Goal: Task Accomplishment & Management: Manage account settings

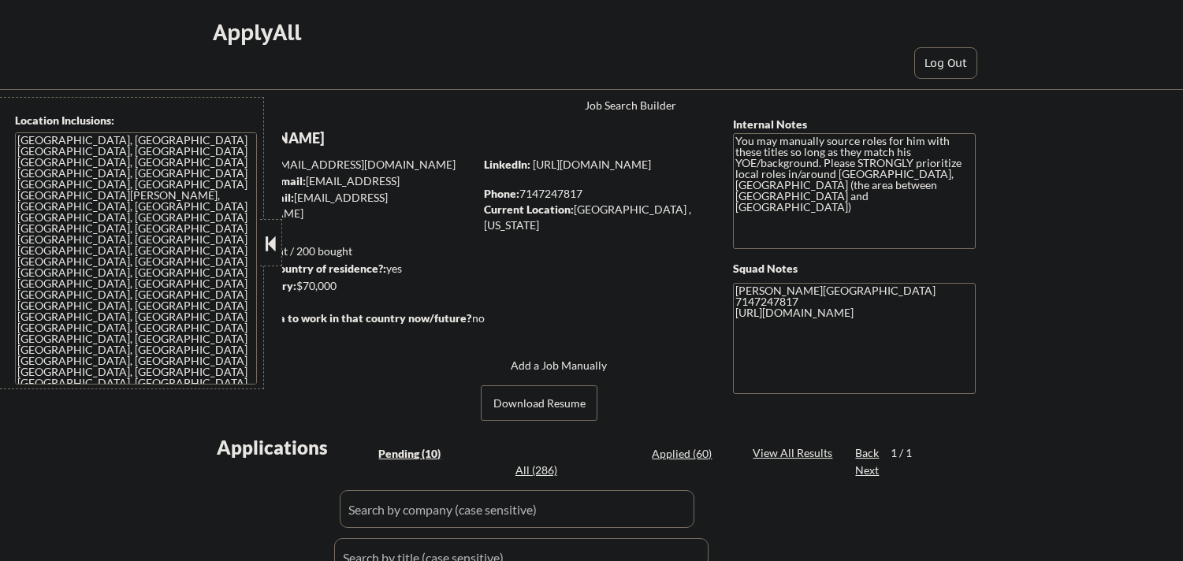
select select ""pending""
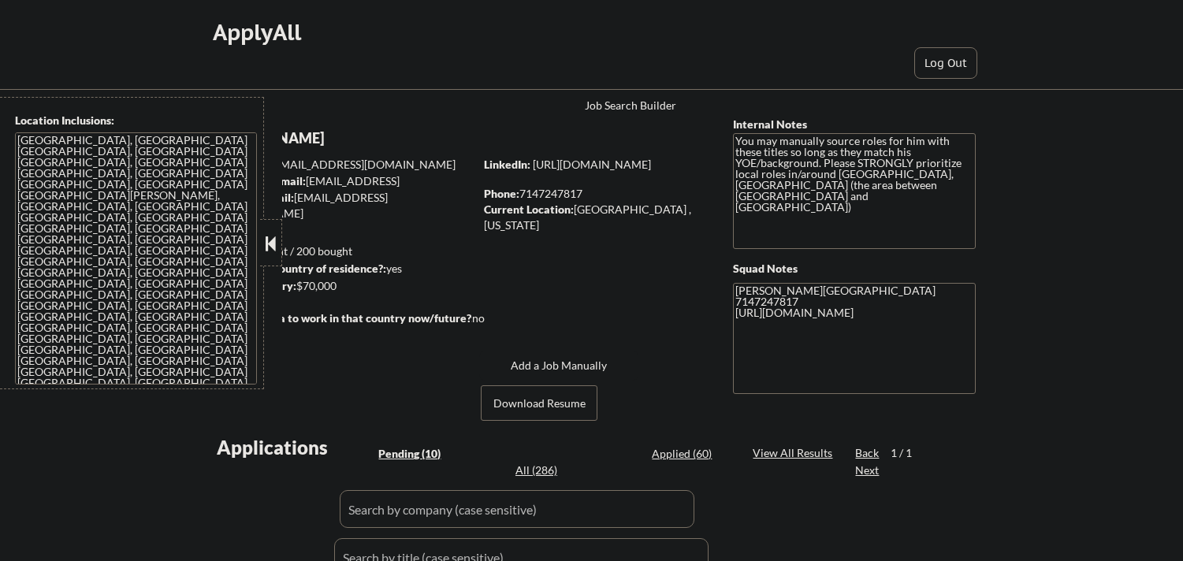
select select ""pending""
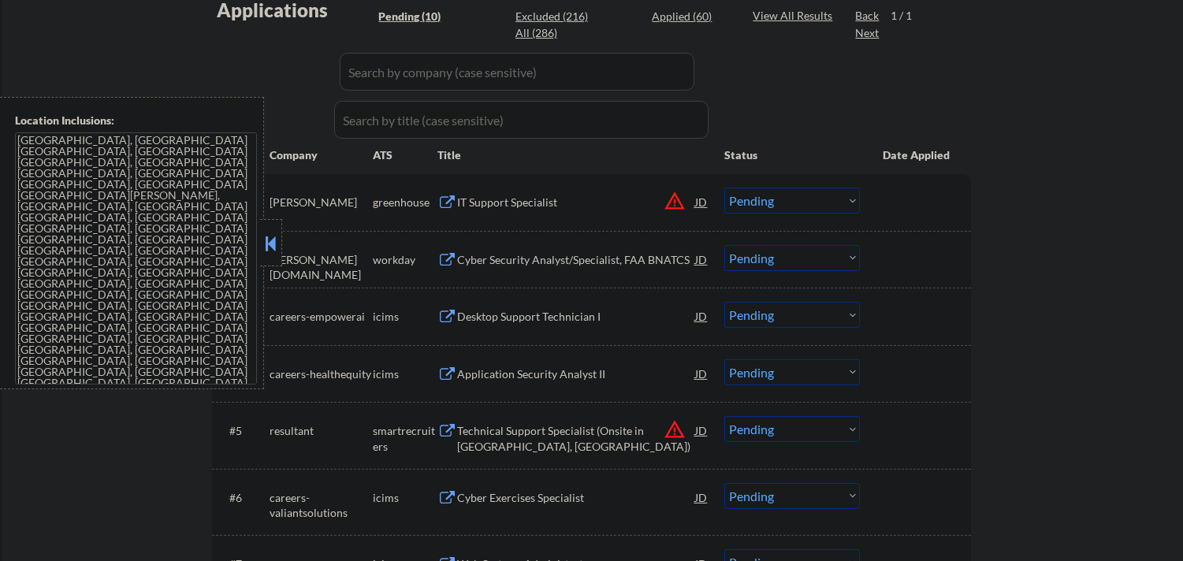
click at [272, 236] on button at bounding box center [270, 244] width 17 height 24
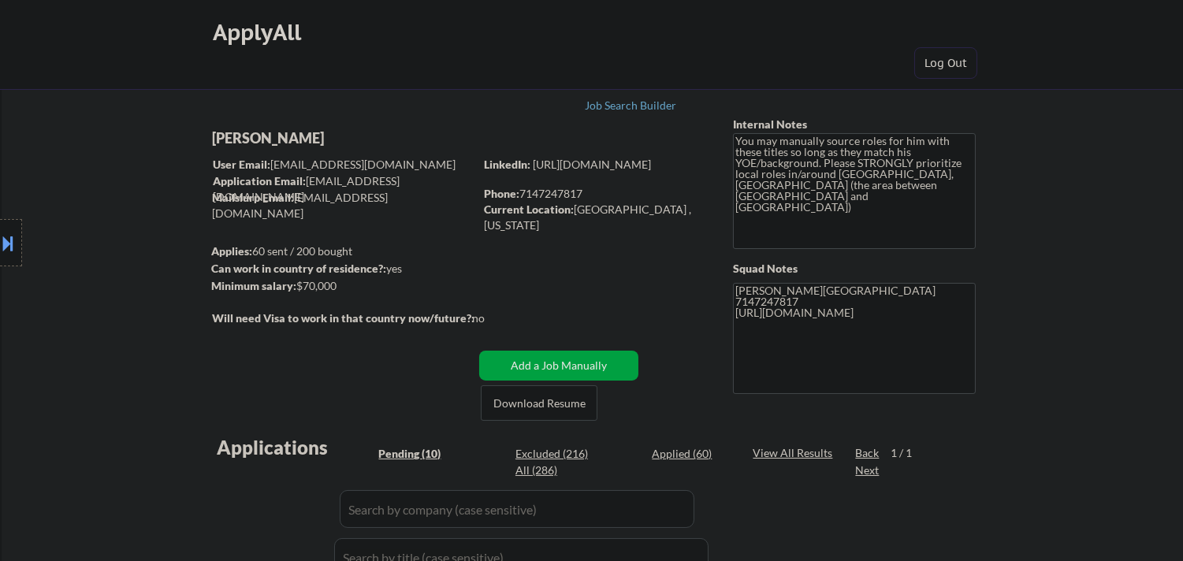
click at [4, 243] on button at bounding box center [8, 243] width 17 height 26
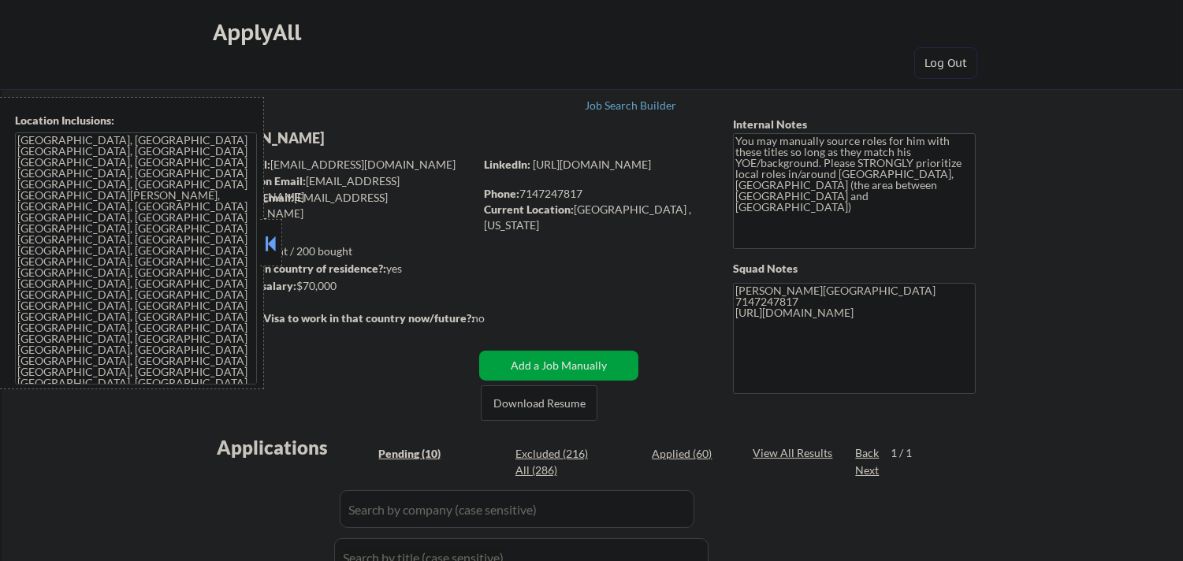
click at [272, 251] on button at bounding box center [270, 244] width 17 height 24
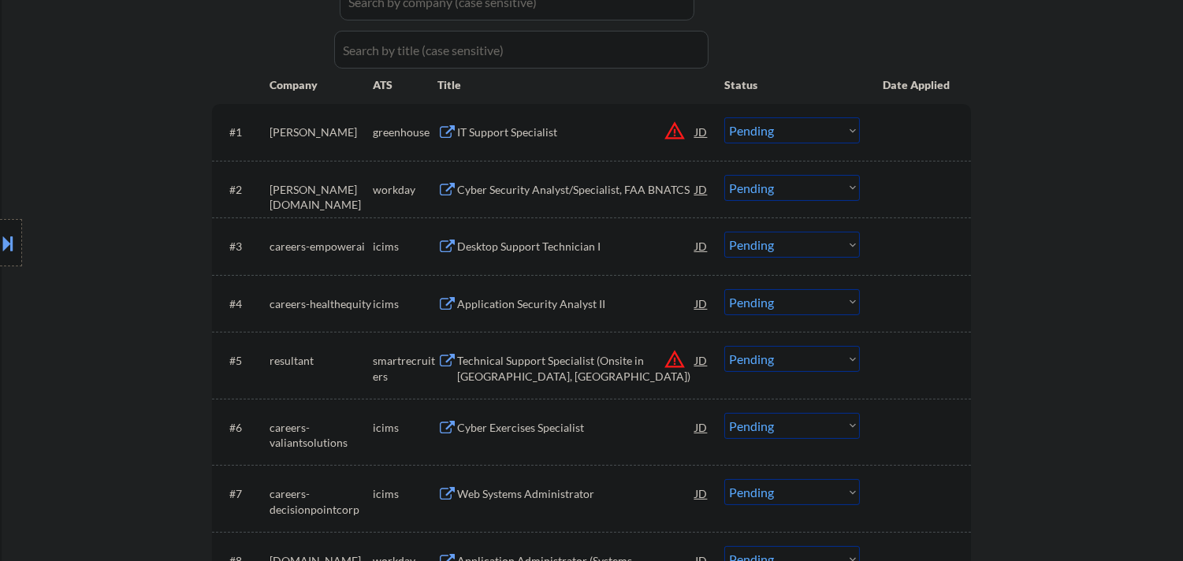
scroll to position [525, 0]
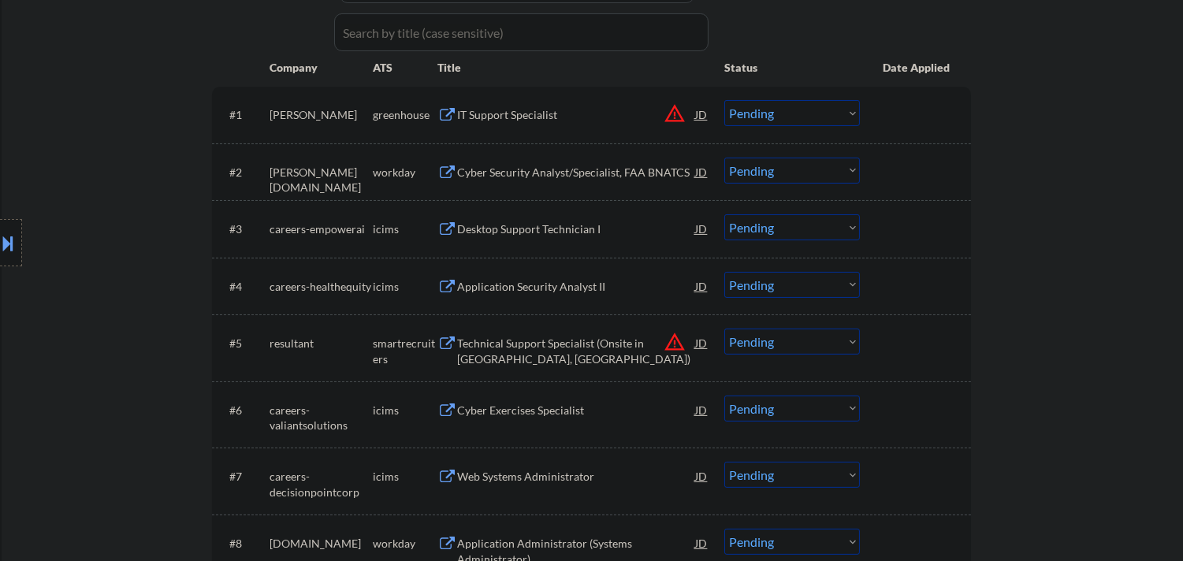
click at [681, 109] on button "warning_amber" at bounding box center [674, 113] width 22 height 22
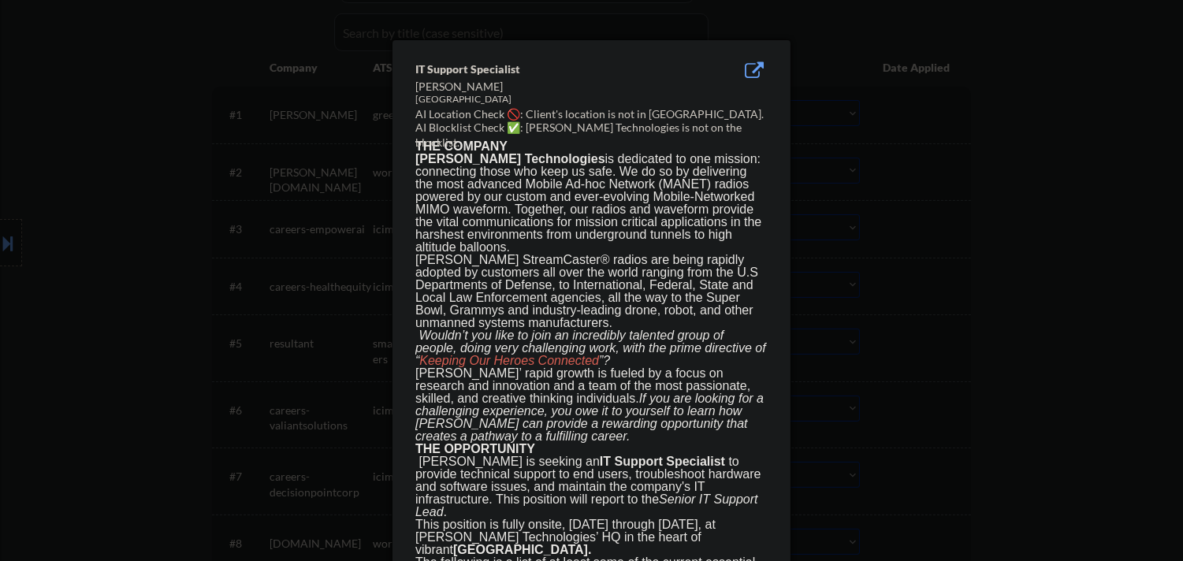
drag, startPoint x: 1080, startPoint y: 213, endPoint x: 934, endPoint y: 178, distance: 150.6
click at [1080, 214] on div at bounding box center [591, 280] width 1183 height 561
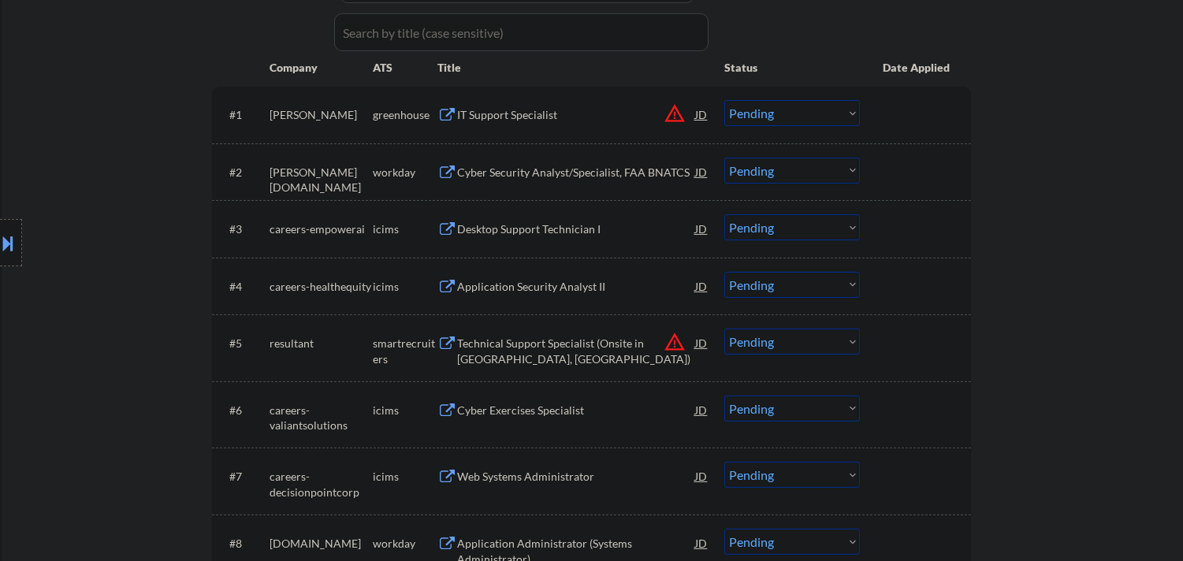
click at [849, 114] on select "Choose an option... Pending Applied Excluded (Questions) Excluded (Expired) Exc…" at bounding box center [792, 113] width 136 height 26
select select ""excluded__location_""
click at [724, 100] on select "Choose an option... Pending Applied Excluded (Questions) Excluded (Expired) Exc…" at bounding box center [792, 113] width 136 height 26
select select ""excluded__location_""
select select ""pending""
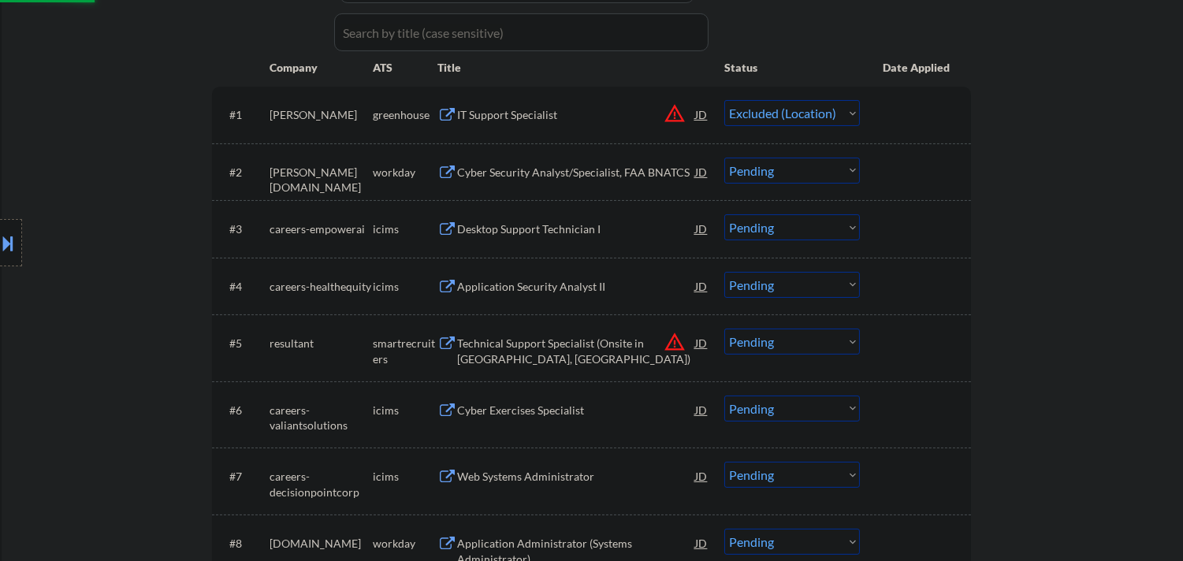
select select ""pending""
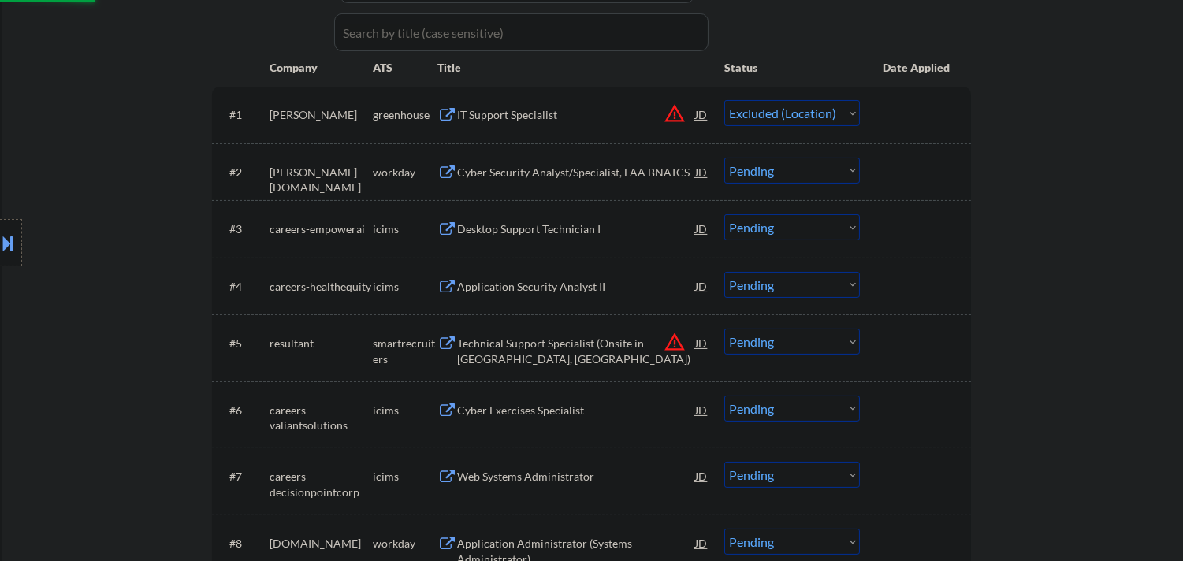
select select ""pending""
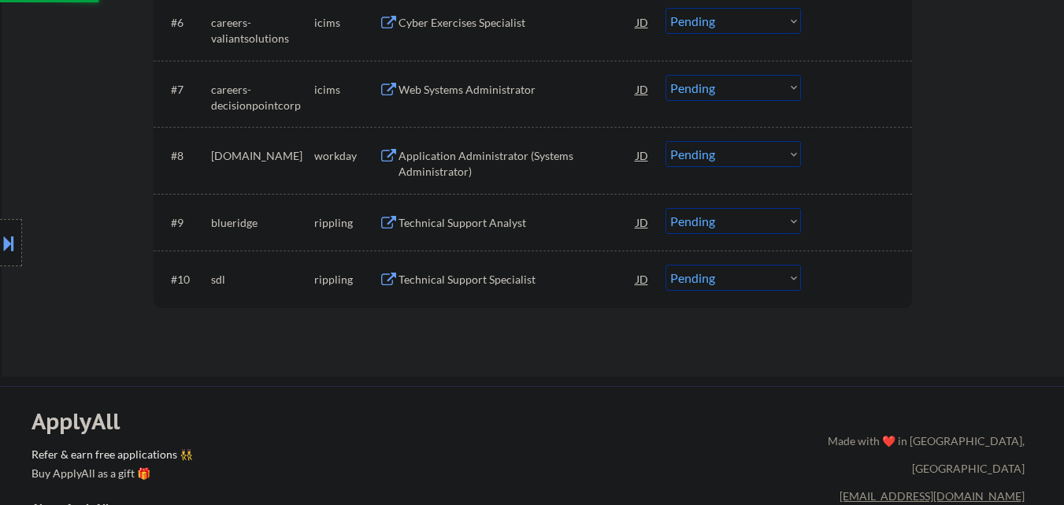
select select ""pending""
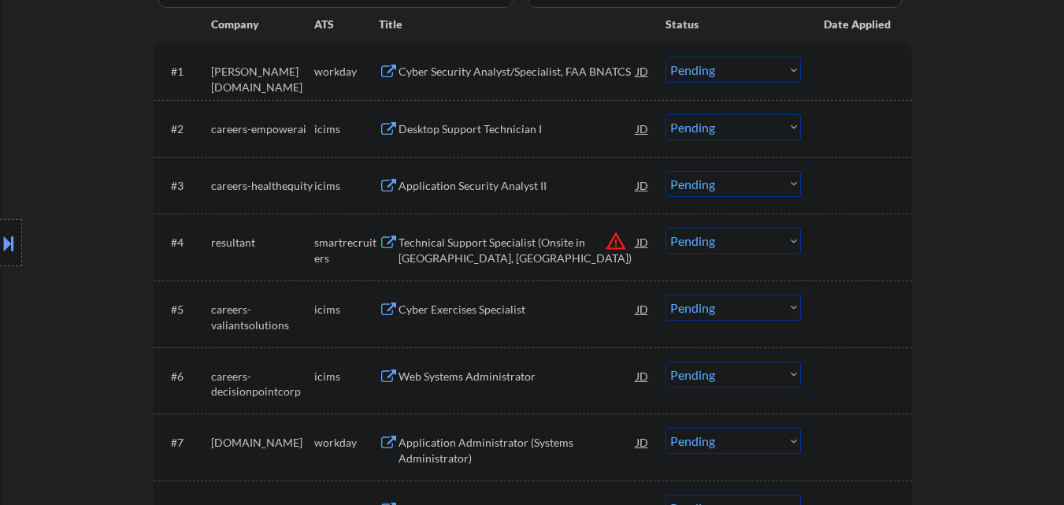
scroll to position [505, 0]
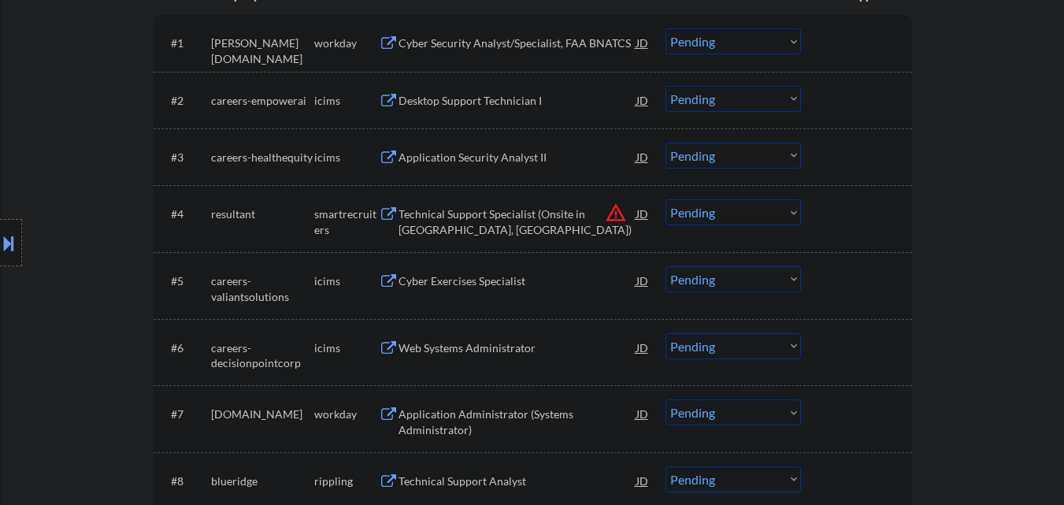
click at [612, 213] on button "warning_amber" at bounding box center [616, 213] width 22 height 22
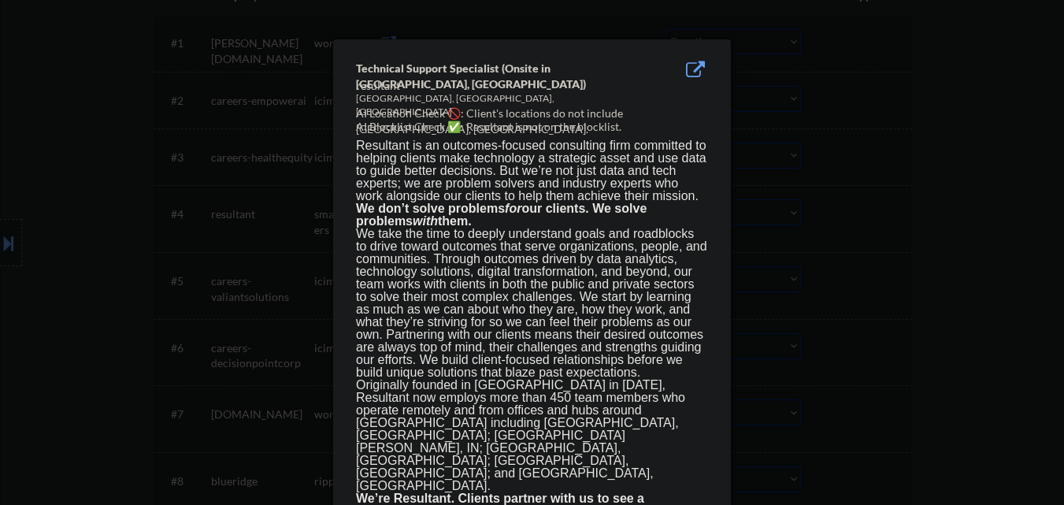
drag, startPoint x: 960, startPoint y: 231, endPoint x: 799, endPoint y: 254, distance: 163.1
click at [959, 231] on div at bounding box center [532, 252] width 1064 height 505
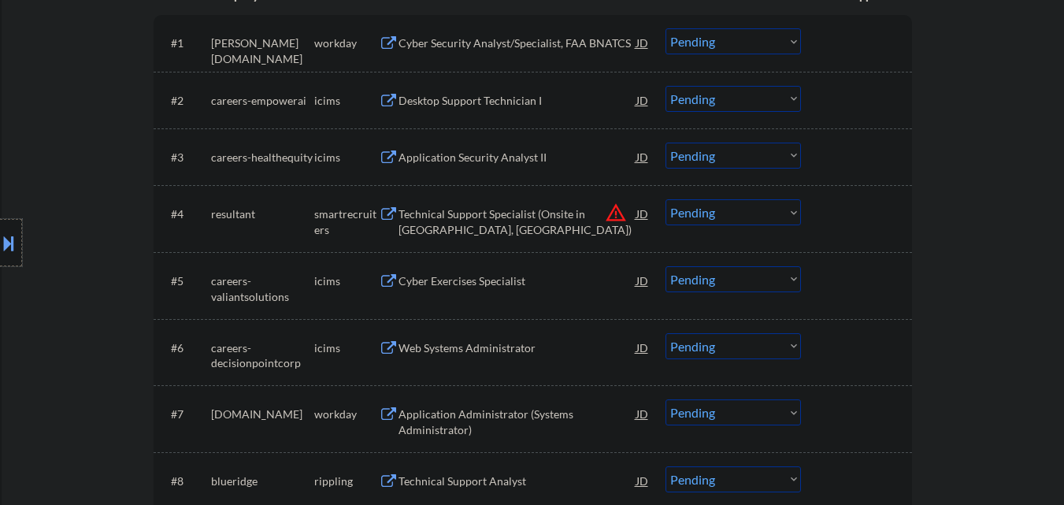
drag, startPoint x: 0, startPoint y: 257, endPoint x: 24, endPoint y: 249, distance: 25.7
click at [0, 256] on div at bounding box center [11, 242] width 22 height 47
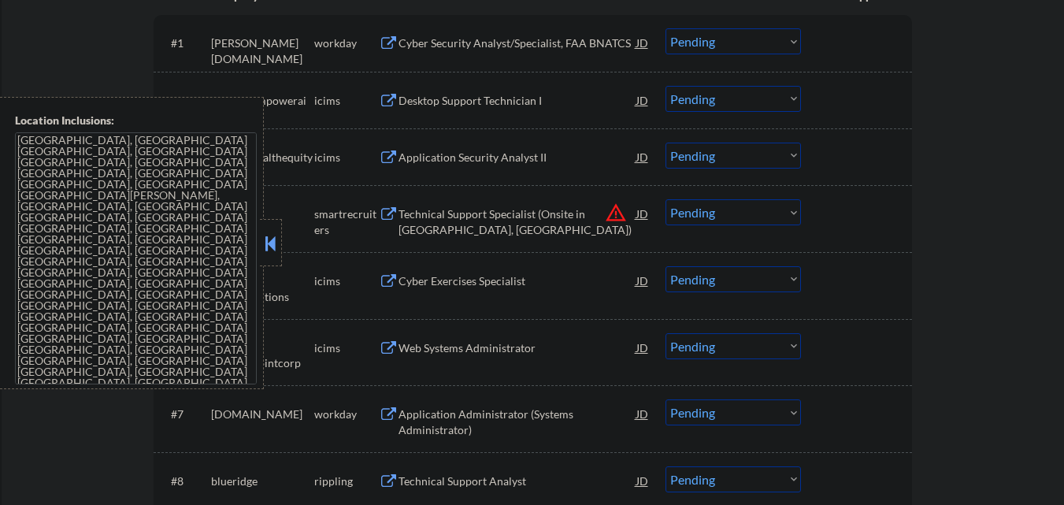
drag, startPoint x: 267, startPoint y: 240, endPoint x: 536, endPoint y: 238, distance: 268.7
click at [271, 240] on button at bounding box center [270, 244] width 17 height 24
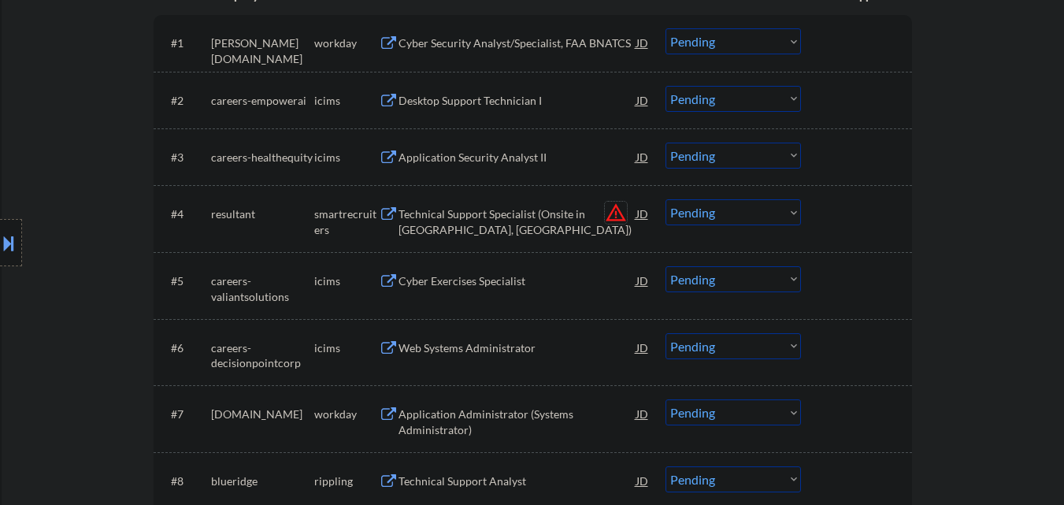
click at [622, 214] on button "warning_amber" at bounding box center [616, 213] width 22 height 22
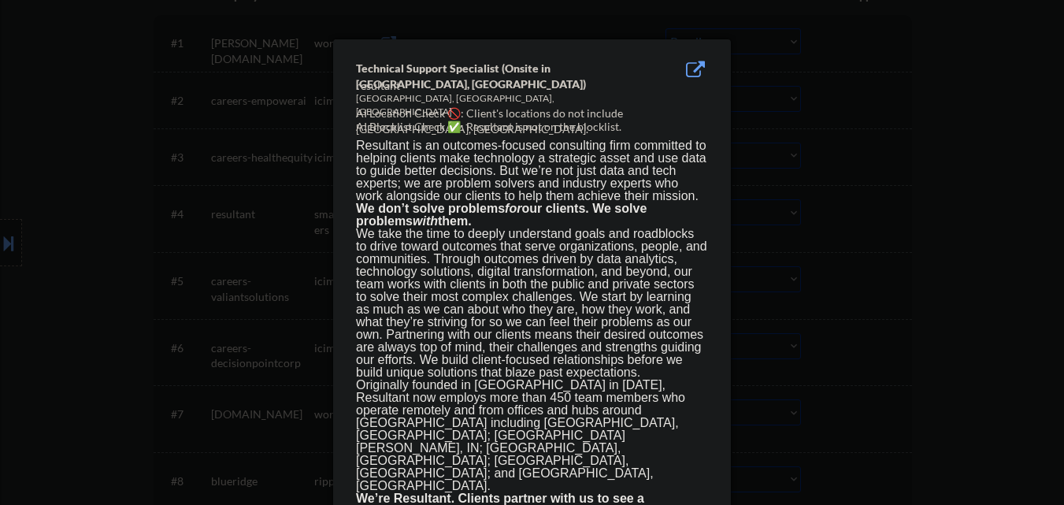
click at [941, 221] on div at bounding box center [532, 252] width 1064 height 505
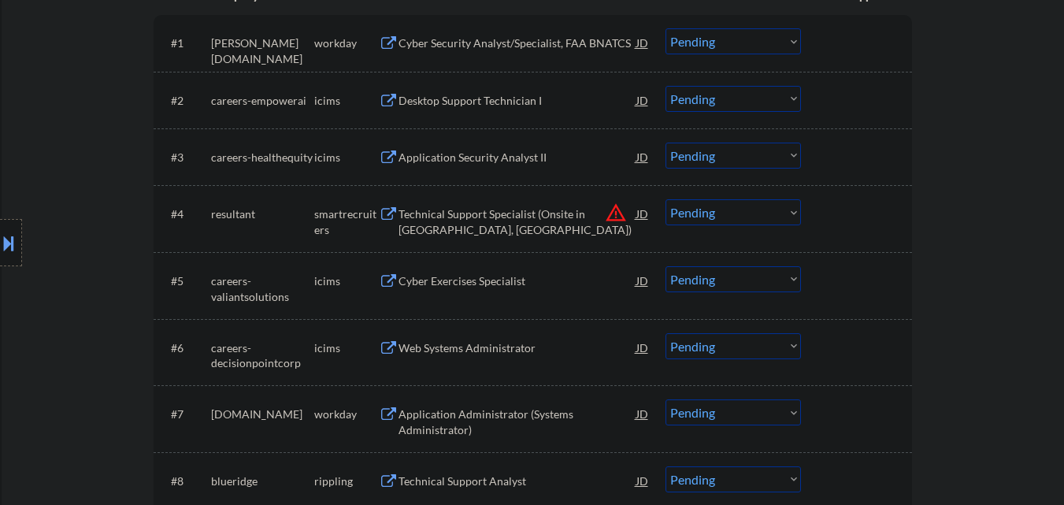
click at [758, 211] on select "Choose an option... Pending Applied Excluded (Questions) Excluded (Expired) Exc…" at bounding box center [734, 212] width 136 height 26
click at [666, 199] on select "Choose an option... Pending Applied Excluded (Questions) Excluded (Expired) Exc…" at bounding box center [734, 212] width 136 height 26
select select ""pending""
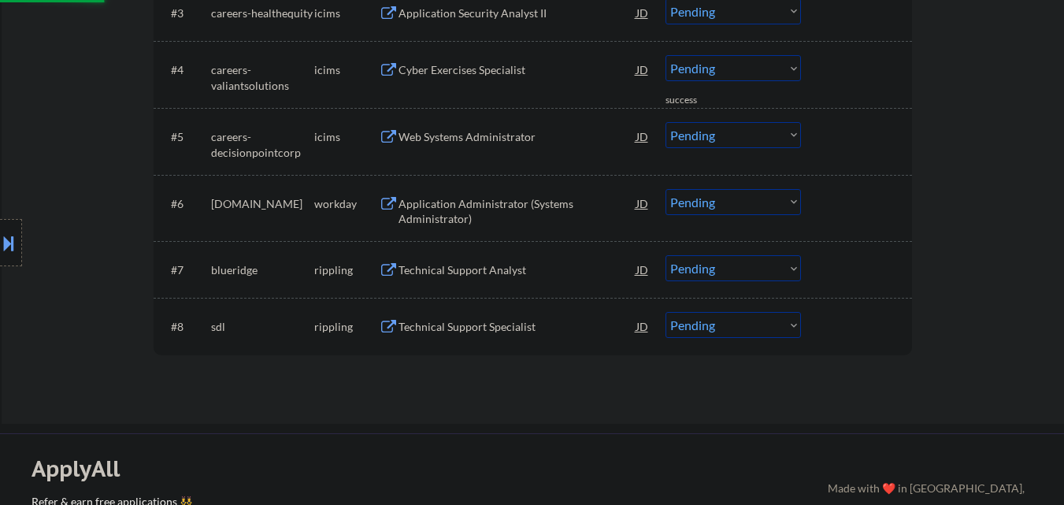
scroll to position [663, 0]
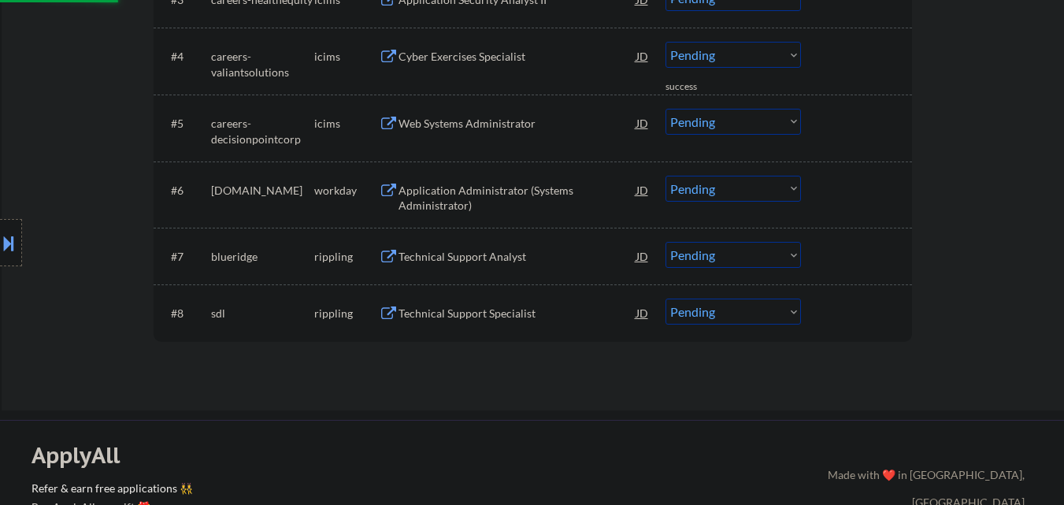
click at [495, 255] on div "Technical Support Analyst" at bounding box center [518, 257] width 238 height 16
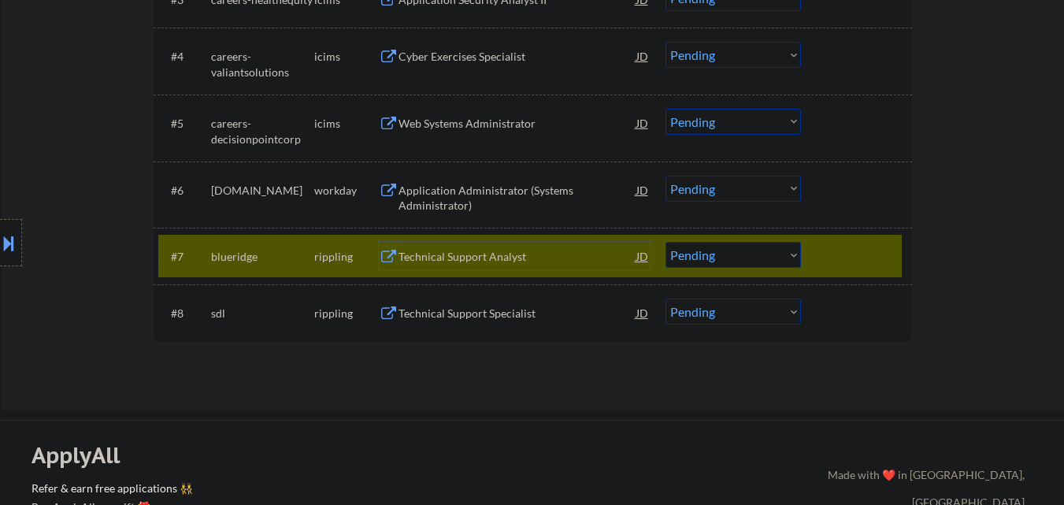
click at [485, 258] on div "Technical Support Analyst" at bounding box center [518, 257] width 238 height 16
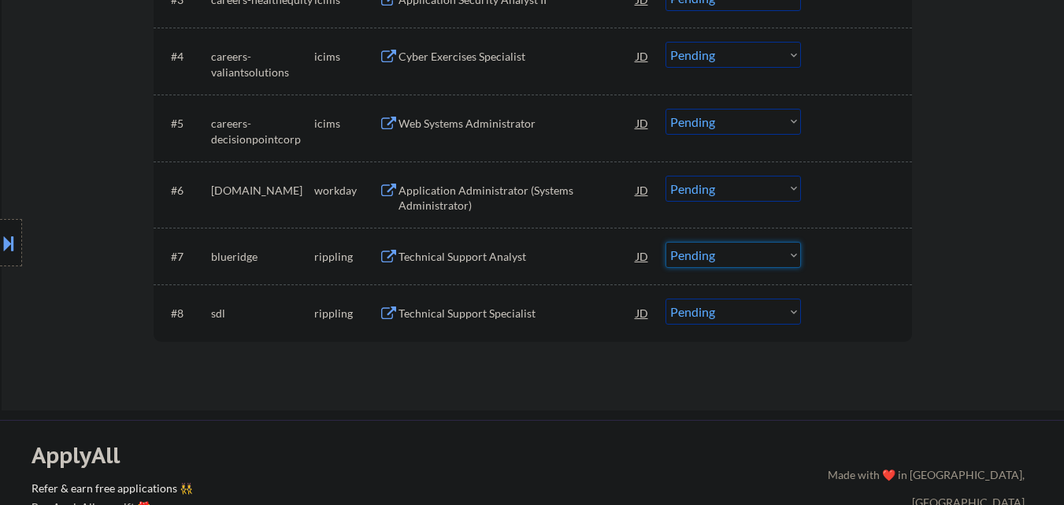
drag, startPoint x: 743, startPoint y: 259, endPoint x: 740, endPoint y: 267, distance: 8.5
click at [744, 259] on select "Choose an option... Pending Applied Excluded (Questions) Excluded (Expired) Exc…" at bounding box center [734, 255] width 136 height 26
click at [666, 242] on select "Choose an option... Pending Applied Excluded (Questions) Excluded (Expired) Exc…" at bounding box center [734, 255] width 136 height 26
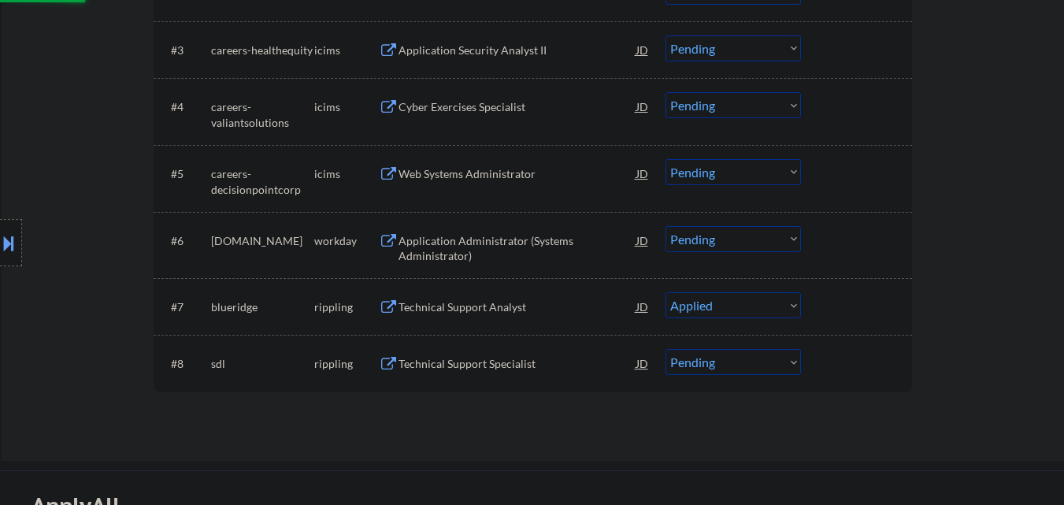
scroll to position [584, 0]
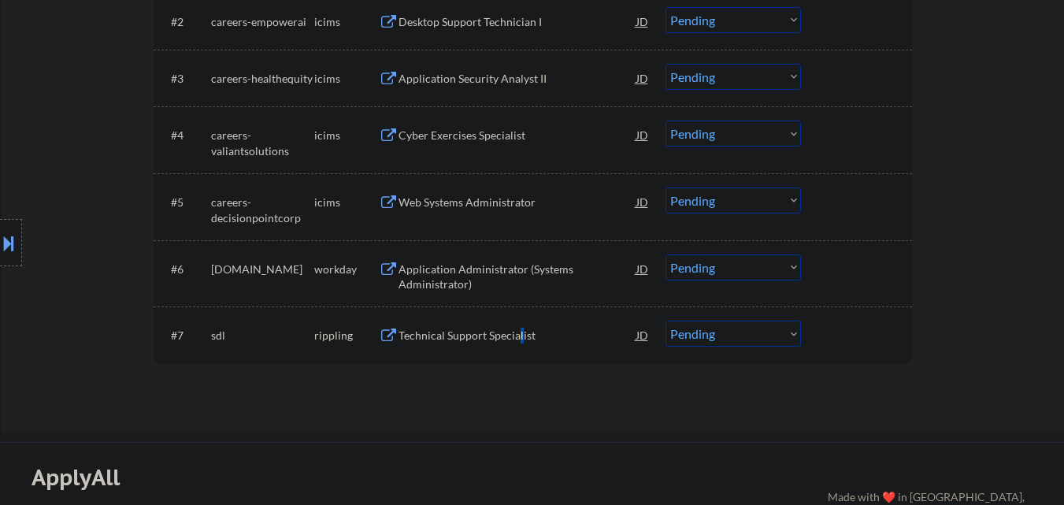
click at [518, 347] on div "Technical Support Specialist" at bounding box center [518, 335] width 238 height 28
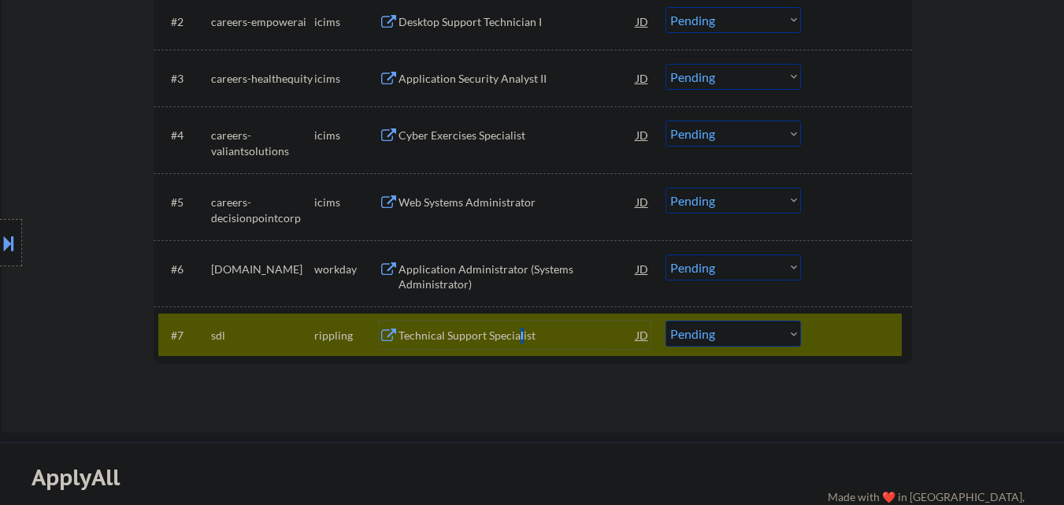
click at [745, 338] on select "Choose an option... Pending Applied Excluded (Questions) Excluded (Expired) Exc…" at bounding box center [734, 334] width 136 height 26
click at [757, 329] on select "Choose an option... Pending Applied Excluded (Questions) Excluded (Expired) Exc…" at bounding box center [734, 334] width 136 height 26
select select ""excluded__salary_""
click at [666, 321] on select "Choose an option... Pending Applied Excluded (Questions) Excluded (Expired) Exc…" at bounding box center [734, 334] width 136 height 26
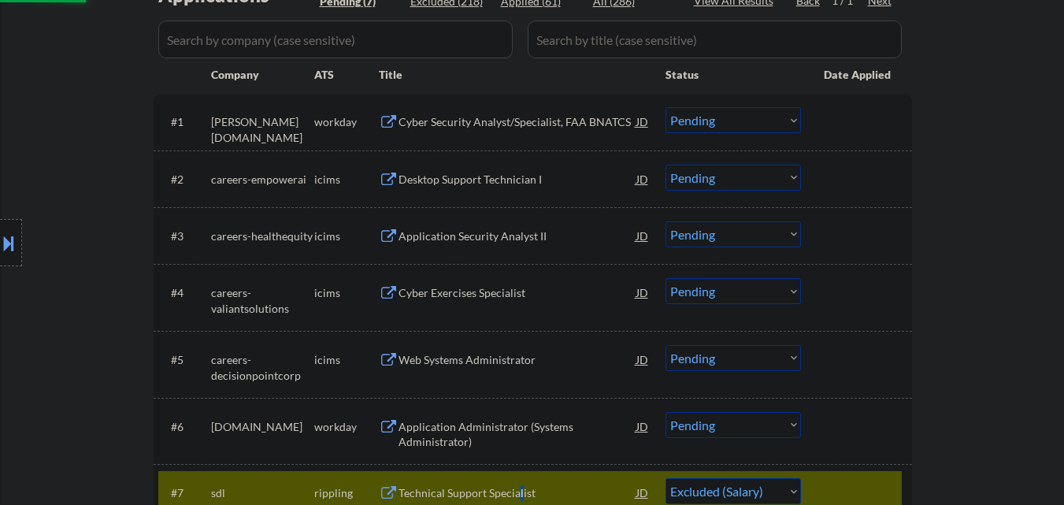
scroll to position [505, 0]
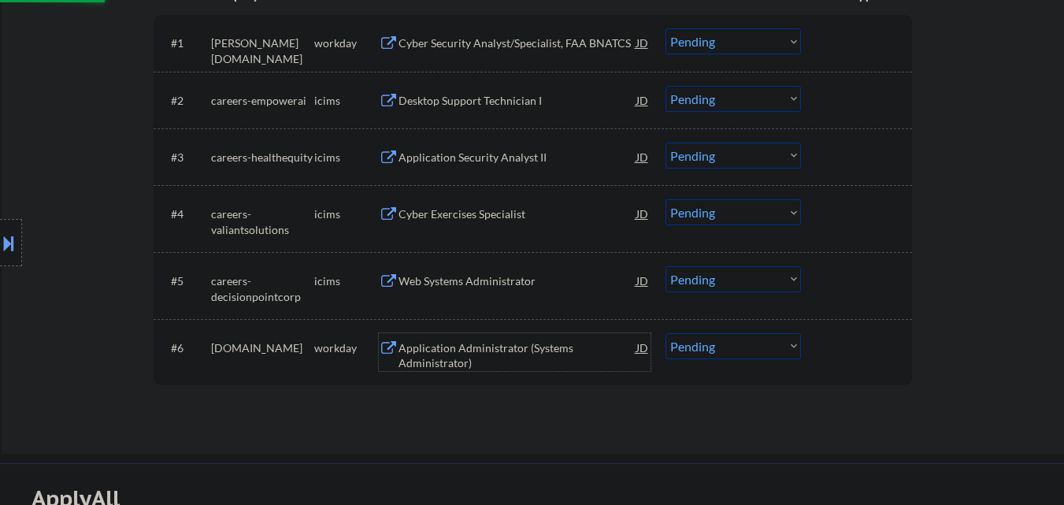
click at [515, 347] on div "Application Administrator (Systems Administrator)" at bounding box center [518, 355] width 238 height 31
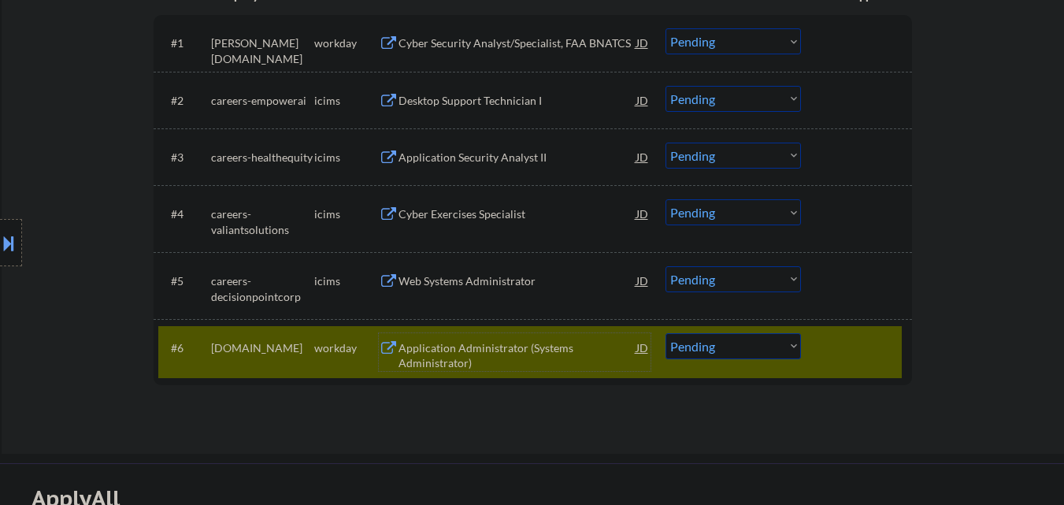
scroll to position [190, 0]
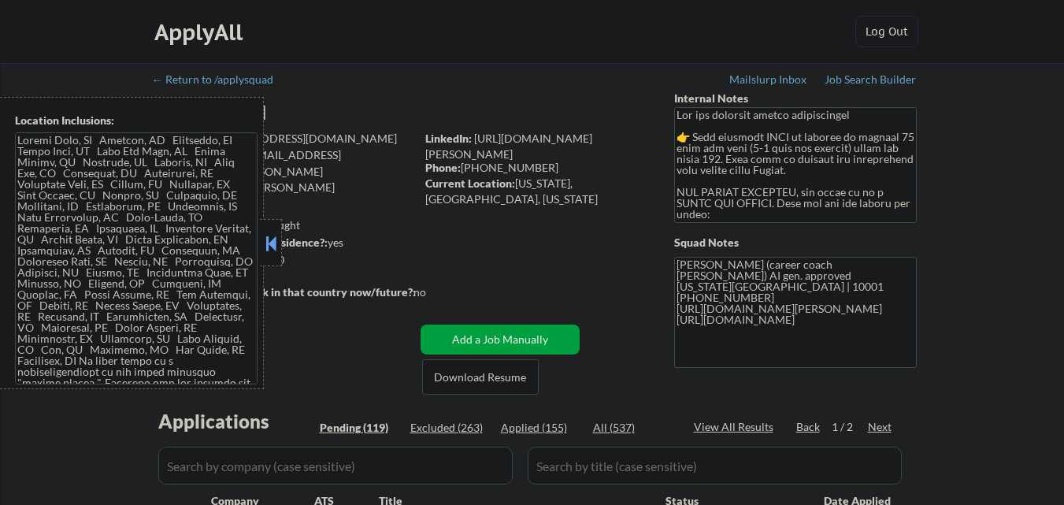
select select ""pending""
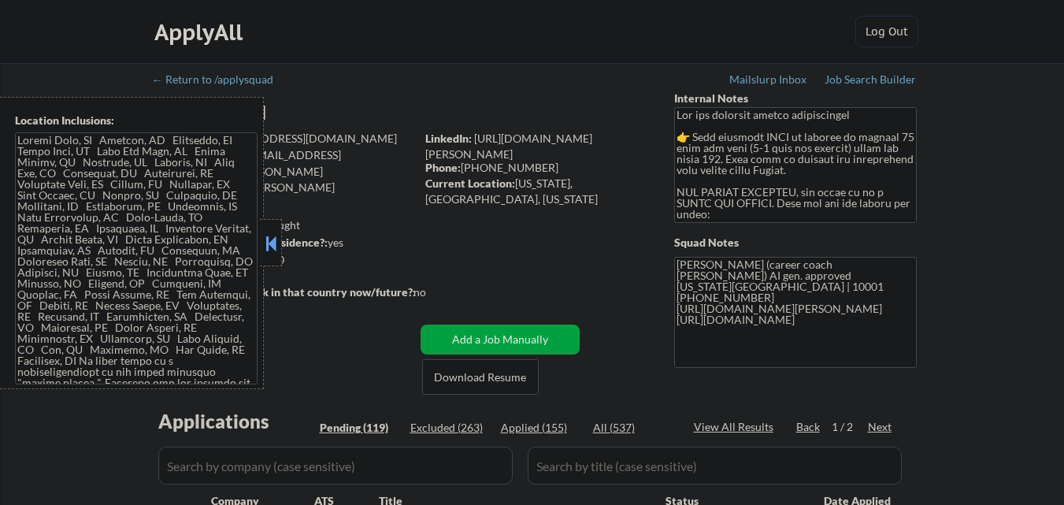
select select ""pending""
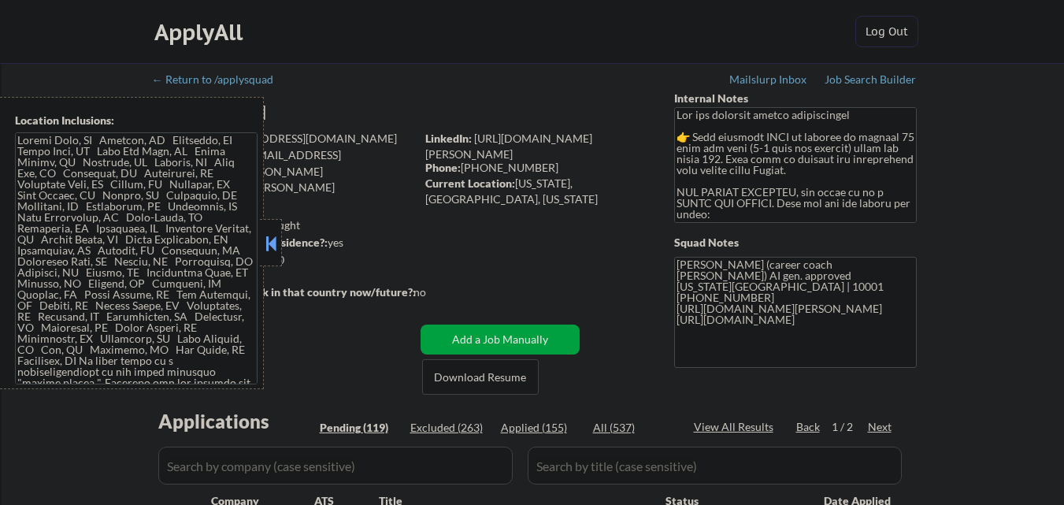
select select ""pending""
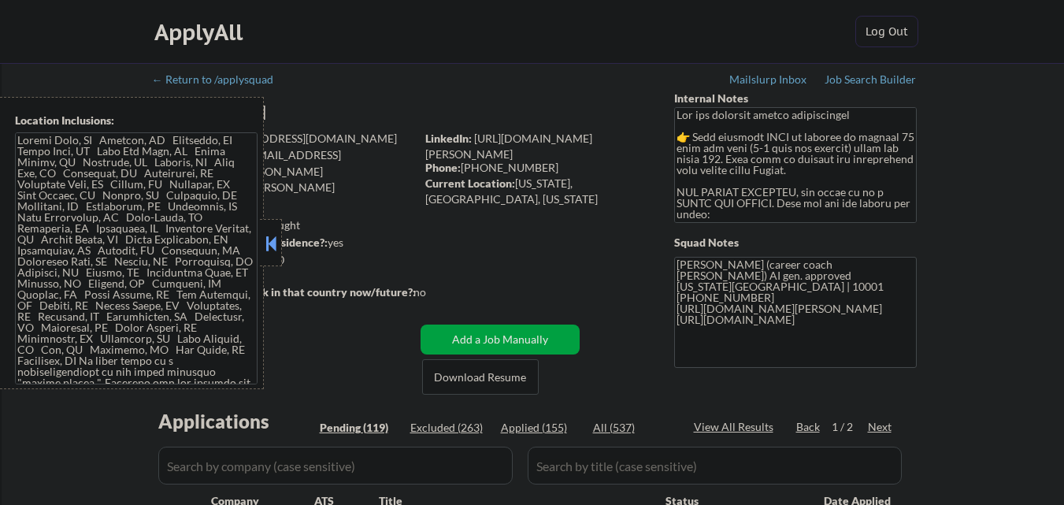
select select ""pending""
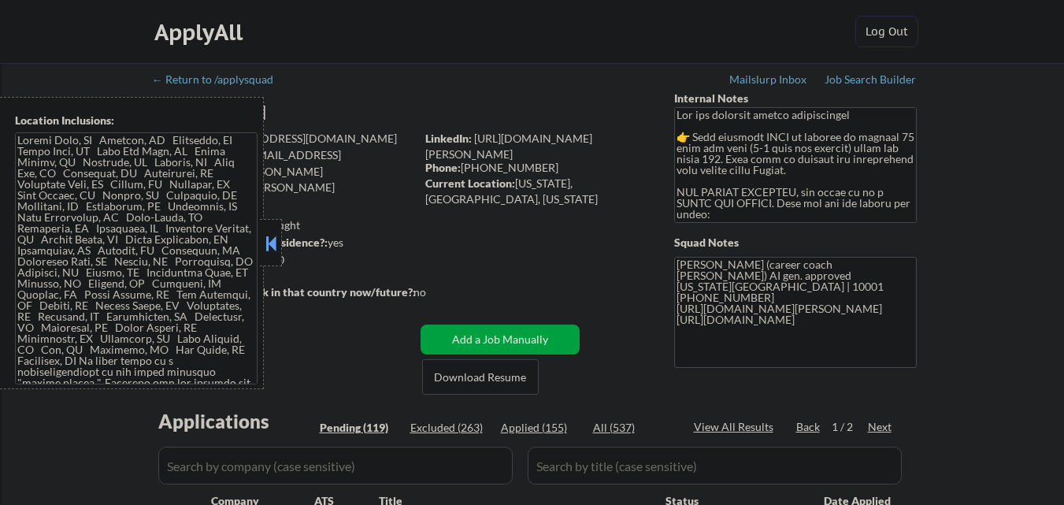
select select ""pending""
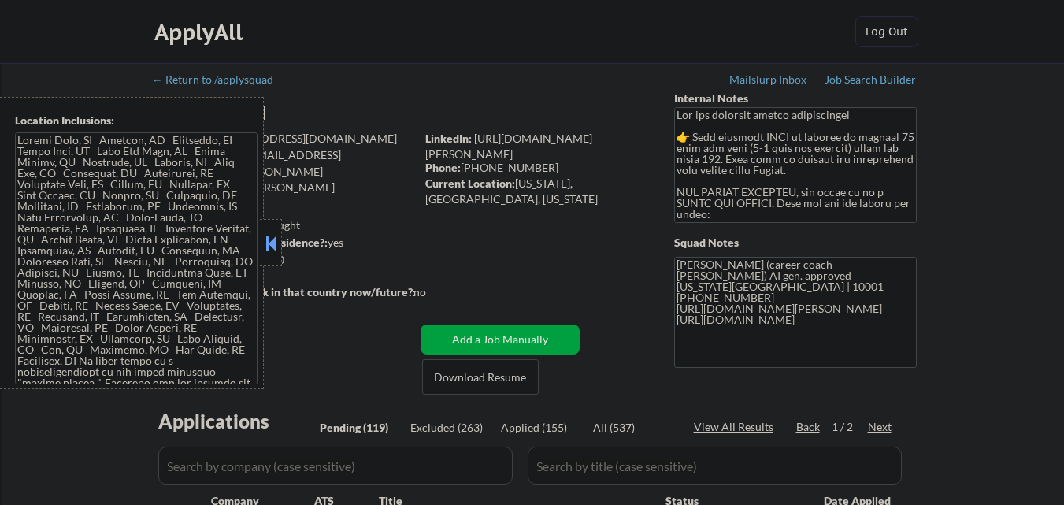
select select ""pending""
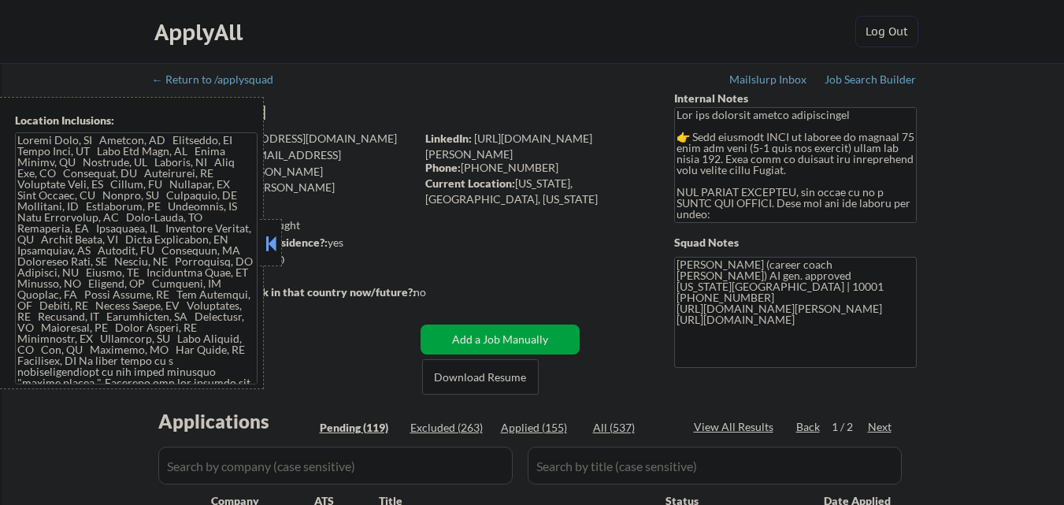
select select ""pending""
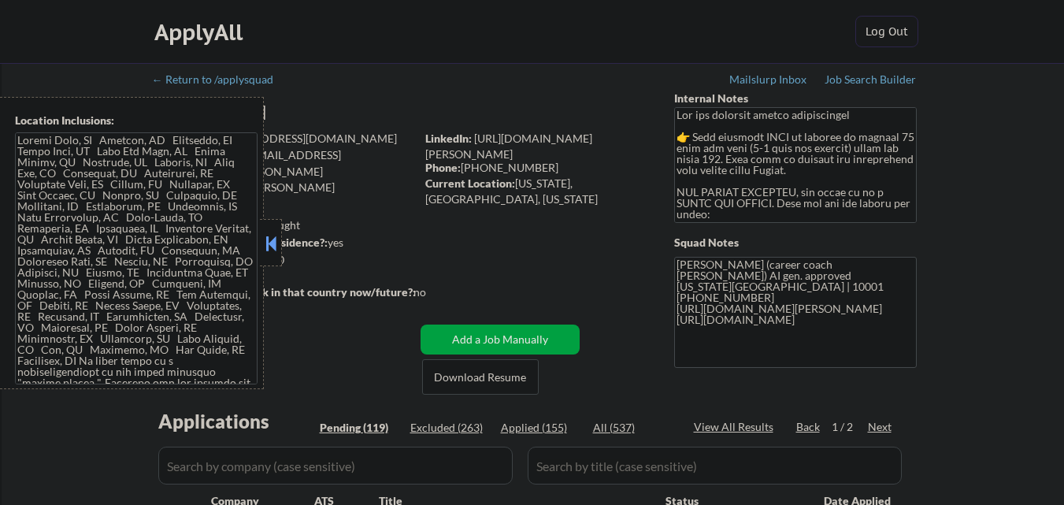
select select ""pending""
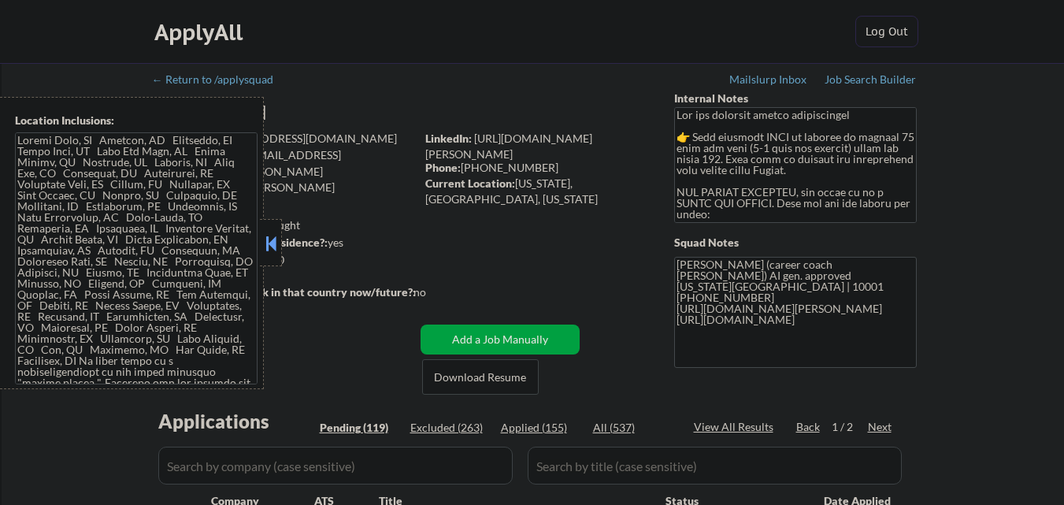
select select ""pending""
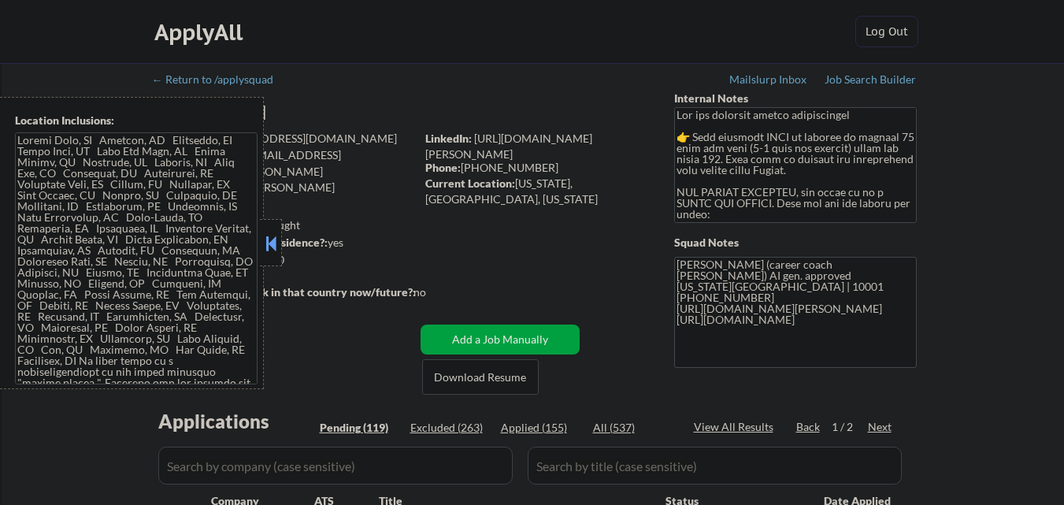
select select ""pending""
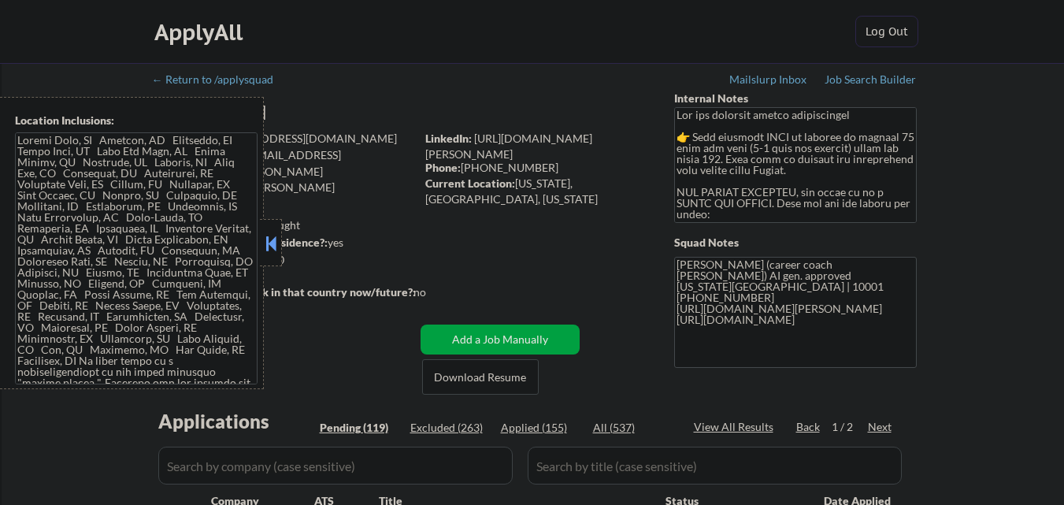
select select ""pending""
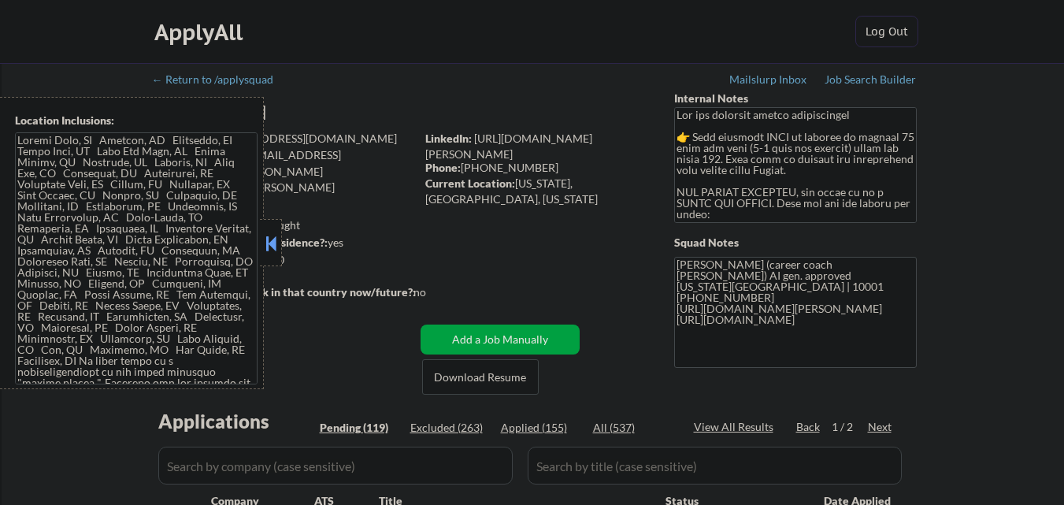
select select ""pending""
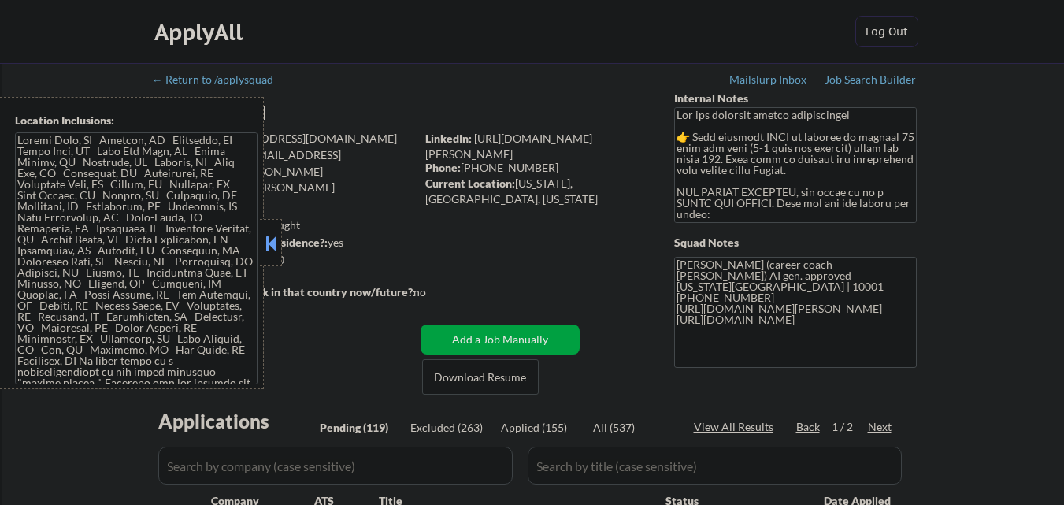
select select ""pending""
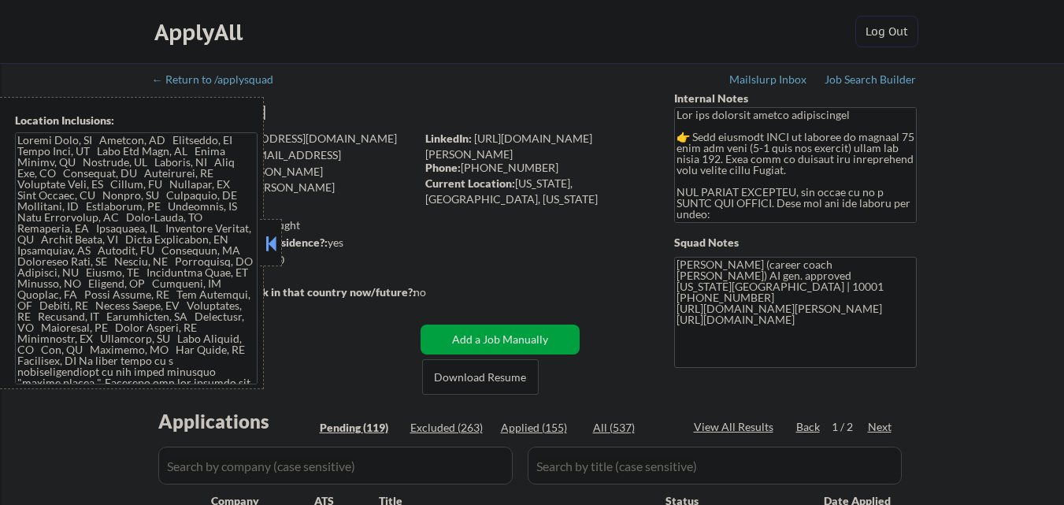
select select ""pending""
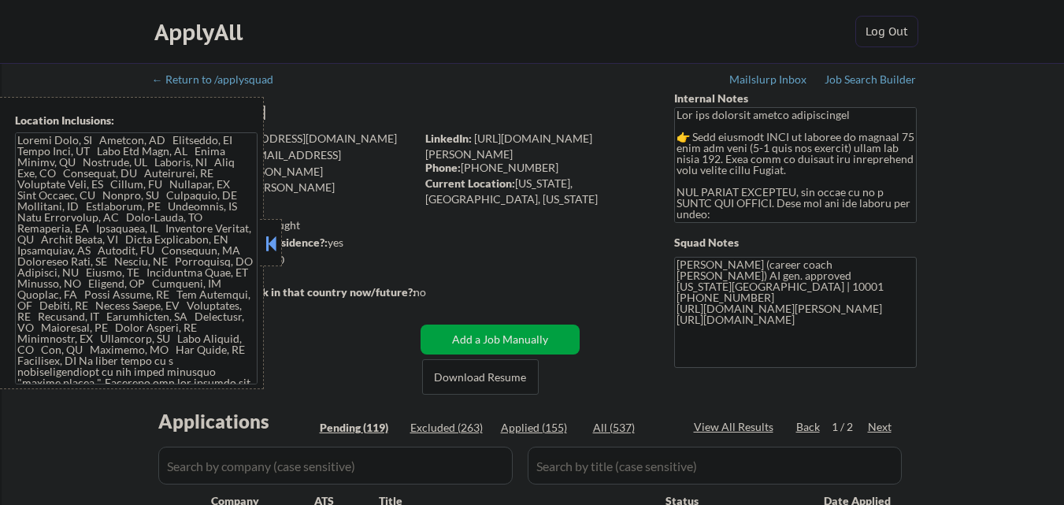
select select ""pending""
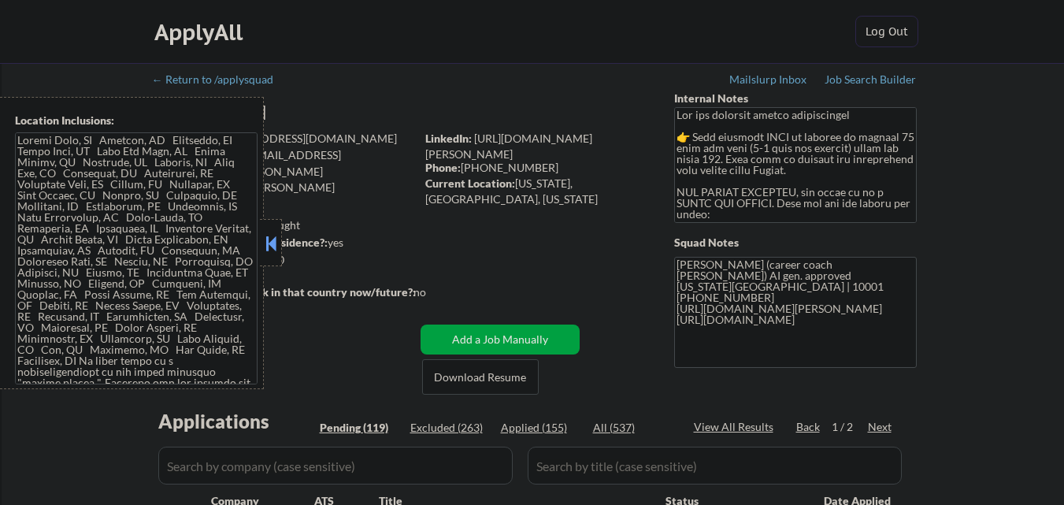
select select ""pending""
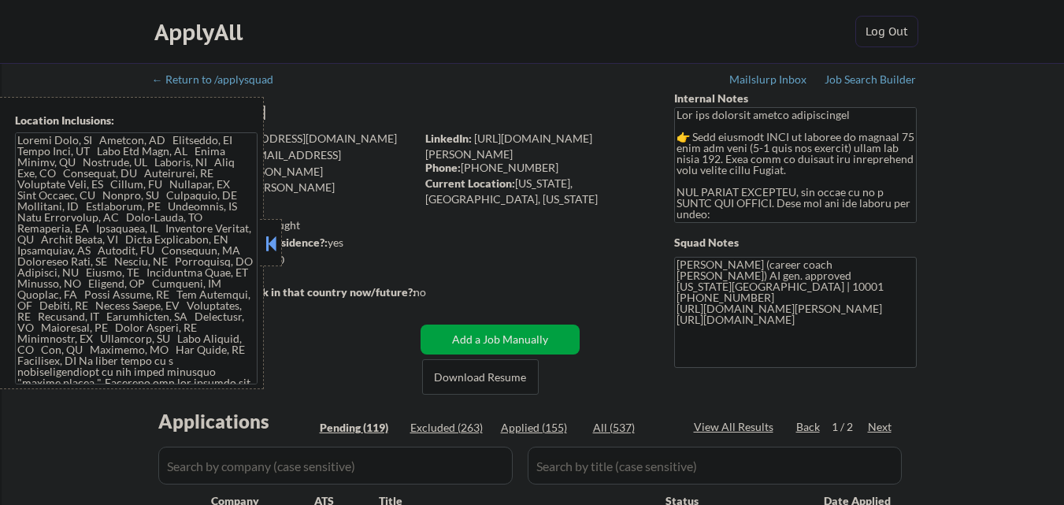
select select ""pending""
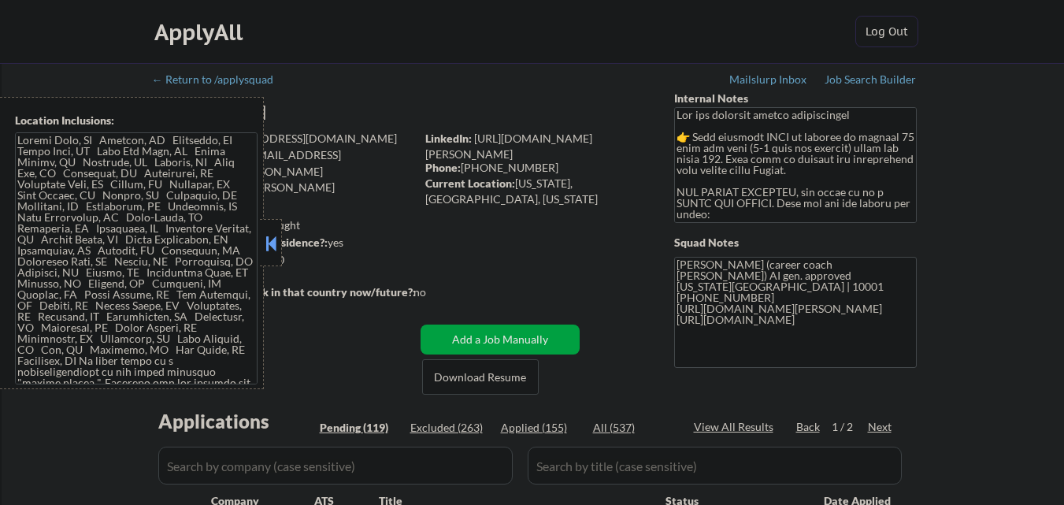
select select ""pending""
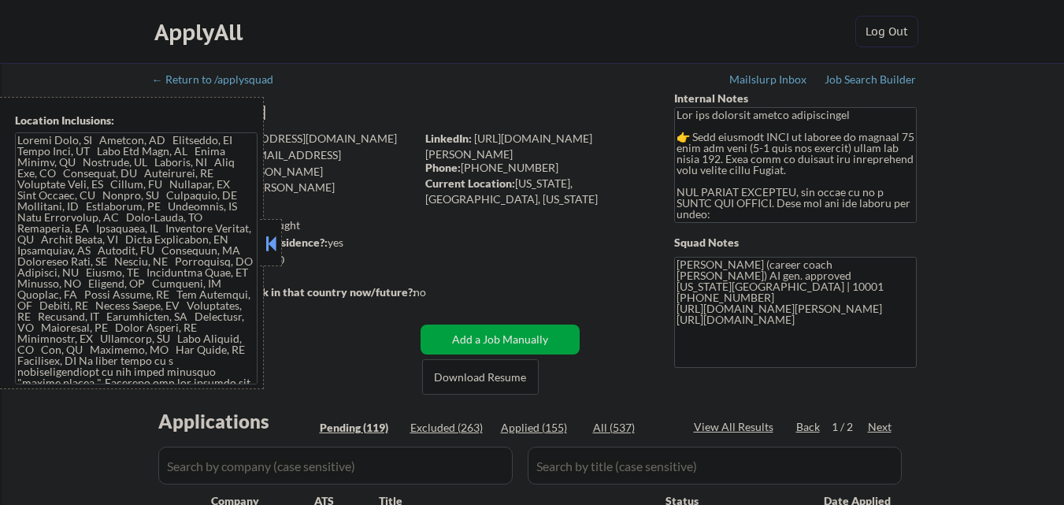
select select ""pending""
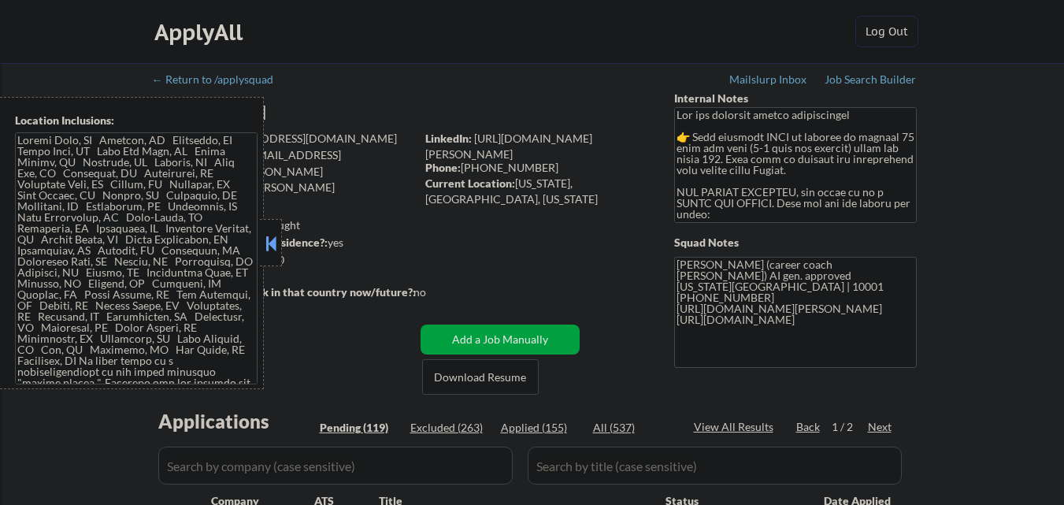
select select ""pending""
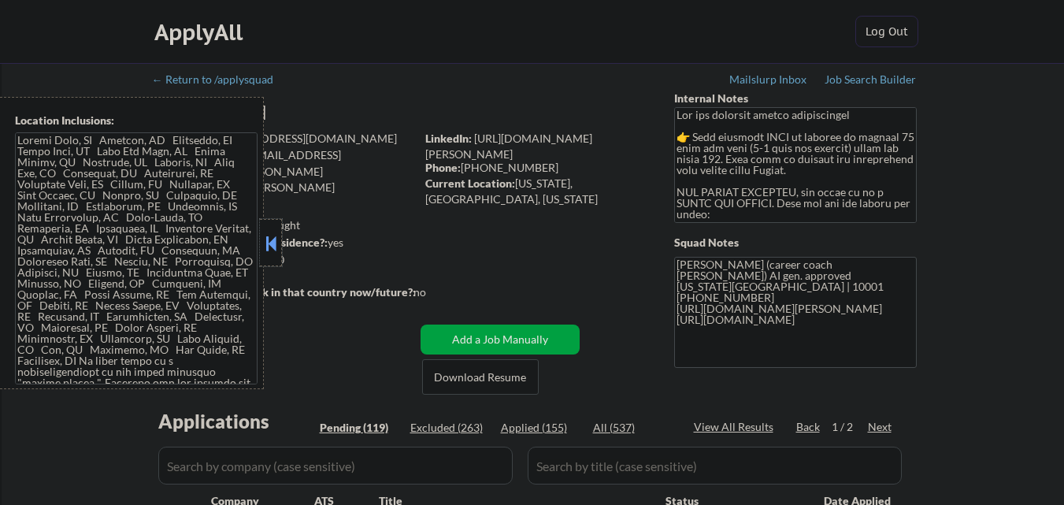
click at [262, 222] on div at bounding box center [271, 242] width 22 height 47
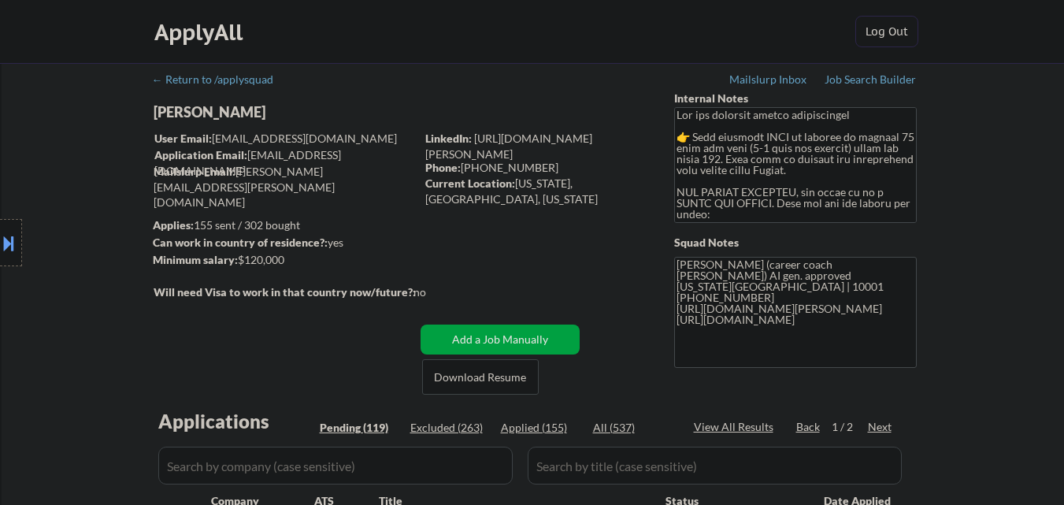
select select ""pending""
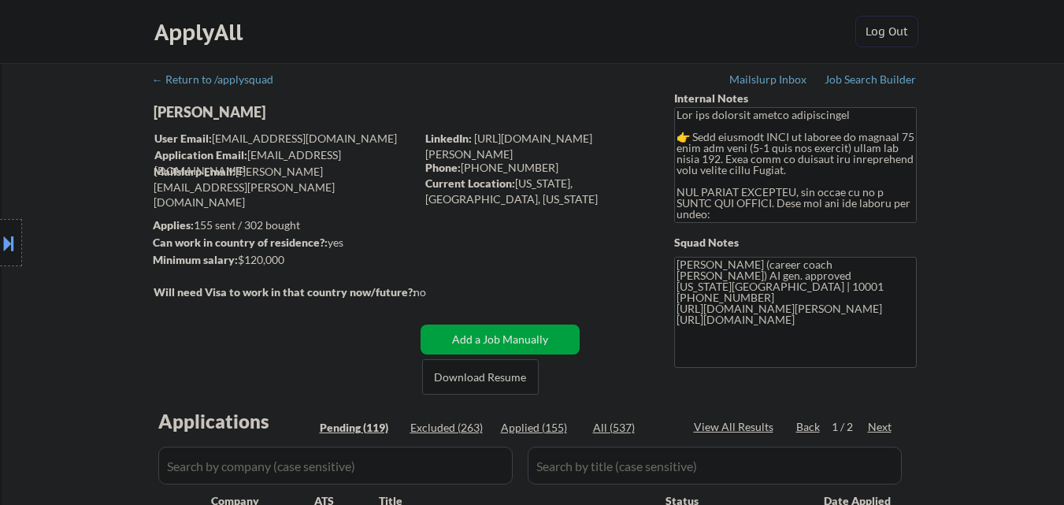
select select ""pending""
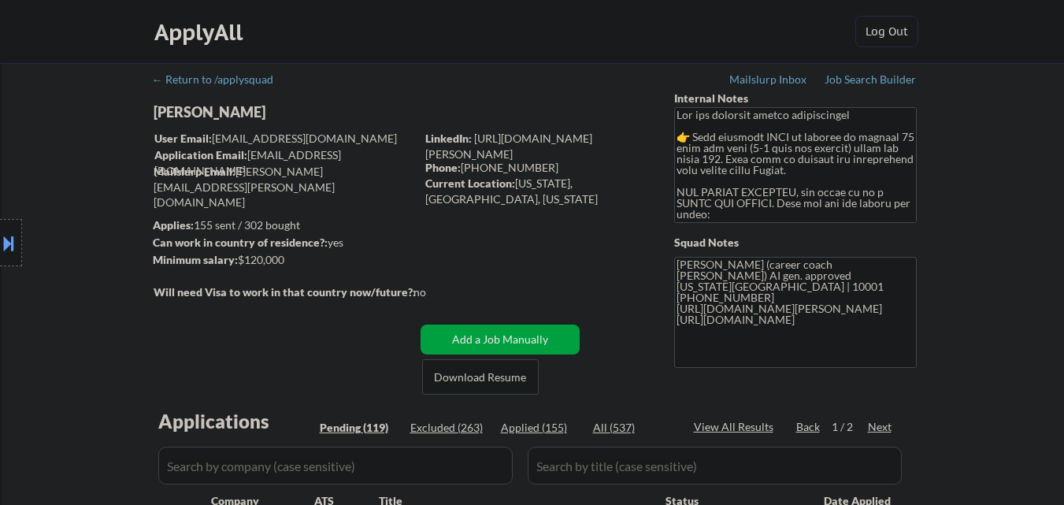
select select ""pending""
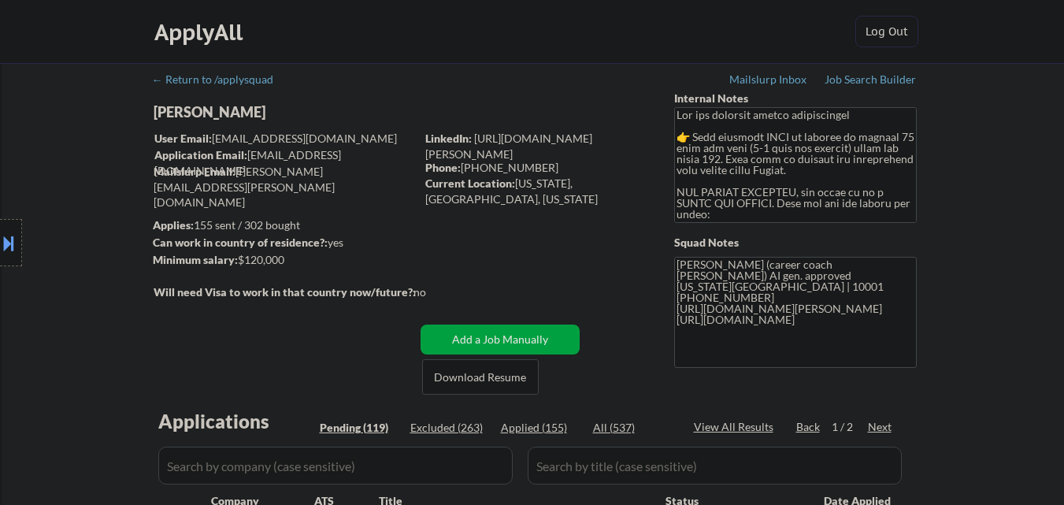
select select ""pending""
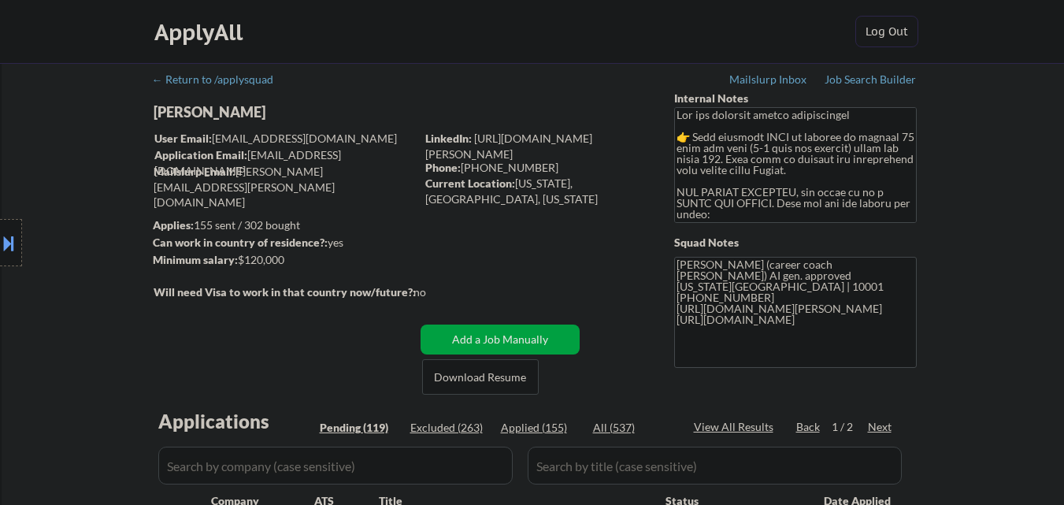
select select ""pending""
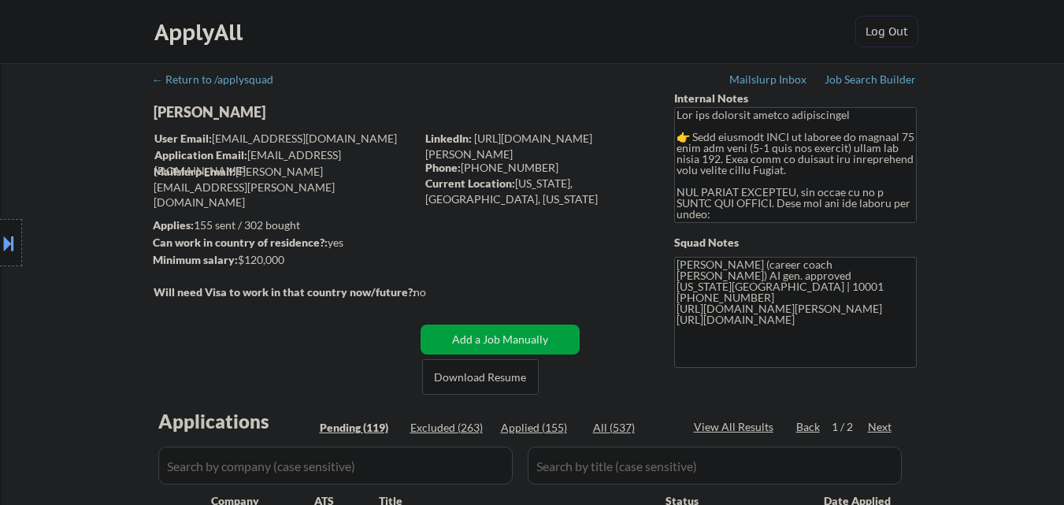
select select ""pending""
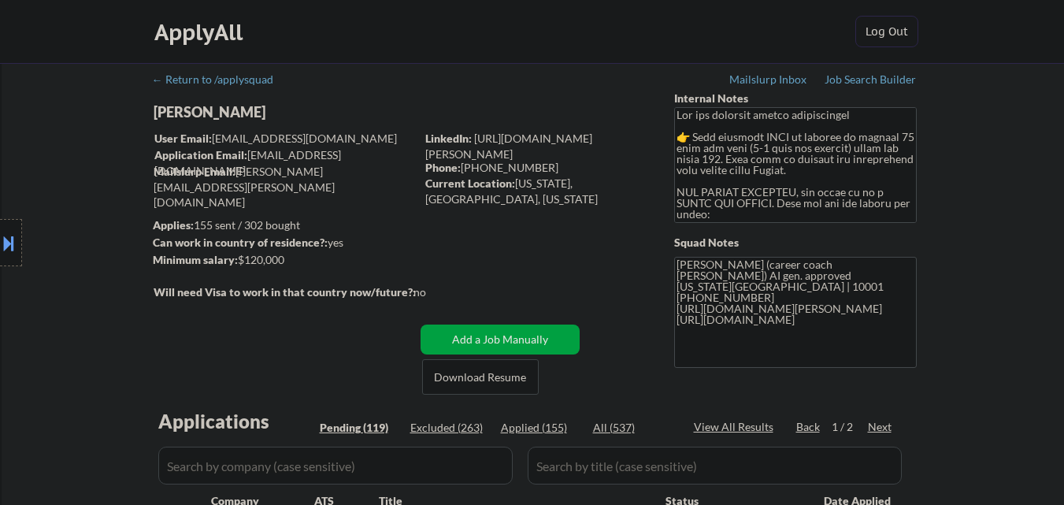
select select ""pending""
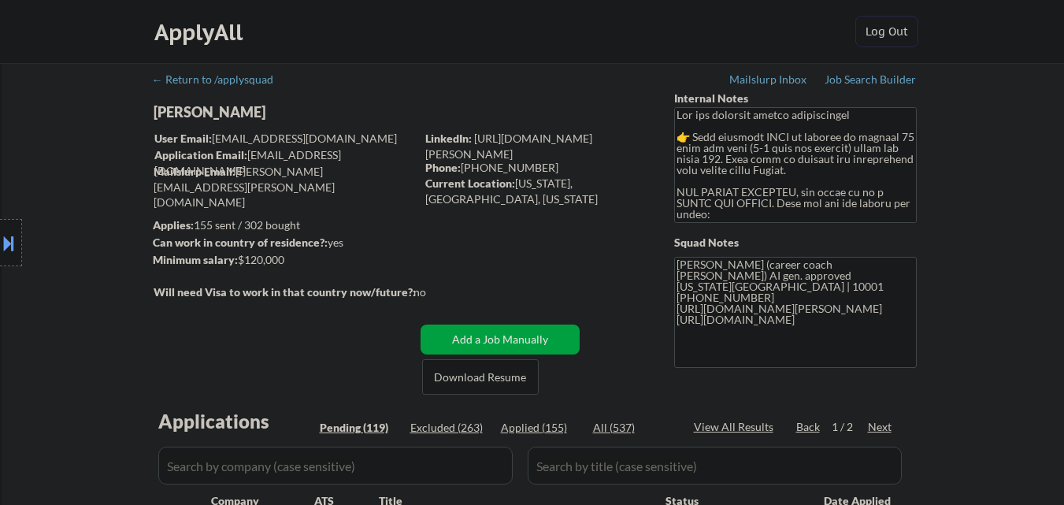
select select ""pending""
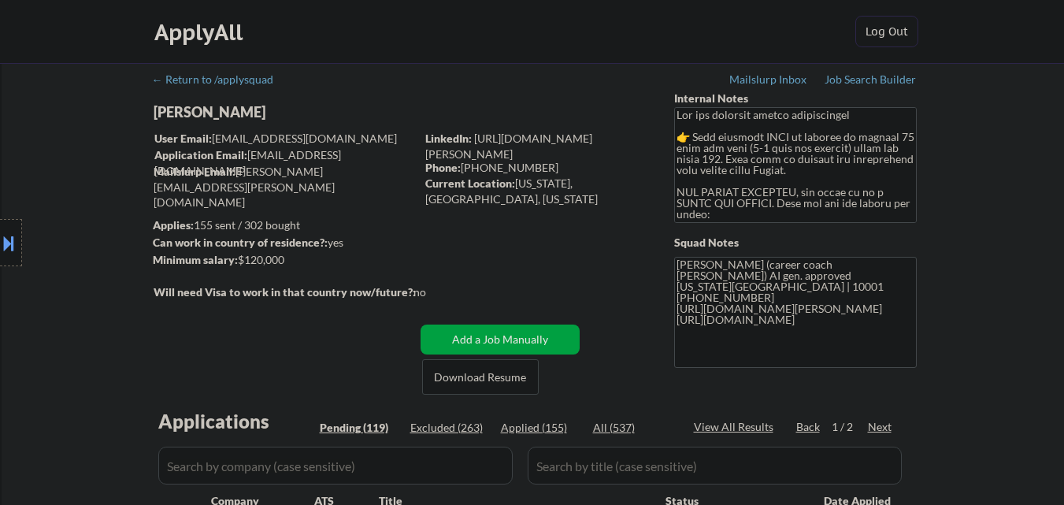
select select ""pending""
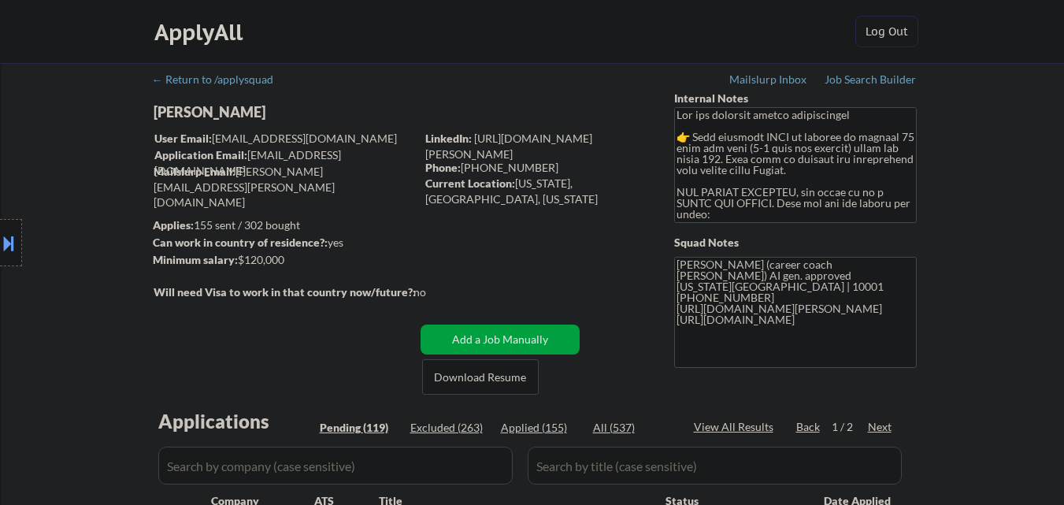
select select ""pending""
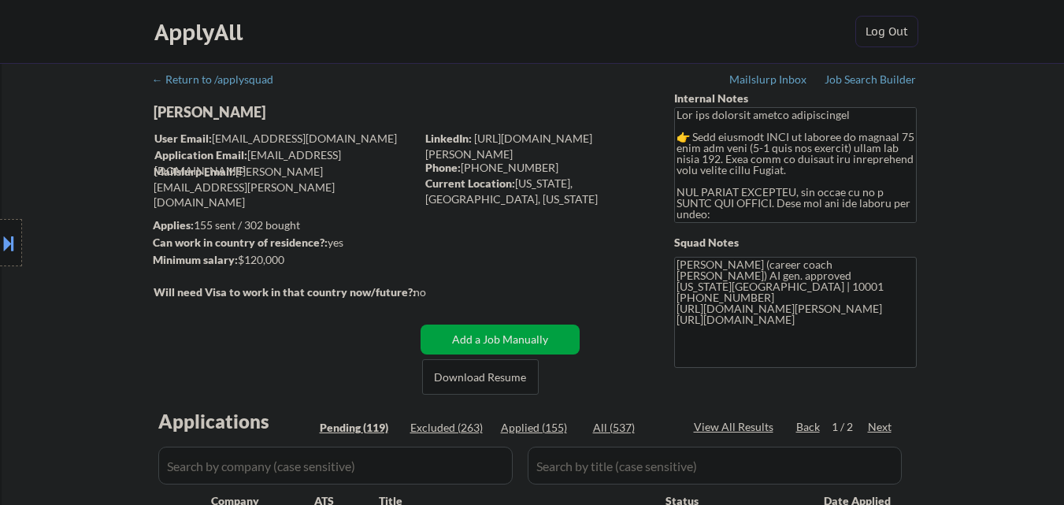
select select ""pending""
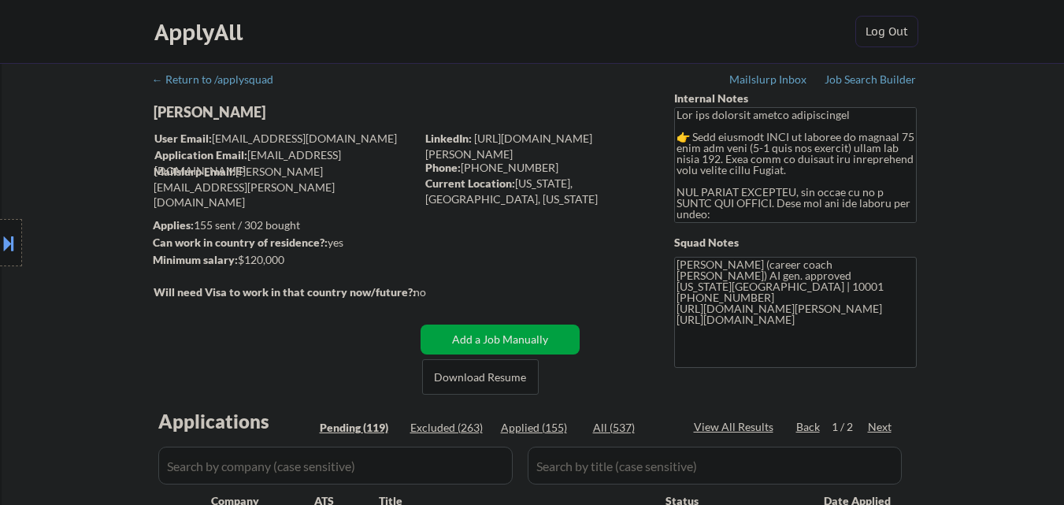
select select ""pending""
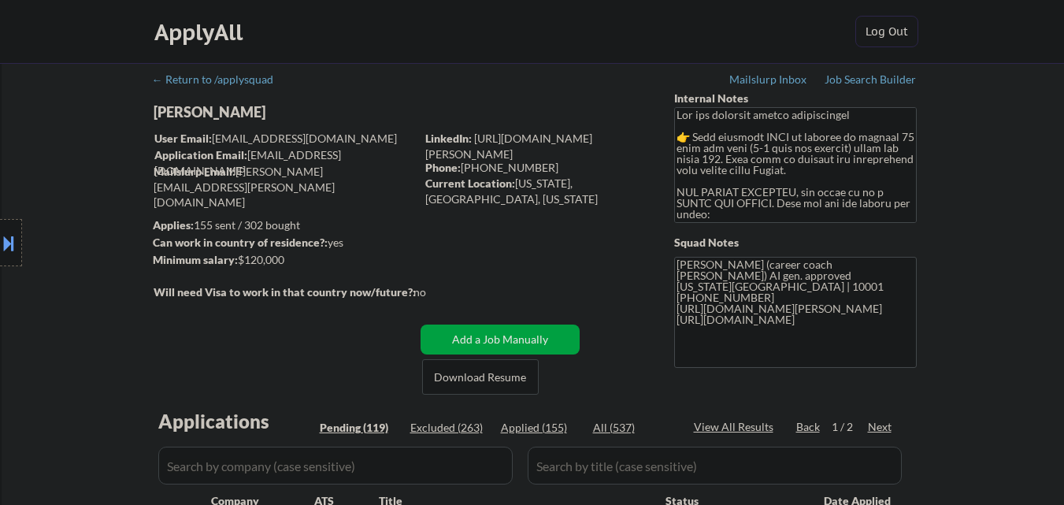
select select ""pending""
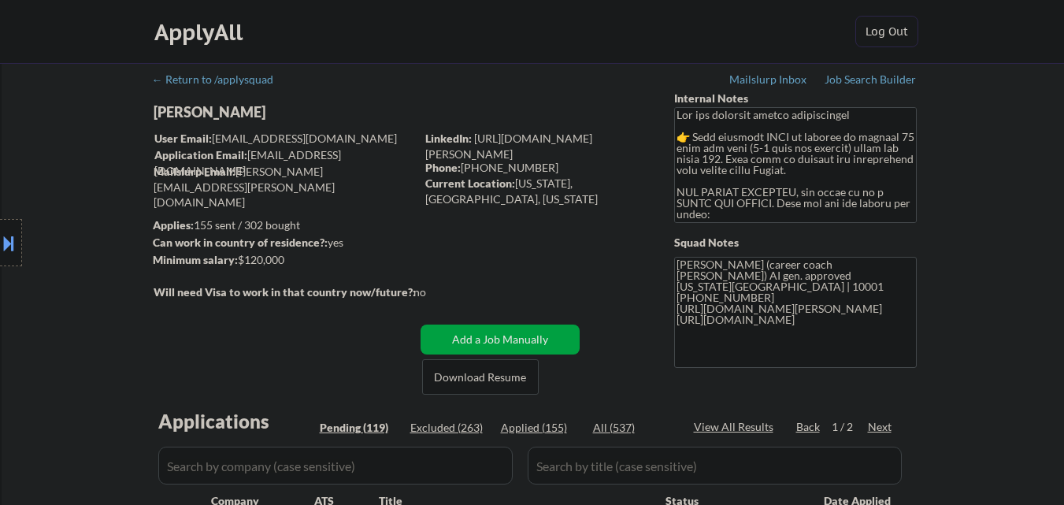
select select ""pending""
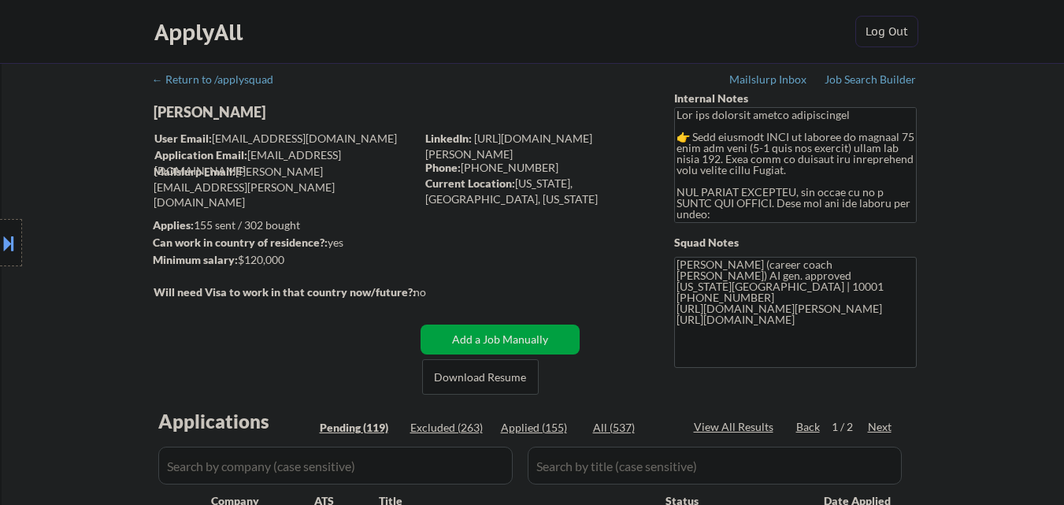
select select ""pending""
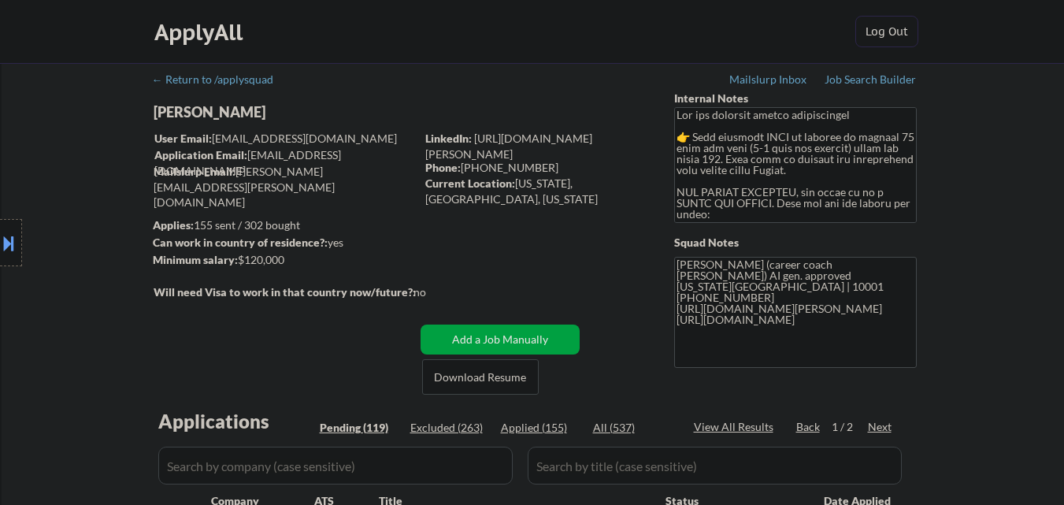
select select ""pending""
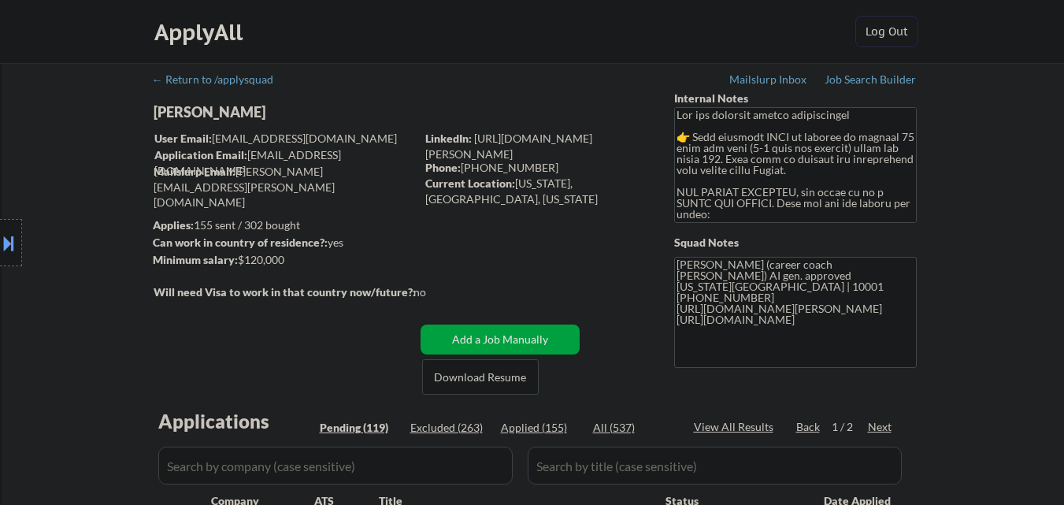
select select ""pending""
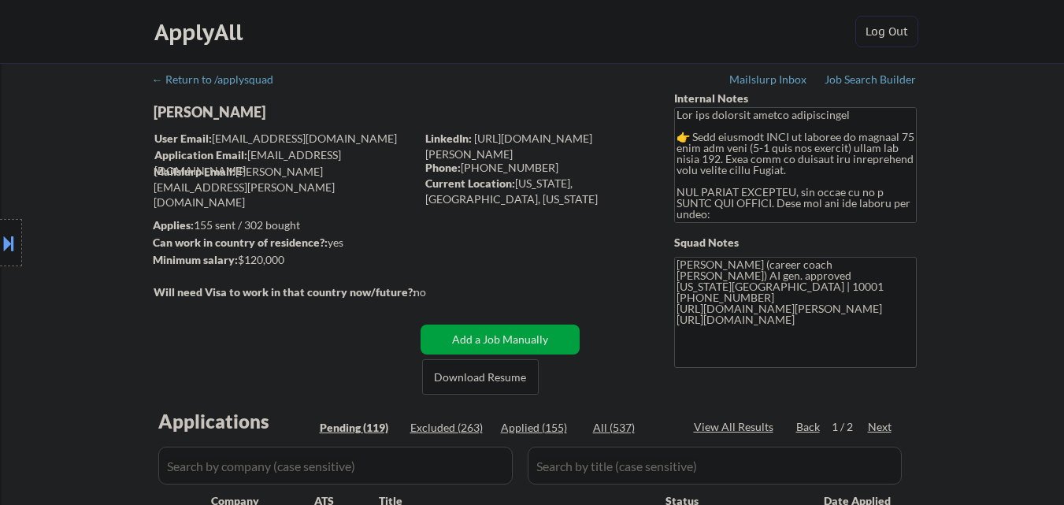
select select ""pending""
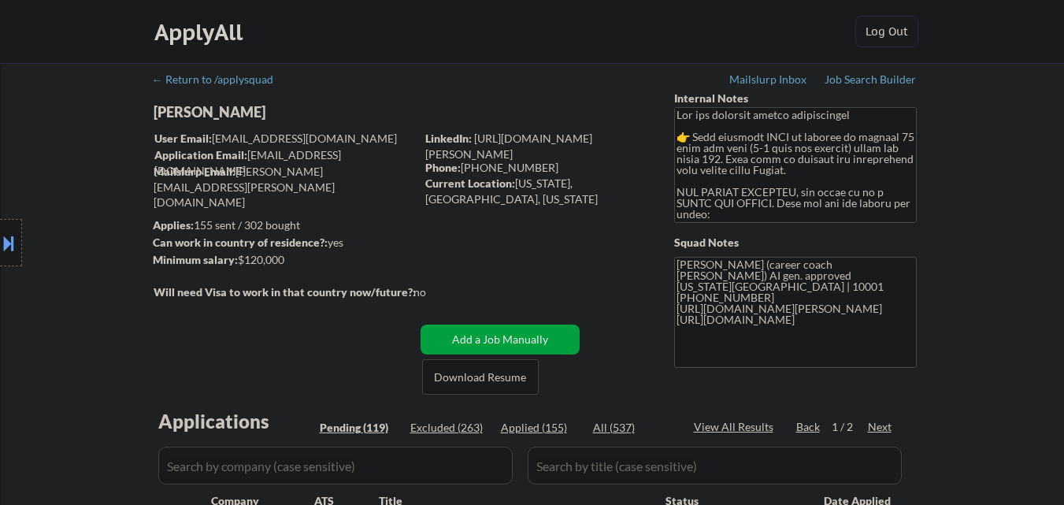
select select ""pending""
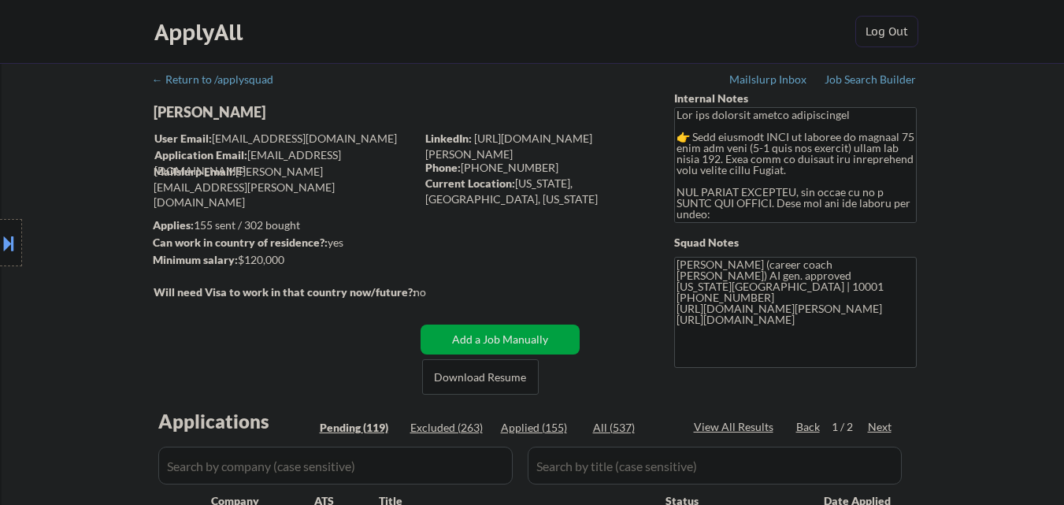
select select ""pending""
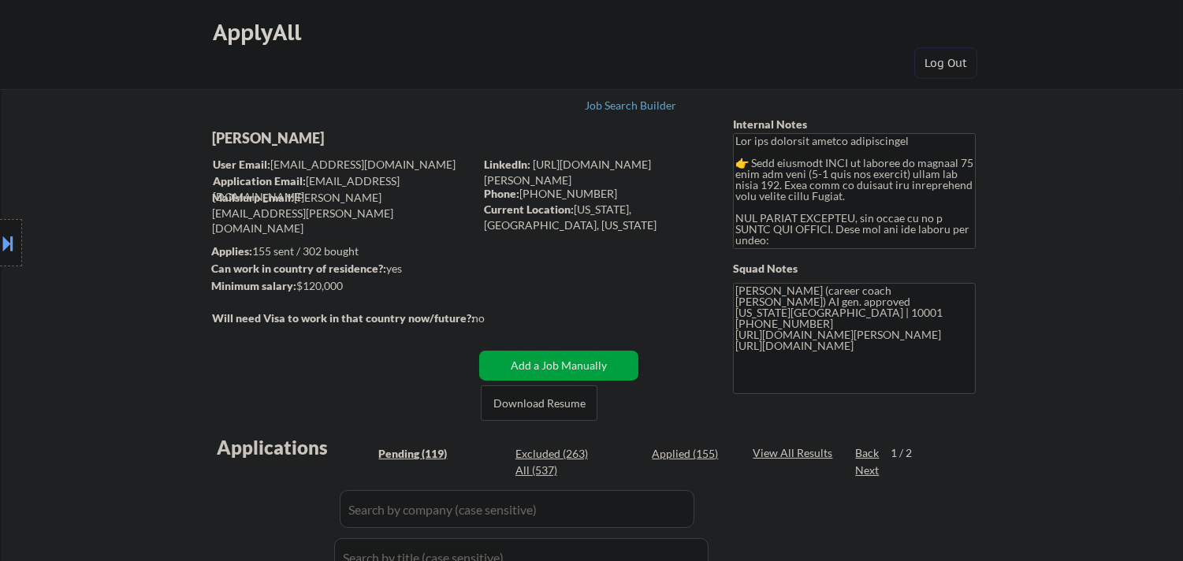
click at [309, 139] on div "Anisha Bhuiyan" at bounding box center [374, 138] width 324 height 20
copy div "Anisha Bhuiyan"
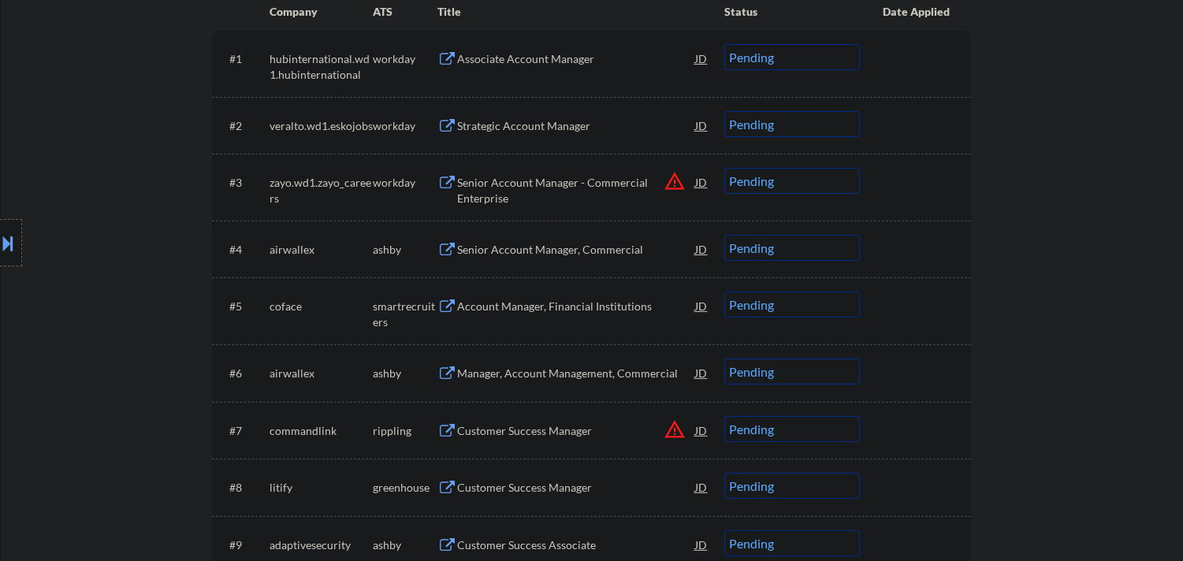
scroll to position [612, 0]
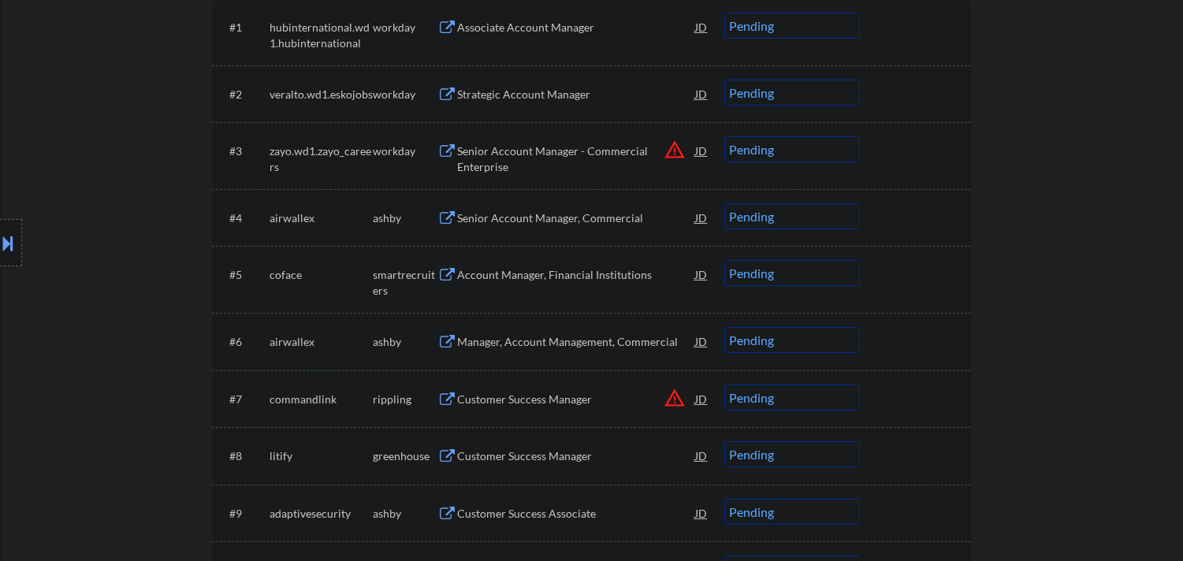
drag, startPoint x: 0, startPoint y: 228, endPoint x: 6, endPoint y: 237, distance: 10.7
click at [1, 230] on div at bounding box center [11, 242] width 22 height 47
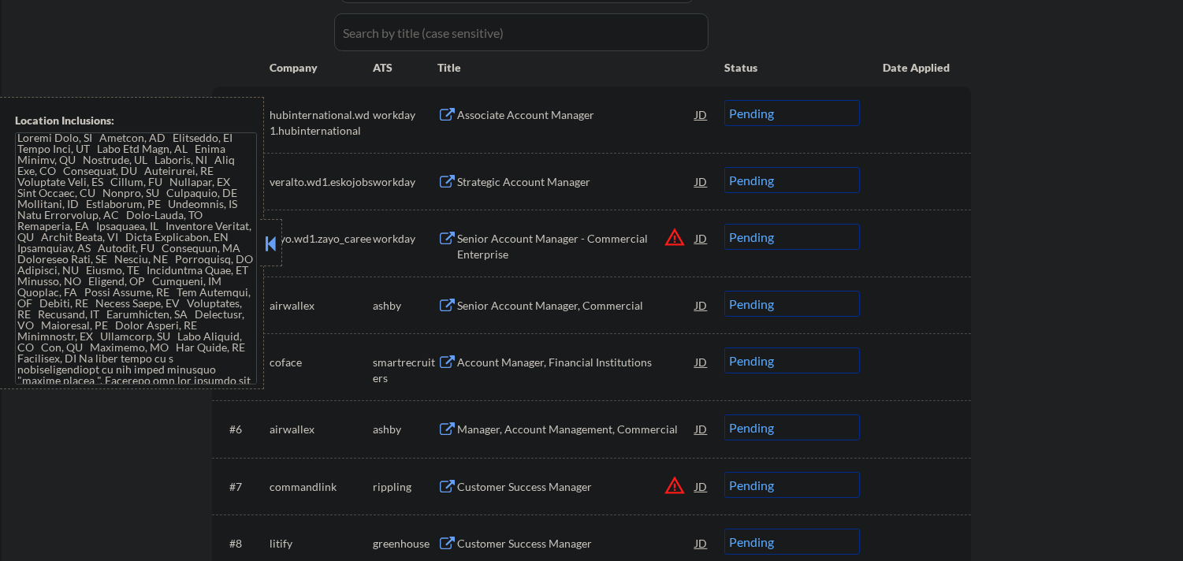
scroll to position [0, 0]
click at [277, 240] on button at bounding box center [270, 244] width 17 height 24
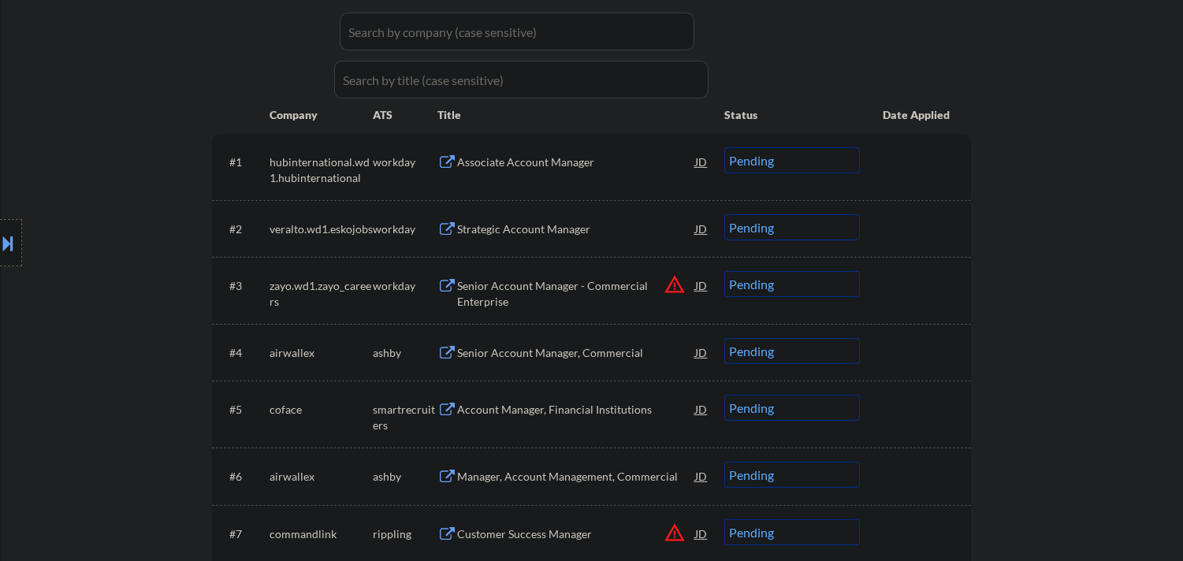
scroll to position [350, 0]
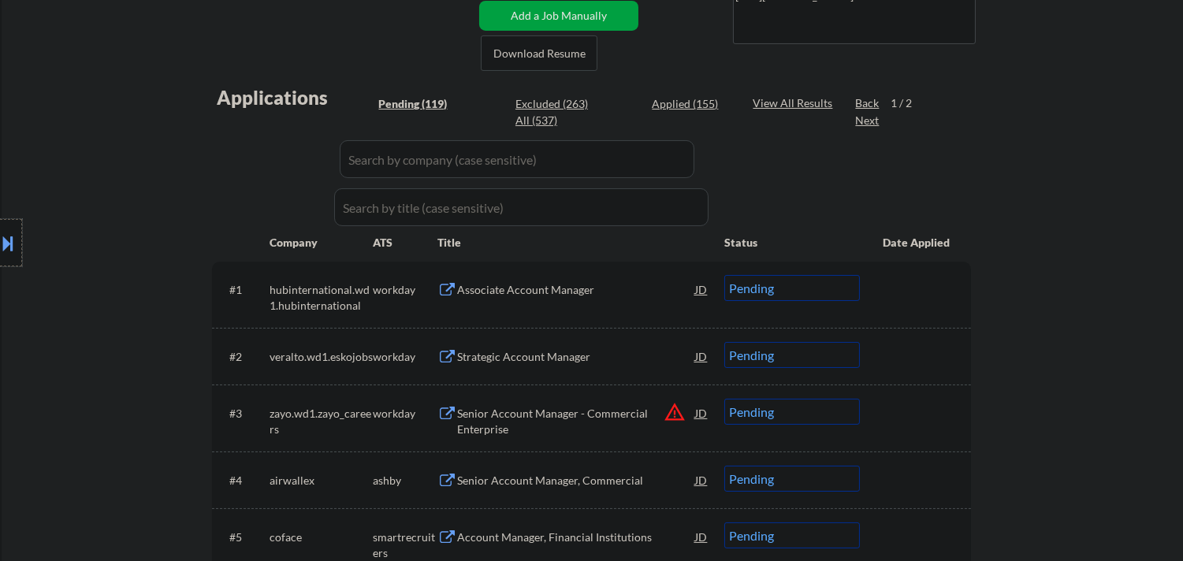
click at [0, 262] on div at bounding box center [11, 242] width 22 height 47
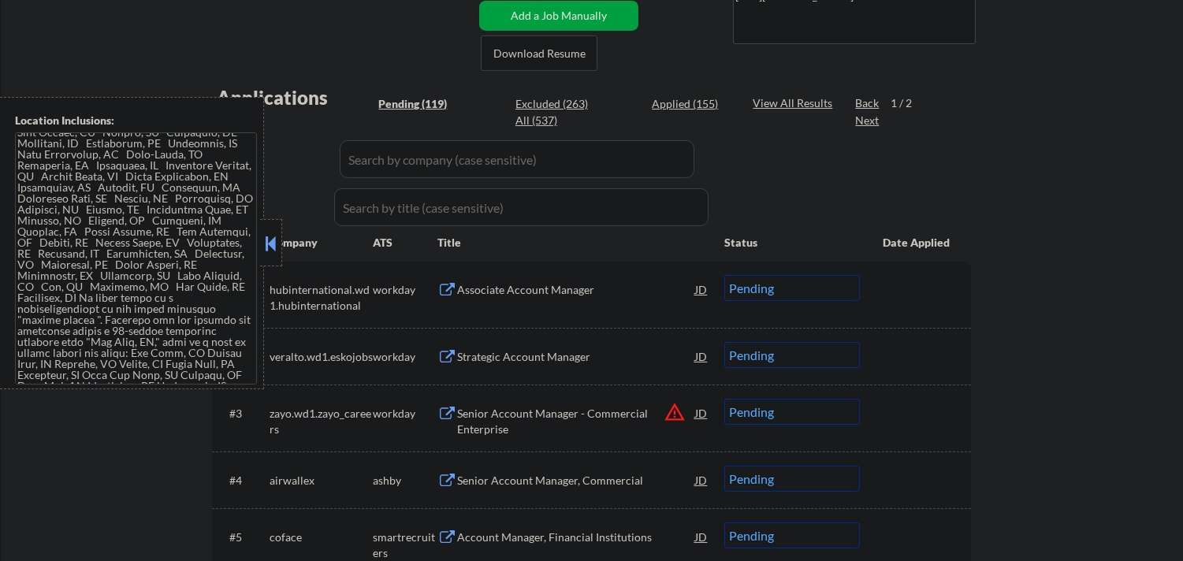
scroll to position [0, 0]
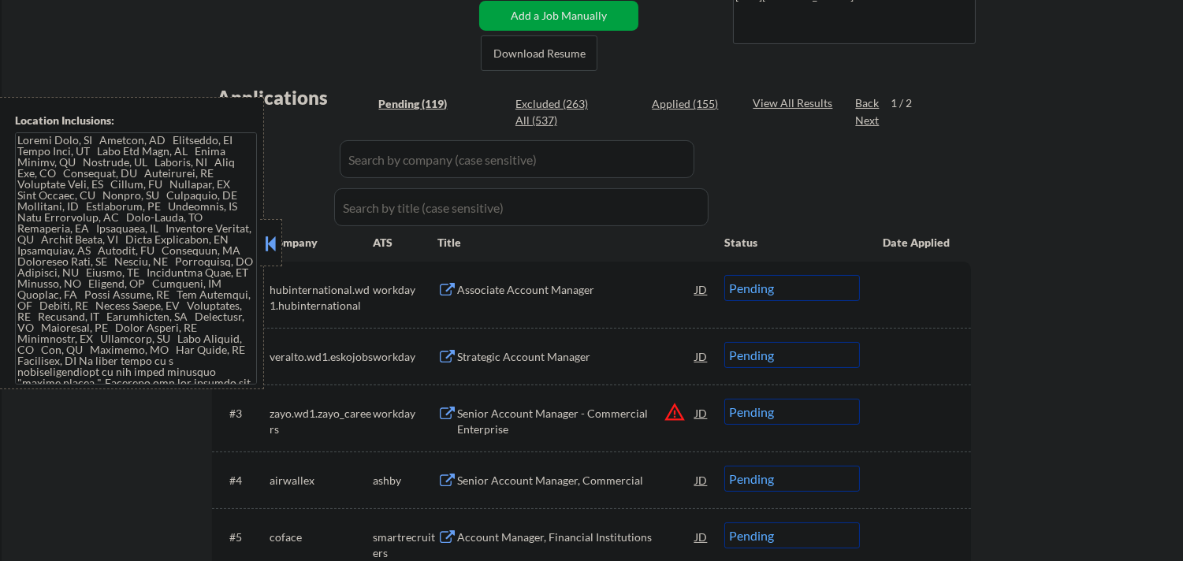
click at [270, 240] on button at bounding box center [270, 244] width 17 height 24
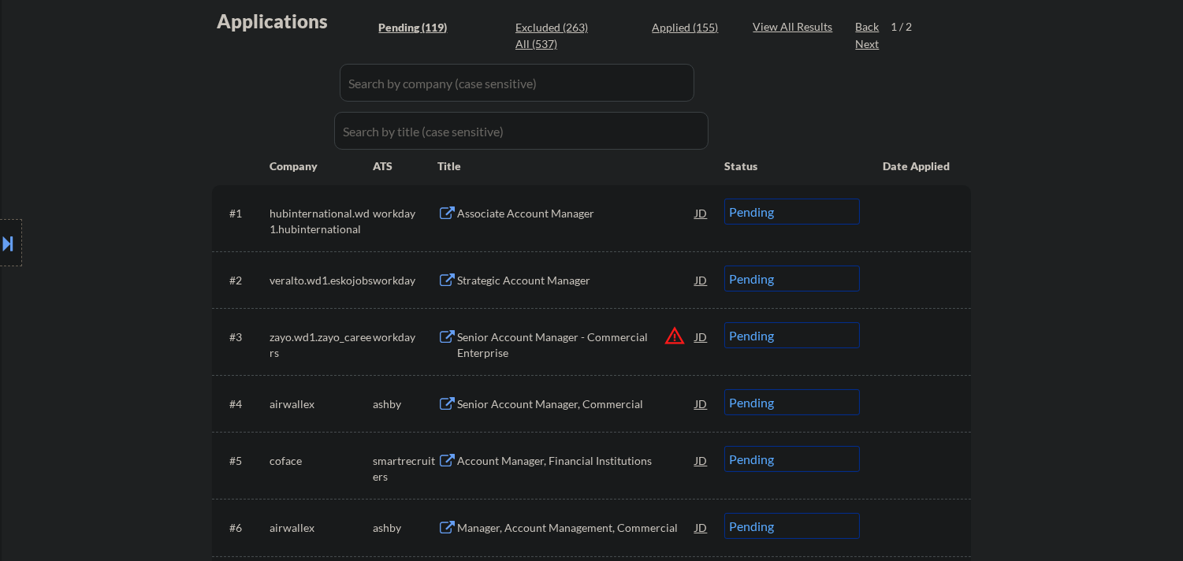
scroll to position [525, 0]
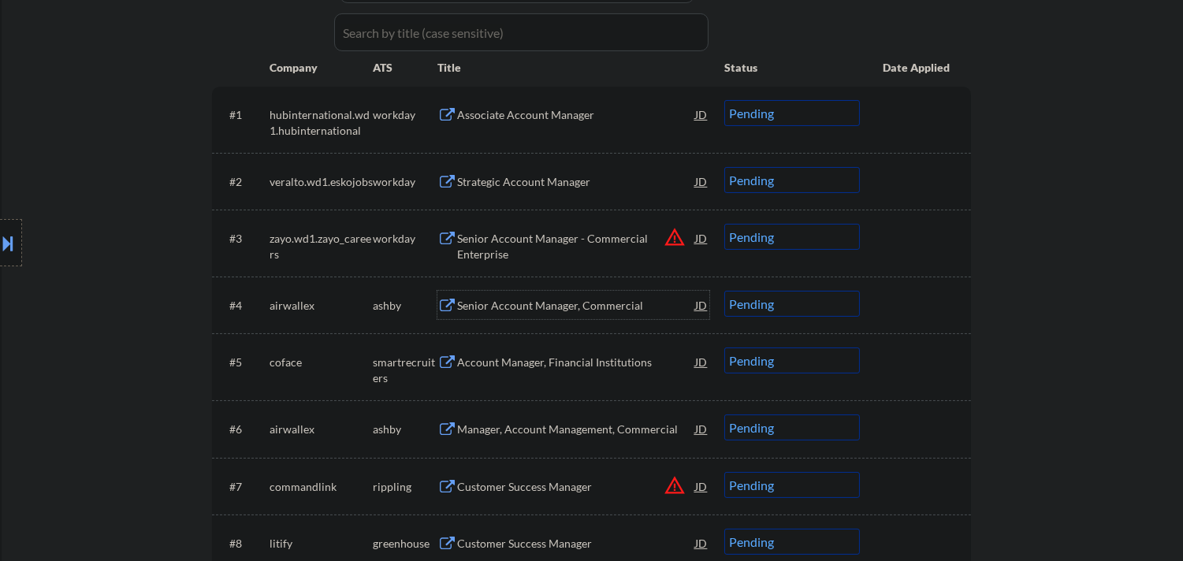
click at [537, 298] on div "Senior Account Manager, Commercial" at bounding box center [576, 306] width 238 height 16
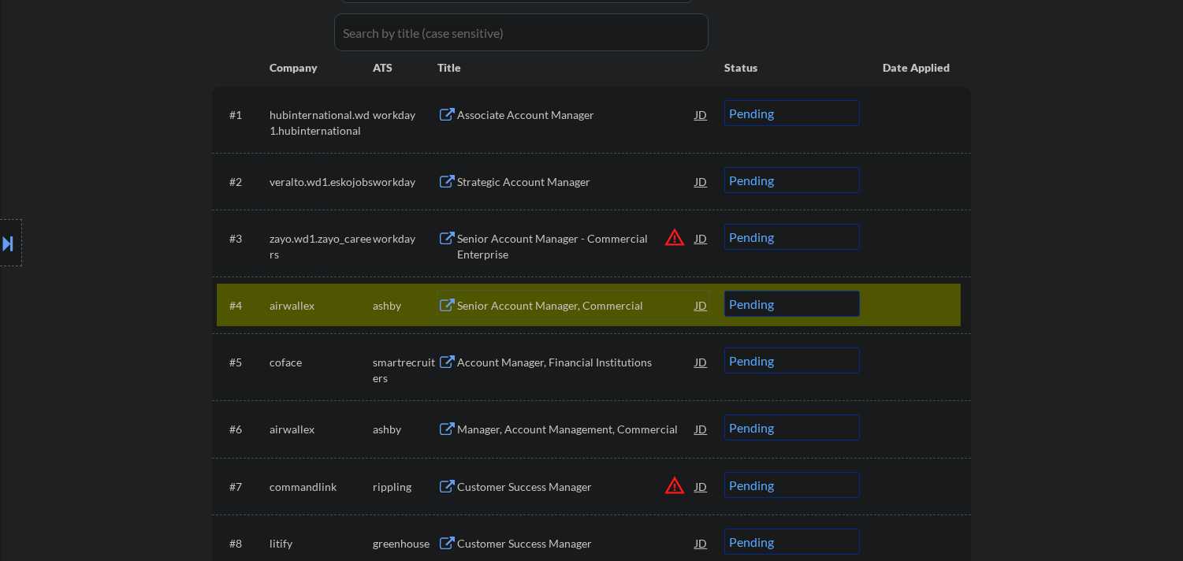
click at [807, 300] on select "Choose an option... Pending Applied Excluded (Questions) Excluded (Expired) Exc…" at bounding box center [792, 304] width 136 height 26
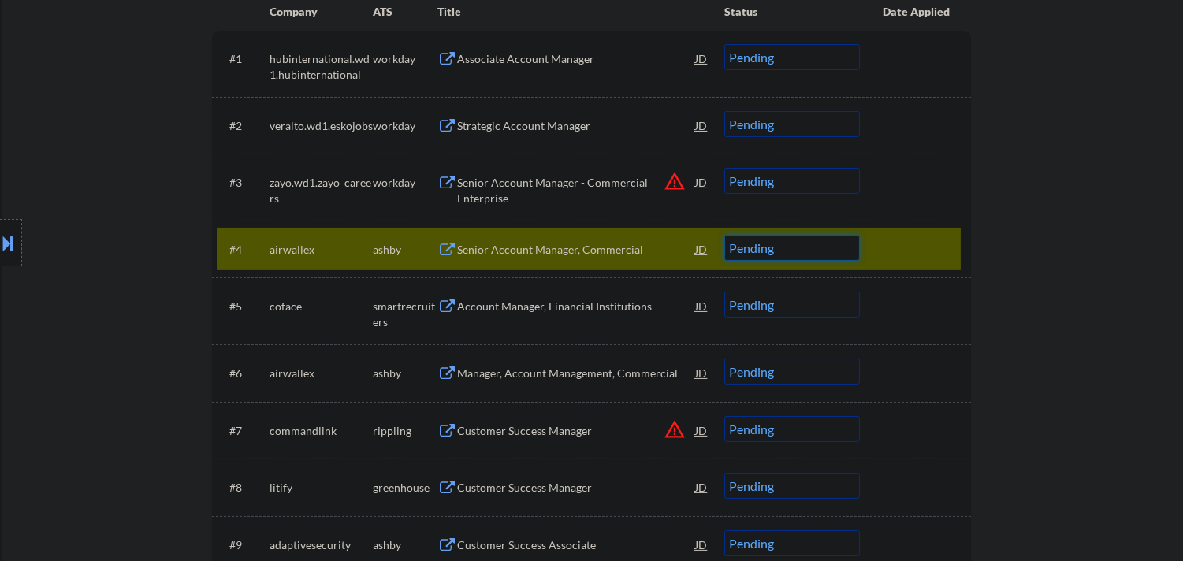
scroll to position [612, 0]
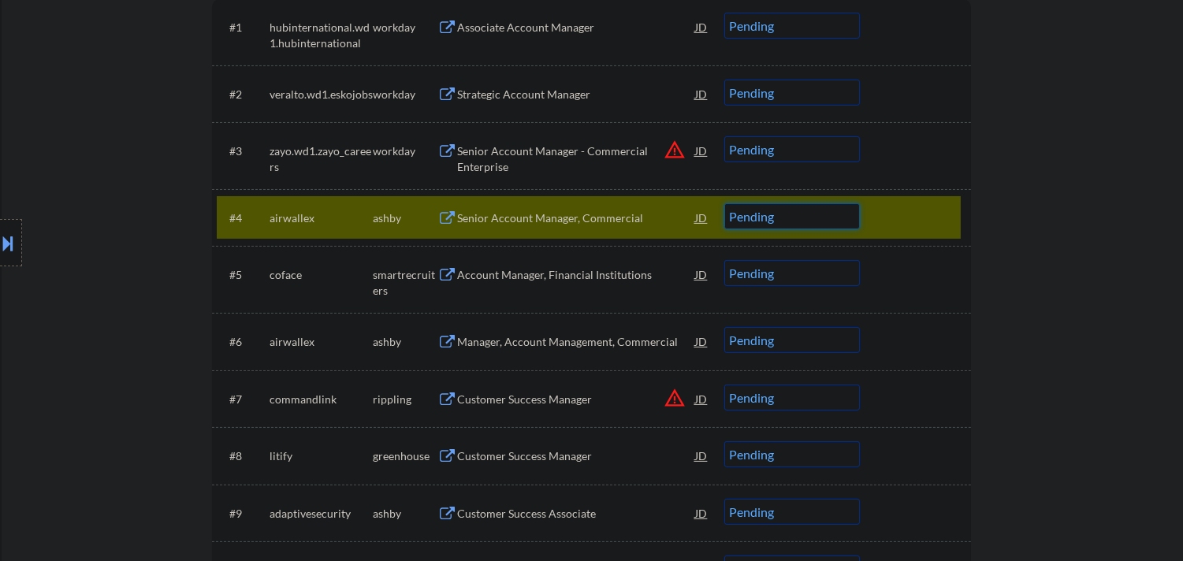
click at [851, 216] on select "Choose an option... Pending Applied Excluded (Questions) Excluded (Expired) Exc…" at bounding box center [792, 216] width 136 height 26
click at [724, 203] on select "Choose an option... Pending Applied Excluded (Questions) Excluded (Expired) Exc…" at bounding box center [792, 216] width 136 height 26
click at [931, 210] on div at bounding box center [916, 217] width 69 height 28
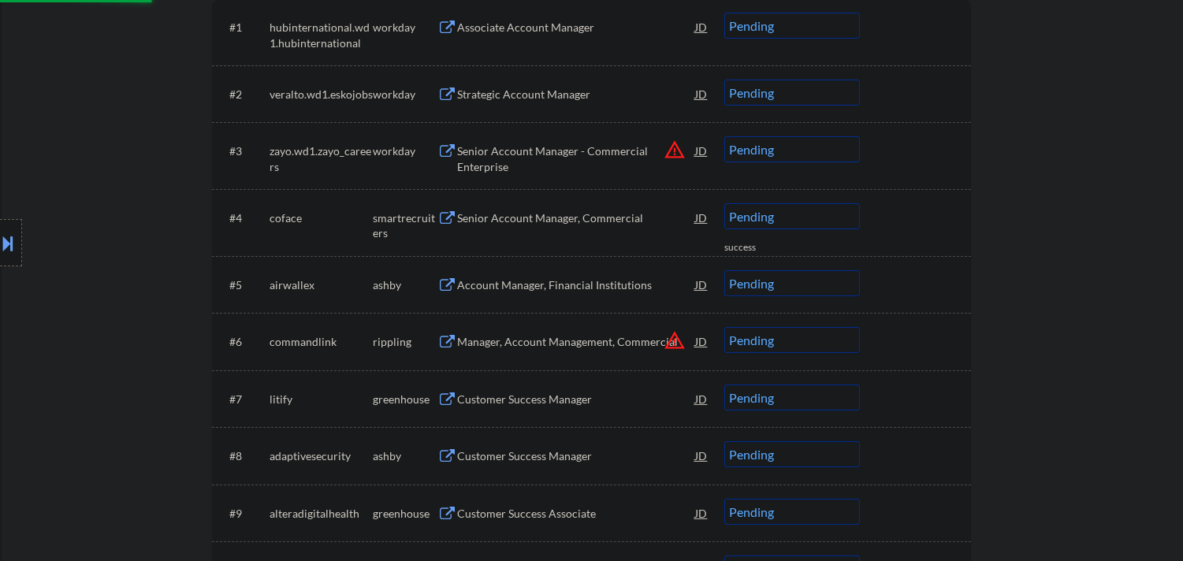
click at [536, 214] on div "Senior Account Manager, Commercial" at bounding box center [576, 218] width 238 height 16
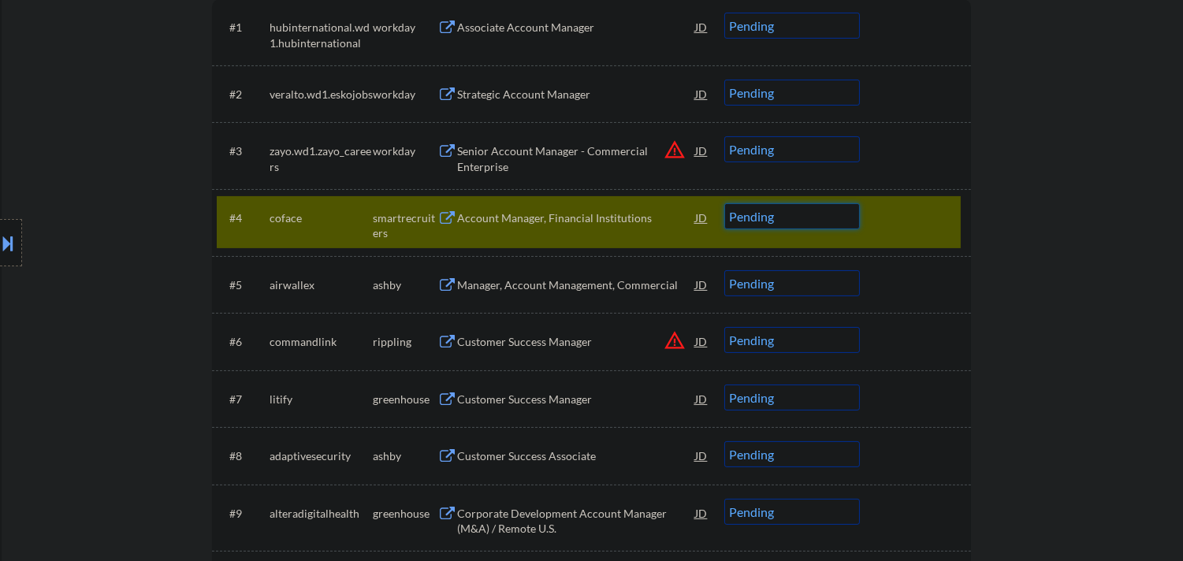
click at [831, 221] on select "Choose an option... Pending Applied Excluded (Questions) Excluded (Expired) Exc…" at bounding box center [792, 216] width 136 height 26
click at [724, 203] on select "Choose an option... Pending Applied Excluded (Questions) Excluded (Expired) Exc…" at bounding box center [792, 216] width 136 height 26
click at [928, 221] on div at bounding box center [916, 217] width 69 height 28
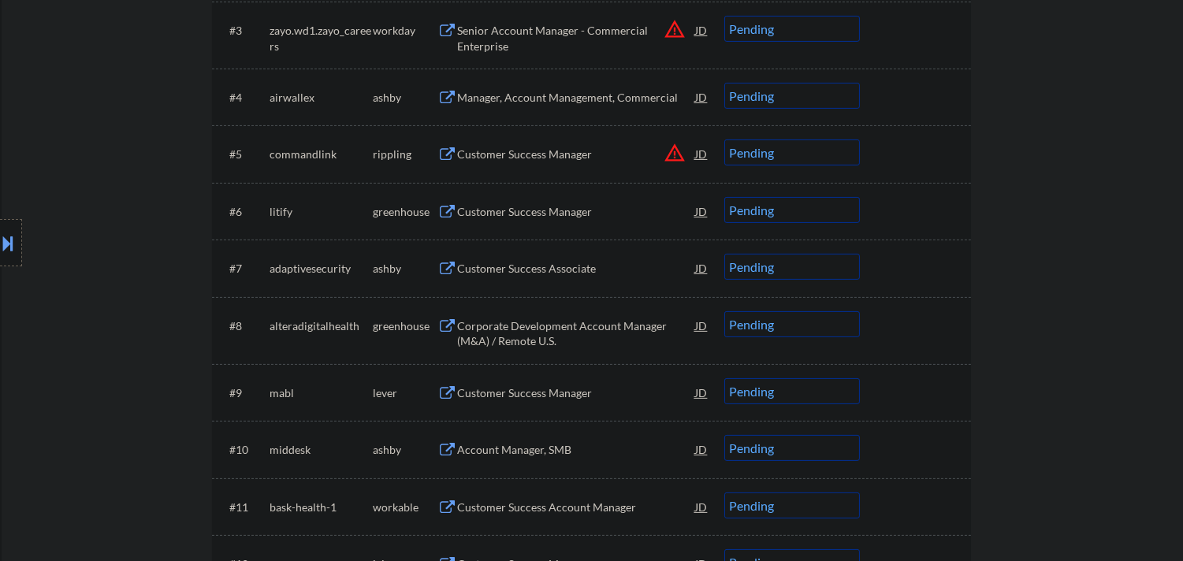
scroll to position [644, 0]
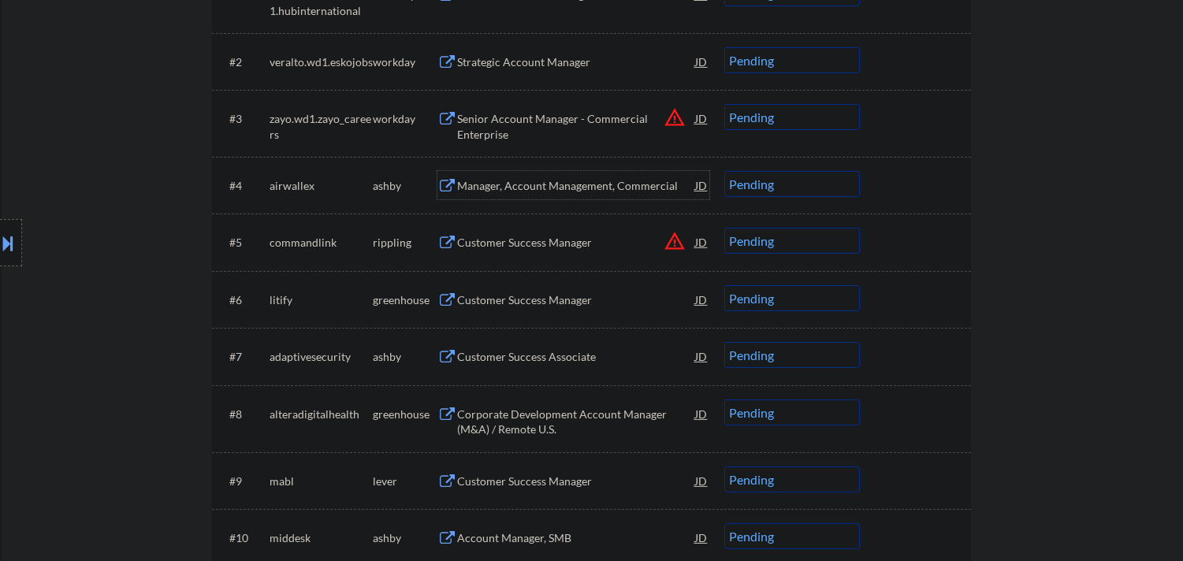
click at [561, 173] on div "Manager, Account Management, Commercial" at bounding box center [576, 185] width 238 height 28
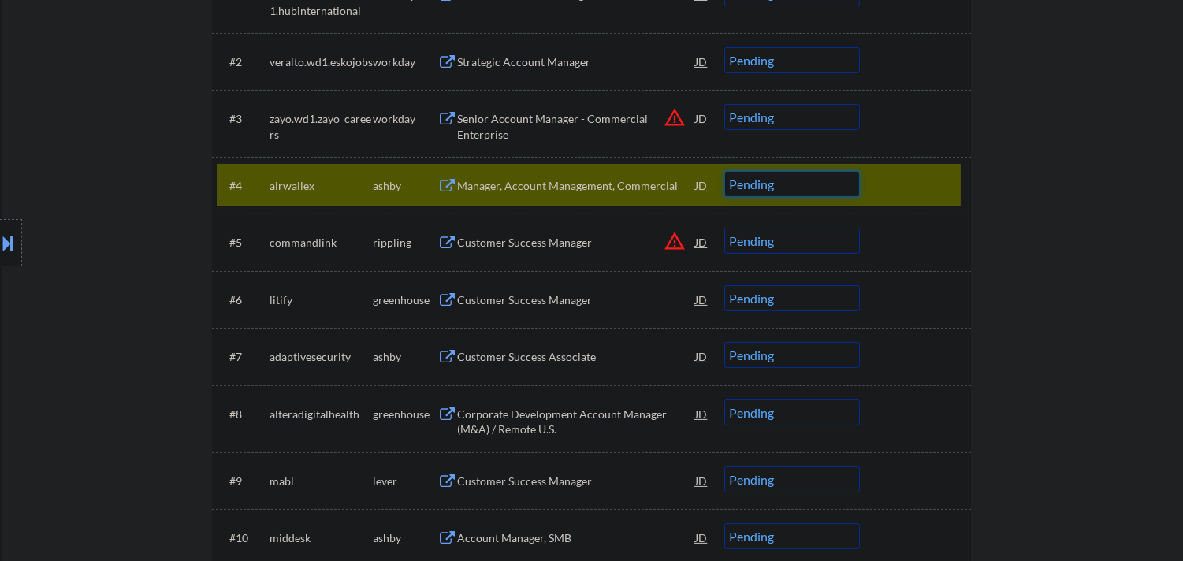
click at [830, 187] on select "Choose an option... Pending Applied Excluded (Questions) Excluded (Expired) Exc…" at bounding box center [792, 184] width 136 height 26
click at [724, 171] on select "Choose an option... Pending Applied Excluded (Questions) Excluded (Expired) Exc…" at bounding box center [792, 184] width 136 height 26
click at [956, 182] on div "#4 airwallex ashby Manager, Account Management, Commercial JD Choose an option.…" at bounding box center [589, 185] width 744 height 43
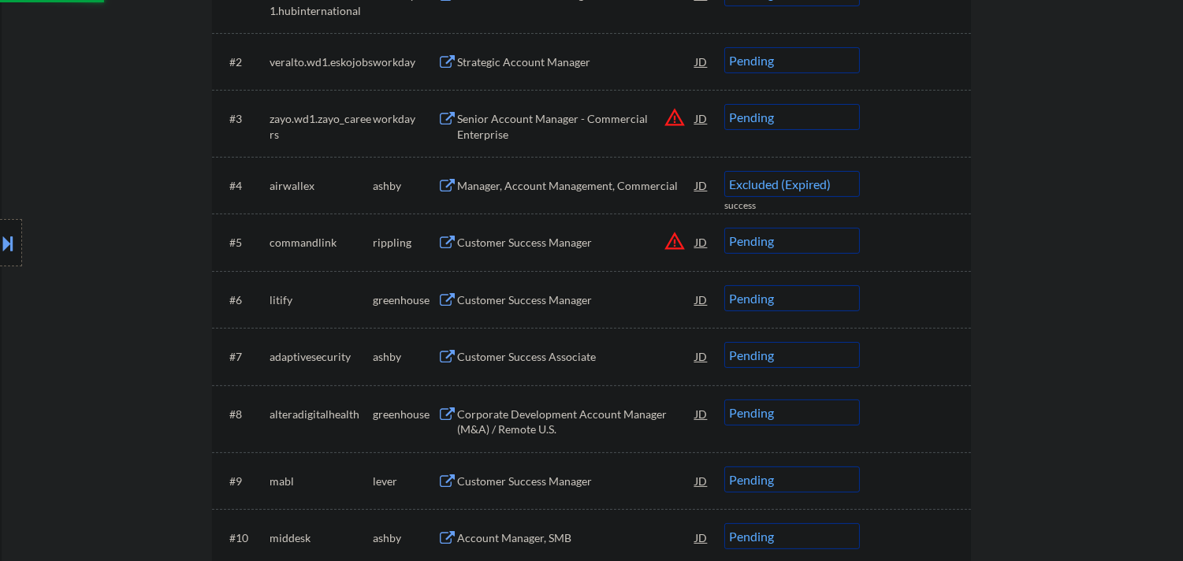
drag, startPoint x: 678, startPoint y: 241, endPoint x: 965, endPoint y: 231, distance: 287.0
click at [678, 241] on div "Customer Success Manager JD warning_amber" at bounding box center [583, 242] width 252 height 28
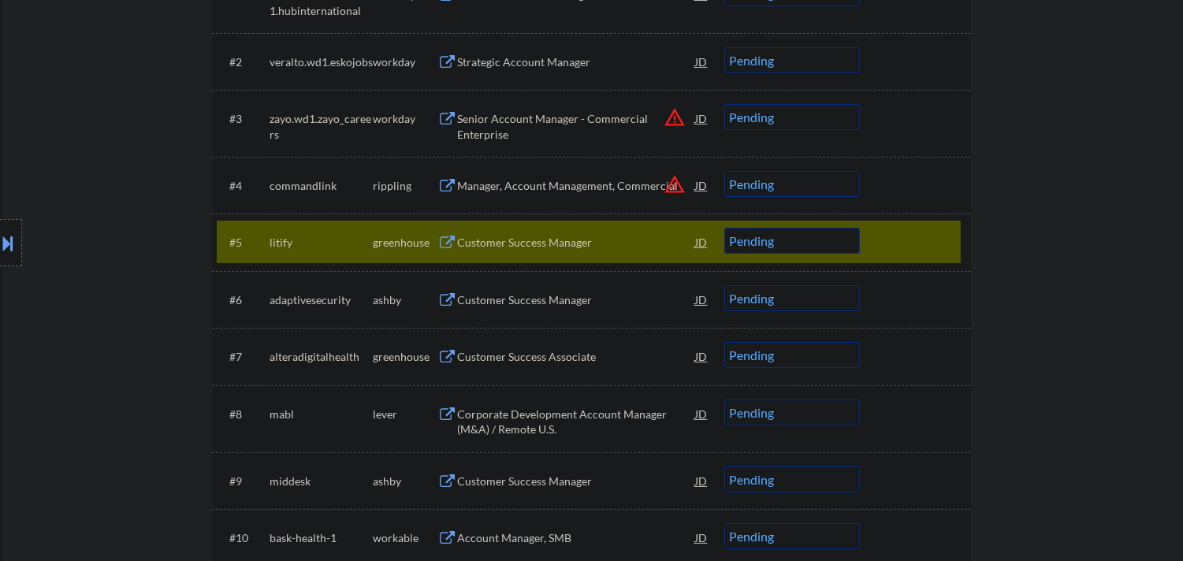
click at [920, 239] on div at bounding box center [916, 242] width 69 height 28
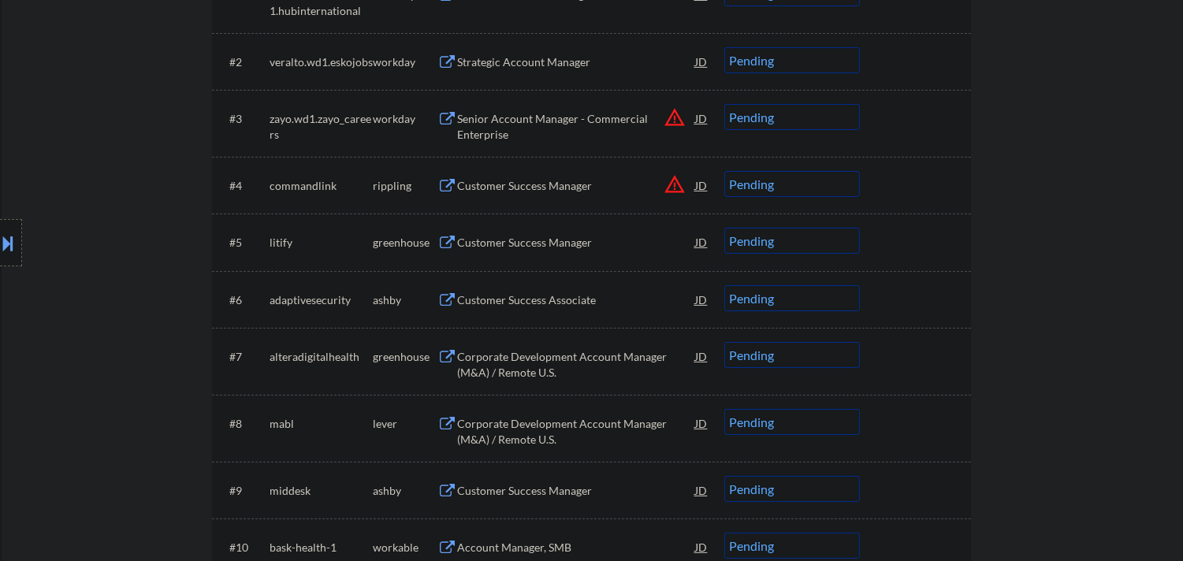
click at [670, 180] on button "warning_amber" at bounding box center [674, 184] width 22 height 22
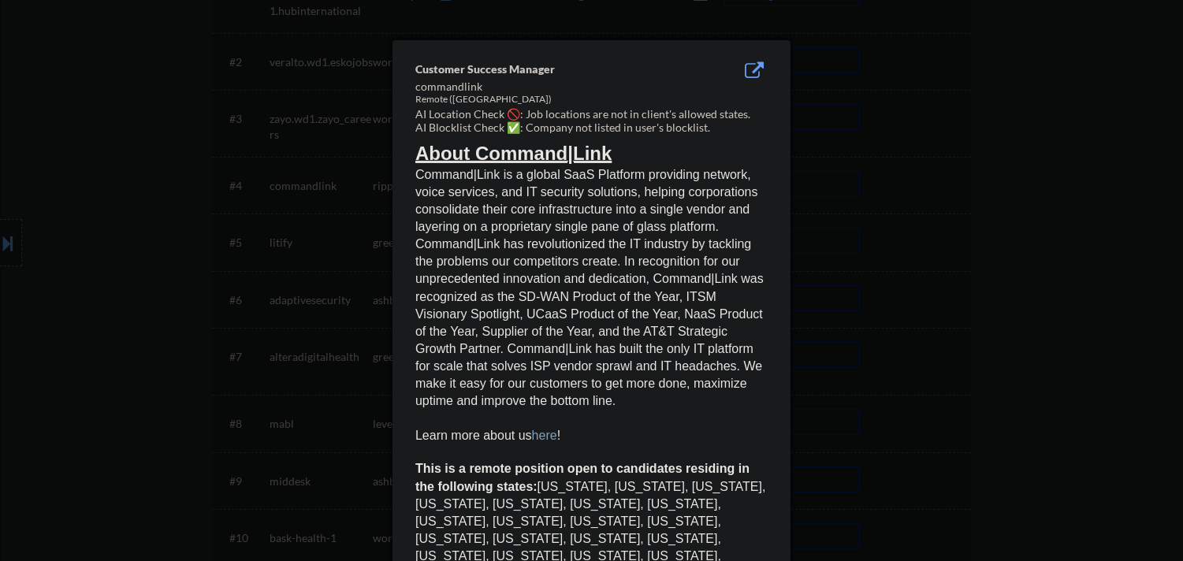
click at [1059, 190] on div at bounding box center [591, 280] width 1183 height 561
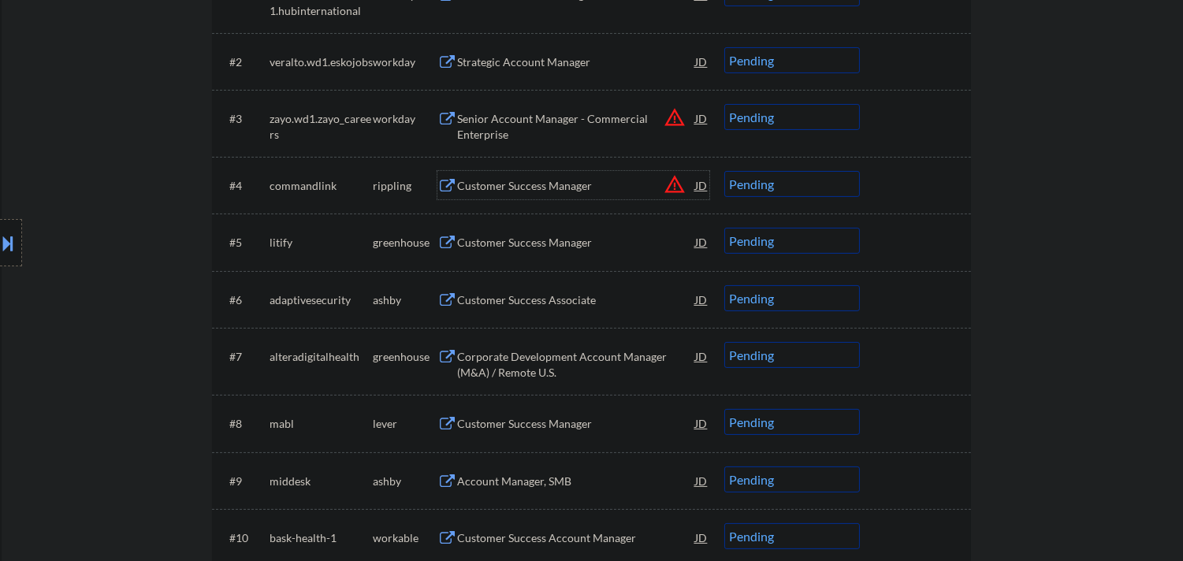
click at [596, 174] on div "Customer Success Manager" at bounding box center [576, 185] width 238 height 28
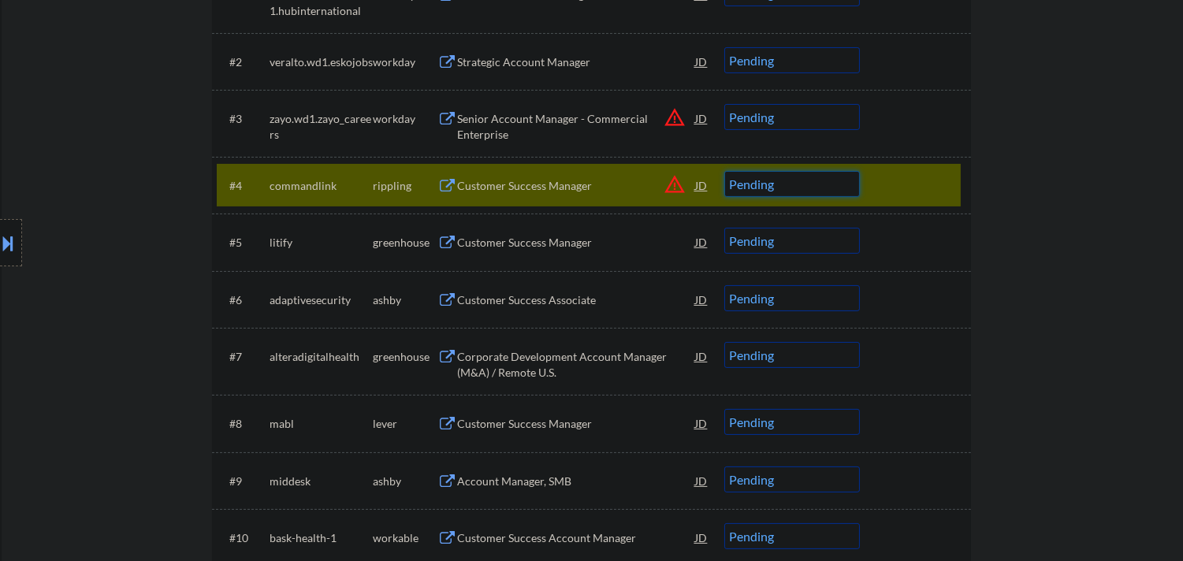
click at [833, 191] on select "Choose an option... Pending Applied Excluded (Questions) Excluded (Expired) Exc…" at bounding box center [792, 184] width 136 height 26
click at [724, 171] on select "Choose an option... Pending Applied Excluded (Questions) Excluded (Expired) Exc…" at bounding box center [792, 184] width 136 height 26
click at [947, 184] on div at bounding box center [916, 185] width 69 height 28
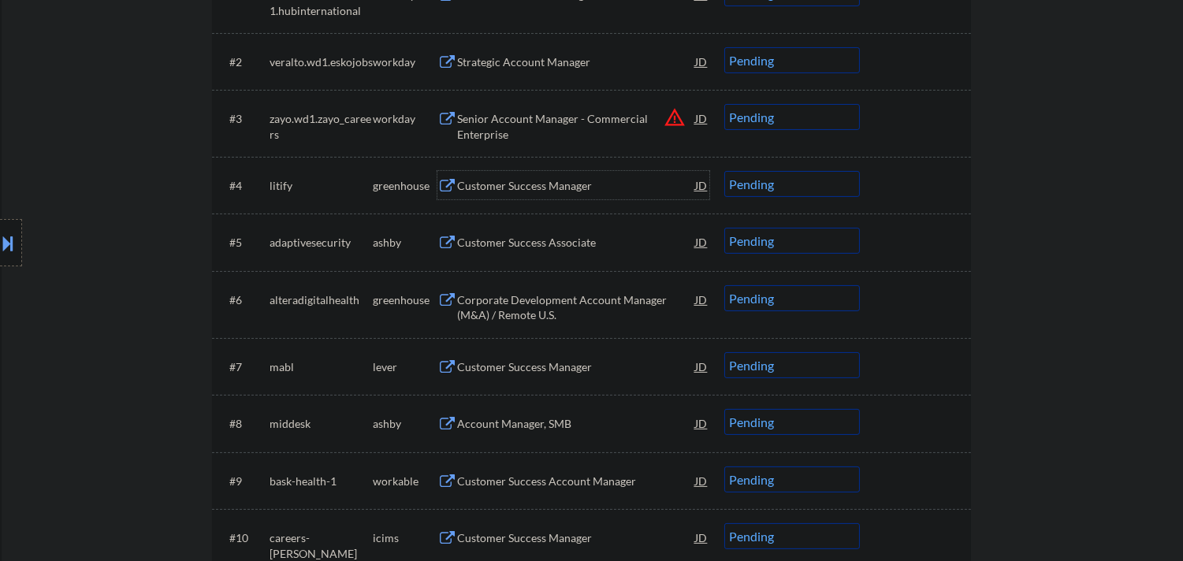
click at [556, 181] on div "Customer Success Manager" at bounding box center [576, 186] width 238 height 16
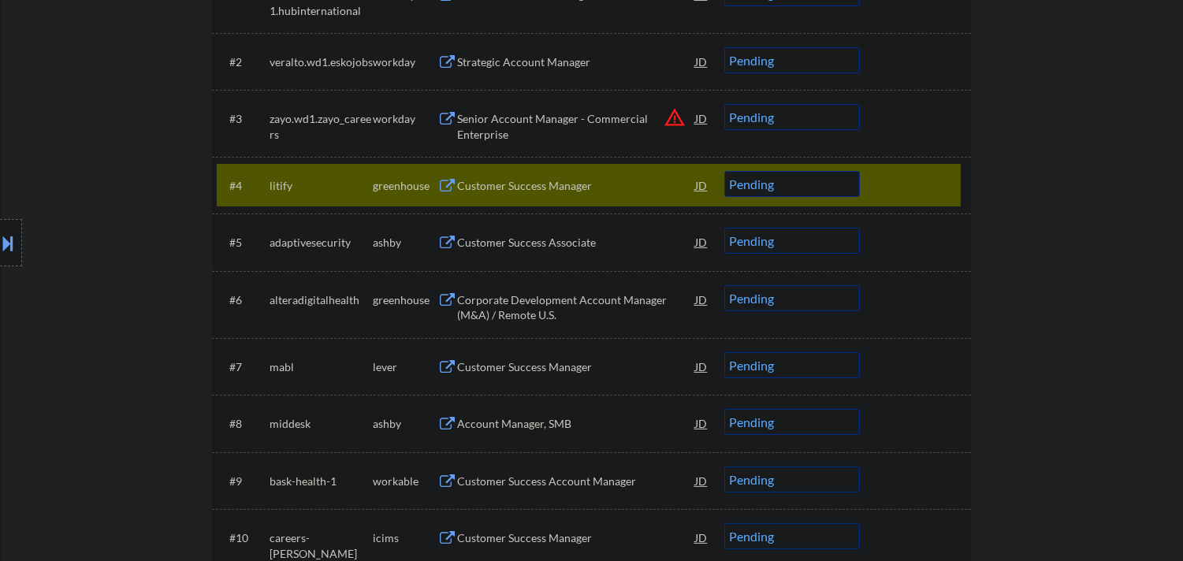
click at [822, 179] on select "Choose an option... Pending Applied Excluded (Questions) Excluded (Expired) Exc…" at bounding box center [792, 184] width 136 height 26
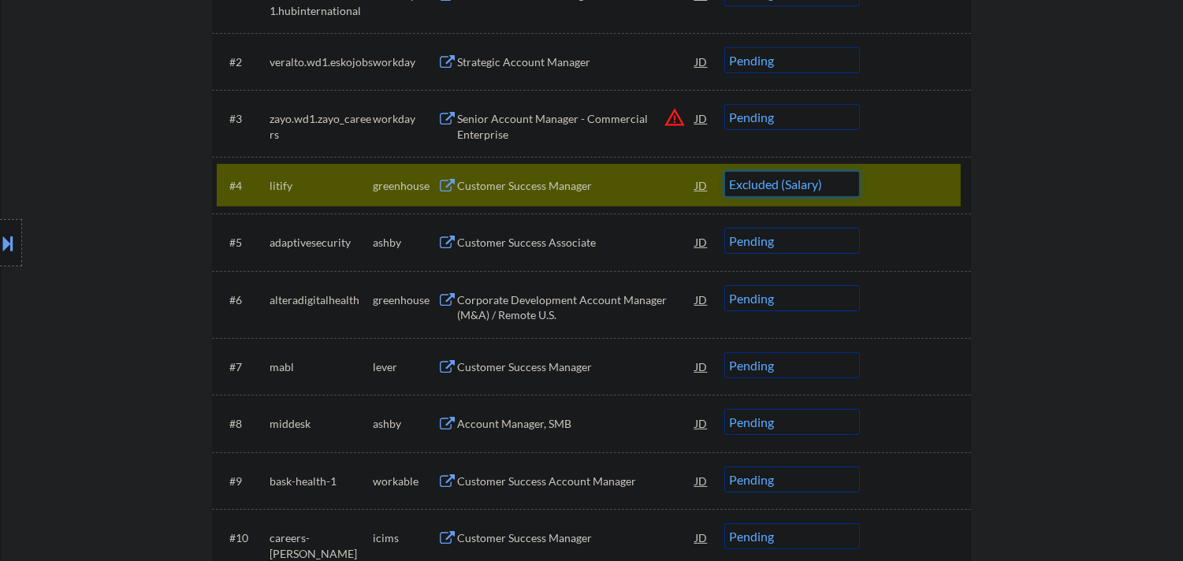
click at [724, 171] on select "Choose an option... Pending Applied Excluded (Questions) Excluded (Expired) Exc…" at bounding box center [792, 184] width 136 height 26
click at [908, 175] on div at bounding box center [916, 185] width 69 height 28
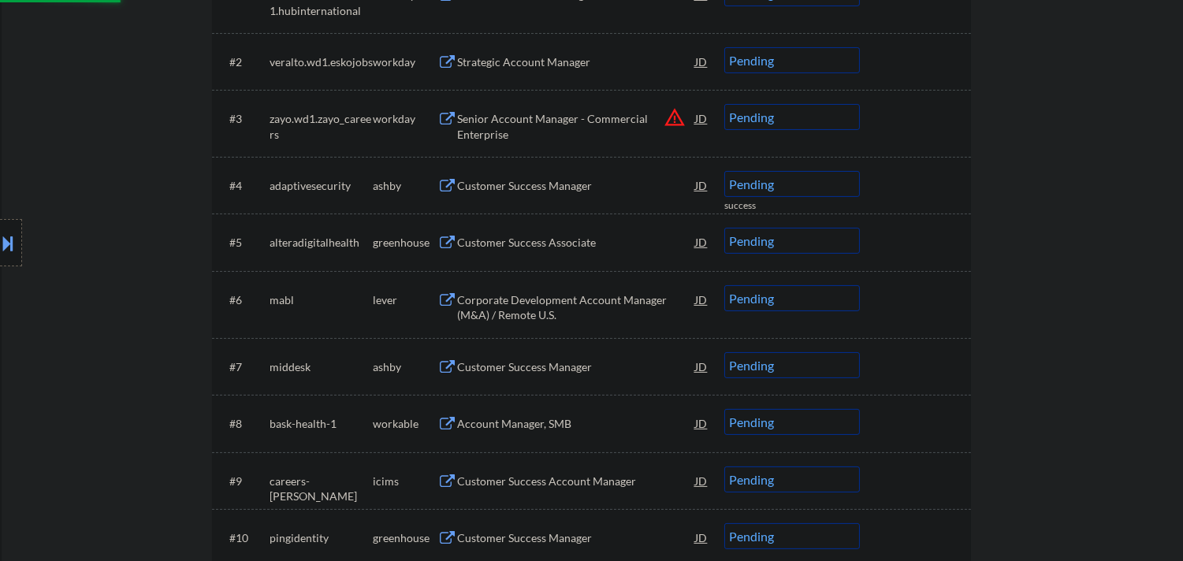
click at [593, 184] on div "Customer Success Manager" at bounding box center [576, 186] width 238 height 16
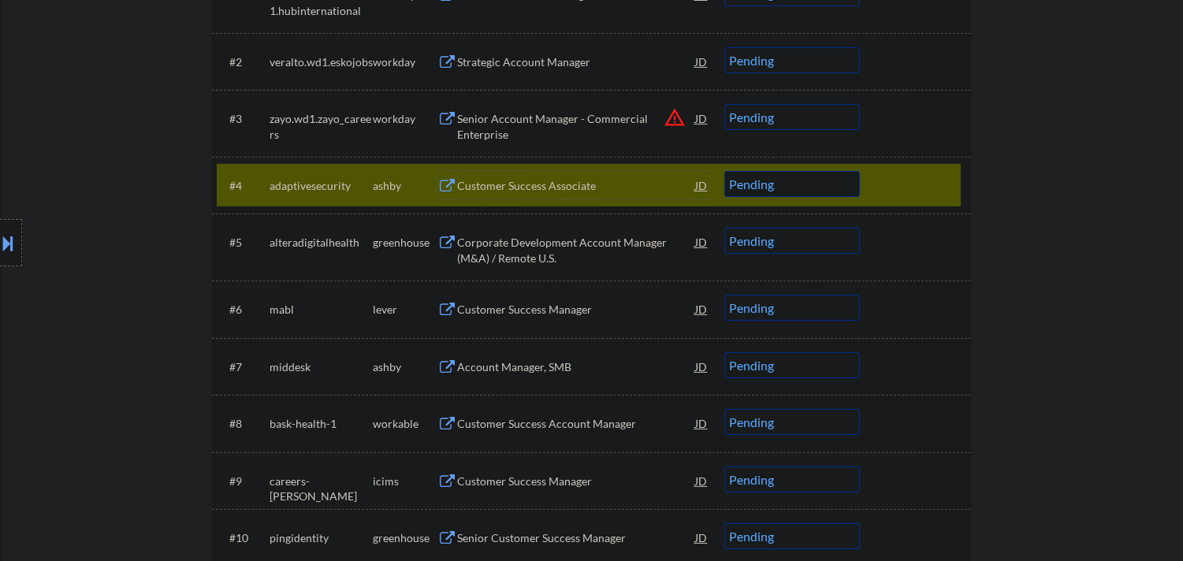
click at [796, 185] on select "Choose an option... Pending Applied Excluded (Questions) Excluded (Expired) Exc…" at bounding box center [792, 184] width 136 height 26
click at [724, 171] on select "Choose an option... Pending Applied Excluded (Questions) Excluded (Expired) Exc…" at bounding box center [792, 184] width 136 height 26
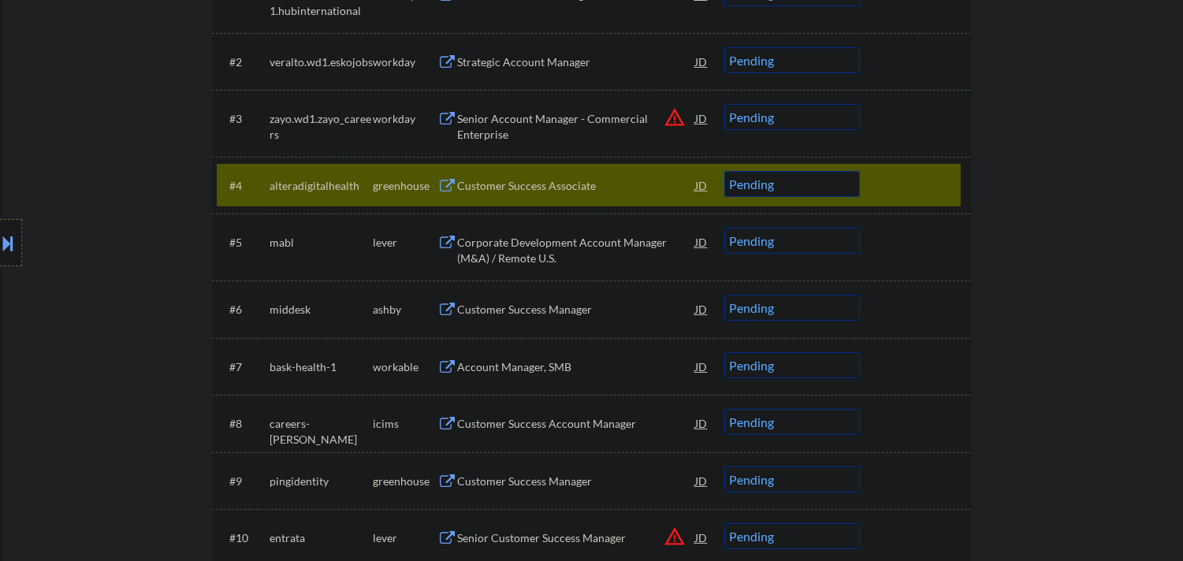
click at [626, 190] on div "Customer Success Associate" at bounding box center [576, 186] width 238 height 16
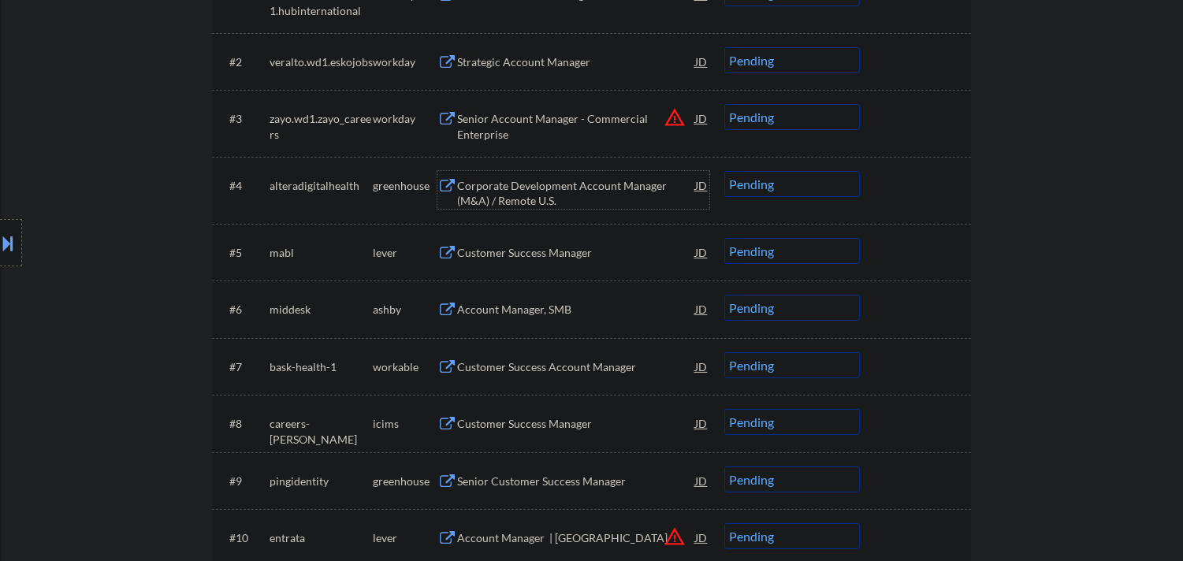
click at [820, 177] on select "Choose an option... Pending Applied Excluded (Questions) Excluded (Expired) Exc…" at bounding box center [792, 184] width 136 height 26
click at [724, 171] on select "Choose an option... Pending Applied Excluded (Questions) Excluded (Expired) Exc…" at bounding box center [792, 184] width 136 height 26
click at [626, 183] on div "Corporate Development Account Manager (M&A) / Remote U.S." at bounding box center [576, 193] width 238 height 31
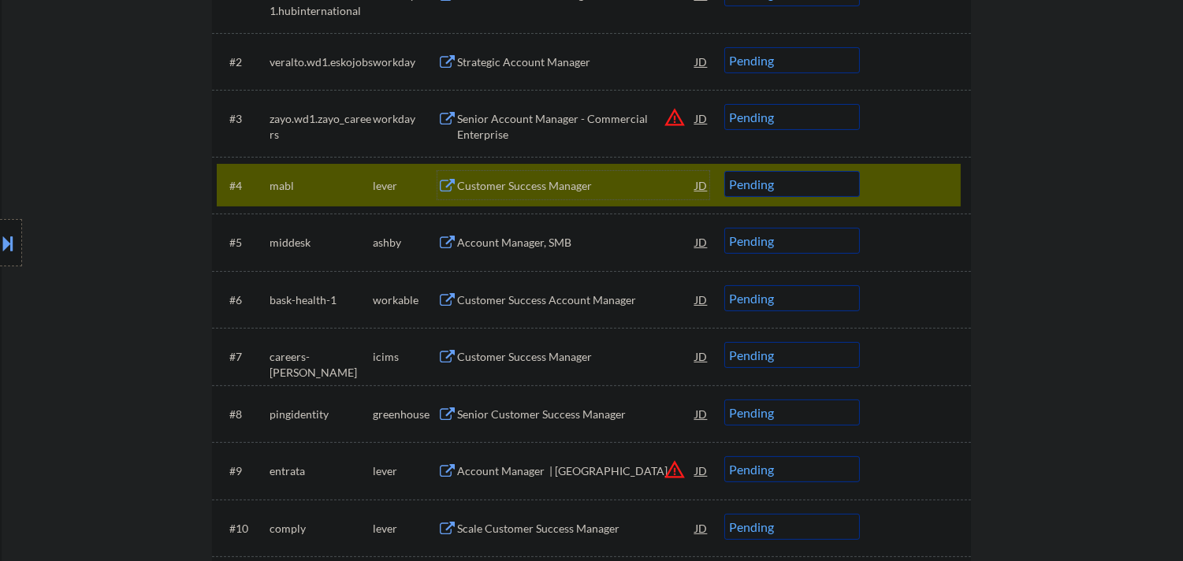
click at [575, 187] on div "Customer Success Manager" at bounding box center [576, 186] width 238 height 16
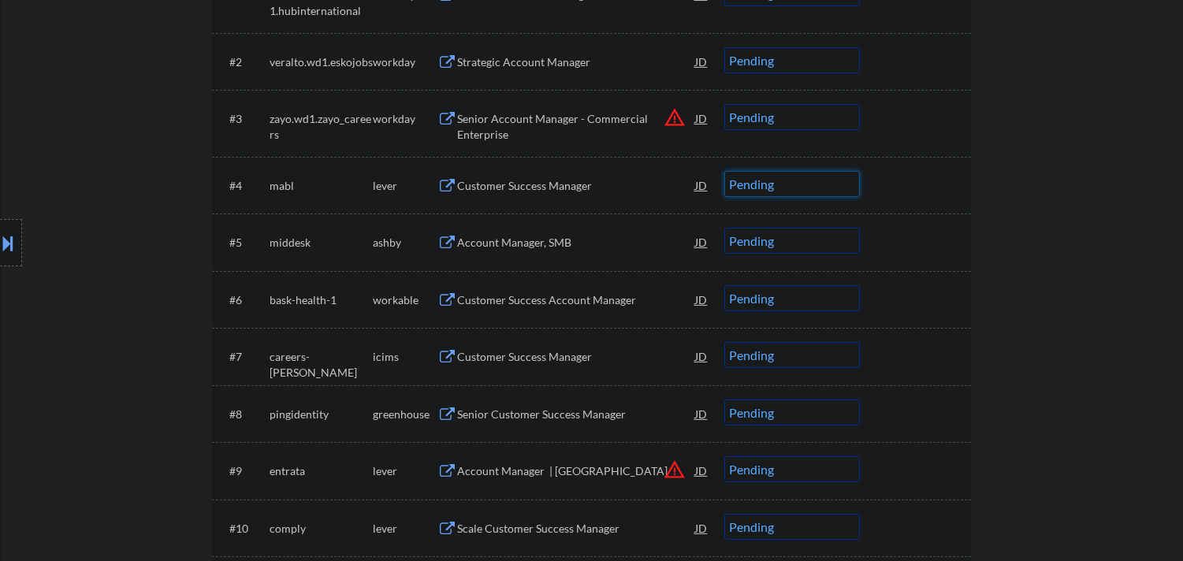
click at [768, 183] on select "Choose an option... Pending Applied Excluded (Questions) Excluded (Expired) Exc…" at bounding box center [792, 184] width 136 height 26
click at [724, 171] on select "Choose an option... Pending Applied Excluded (Questions) Excluded (Expired) Exc…" at bounding box center [792, 184] width 136 height 26
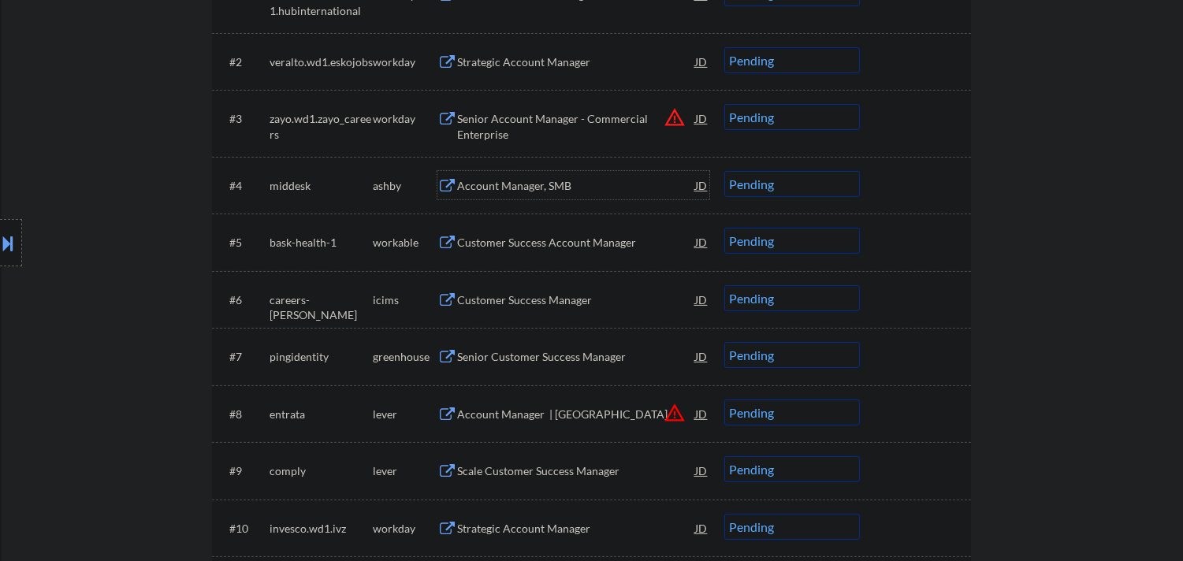
click at [551, 178] on div "Account Manager, SMB" at bounding box center [576, 186] width 238 height 16
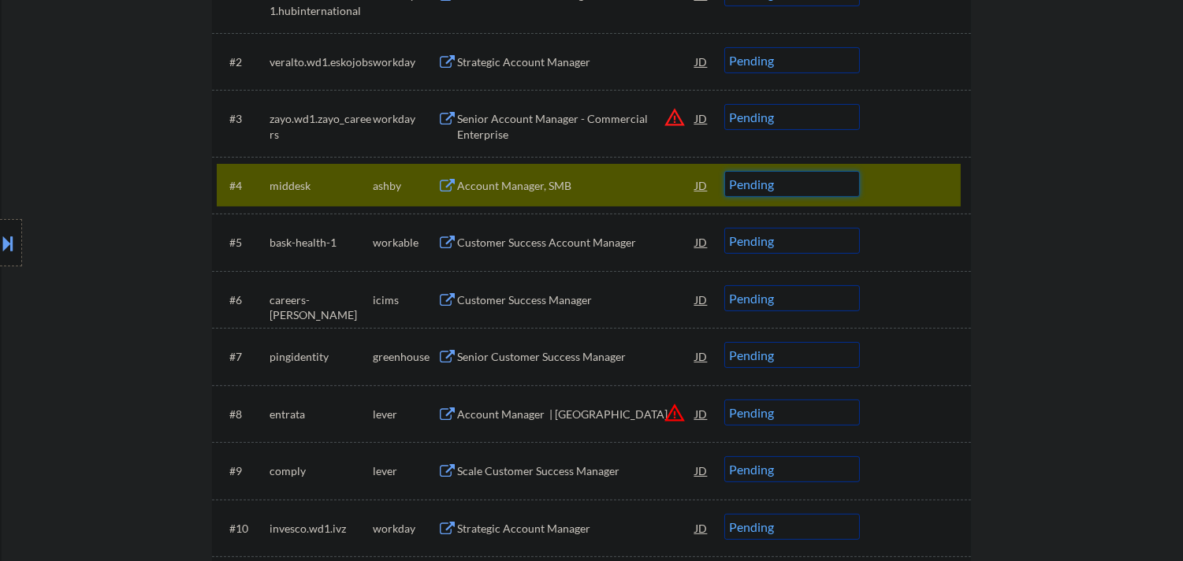
click at [838, 190] on select "Choose an option... Pending Applied Excluded (Questions) Excluded (Expired) Exc…" at bounding box center [792, 184] width 136 height 26
click at [724, 171] on select "Choose an option... Pending Applied Excluded (Questions) Excluded (Expired) Exc…" at bounding box center [792, 184] width 136 height 26
click at [945, 187] on div at bounding box center [916, 185] width 69 height 28
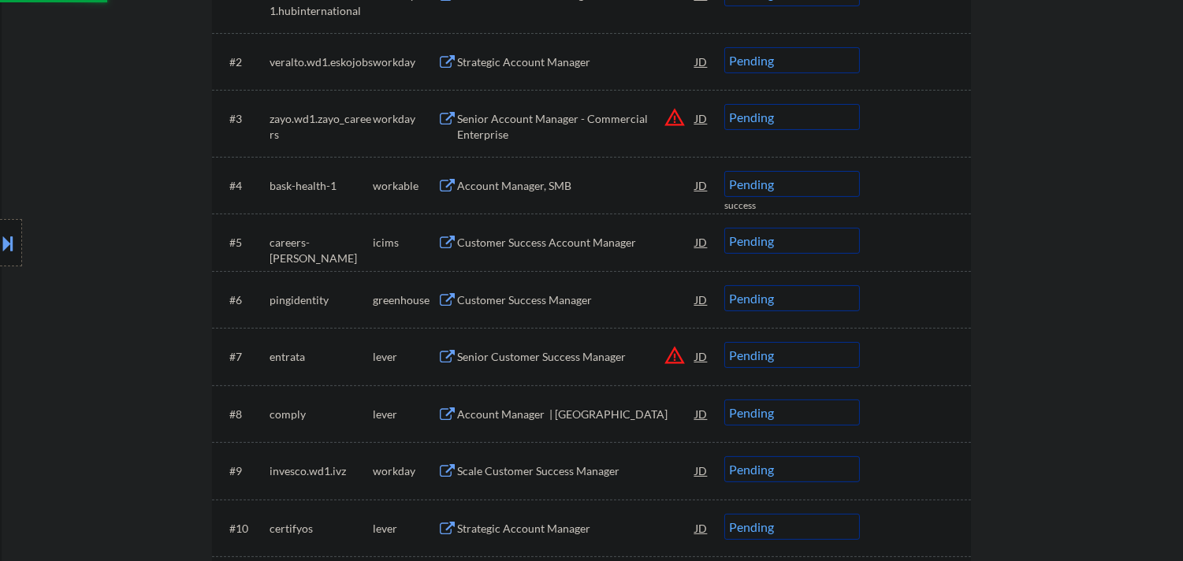
click at [623, 180] on div "Account Manager, SMB" at bounding box center [576, 186] width 238 height 16
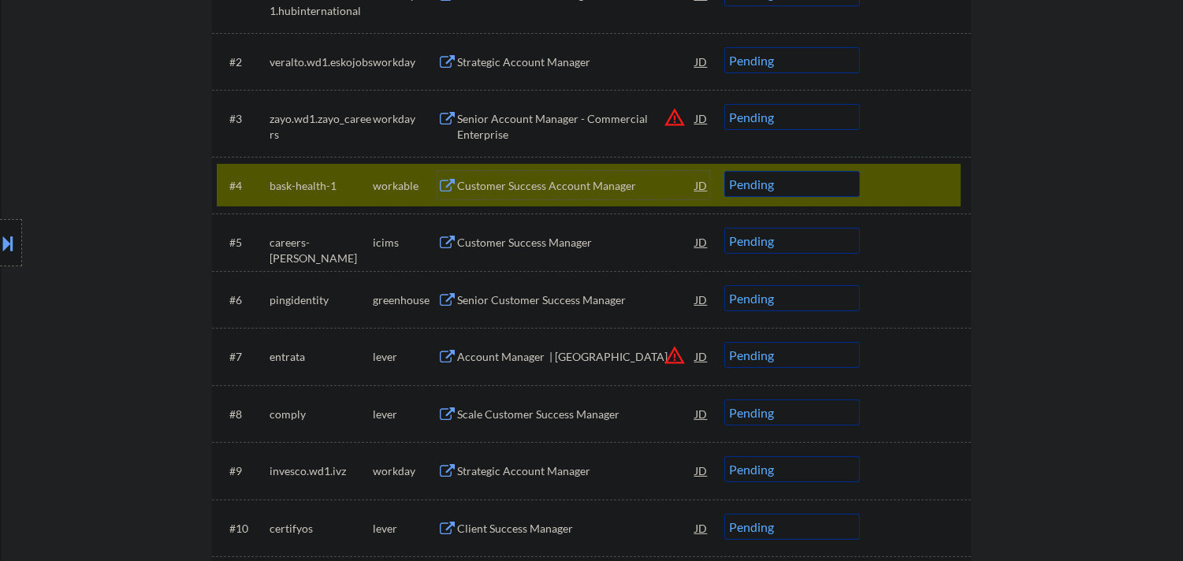
click at [797, 175] on select "Choose an option... Pending Applied Excluded (Questions) Excluded (Expired) Exc…" at bounding box center [792, 184] width 136 height 26
click at [724, 171] on select "Choose an option... Pending Applied Excluded (Questions) Excluded (Expired) Exc…" at bounding box center [792, 184] width 136 height 26
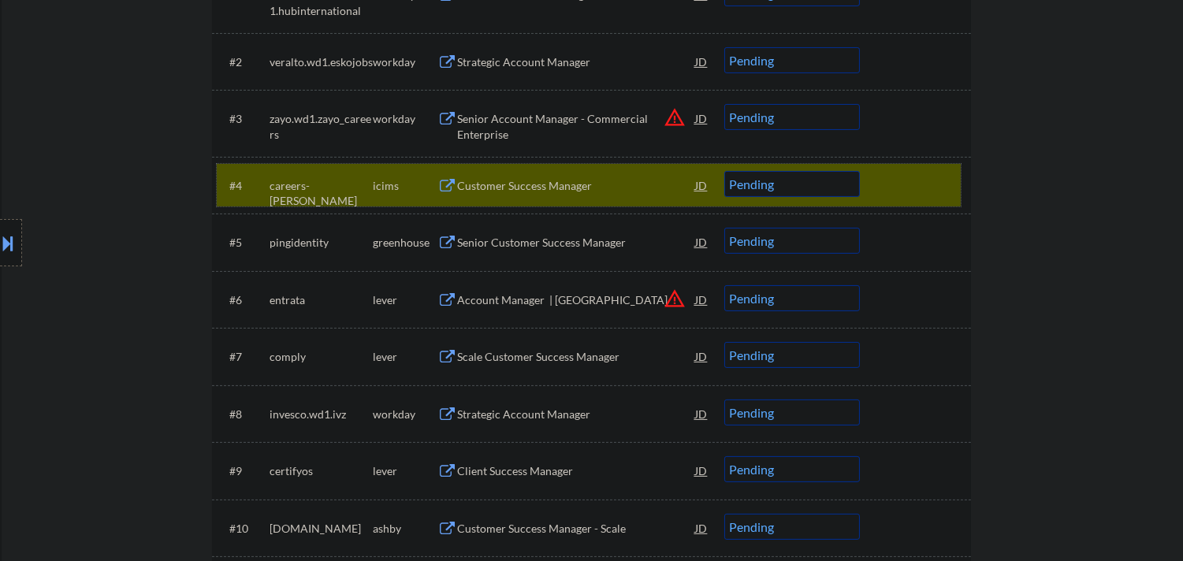
click at [923, 178] on div at bounding box center [916, 185] width 69 height 28
click at [601, 235] on div "Senior Customer Success Manager" at bounding box center [576, 243] width 238 height 16
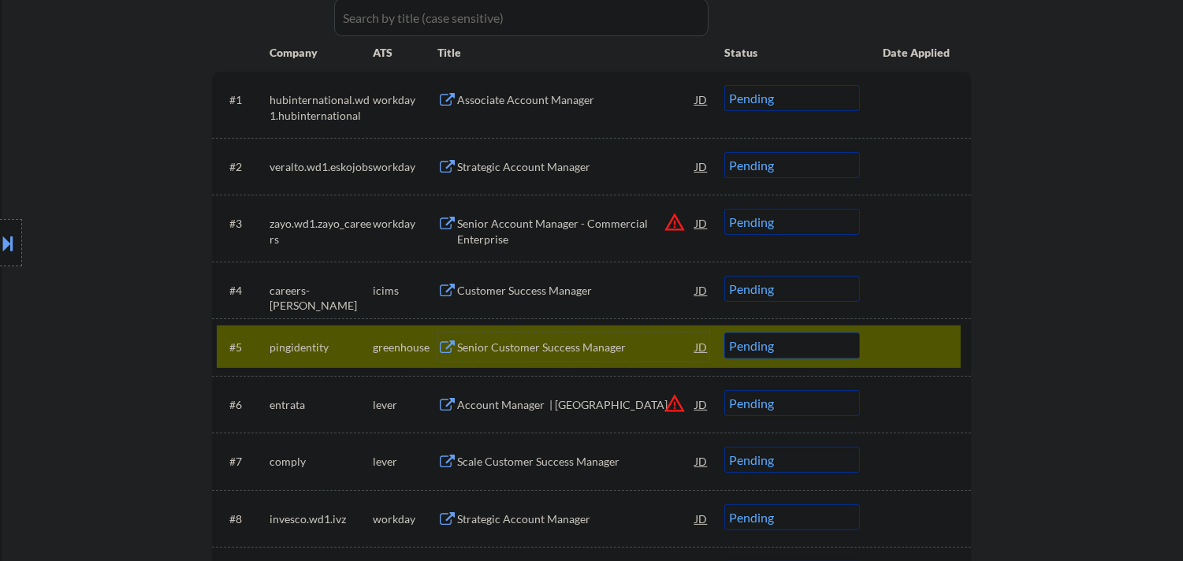
scroll to position [557, 0]
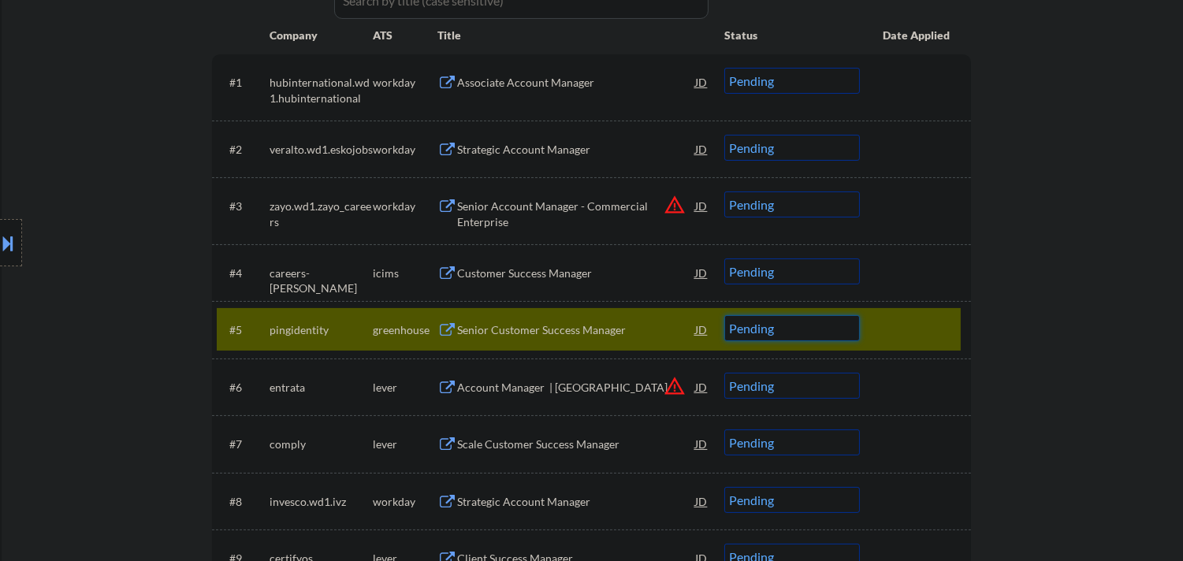
click at [782, 326] on select "Choose an option... Pending Applied Excluded (Questions) Excluded (Expired) Exc…" at bounding box center [792, 328] width 136 height 26
click at [724, 315] on select "Choose an option... Pending Applied Excluded (Questions) Excluded (Expired) Exc…" at bounding box center [792, 328] width 136 height 26
click at [912, 341] on div at bounding box center [916, 329] width 69 height 28
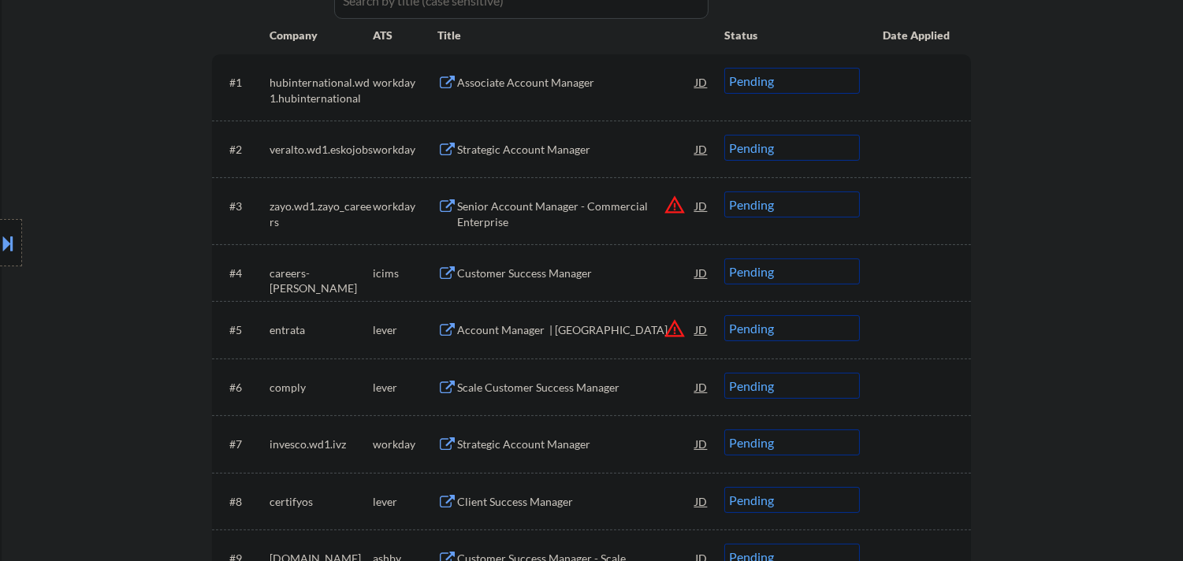
click at [670, 328] on button "warning_amber" at bounding box center [674, 328] width 22 height 22
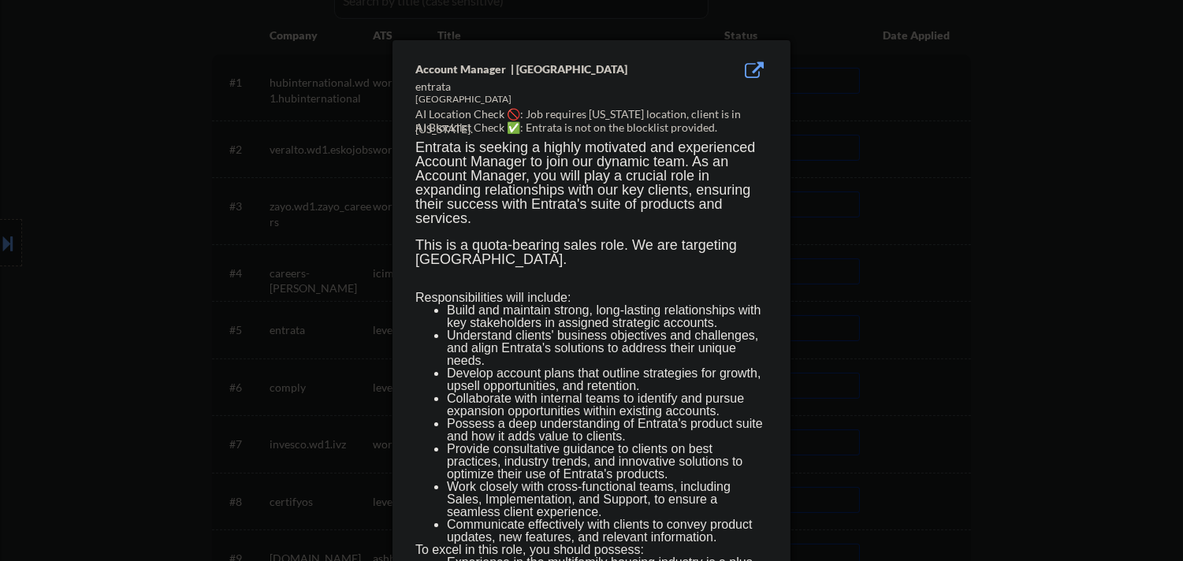
click at [131, 380] on div at bounding box center [591, 280] width 1183 height 561
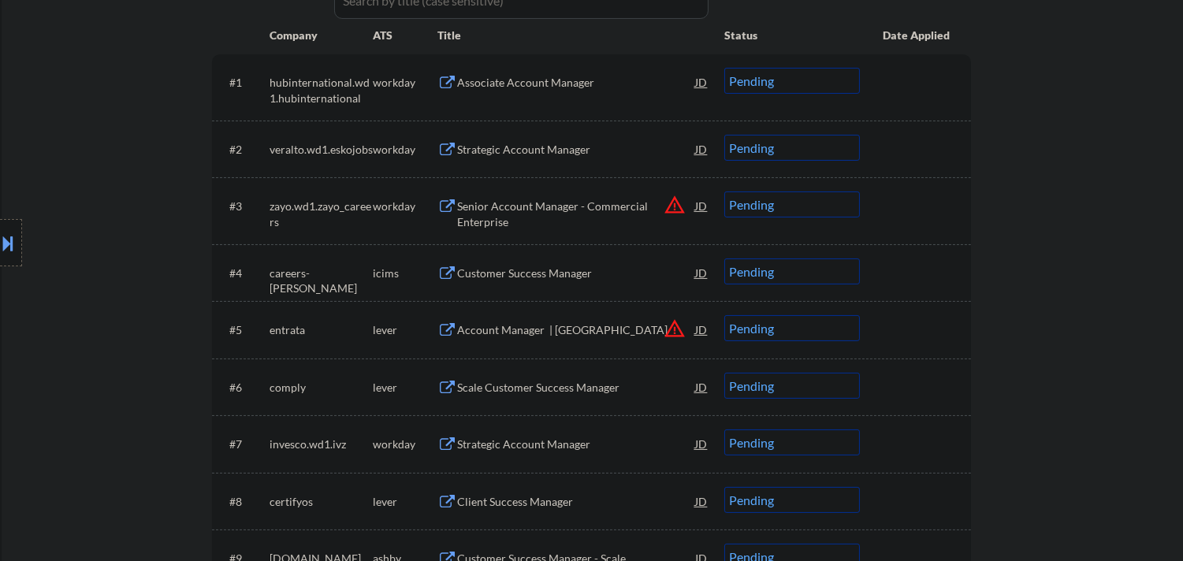
click at [3, 261] on div at bounding box center [11, 242] width 22 height 47
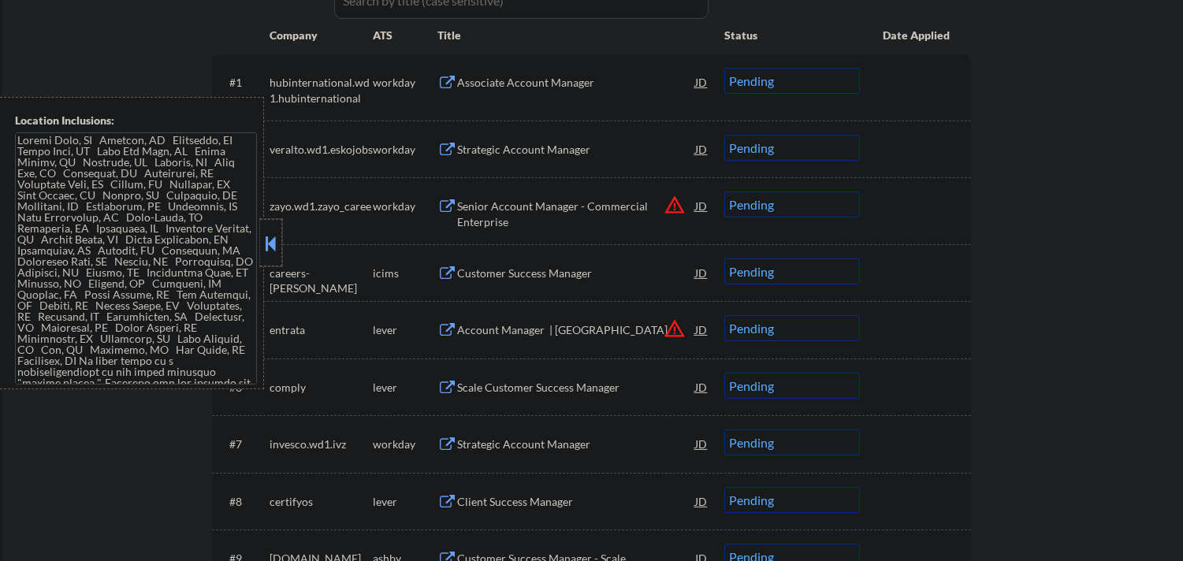
click at [264, 255] on div at bounding box center [271, 242] width 22 height 47
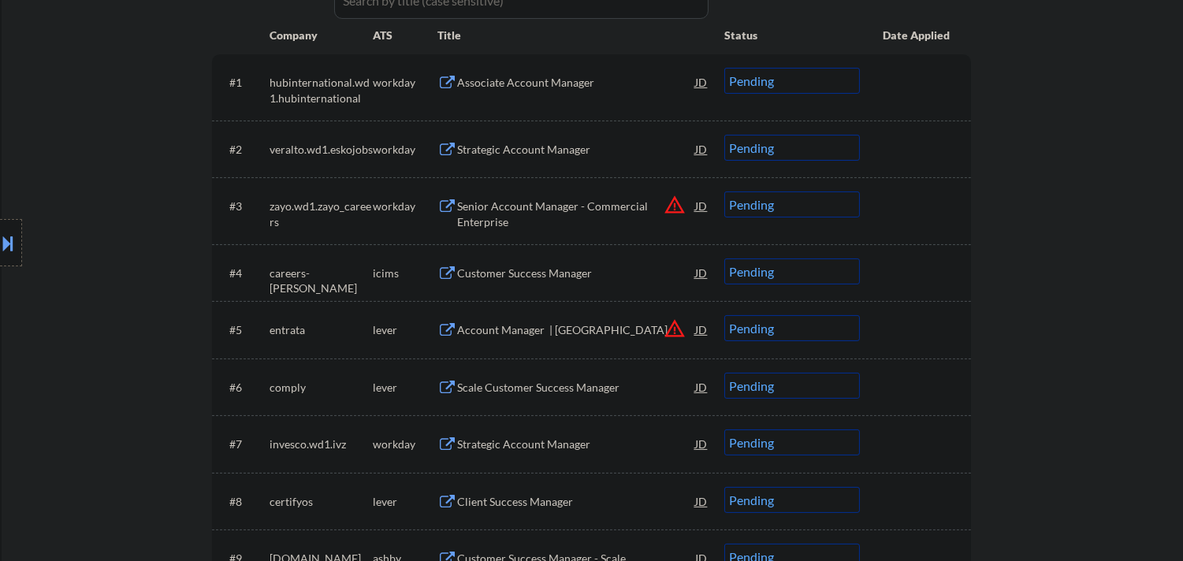
click at [589, 331] on div "Account Manager | Central Region" at bounding box center [576, 330] width 238 height 16
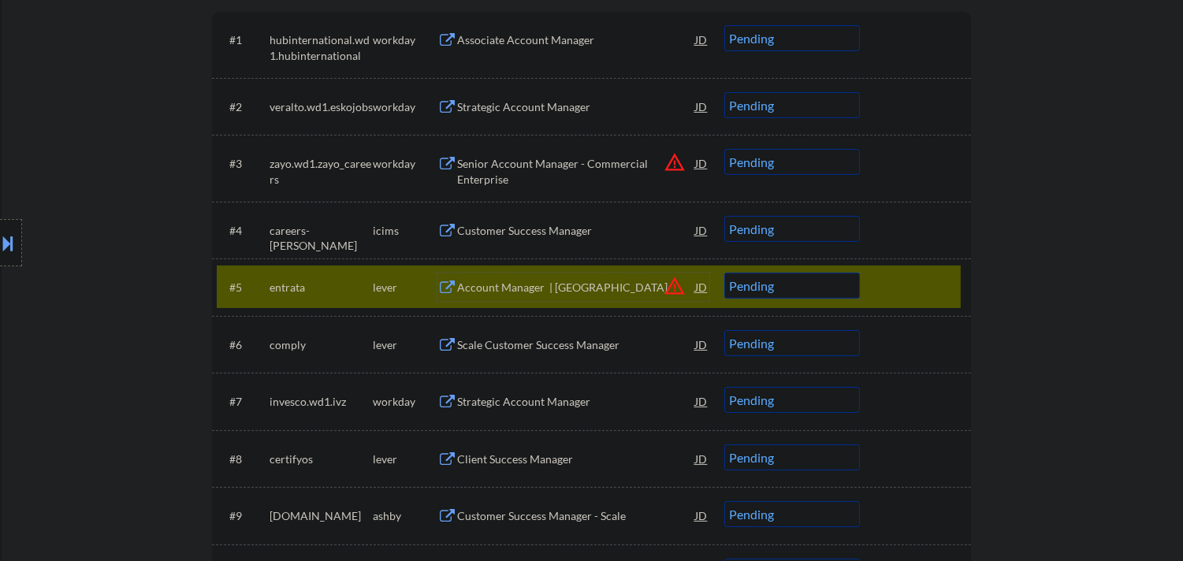
scroll to position [644, 0]
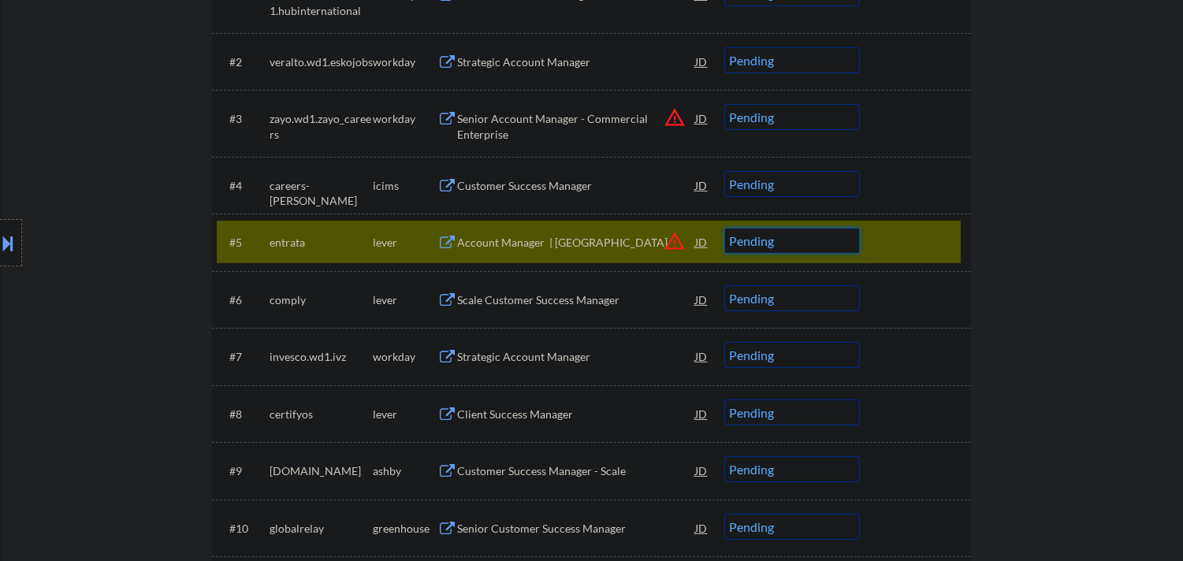
click at [810, 238] on select "Choose an option... Pending Applied Excluded (Questions) Excluded (Expired) Exc…" at bounding box center [792, 241] width 136 height 26
click at [724, 228] on select "Choose an option... Pending Applied Excluded (Questions) Excluded (Expired) Exc…" at bounding box center [792, 241] width 136 height 26
click at [911, 236] on div at bounding box center [916, 242] width 69 height 28
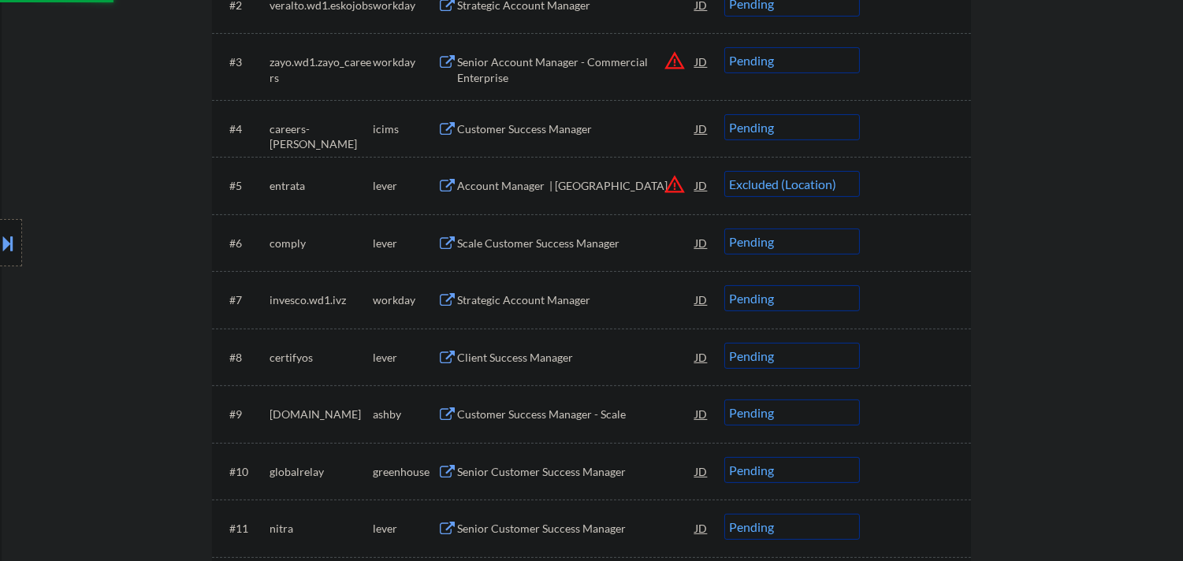
scroll to position [733, 0]
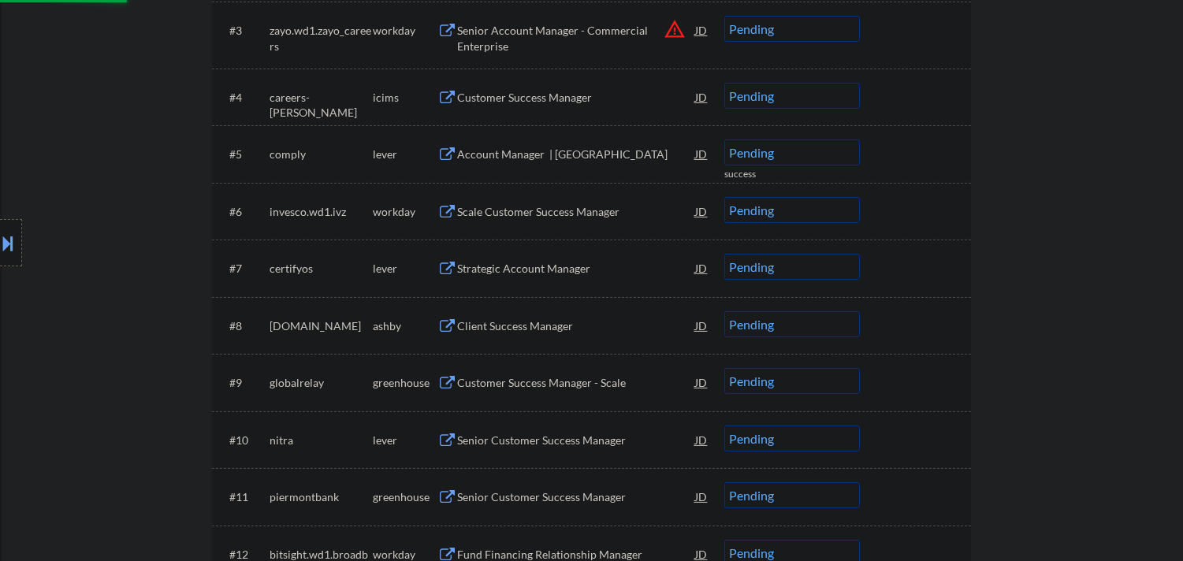
click at [594, 158] on div "Account Manager | Central Region" at bounding box center [576, 155] width 238 height 16
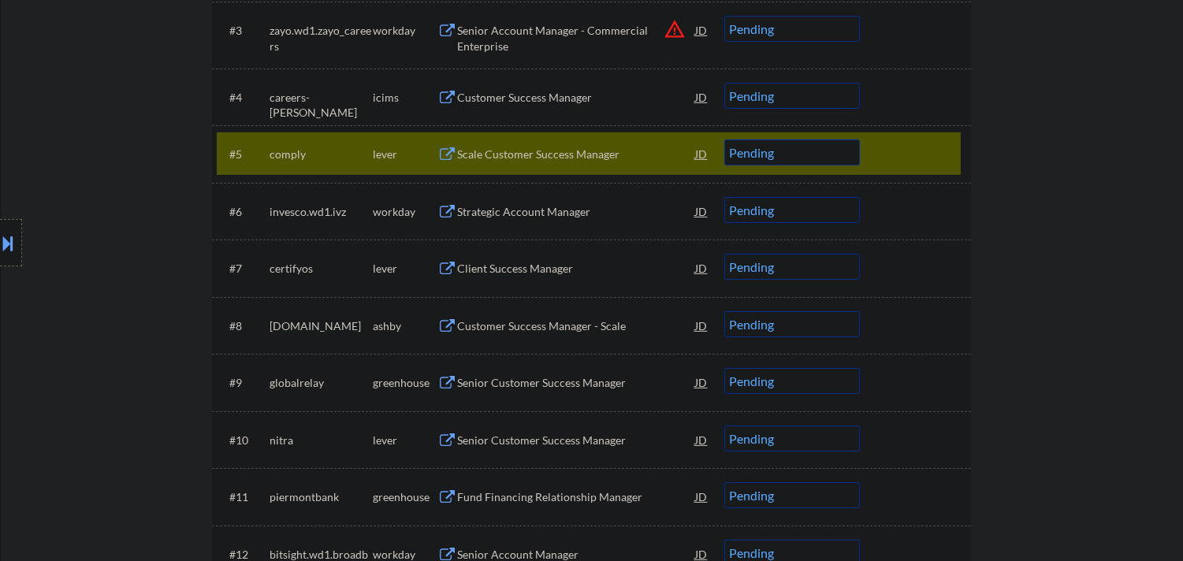
click at [833, 147] on select "Choose an option... Pending Applied Excluded (Questions) Excluded (Expired) Exc…" at bounding box center [792, 152] width 136 height 26
click at [724, 139] on select "Choose an option... Pending Applied Excluded (Questions) Excluded (Expired) Exc…" at bounding box center [792, 152] width 136 height 26
click at [930, 154] on div at bounding box center [916, 153] width 69 height 28
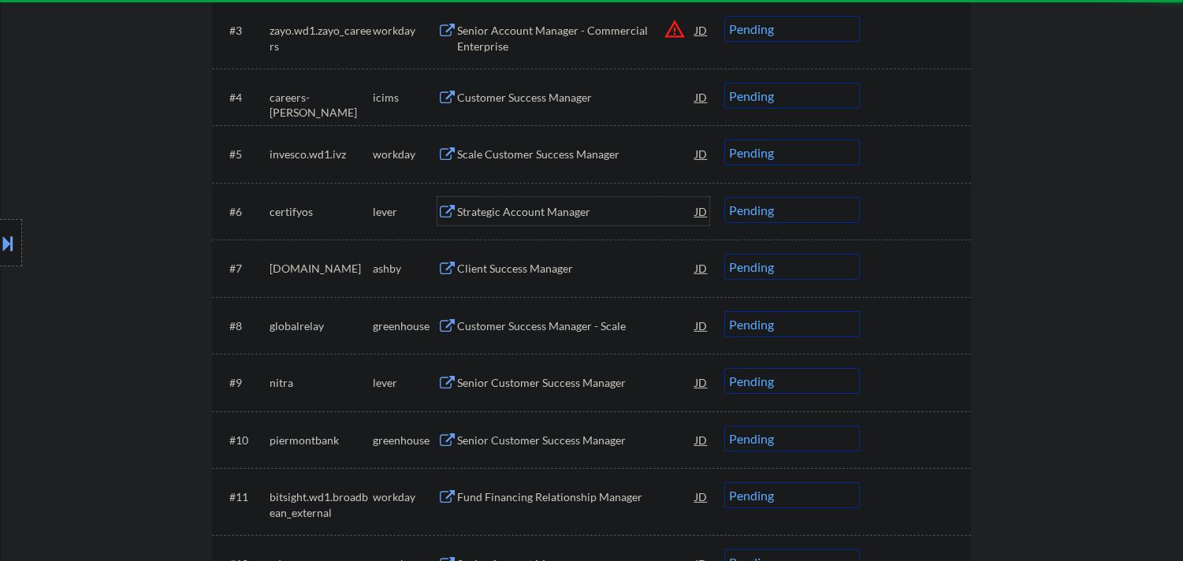
click at [600, 215] on div "Strategic Account Manager" at bounding box center [576, 212] width 238 height 16
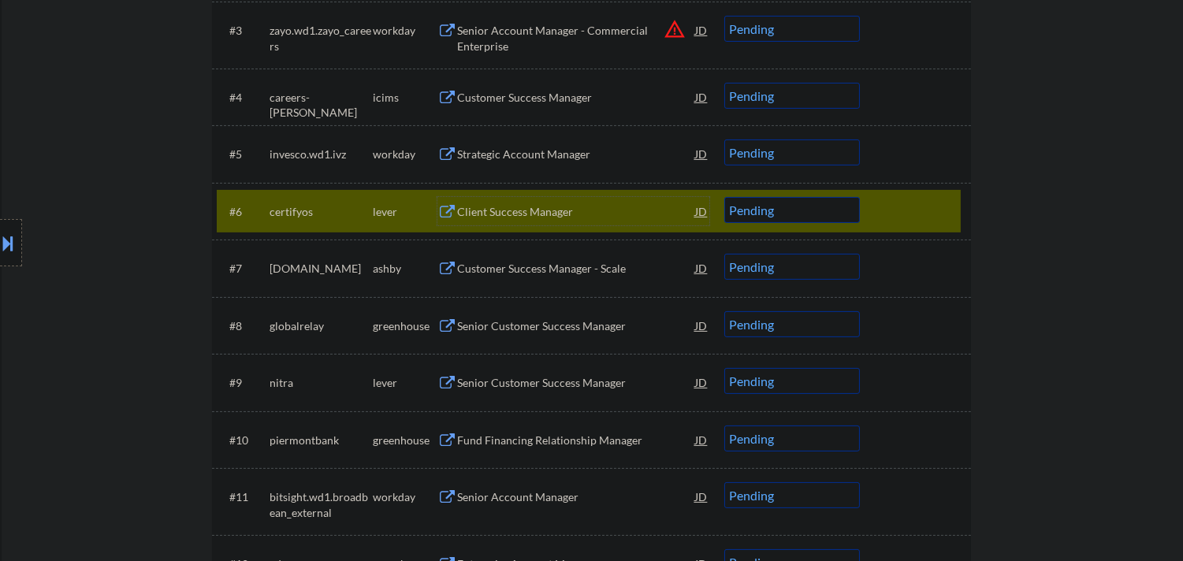
click at [925, 203] on div at bounding box center [916, 211] width 69 height 28
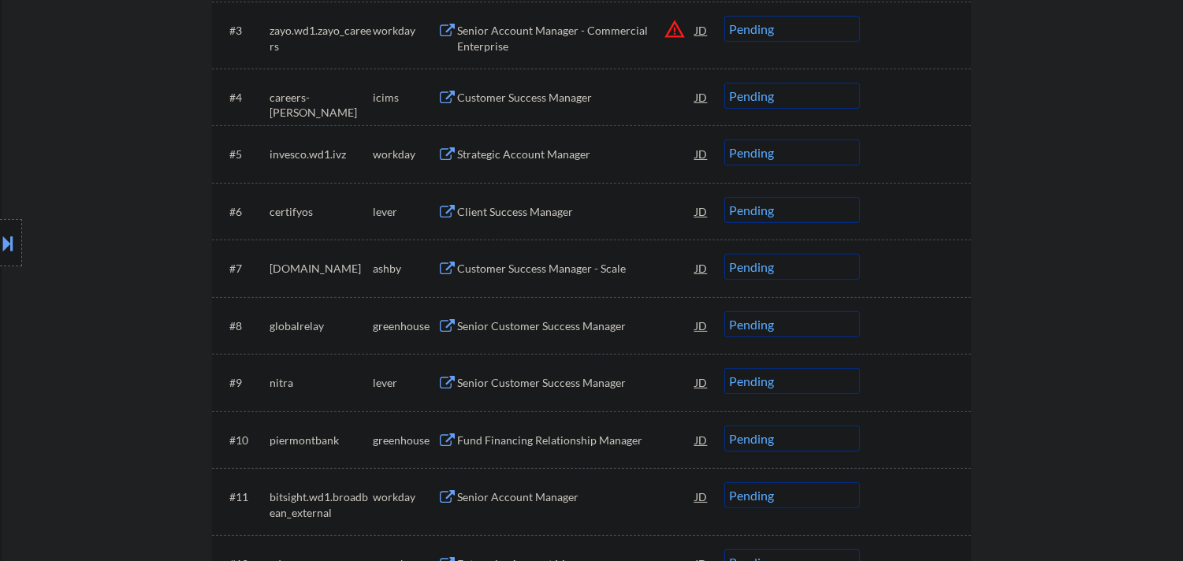
click at [932, 201] on div at bounding box center [916, 211] width 69 height 28
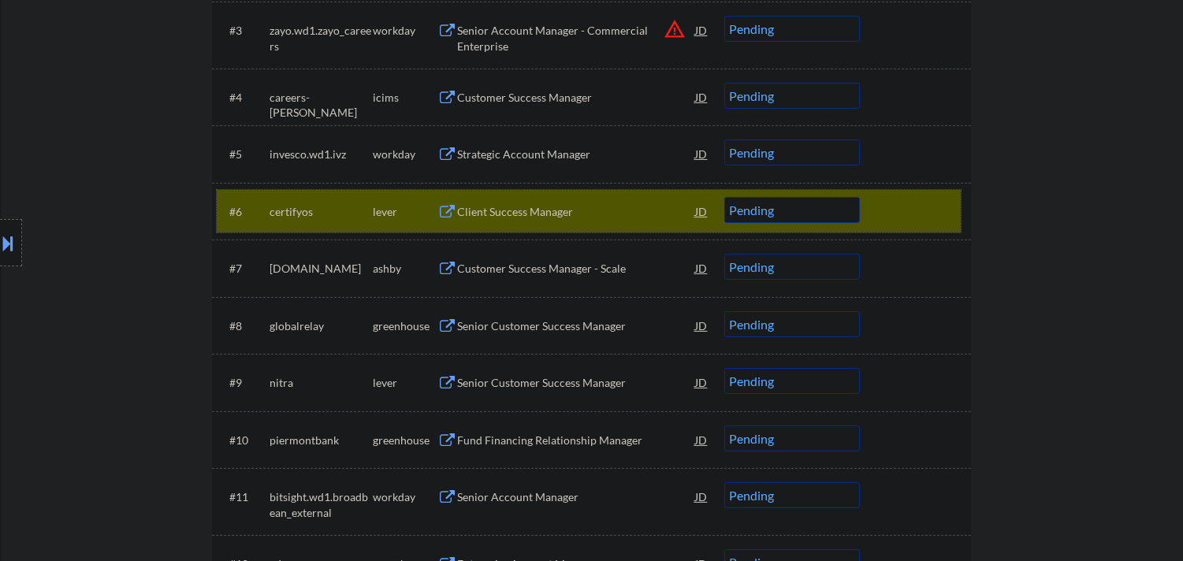
click at [773, 214] on select "Choose an option... Pending Applied Excluded (Questions) Excluded (Expired) Exc…" at bounding box center [792, 210] width 136 height 26
click at [724, 197] on select "Choose an option... Pending Applied Excluded (Questions) Excluded (Expired) Exc…" at bounding box center [792, 210] width 136 height 26
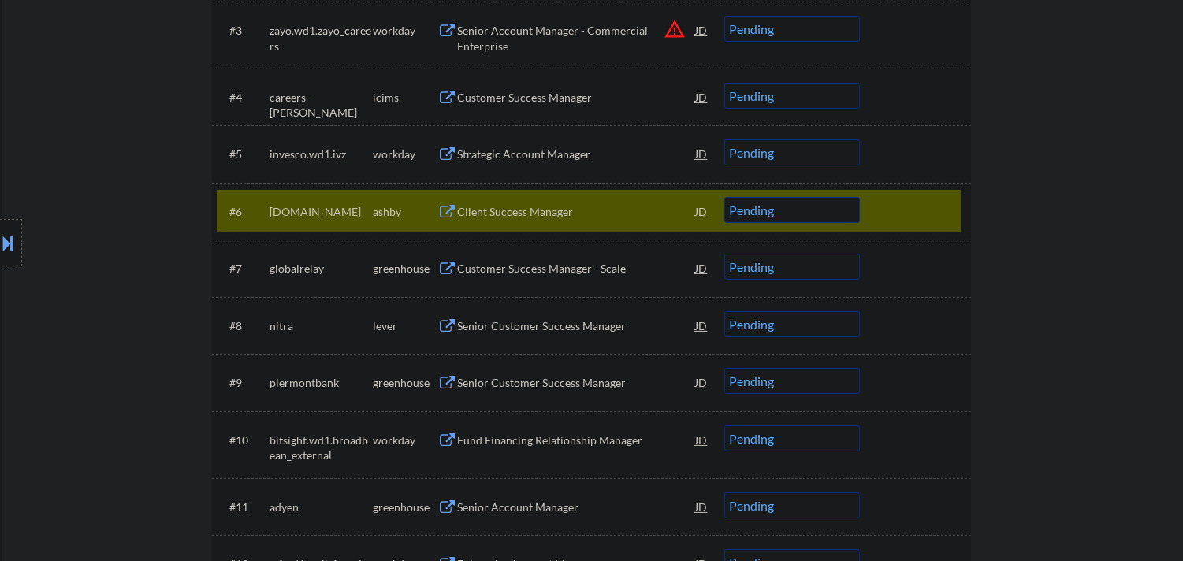
click at [565, 215] on div "Client Success Manager" at bounding box center [576, 212] width 238 height 16
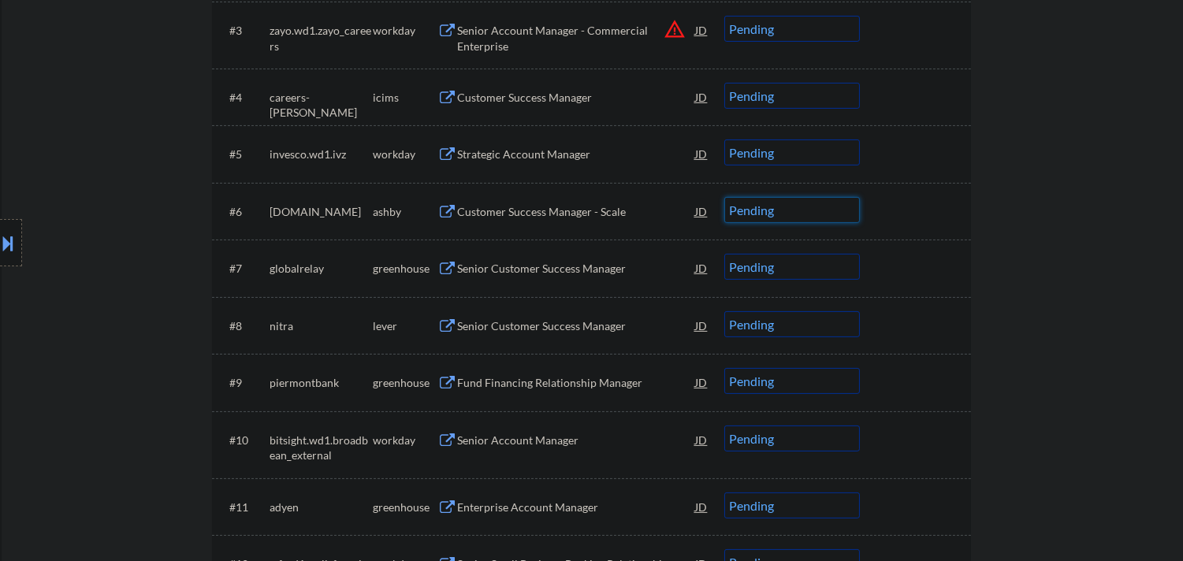
click at [775, 211] on select "Choose an option... Pending Applied Excluded (Questions) Excluded (Expired) Exc…" at bounding box center [792, 210] width 136 height 26
click at [724, 197] on select "Choose an option... Pending Applied Excluded (Questions) Excluded (Expired) Exc…" at bounding box center [792, 210] width 136 height 26
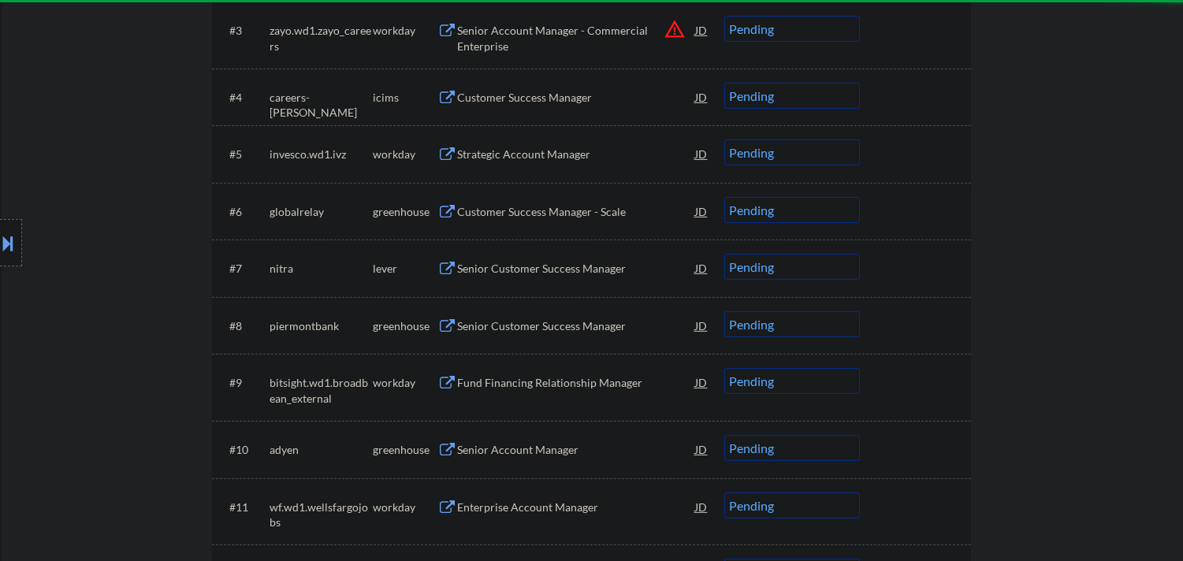
click at [916, 209] on div at bounding box center [916, 211] width 69 height 28
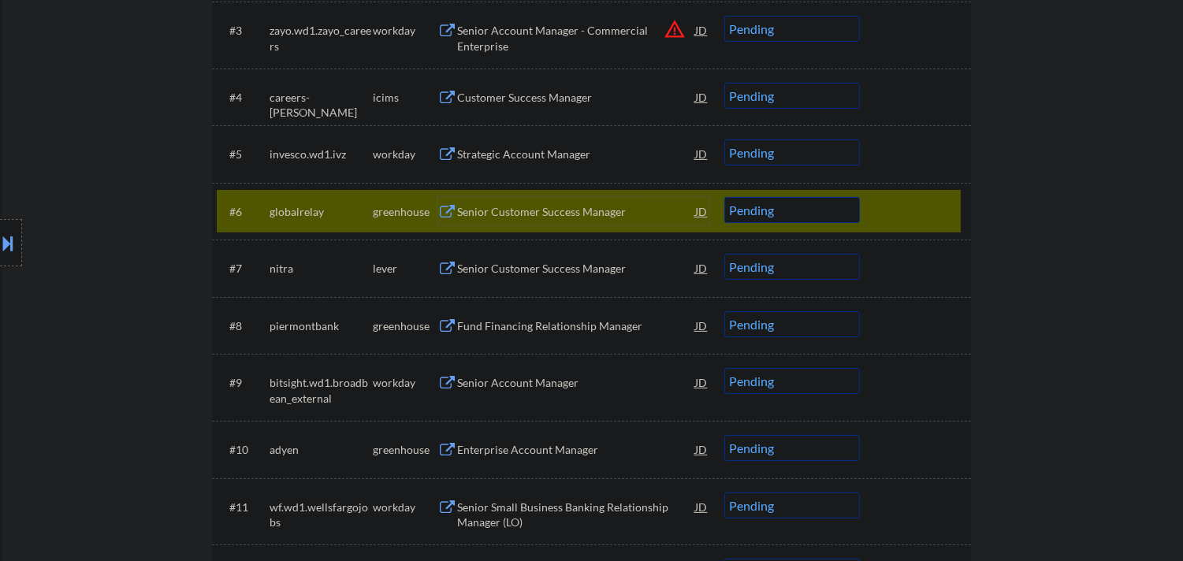
click at [534, 221] on div "Senior Customer Success Manager" at bounding box center [576, 211] width 238 height 28
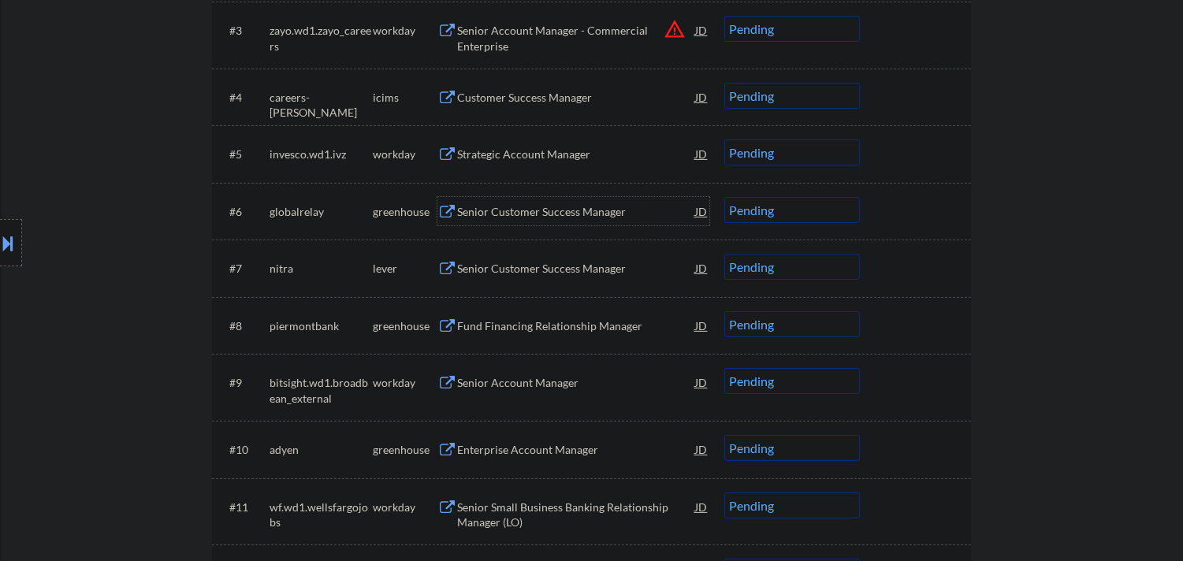
click at [829, 198] on select "Choose an option... Pending Applied Excluded (Questions) Excluded (Expired) Exc…" at bounding box center [792, 210] width 136 height 26
click at [724, 197] on select "Choose an option... Pending Applied Excluded (Questions) Excluded (Expired) Exc…" at bounding box center [792, 210] width 136 height 26
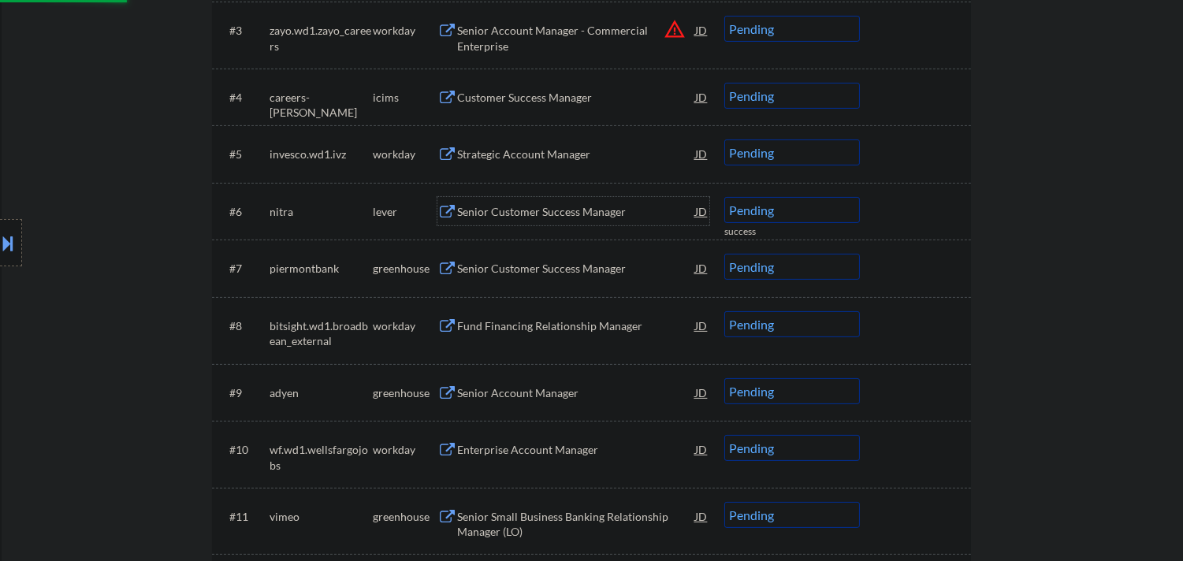
click at [577, 216] on div "Senior Customer Success Manager" at bounding box center [576, 212] width 238 height 16
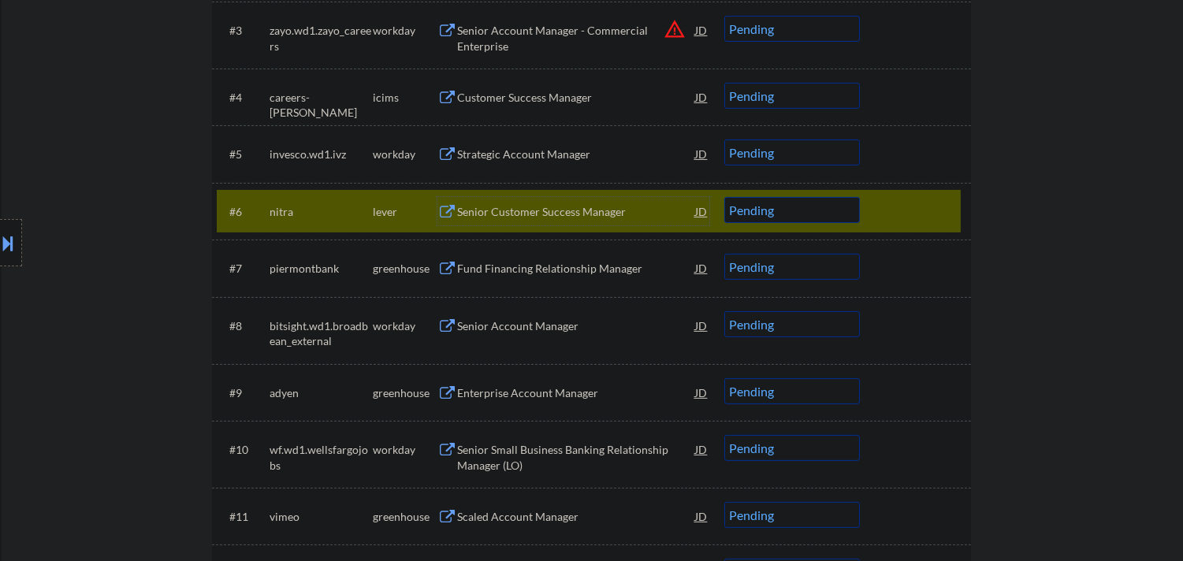
drag, startPoint x: 828, startPoint y: 209, endPoint x: 843, endPoint y: 221, distance: 19.6
click at [829, 209] on select "Choose an option... Pending Applied Excluded (Questions) Excluded (Expired) Exc…" at bounding box center [792, 210] width 136 height 26
click at [724, 197] on select "Choose an option... Pending Applied Excluded (Questions) Excluded (Expired) Exc…" at bounding box center [792, 210] width 136 height 26
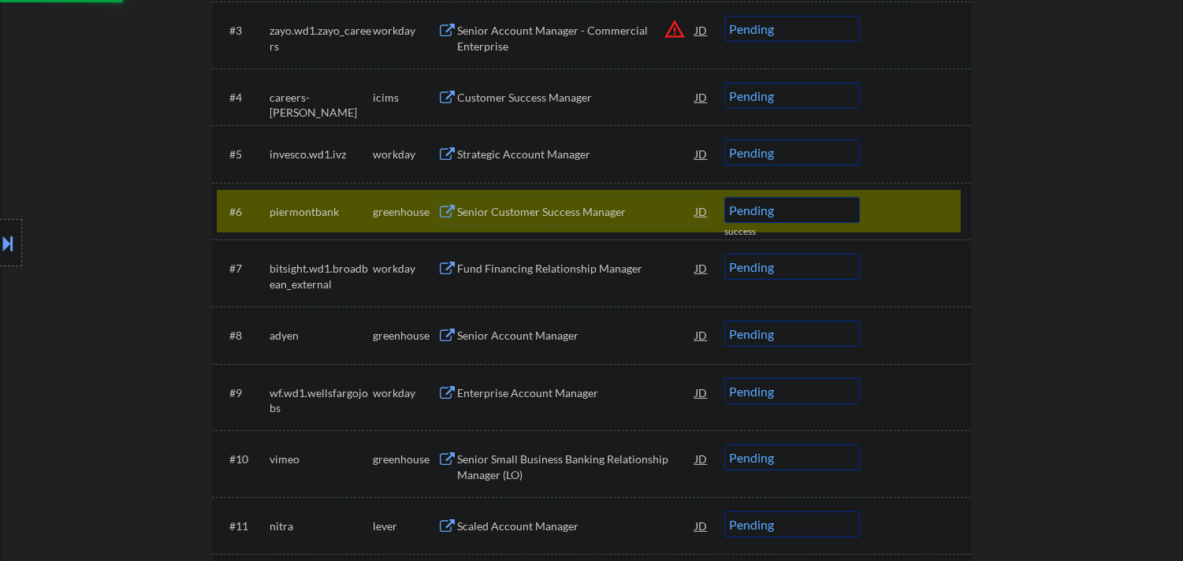
click at [577, 209] on div "Senior Customer Success Manager" at bounding box center [576, 212] width 238 height 16
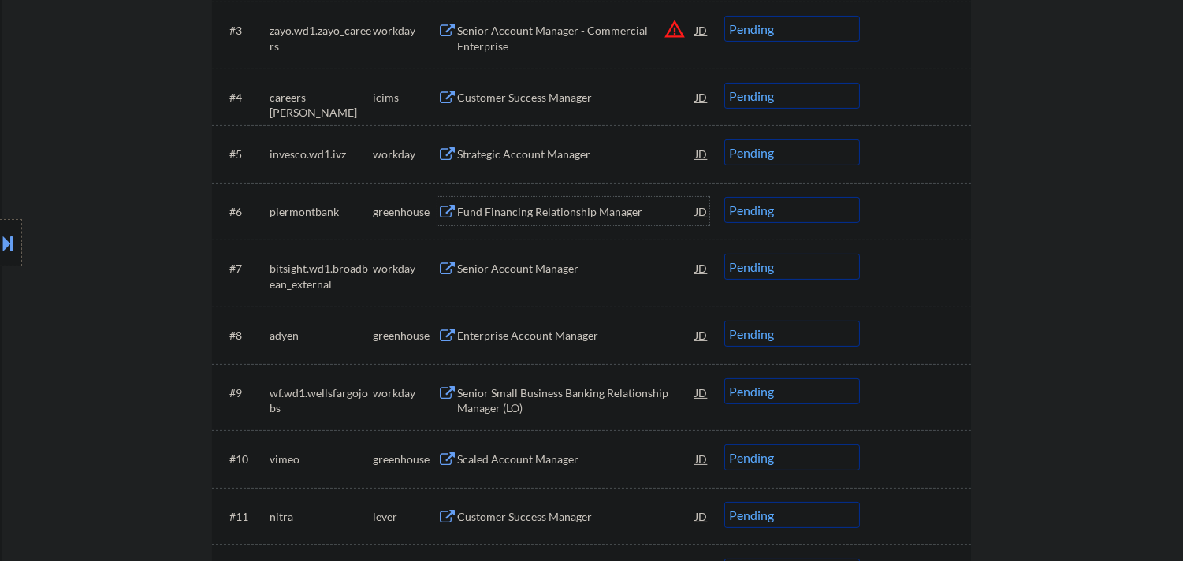
click at [808, 217] on select "Choose an option... Pending Applied Excluded (Questions) Excluded (Expired) Exc…" at bounding box center [792, 210] width 136 height 26
click at [724, 197] on select "Choose an option... Pending Applied Excluded (Questions) Excluded (Expired) Exc…" at bounding box center [792, 210] width 136 height 26
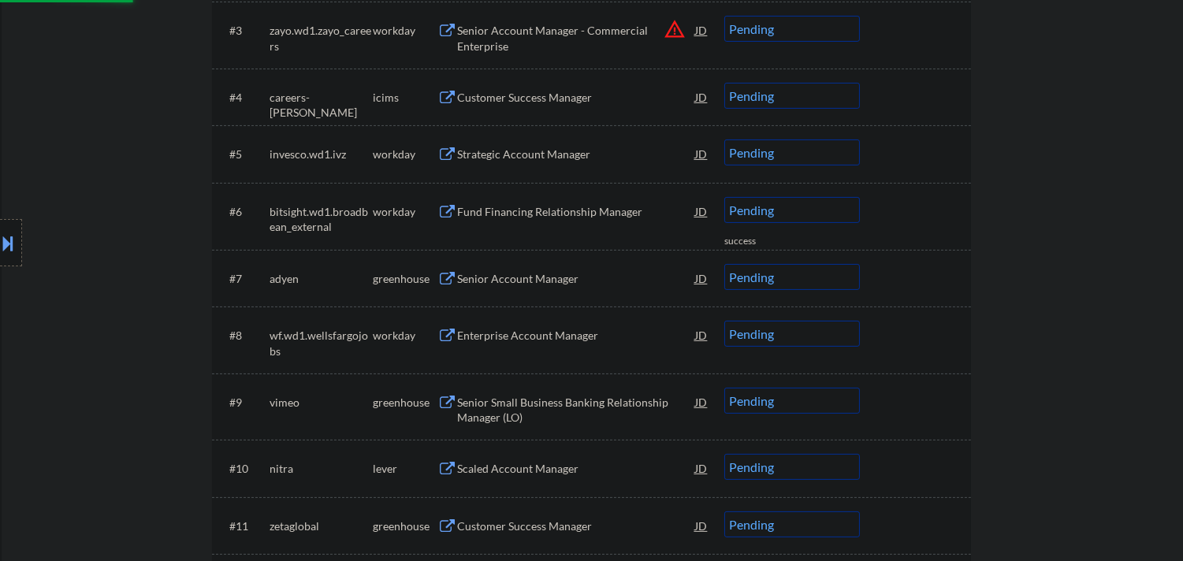
click at [553, 273] on div "Senior Account Manager" at bounding box center [576, 279] width 238 height 16
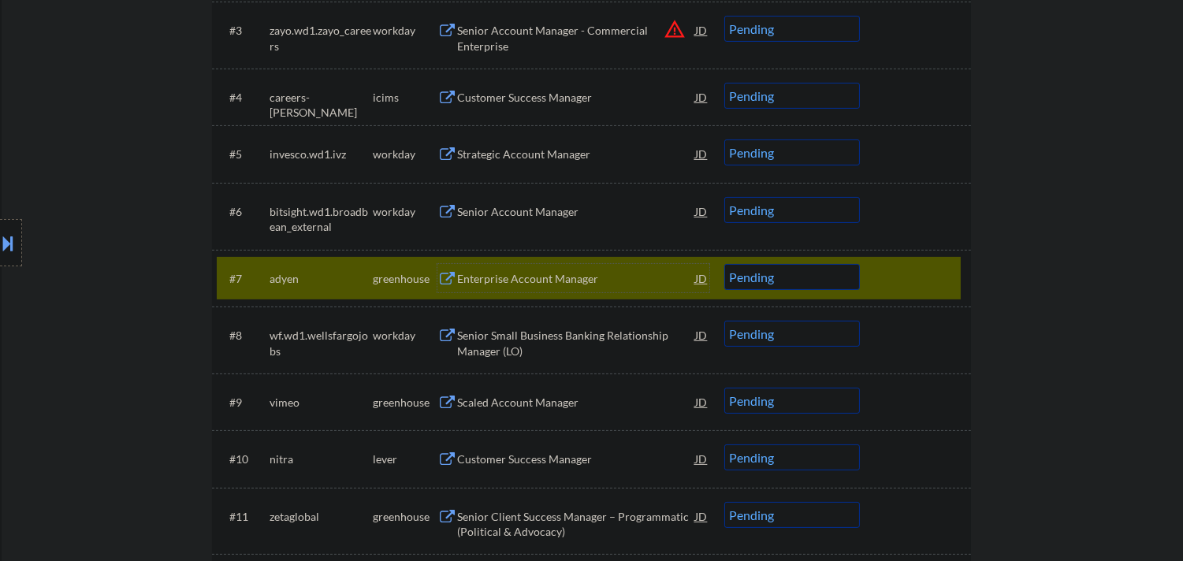
click at [834, 274] on select "Choose an option... Pending Applied Excluded (Questions) Excluded (Expired) Exc…" at bounding box center [792, 277] width 136 height 26
click at [724, 264] on select "Choose an option... Pending Applied Excluded (Questions) Excluded (Expired) Exc…" at bounding box center [792, 277] width 136 height 26
click at [928, 266] on div at bounding box center [916, 278] width 69 height 28
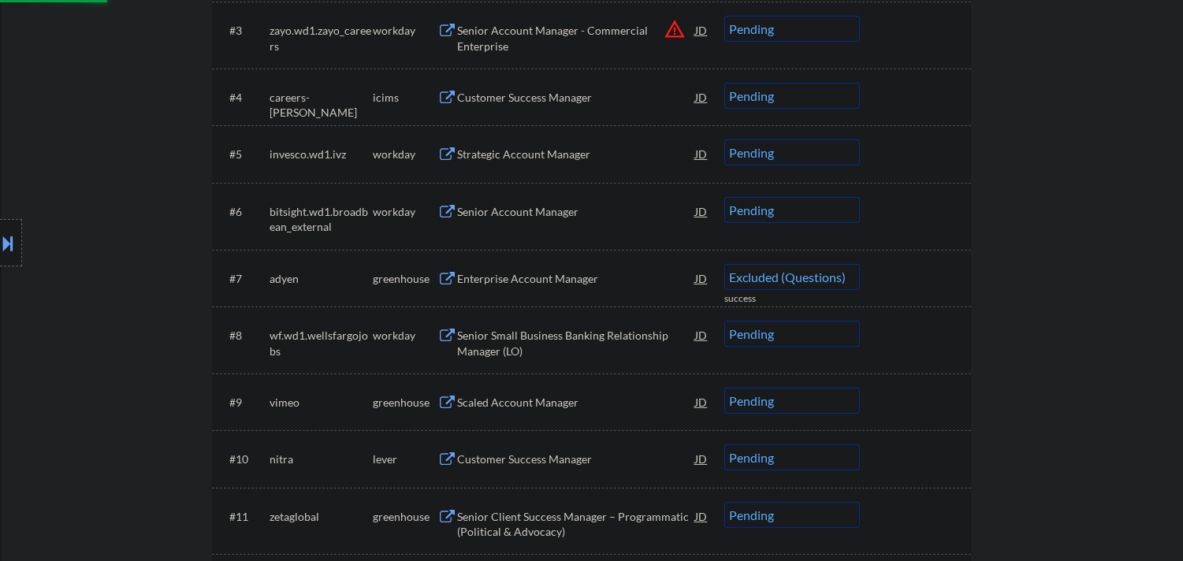
click at [967, 279] on div "#7 adyen greenhouse Enterprise Account Manager JD warning_amber Choose an optio…" at bounding box center [591, 279] width 759 height 58
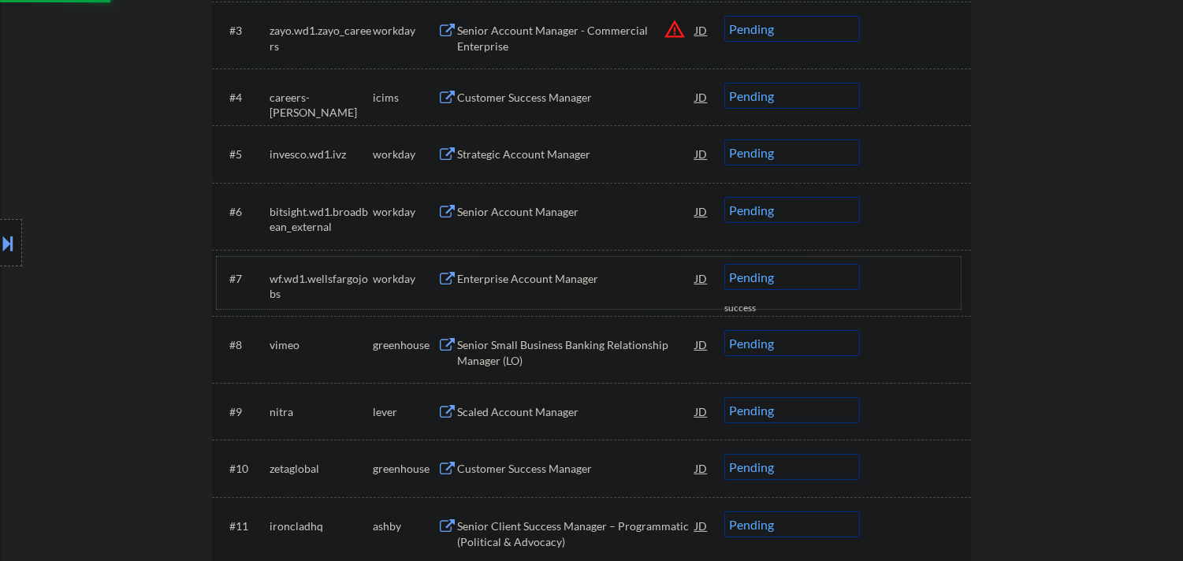
click at [949, 280] on div at bounding box center [916, 278] width 69 height 28
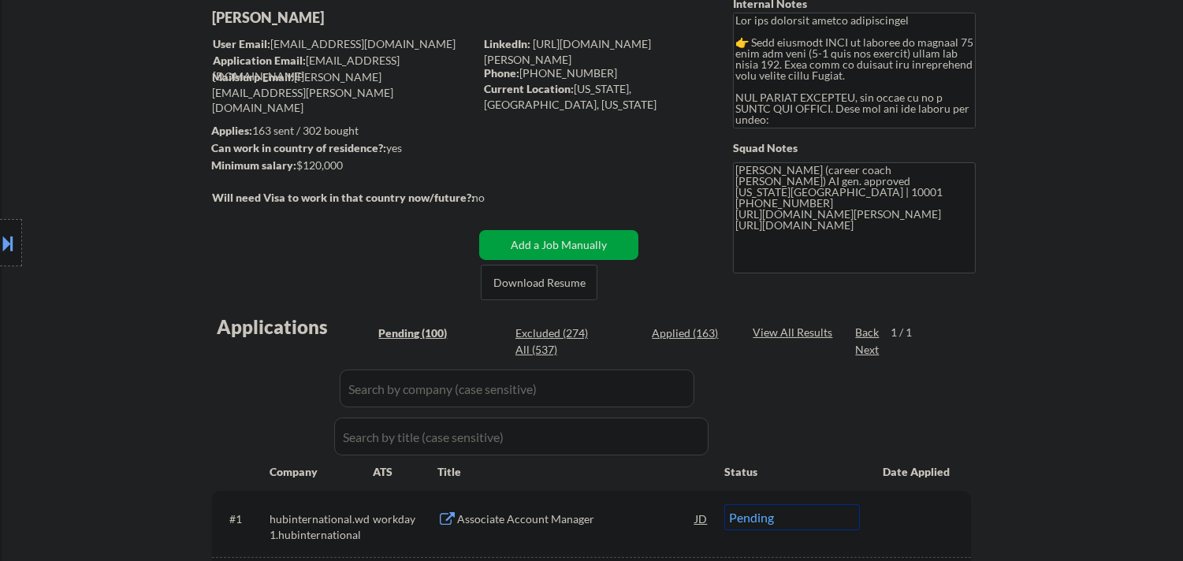
scroll to position [120, 0]
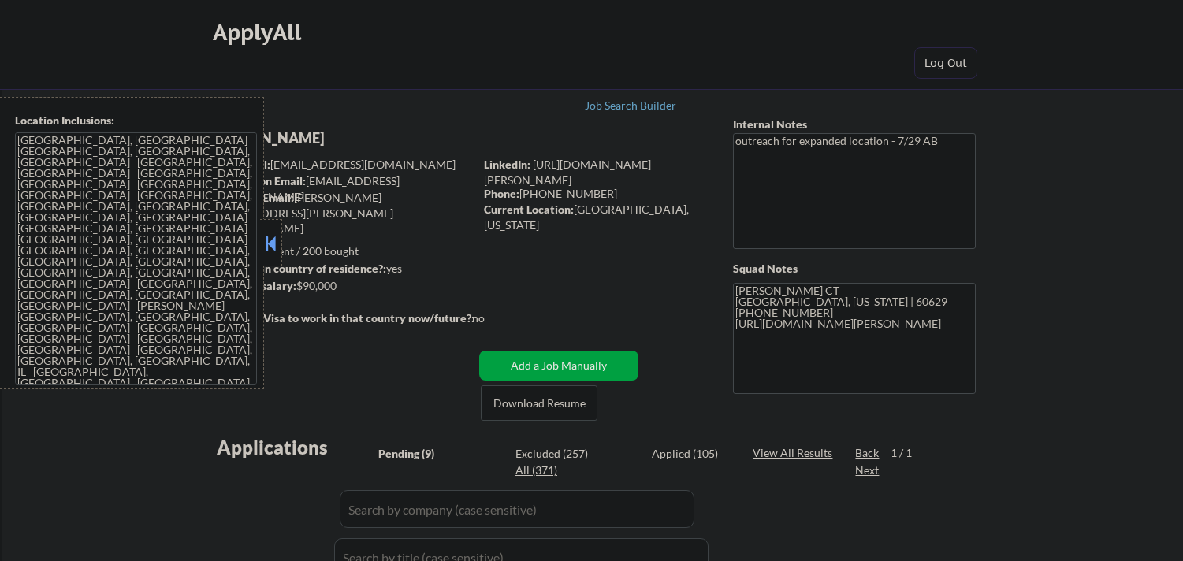
select select ""pending""
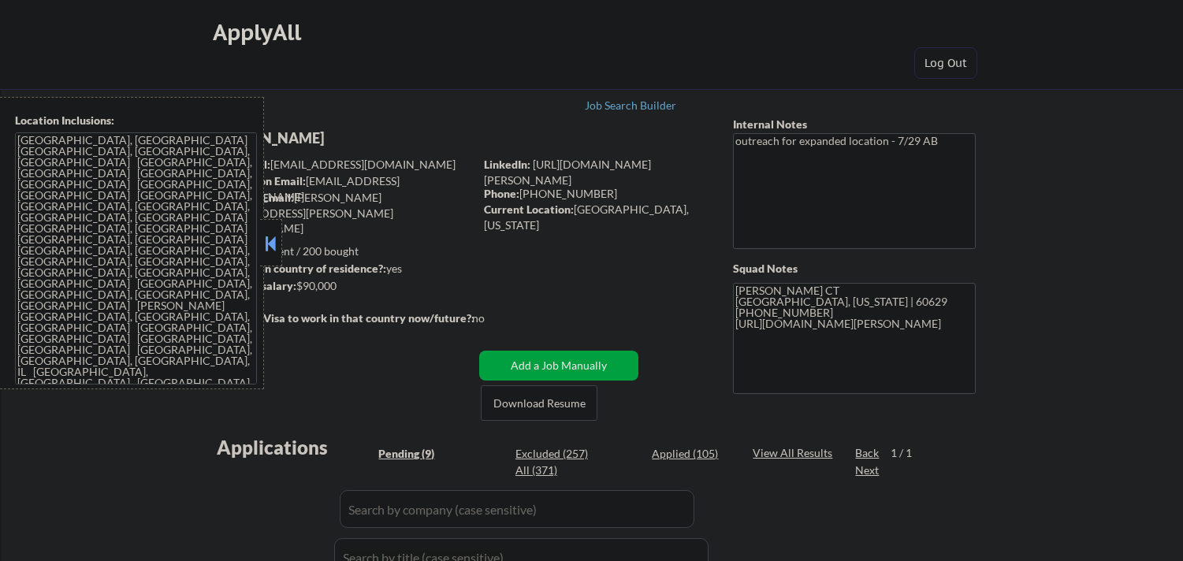
select select ""pending""
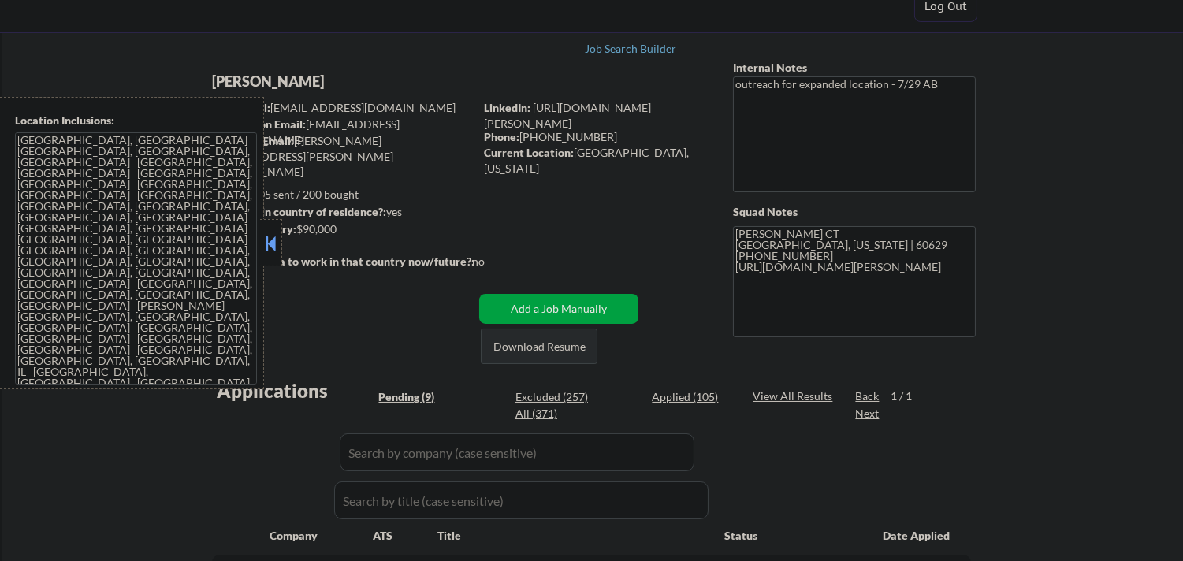
scroll to position [175, 0]
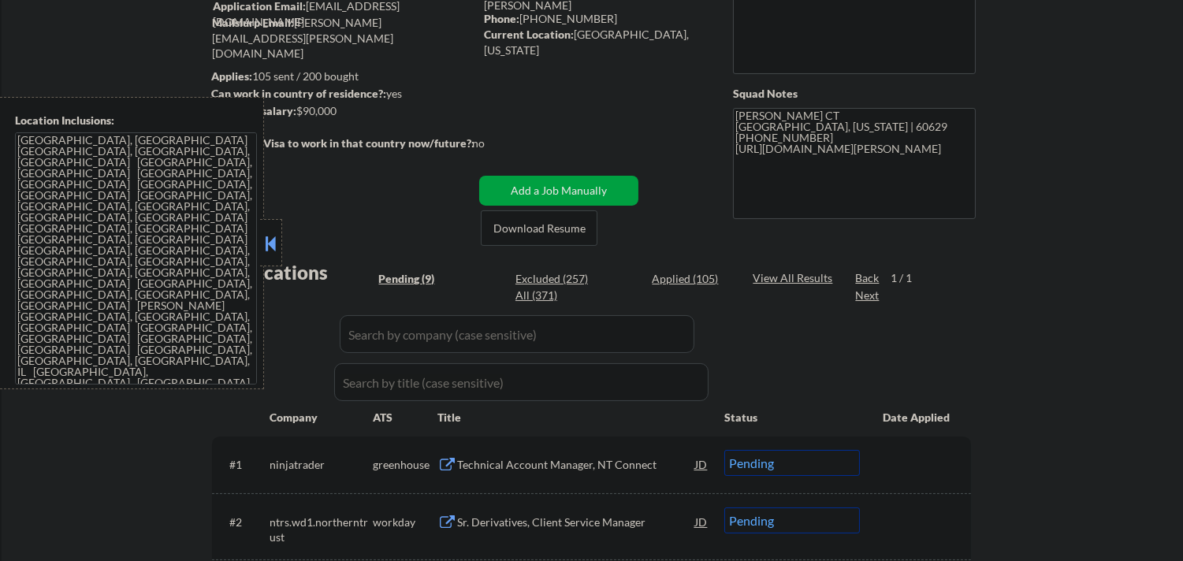
click at [277, 246] on button at bounding box center [270, 244] width 17 height 24
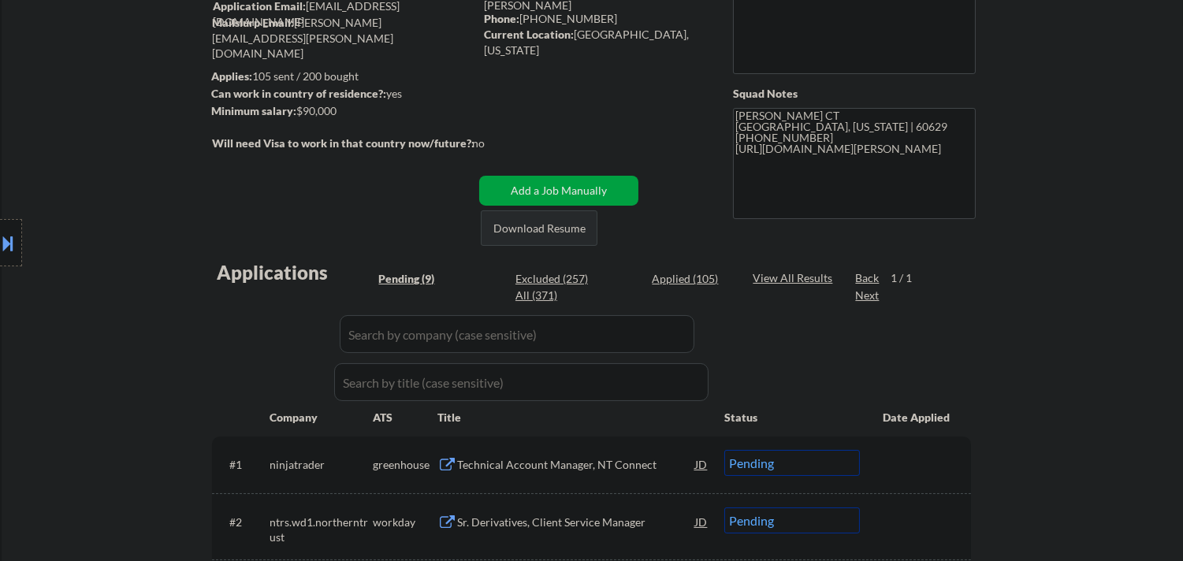
scroll to position [0, 0]
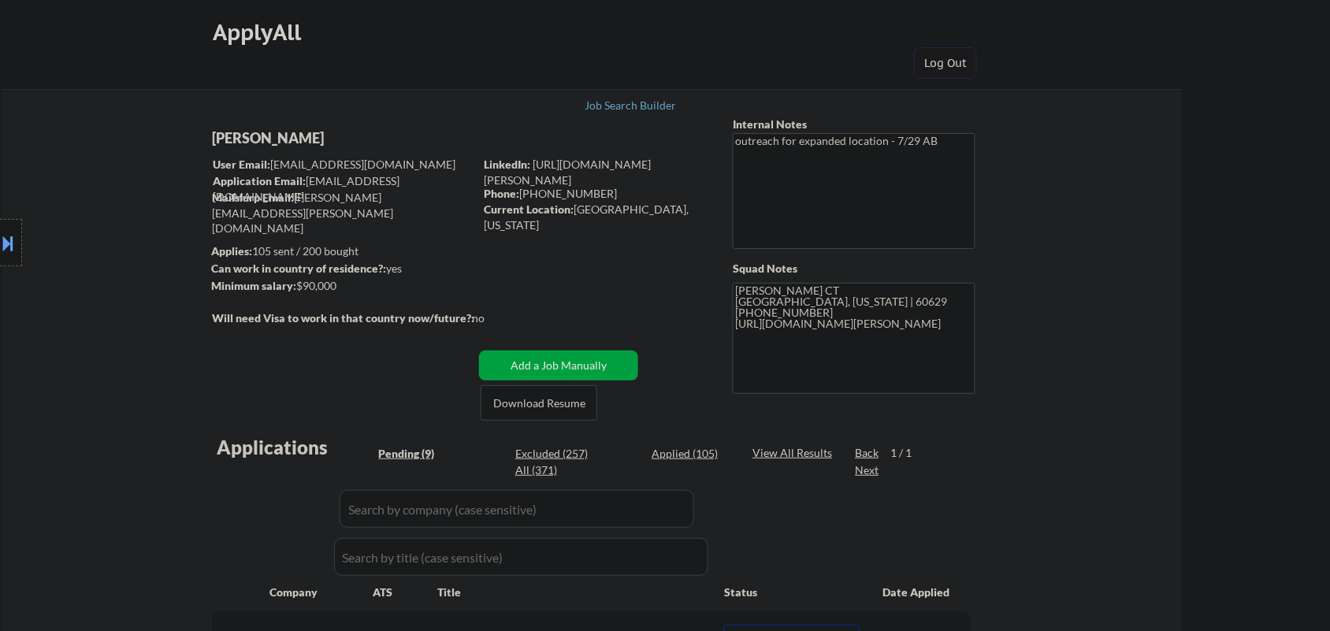
select select ""pending""
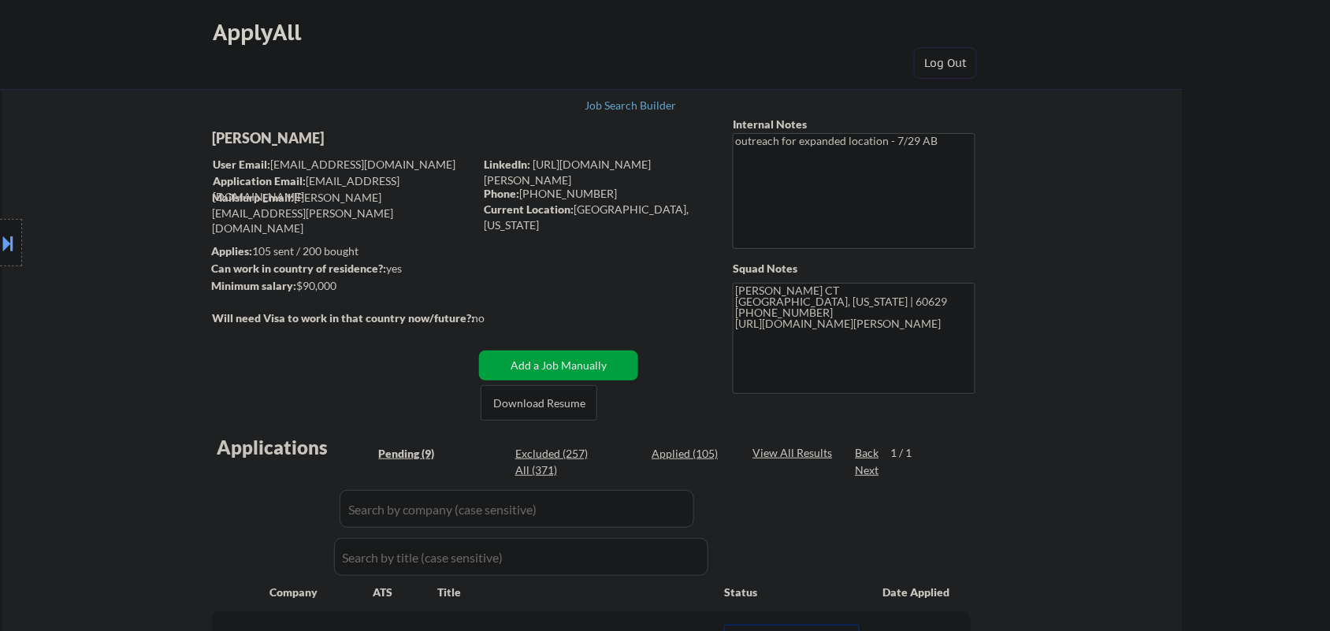
select select ""pending""
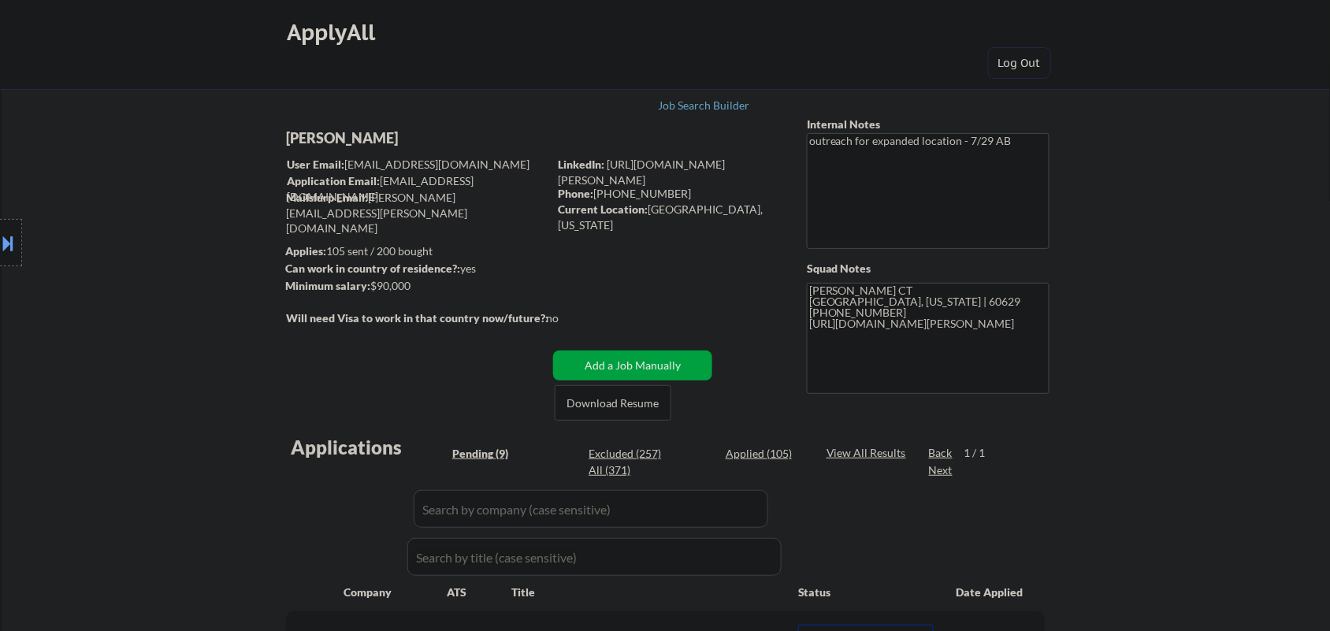
click at [371, 136] on div "William Danay" at bounding box center [448, 138] width 324 height 20
copy div "William Danay"
select select ""pending""
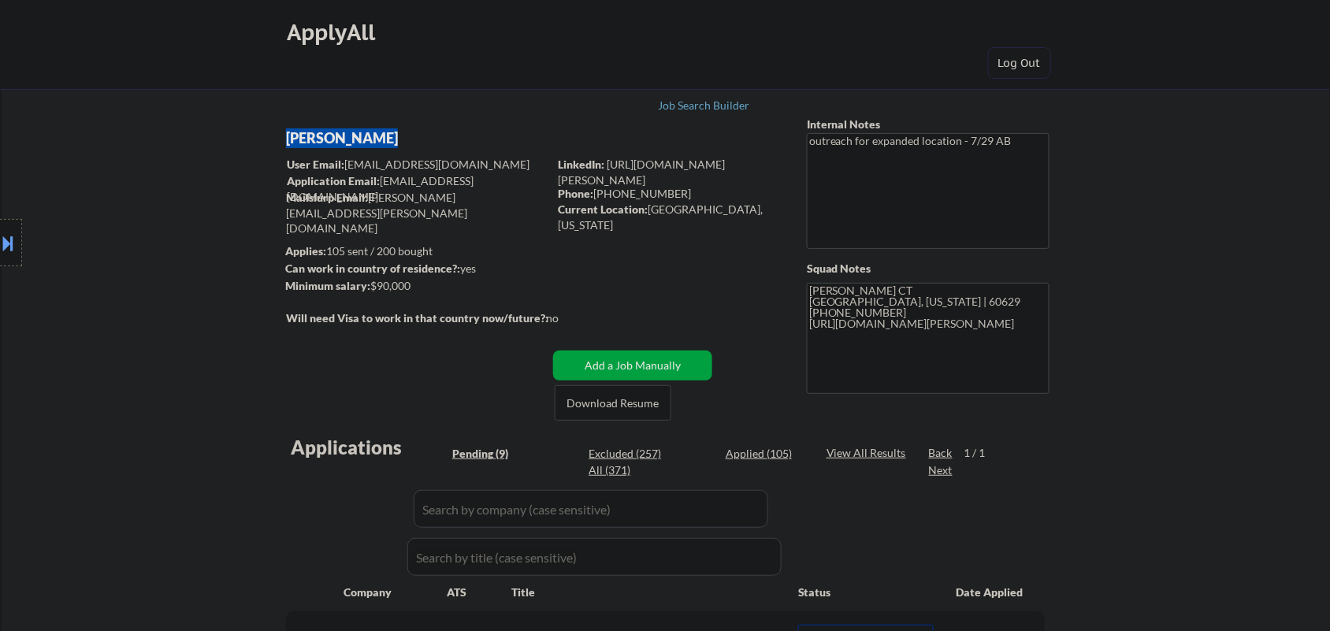
select select ""pending""
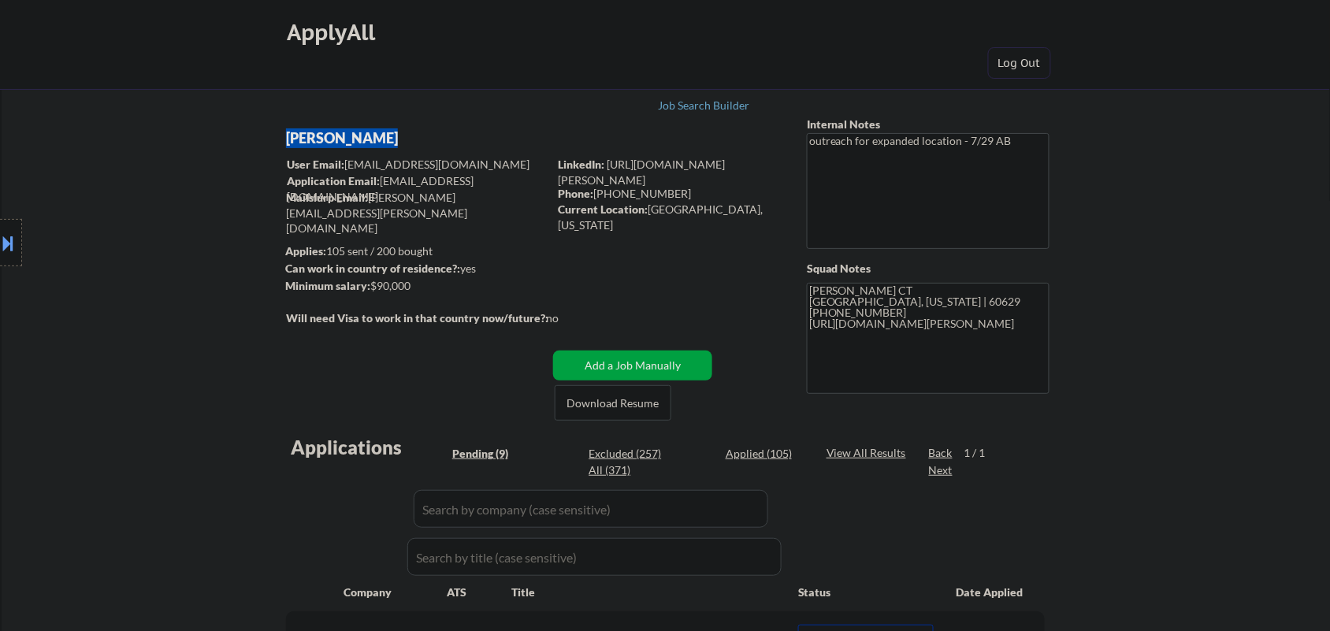
select select ""pending""
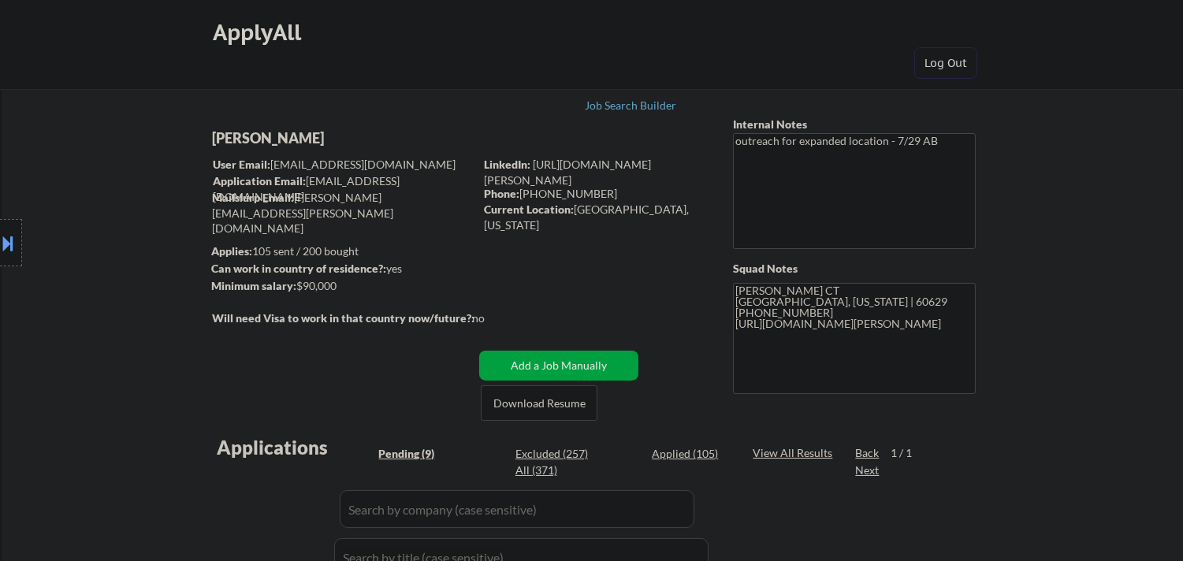
click at [2, 233] on button at bounding box center [8, 243] width 17 height 26
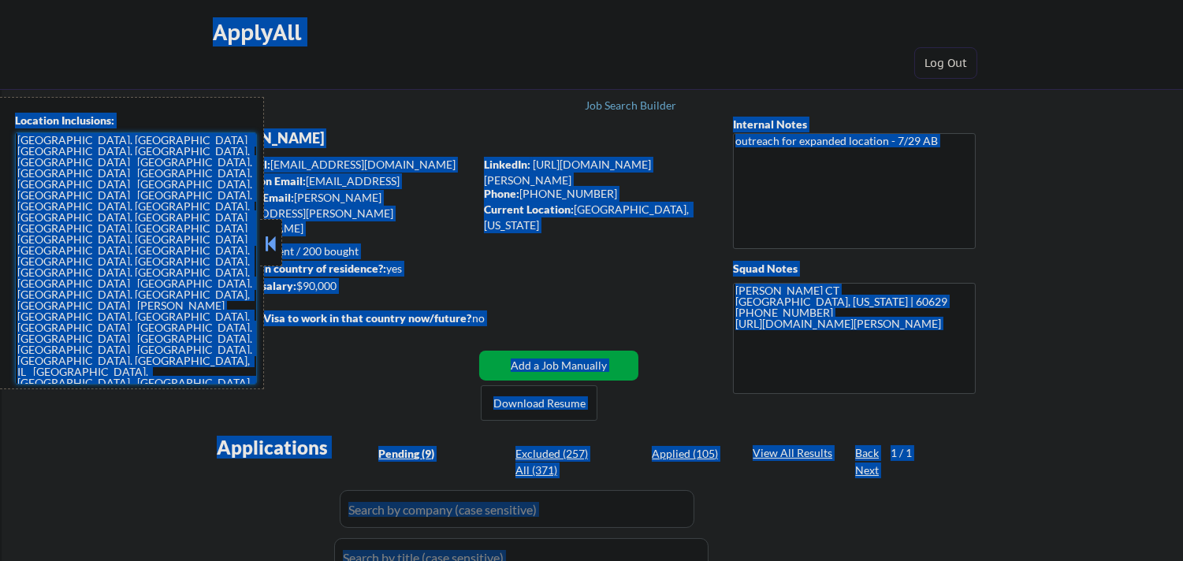
click at [163, 206] on textarea "Chicago, IL Evanston, IL Oak Park, IL Cicero, IL Berwyn, IL Skokie, IL Oak Lawn…" at bounding box center [136, 258] width 242 height 252
click at [162, 199] on textarea "Chicago, IL Evanston, IL Oak Park, IL Cicero, IL Berwyn, IL Skokie, IL Oak Lawn…" at bounding box center [136, 258] width 242 height 252
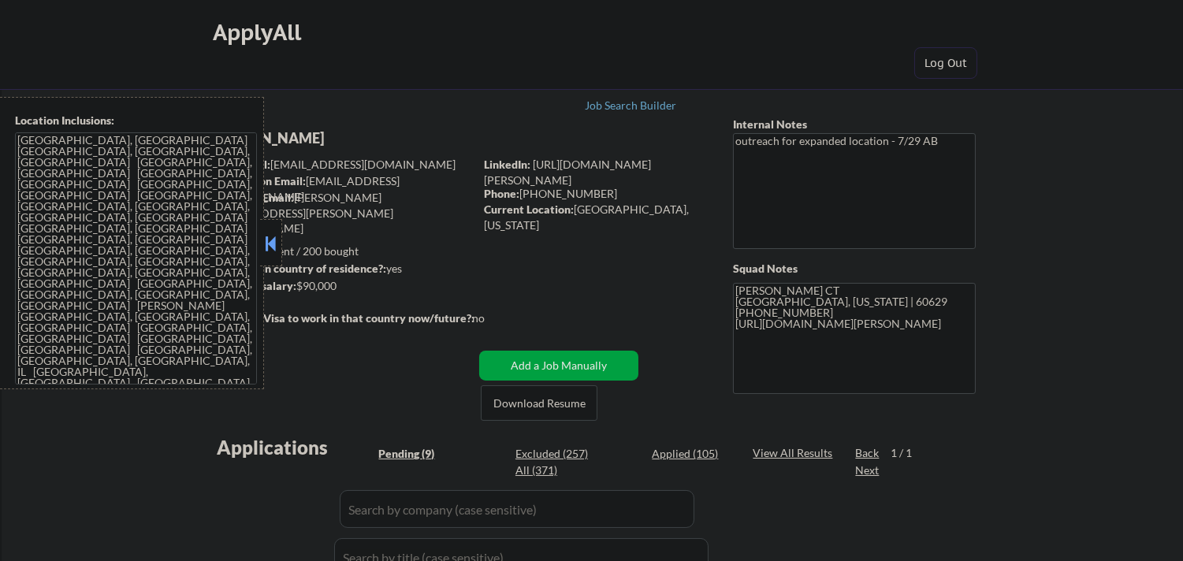
drag, startPoint x: 269, startPoint y: 242, endPoint x: 302, endPoint y: 243, distance: 32.3
click at [269, 241] on button at bounding box center [270, 244] width 17 height 24
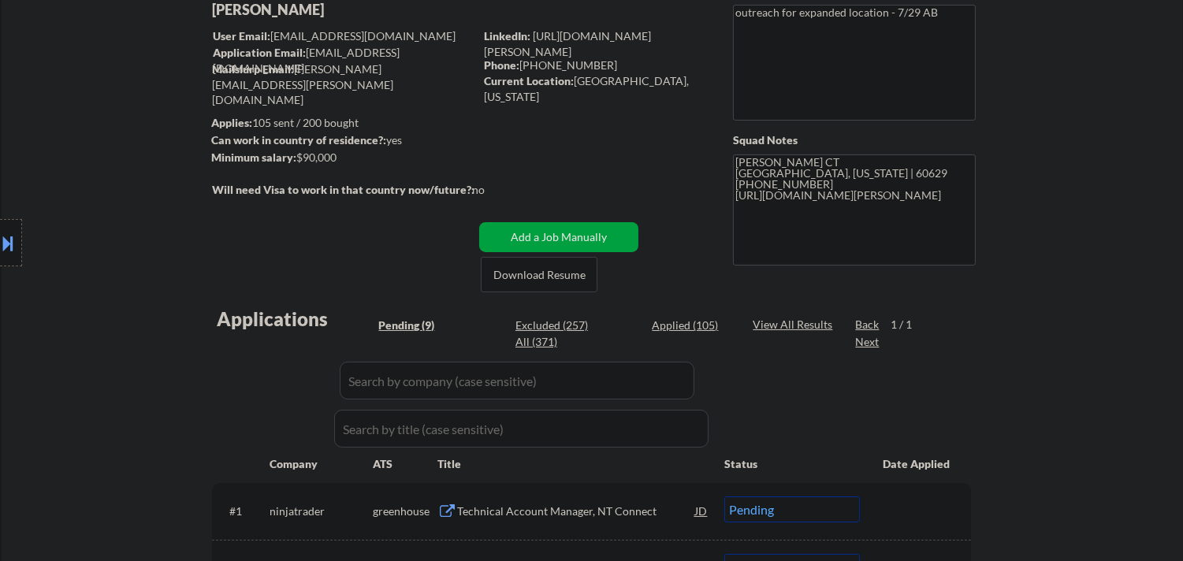
scroll to position [350, 0]
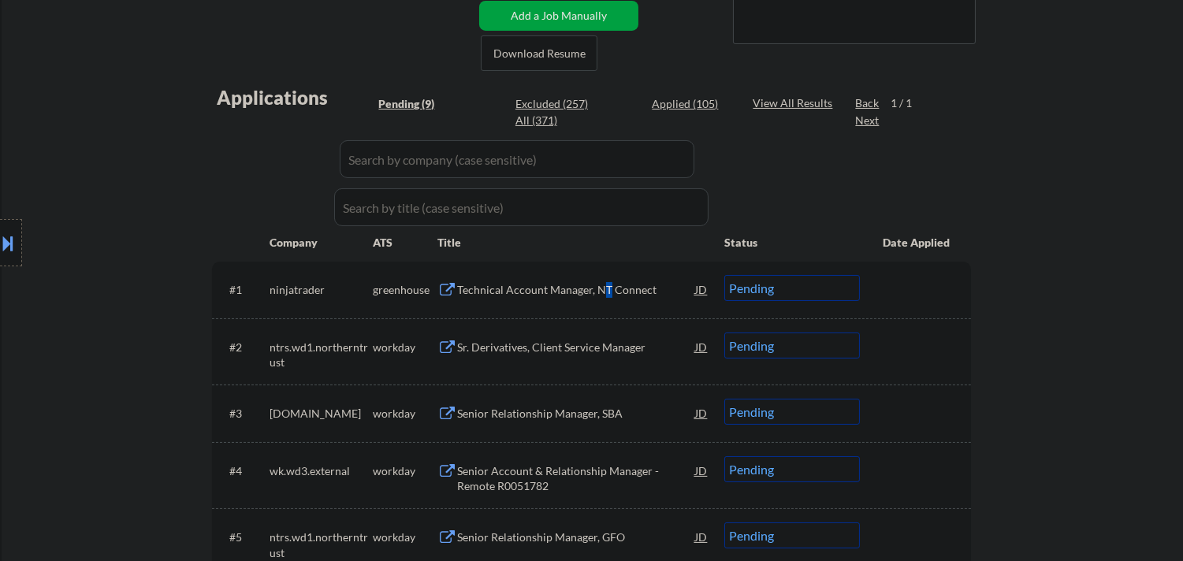
click at [605, 287] on div "Technical Account Manager, NT Connect" at bounding box center [576, 290] width 238 height 16
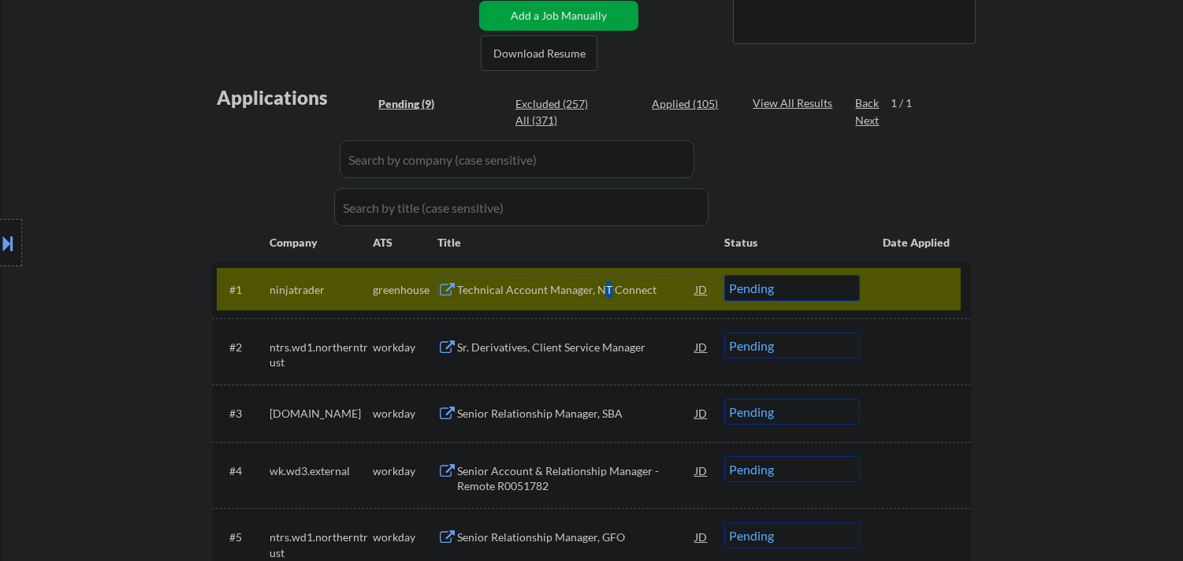
select select ""pending""
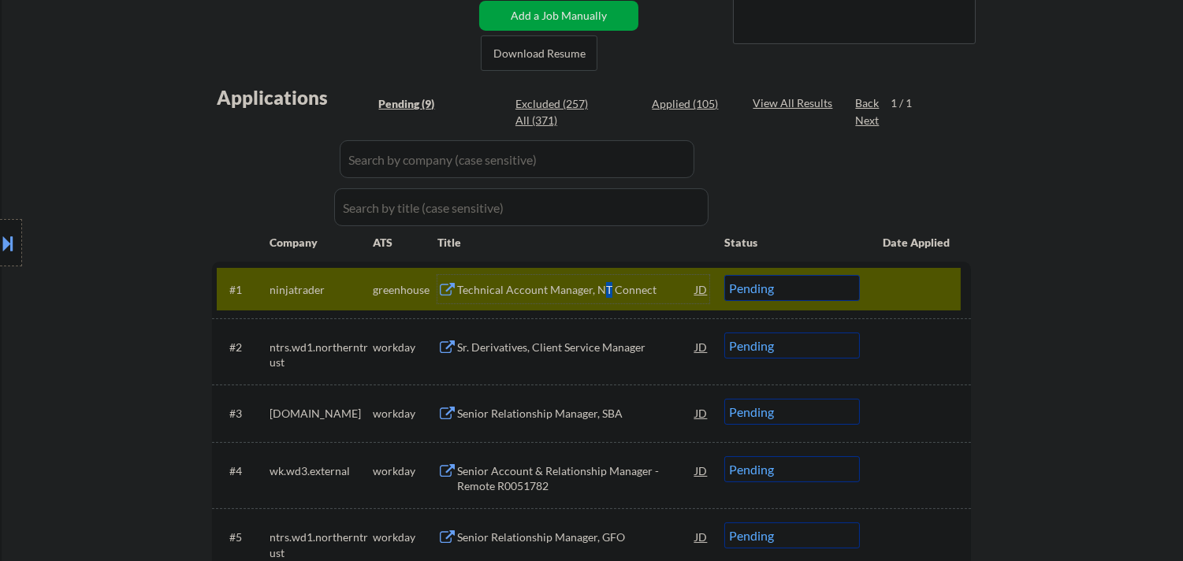
select select ""pending""
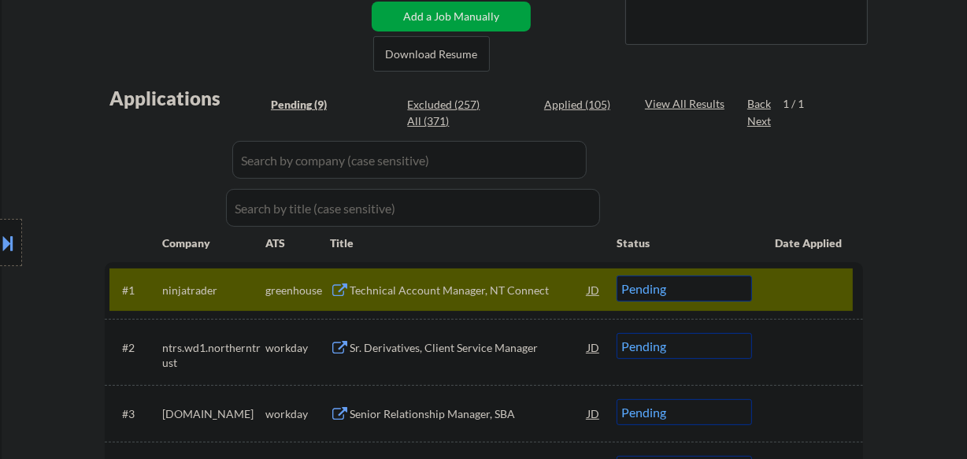
select select ""pending""
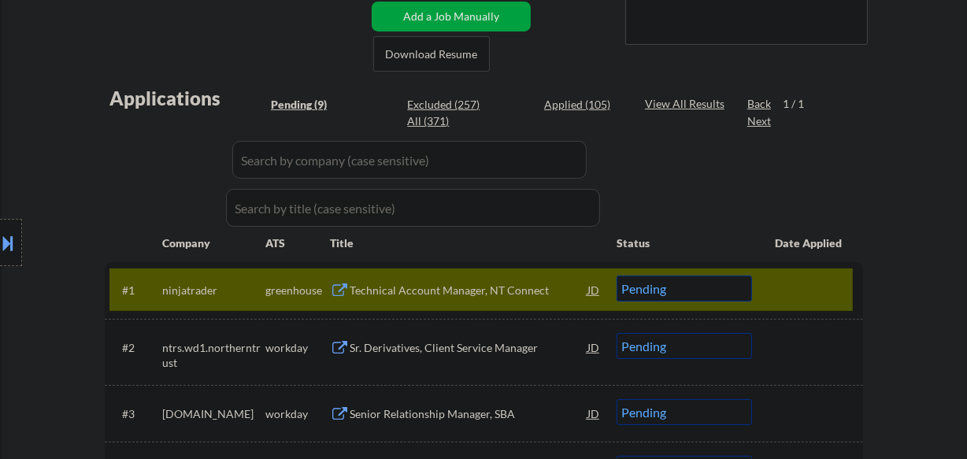
select select ""pending""
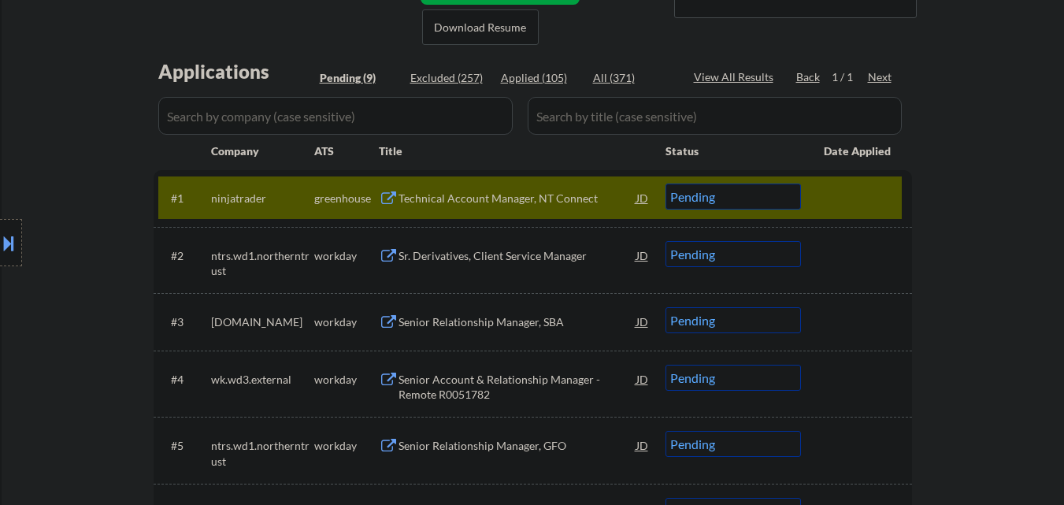
click at [2, 258] on div at bounding box center [11, 242] width 22 height 47
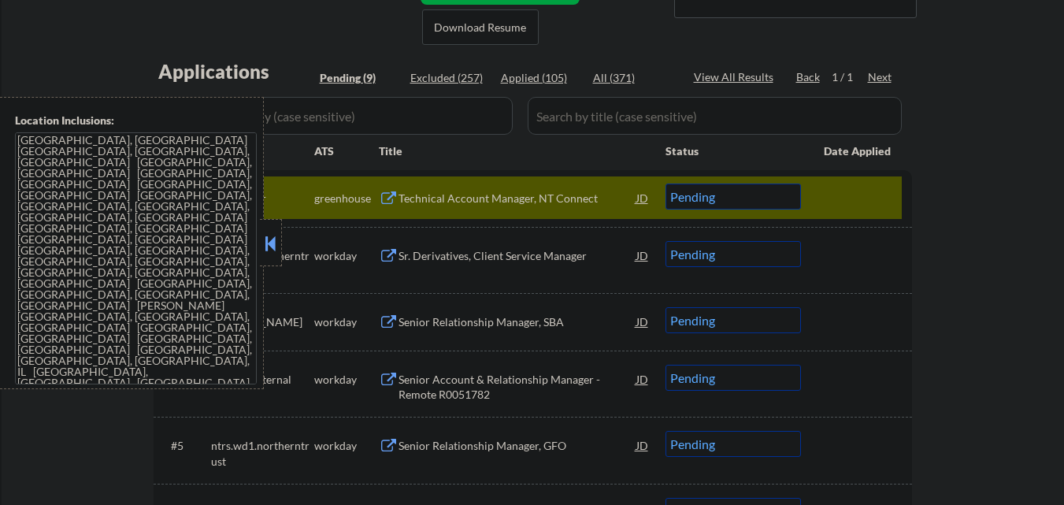
drag, startPoint x: 274, startPoint y: 236, endPoint x: 275, endPoint y: 228, distance: 7.9
click at [274, 235] on button at bounding box center [270, 244] width 17 height 24
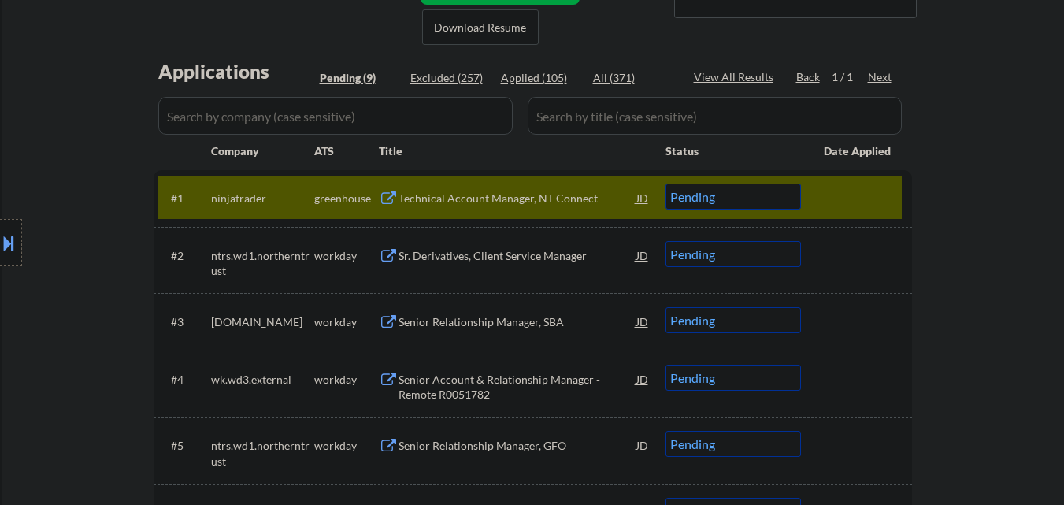
click at [742, 202] on select "Choose an option... Pending Applied Excluded (Questions) Excluded (Expired) Exc…" at bounding box center [734, 197] width 136 height 26
click at [666, 184] on select "Choose an option... Pending Applied Excluded (Questions) Excluded (Expired) Exc…" at bounding box center [734, 197] width 136 height 26
select select ""pending""
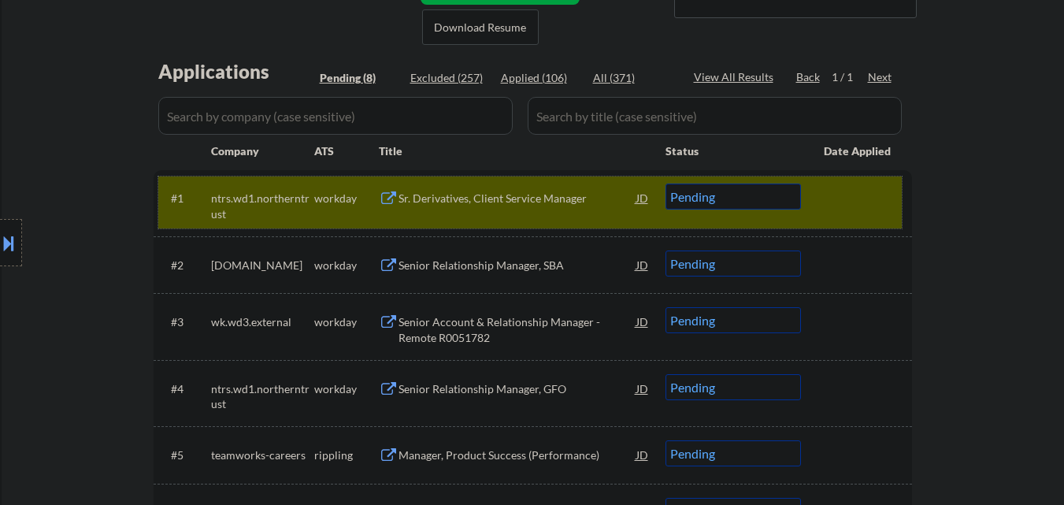
click at [847, 200] on div at bounding box center [858, 198] width 69 height 28
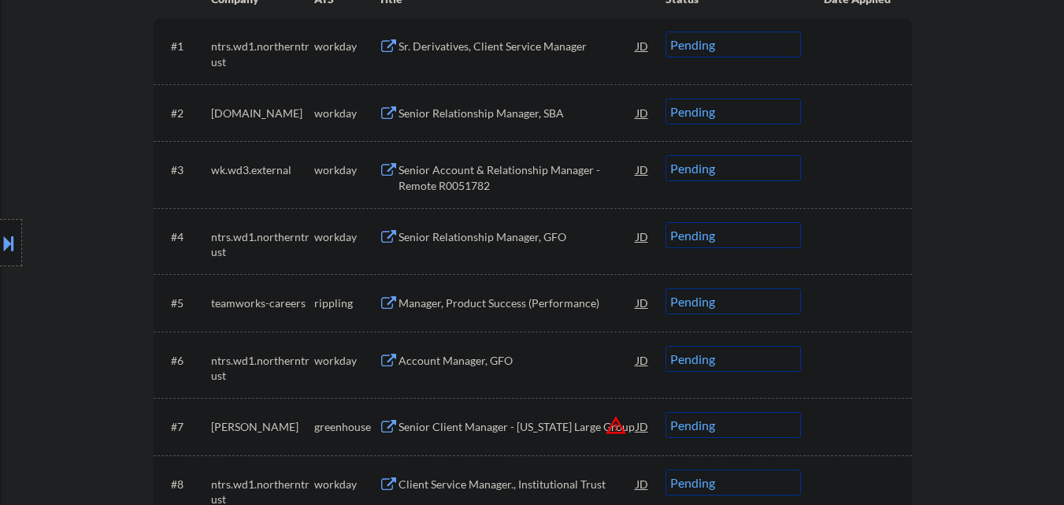
scroll to position [507, 0]
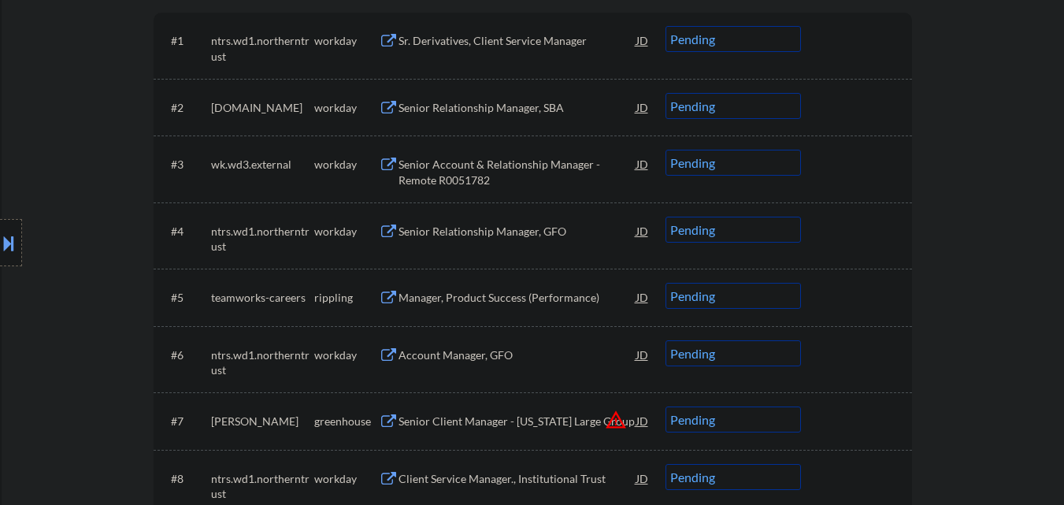
click at [514, 290] on div "Manager, Product Success (Performance)" at bounding box center [518, 298] width 238 height 16
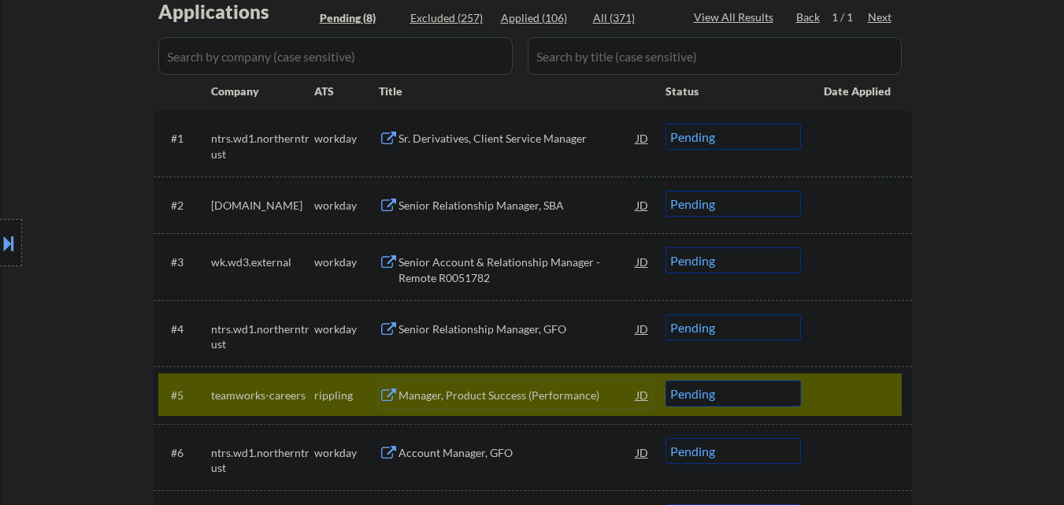
scroll to position [586, 0]
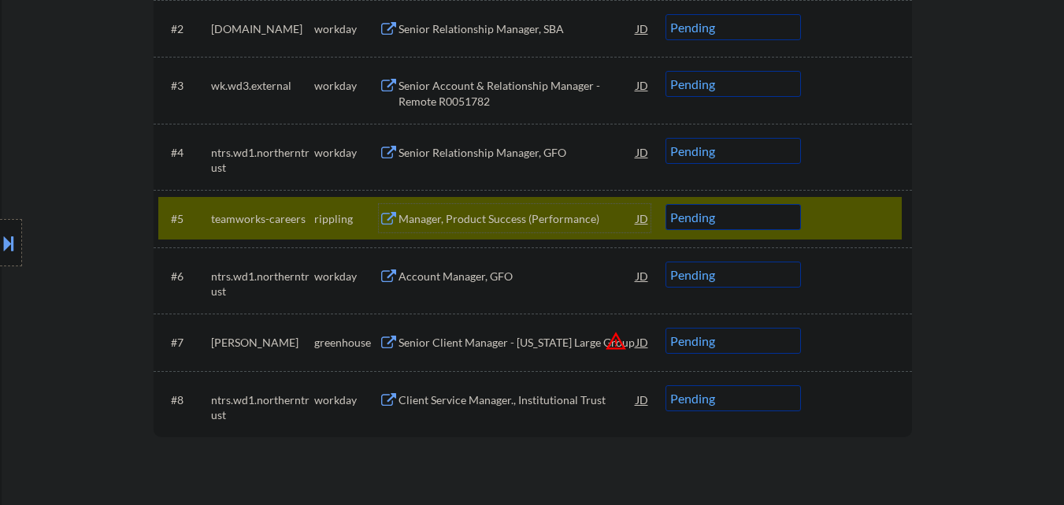
click at [793, 214] on select "Choose an option... Pending Applied Excluded (Questions) Excluded (Expired) Exc…" at bounding box center [734, 217] width 136 height 26
click at [666, 204] on select "Choose an option... Pending Applied Excluded (Questions) Excluded (Expired) Exc…" at bounding box center [734, 217] width 136 height 26
click at [874, 206] on div at bounding box center [858, 218] width 69 height 28
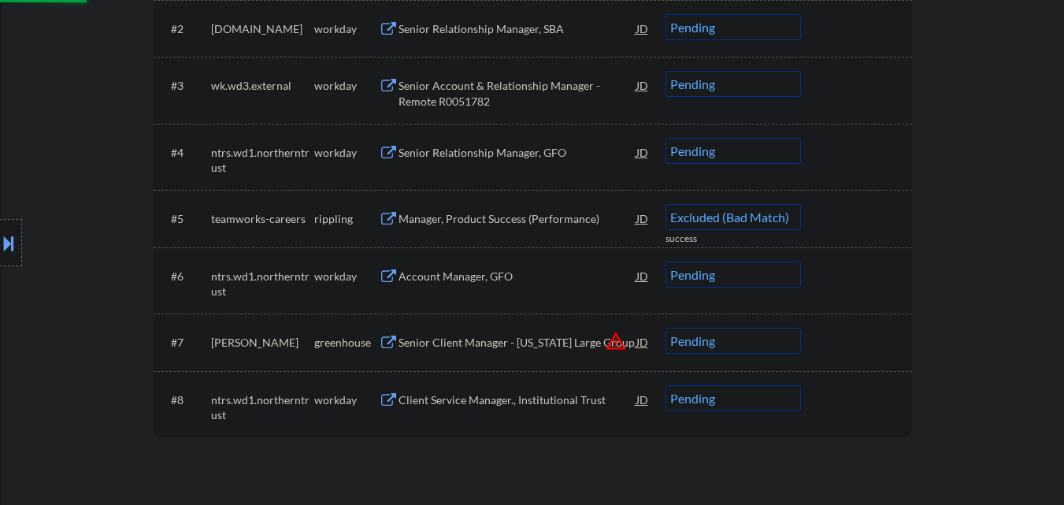
select select ""pending""
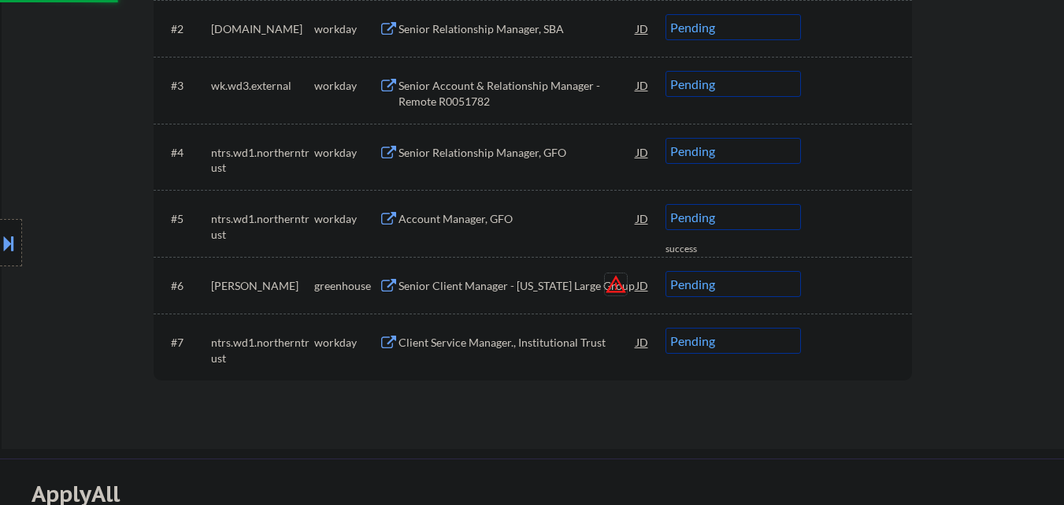
click at [618, 284] on button "warning_amber" at bounding box center [616, 284] width 22 height 22
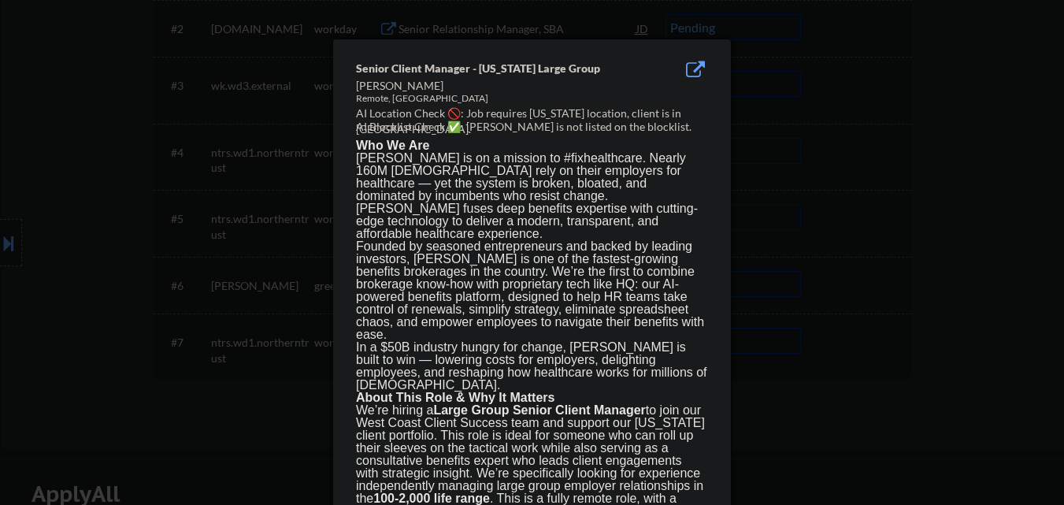
click at [69, 269] on div at bounding box center [532, 252] width 1064 height 505
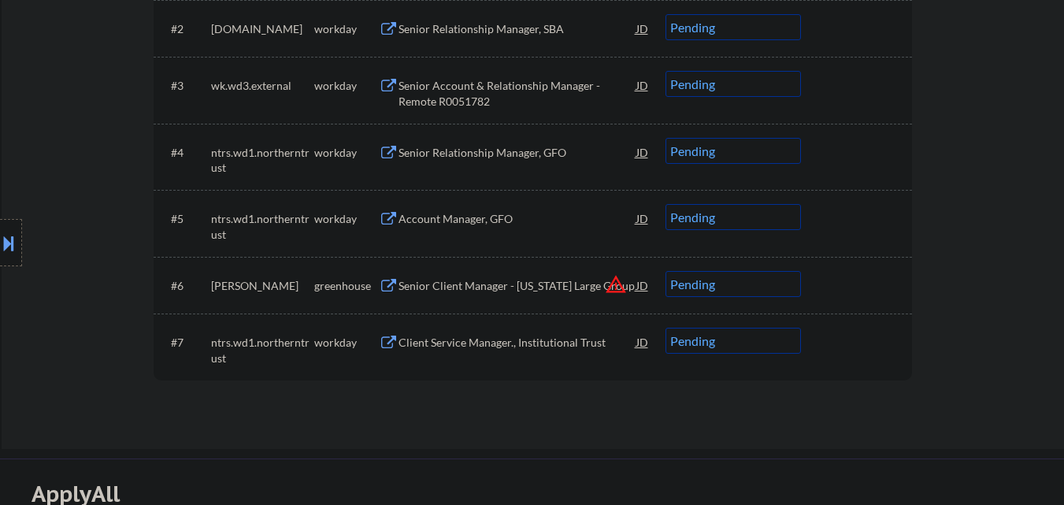
click at [629, 282] on div "Senior Client Manager - California Large Group" at bounding box center [518, 286] width 238 height 16
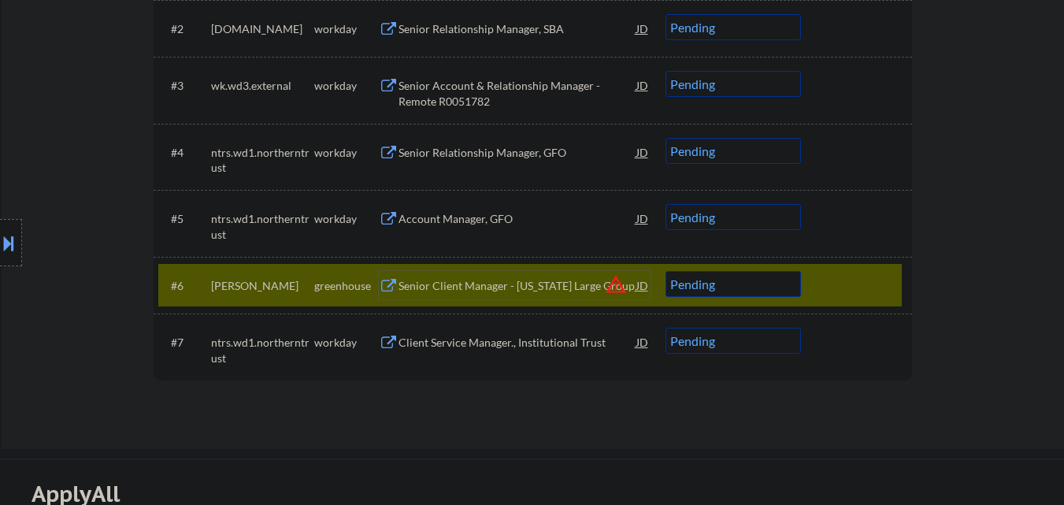
click at [481, 291] on div "Senior Client Manager - California Large Group" at bounding box center [518, 286] width 238 height 16
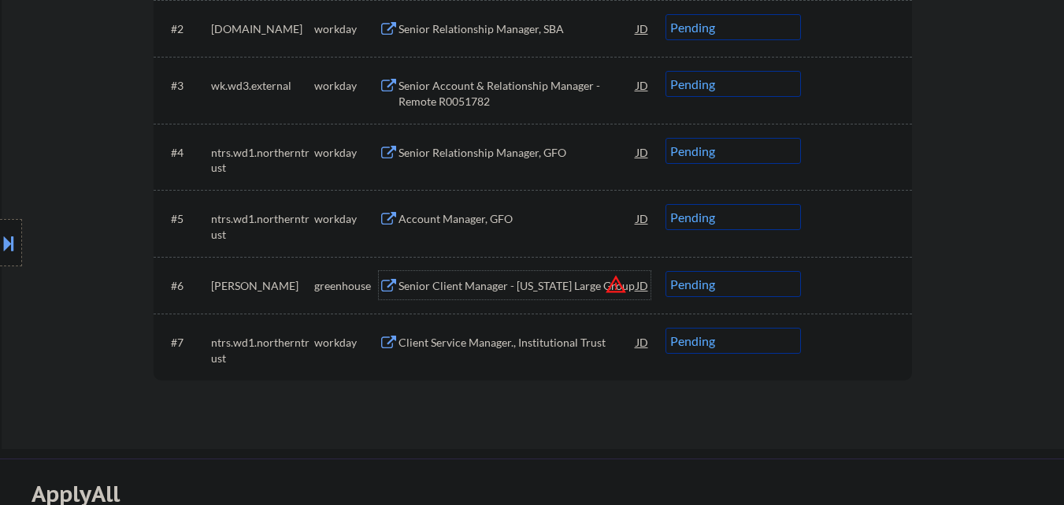
click at [755, 288] on select "Choose an option... Pending Applied Excluded (Questions) Excluded (Expired) Exc…" at bounding box center [734, 284] width 136 height 26
click at [666, 271] on select "Choose an option... Pending Applied Excluded (Questions) Excluded (Expired) Exc…" at bounding box center [734, 284] width 136 height 26
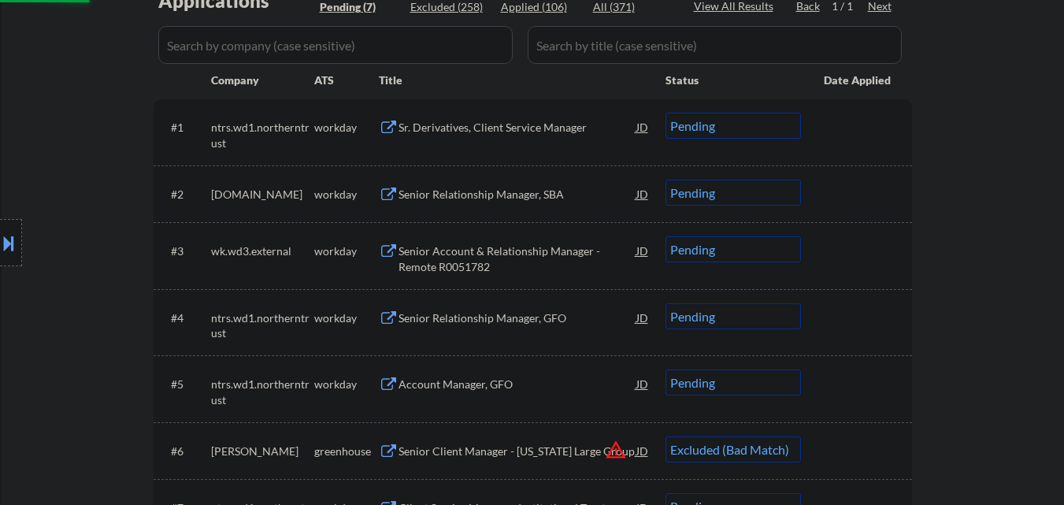
scroll to position [507, 0]
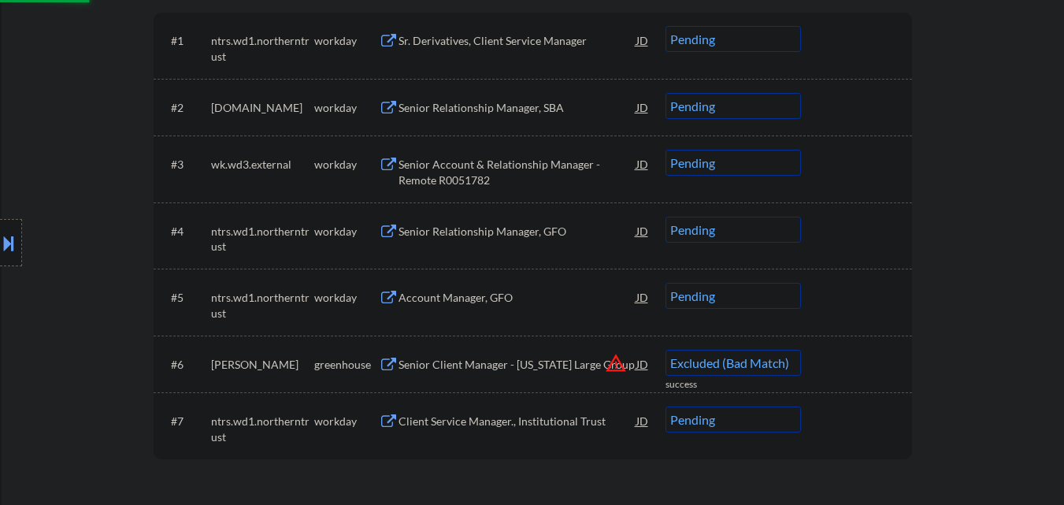
select select ""pending""
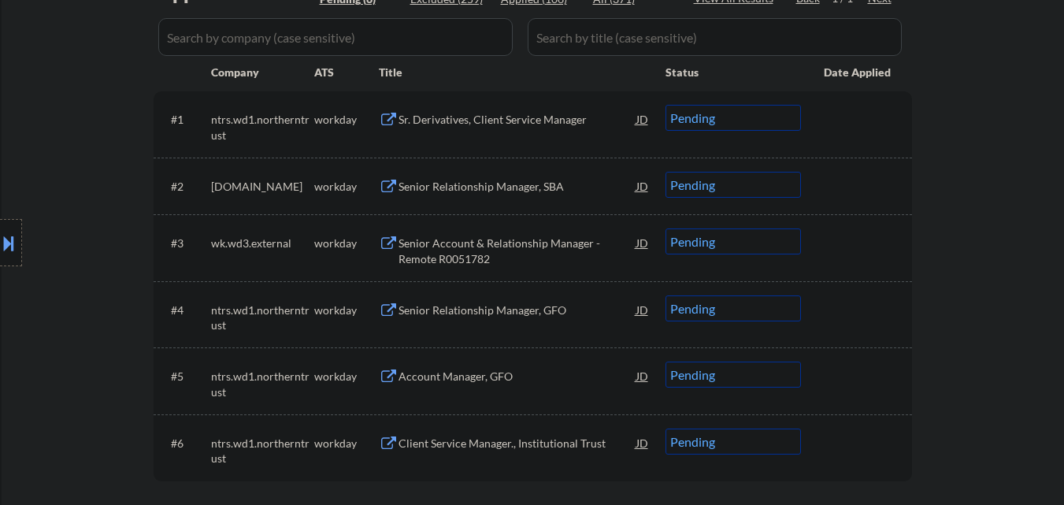
scroll to position [350, 0]
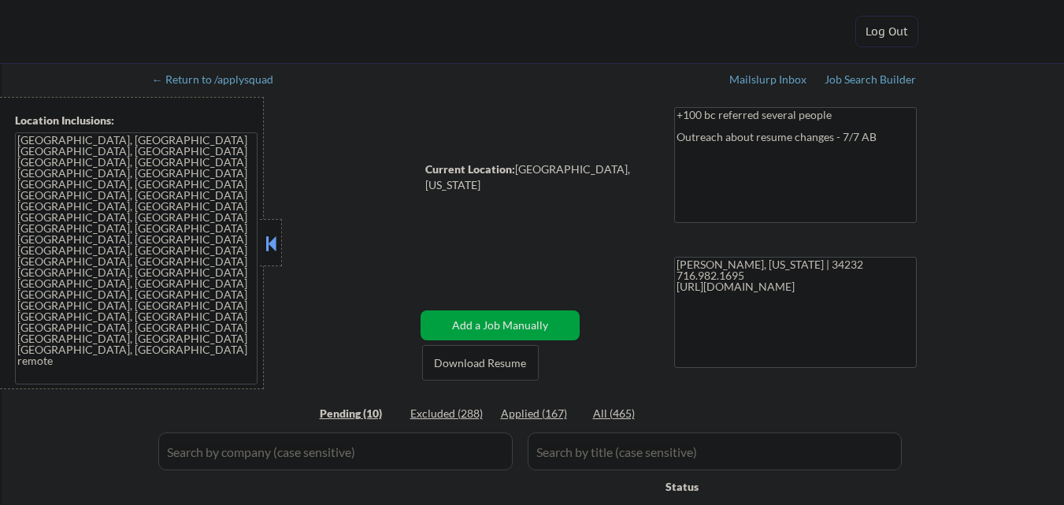
select select ""pending""
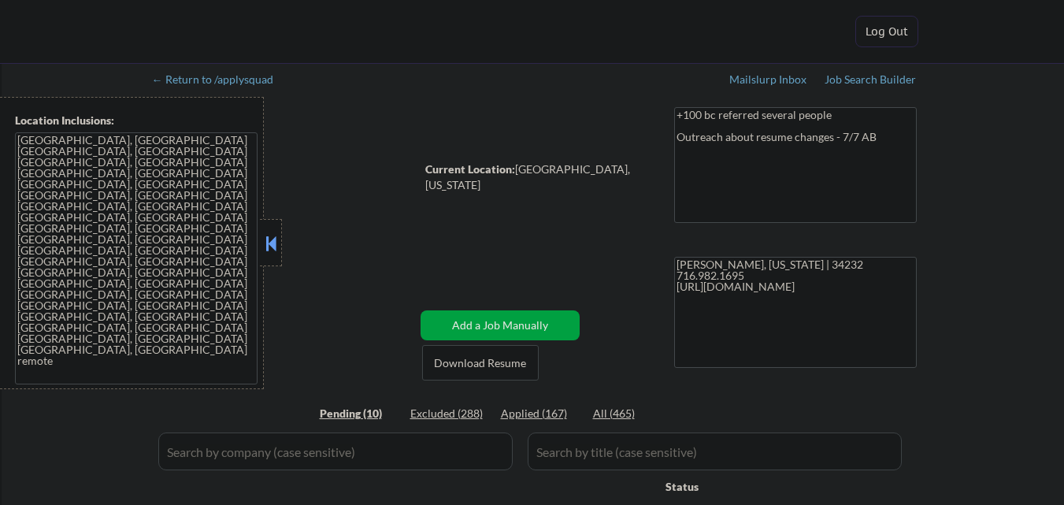
select select ""pending""
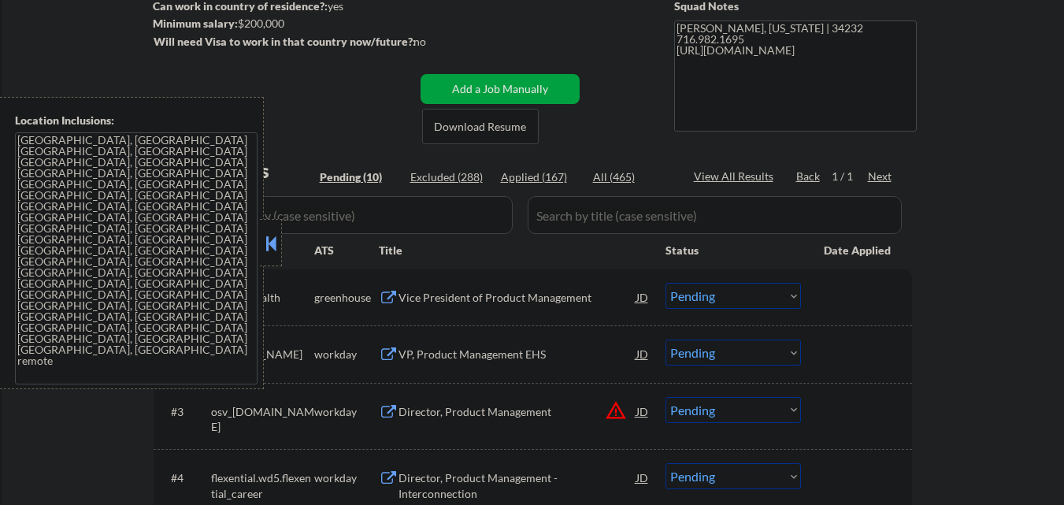
click at [277, 248] on button at bounding box center [270, 244] width 17 height 24
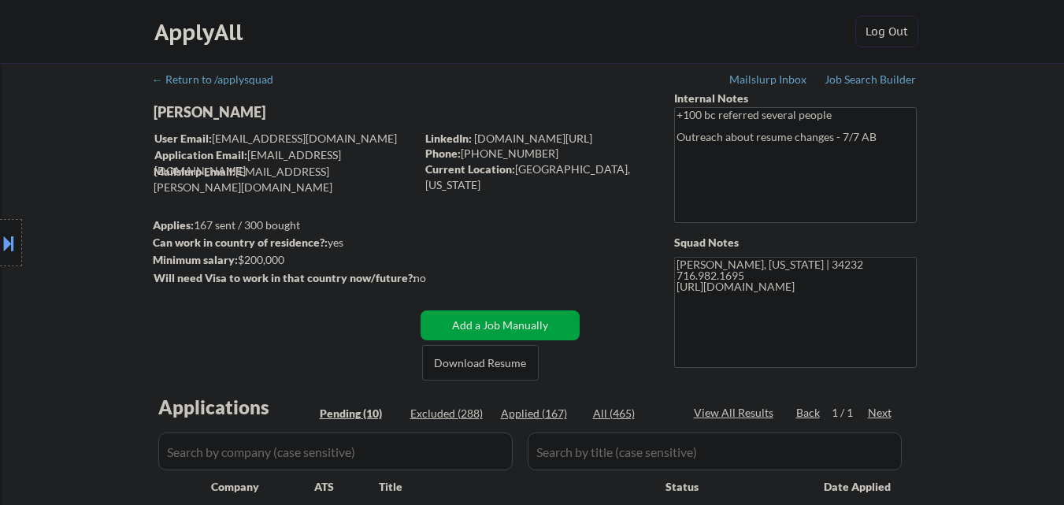
select select ""pending""
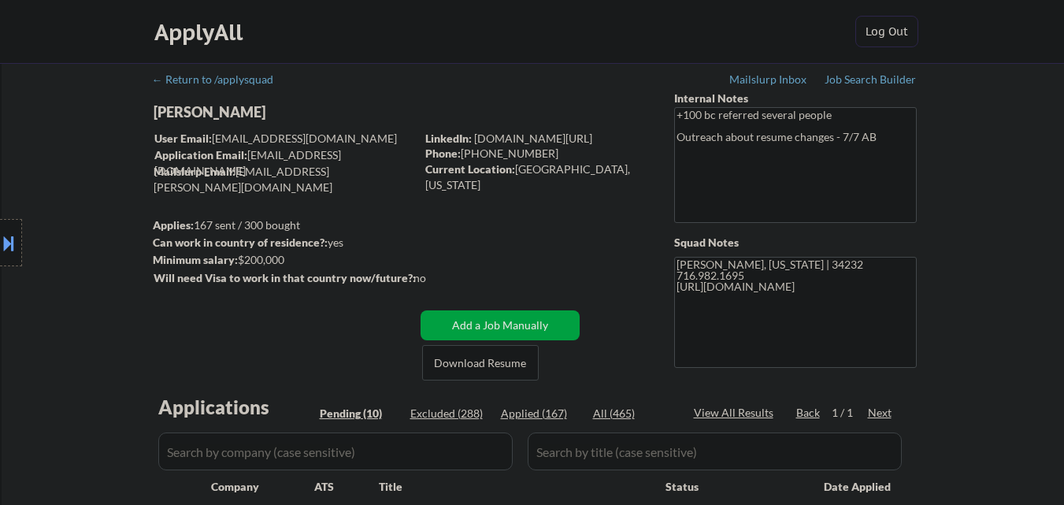
select select ""pending""
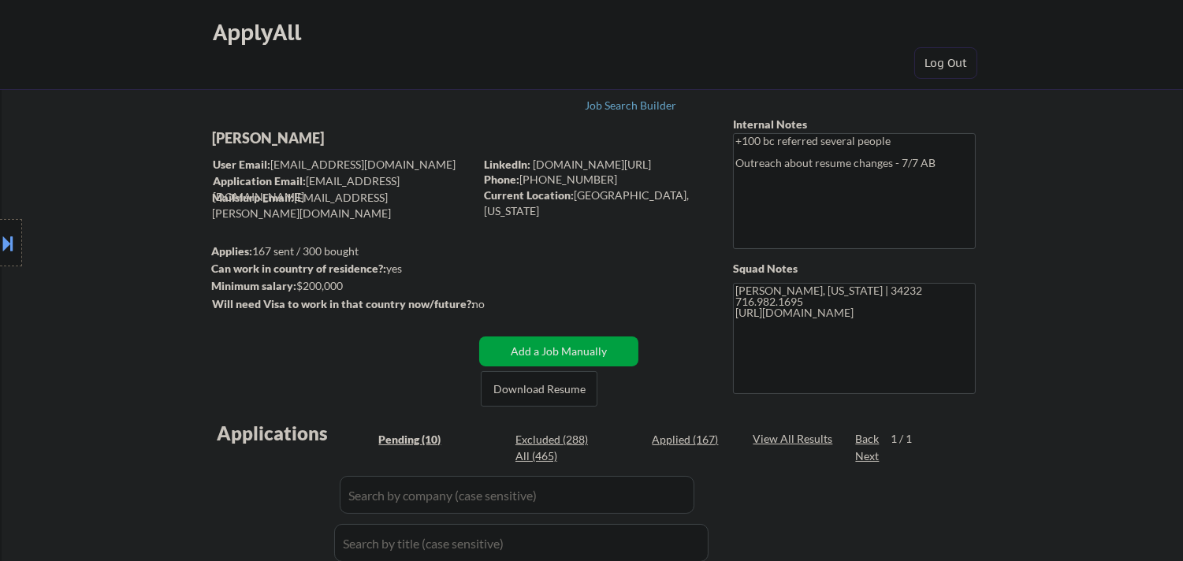
select select ""pending""
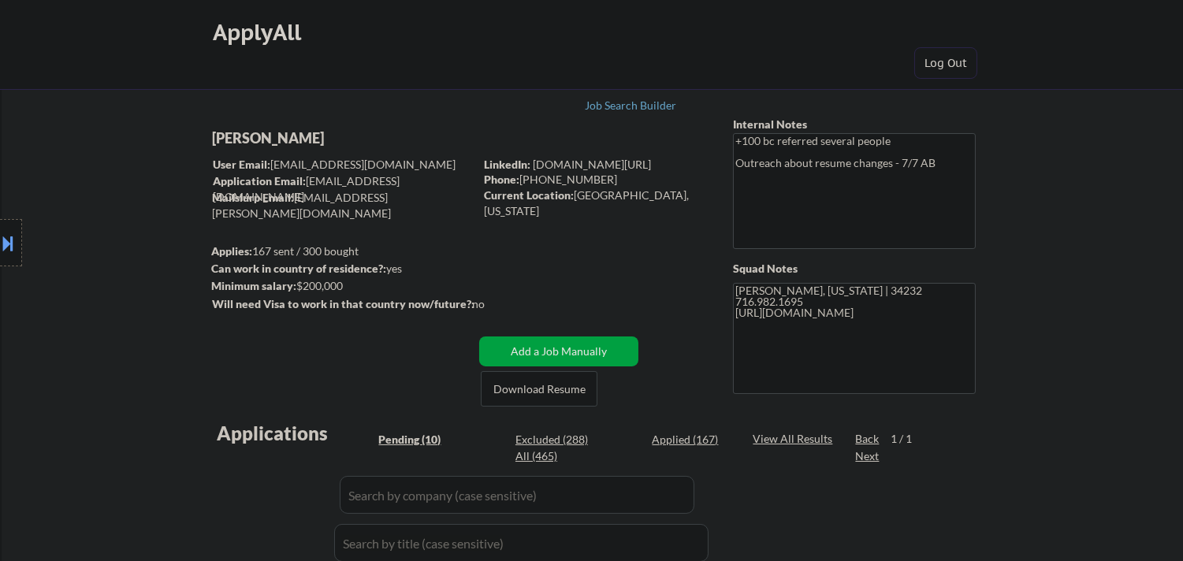
select select ""pending""
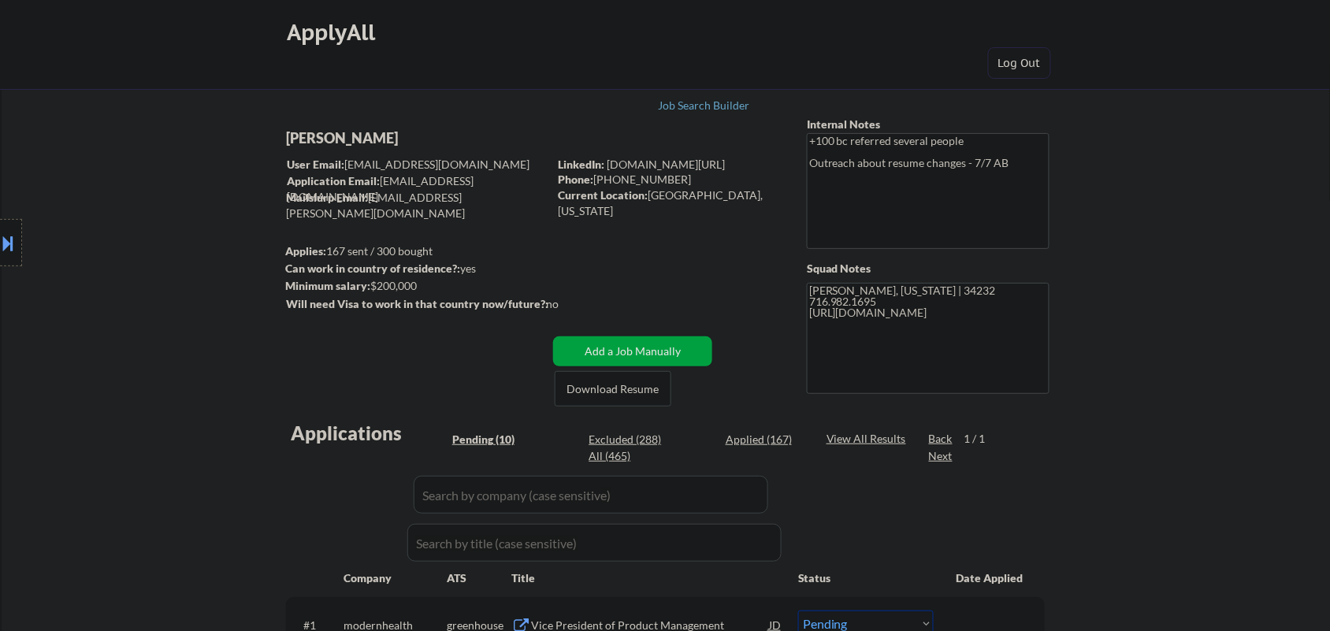
click at [343, 136] on div "Axel Neff" at bounding box center [448, 138] width 324 height 20
copy div "Axel Neff"
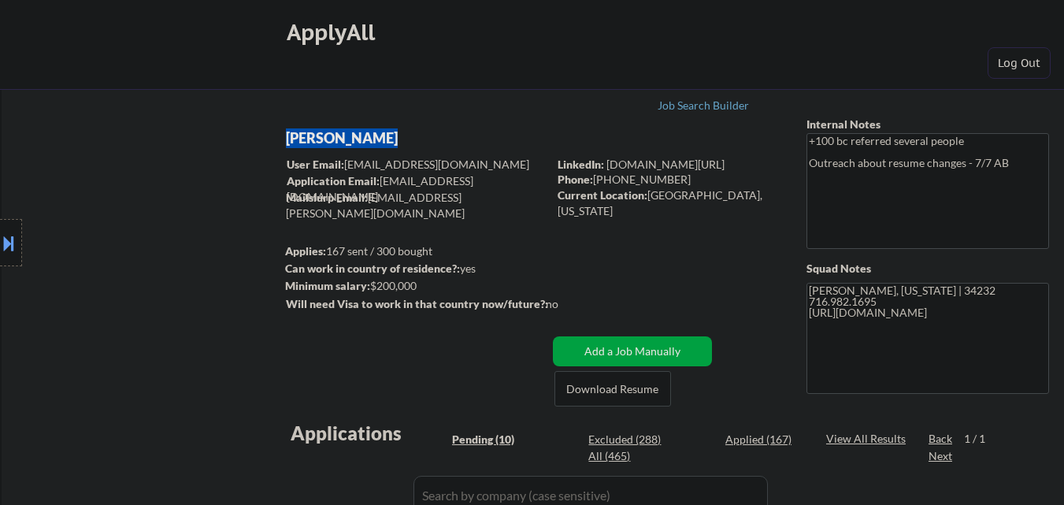
select select ""pending""
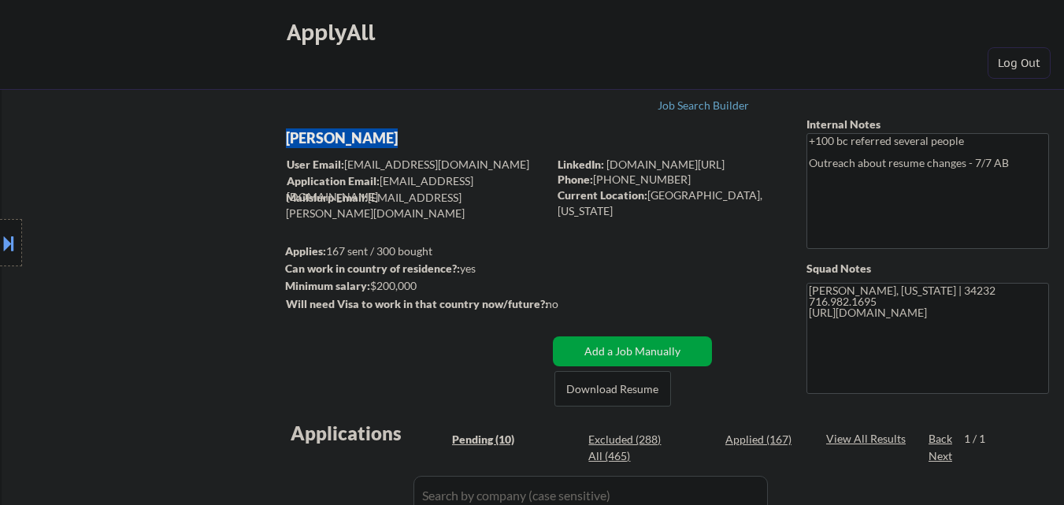
select select ""pending""
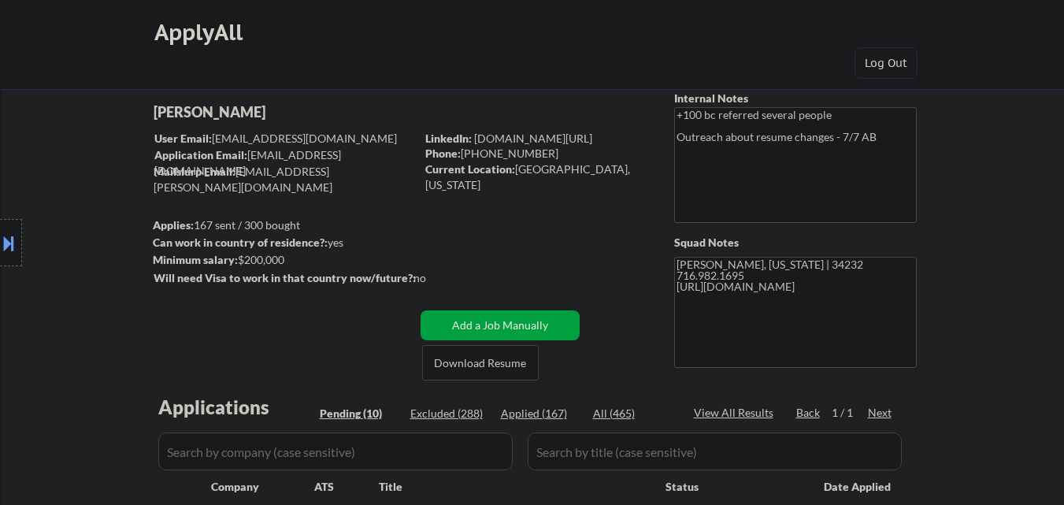
click at [4, 240] on button at bounding box center [8, 243] width 17 height 26
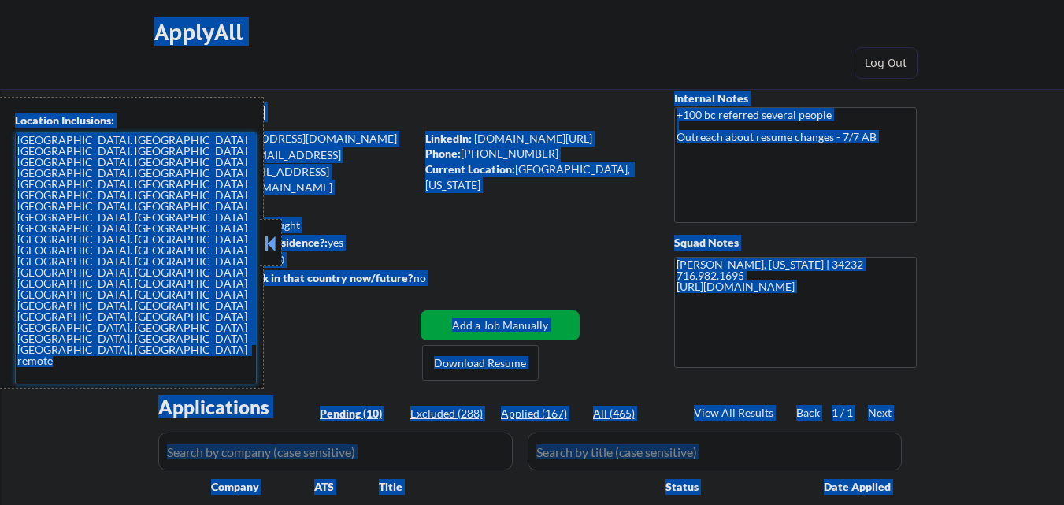
click at [134, 238] on textarea "Sarasota, FL Bradenton, FL Lakewood Ranch, FL Siesta Key, FL Gulf Gate Estates,…" at bounding box center [136, 258] width 242 height 252
click at [152, 199] on textarea "Sarasota, FL Bradenton, FL Lakewood Ranch, FL Siesta Key, FL Gulf Gate Estates,…" at bounding box center [136, 258] width 242 height 252
click at [181, 259] on textarea "Sarasota, FL Bradenton, FL Lakewood Ranch, FL Siesta Key, FL Gulf Gate Estates,…" at bounding box center [136, 258] width 242 height 252
click at [191, 257] on textarea "Sarasota, FL Bradenton, FL Lakewood Ranch, FL Siesta Key, FL Gulf Gate Estates,…" at bounding box center [136, 258] width 242 height 252
click at [187, 255] on textarea "Sarasota, FL Bradenton, FL Lakewood Ranch, FL Siesta Key, FL Gulf Gate Estates,…" at bounding box center [136, 258] width 242 height 252
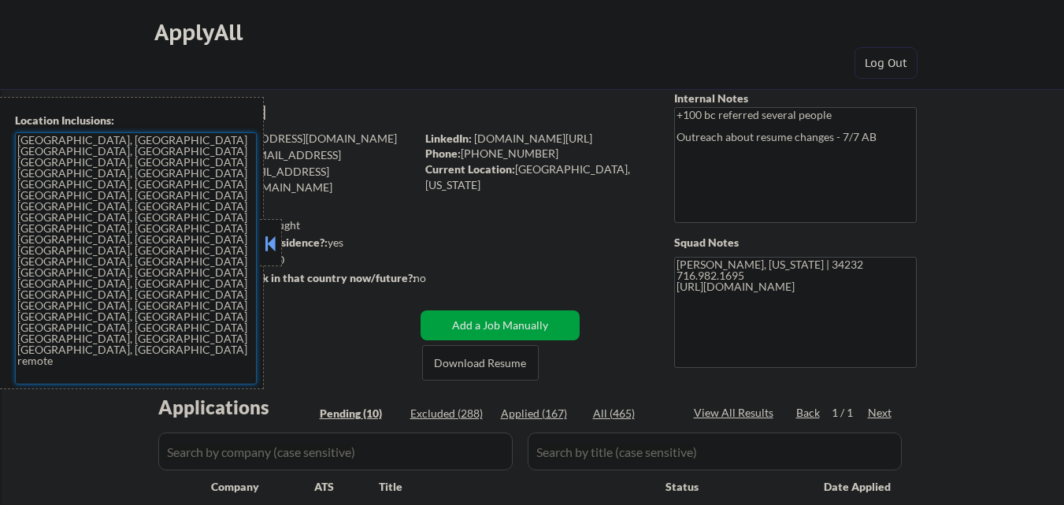
click at [214, 195] on textarea "Sarasota, FL Bradenton, FL Lakewood Ranch, FL Siesta Key, FL Gulf Gate Estates,…" at bounding box center [136, 258] width 242 height 252
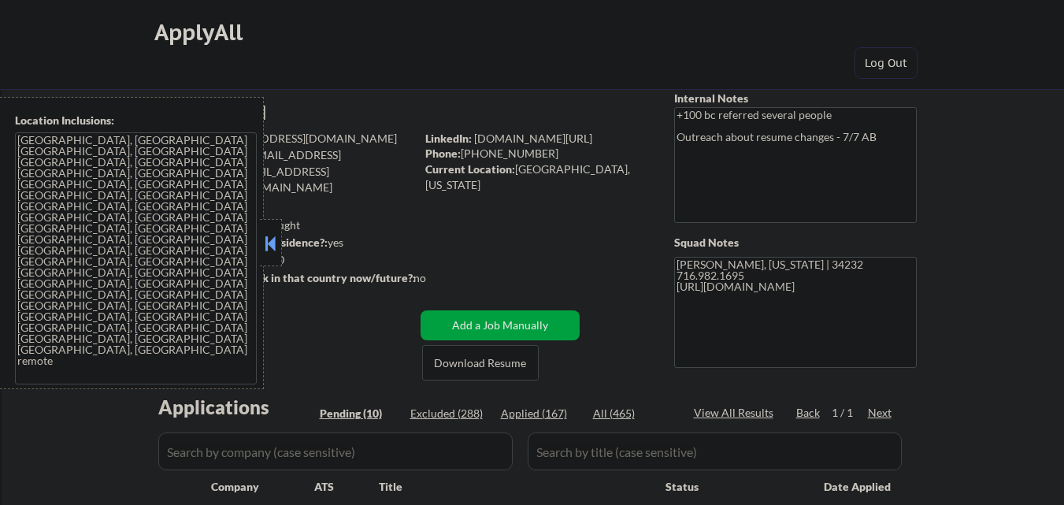
drag, startPoint x: 271, startPoint y: 236, endPoint x: 574, endPoint y: 54, distance: 354.1
click at [272, 236] on button at bounding box center [270, 244] width 17 height 24
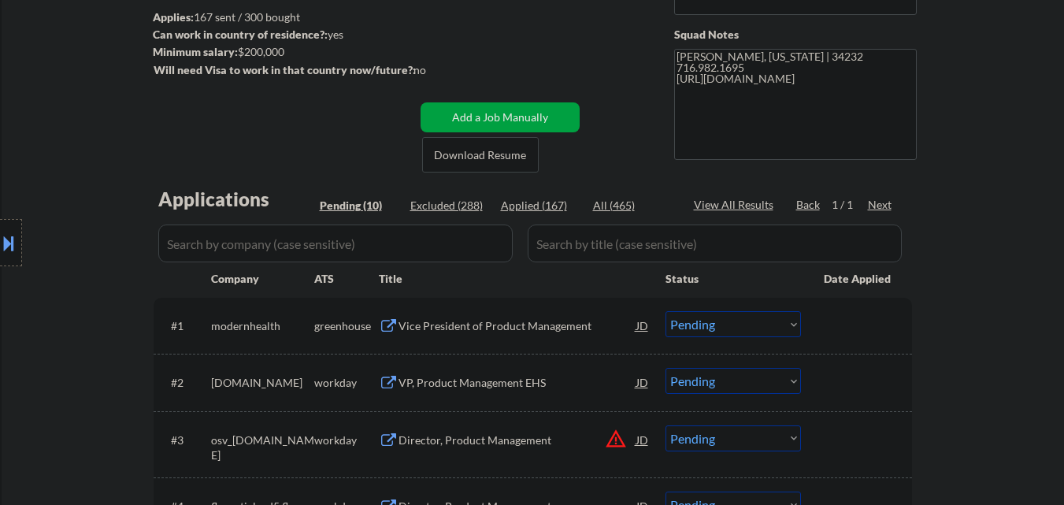
scroll to position [236, 0]
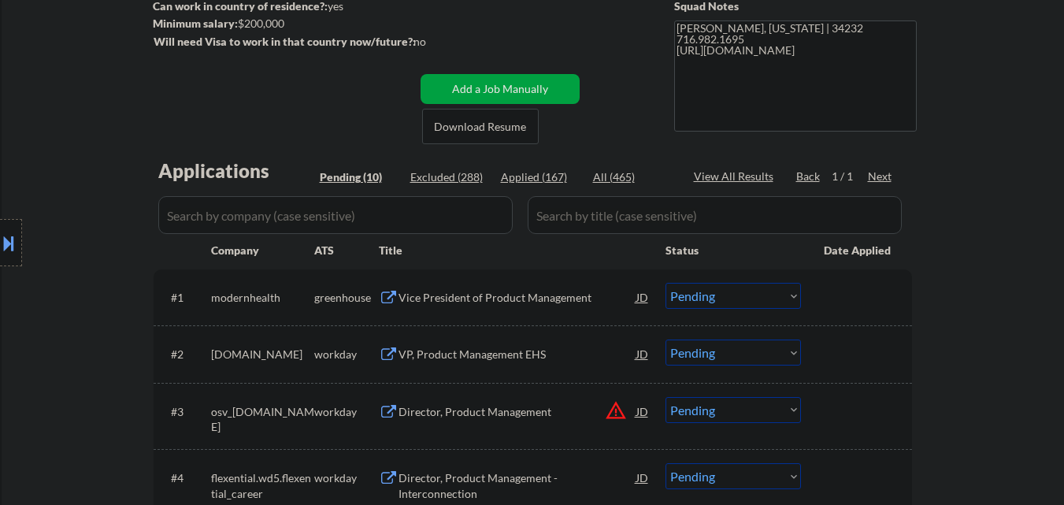
click at [519, 296] on div "Vice President of Product Management" at bounding box center [518, 298] width 238 height 16
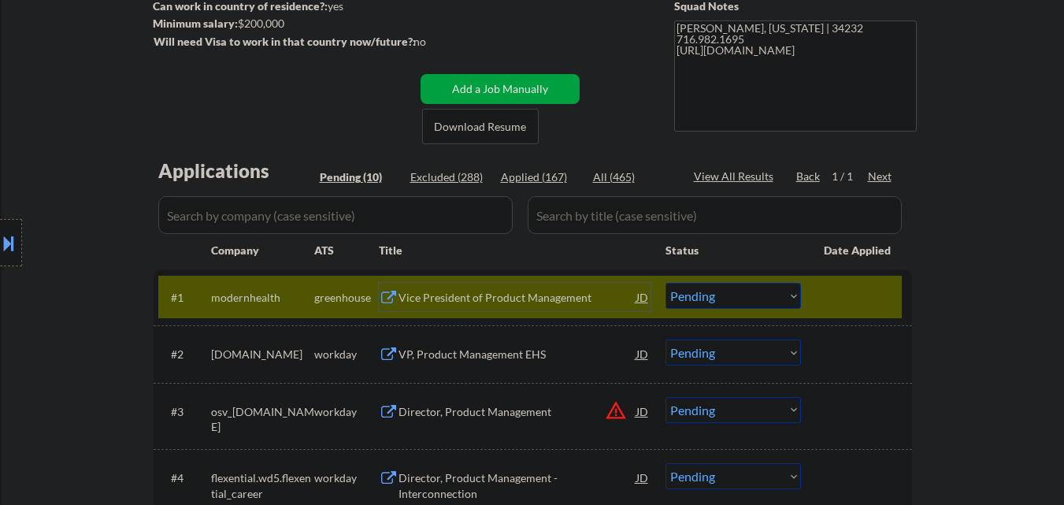
drag, startPoint x: 717, startPoint y: 297, endPoint x: 714, endPoint y: 306, distance: 10.0
click at [717, 297] on select "Choose an option... Pending Applied Excluded (Questions) Excluded (Expired) Exc…" at bounding box center [734, 296] width 136 height 26
click at [666, 283] on select "Choose an option... Pending Applied Excluded (Questions) Excluded (Expired) Exc…" at bounding box center [734, 296] width 136 height 26
select select ""pending""
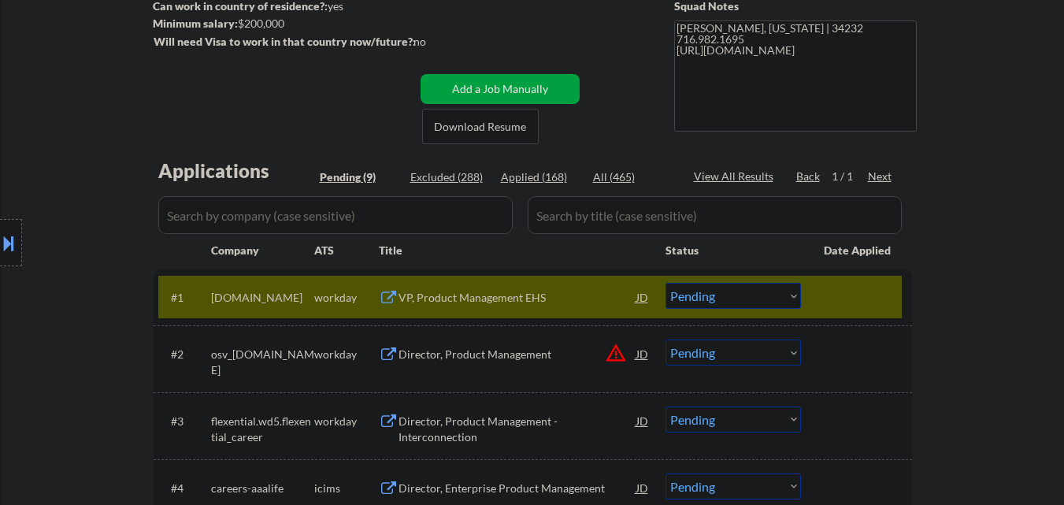
click at [833, 289] on div at bounding box center [858, 297] width 69 height 28
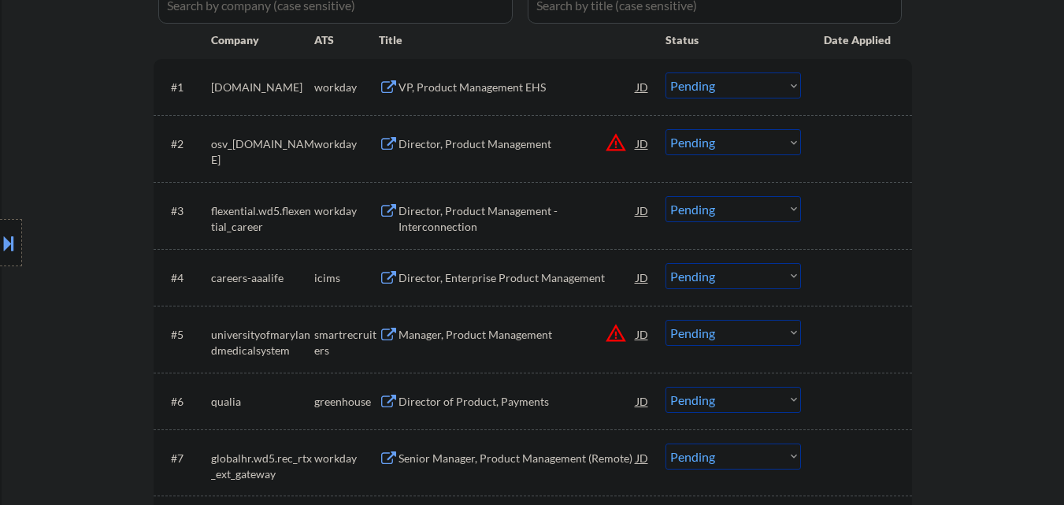
scroll to position [473, 0]
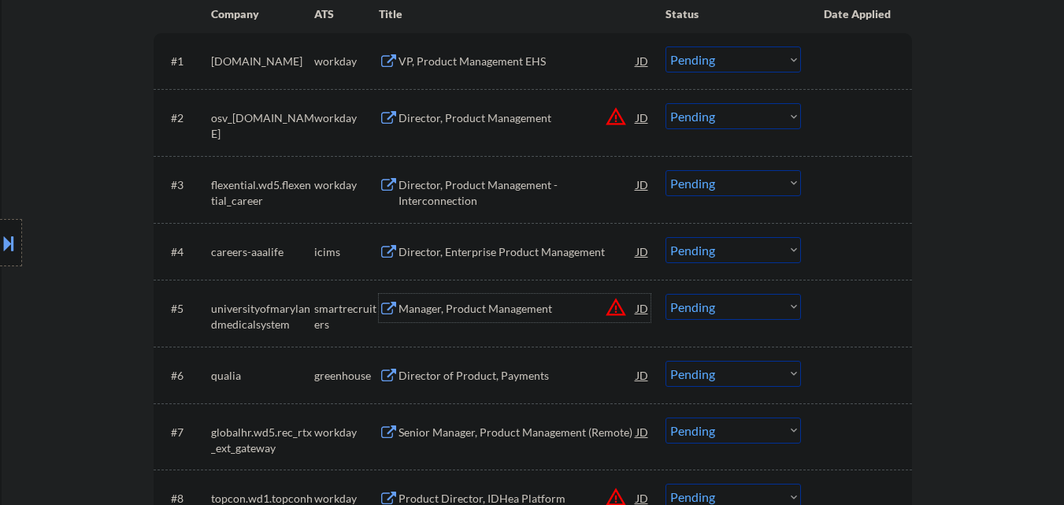
click at [454, 307] on div "Manager, Product Management" at bounding box center [518, 309] width 238 height 16
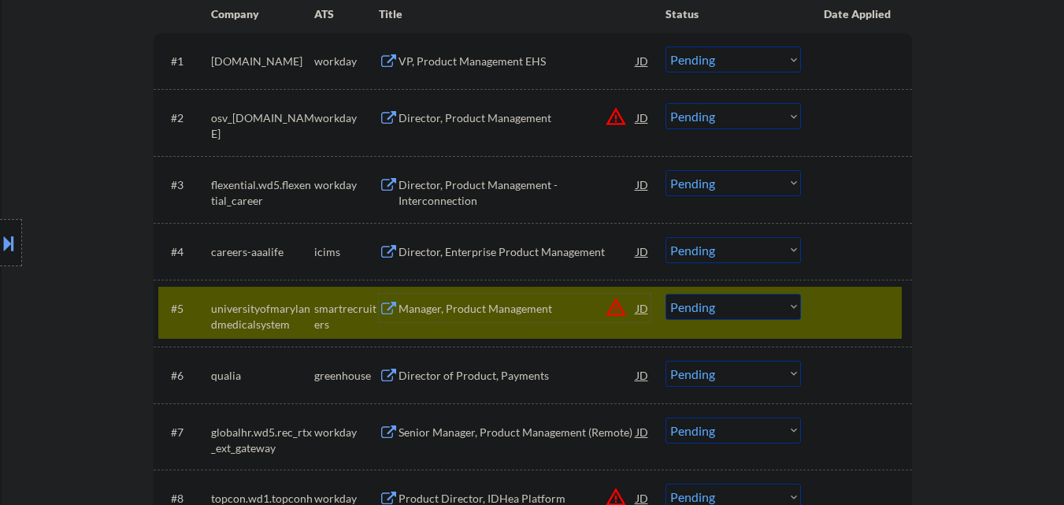
click at [748, 305] on select "Choose an option... Pending Applied Excluded (Questions) Excluded (Expired) Exc…" at bounding box center [734, 307] width 136 height 26
click at [666, 294] on select "Choose an option... Pending Applied Excluded (Questions) Excluded (Expired) Exc…" at bounding box center [734, 307] width 136 height 26
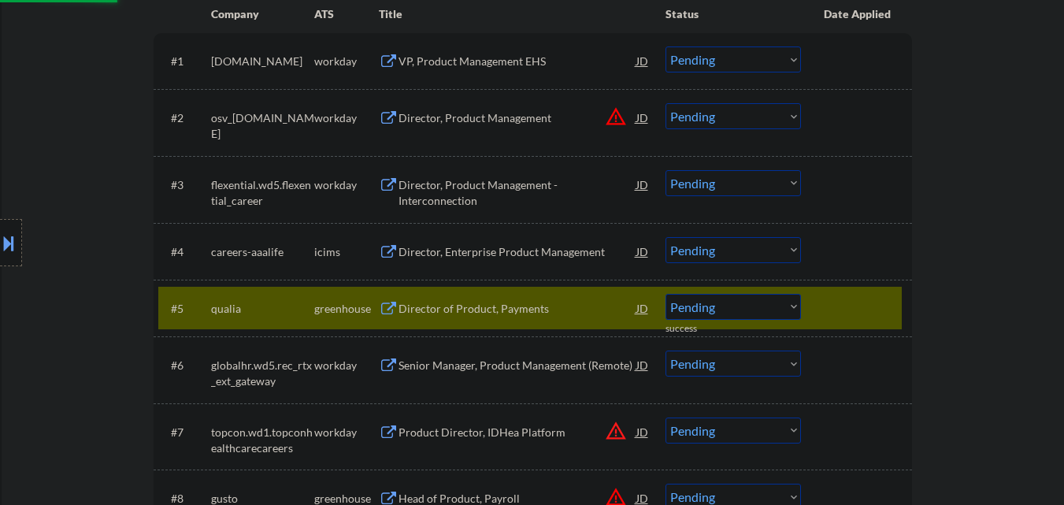
click at [869, 304] on div at bounding box center [858, 308] width 69 height 28
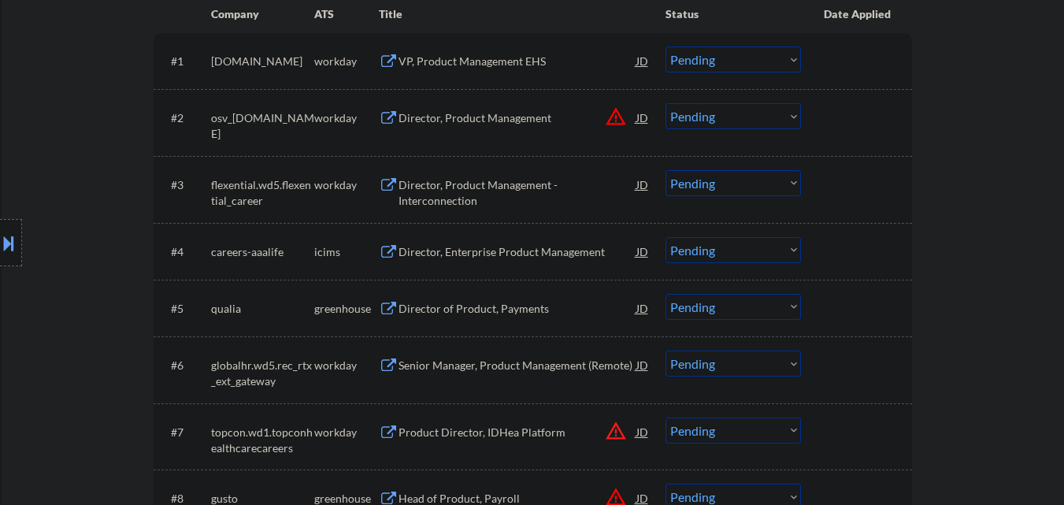
click at [507, 306] on div "Director of Product, Payments" at bounding box center [518, 309] width 238 height 16
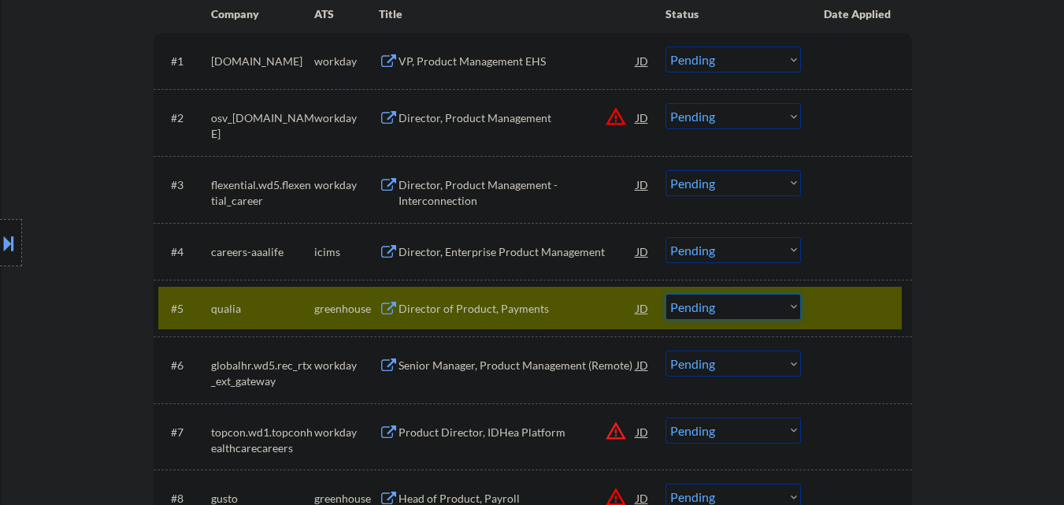
click at [720, 305] on select "Choose an option... Pending Applied Excluded (Questions) Excluded (Expired) Exc…" at bounding box center [734, 307] width 136 height 26
click at [666, 294] on select "Choose an option... Pending Applied Excluded (Questions) Excluded (Expired) Exc…" at bounding box center [734, 307] width 136 height 26
select select ""pending""
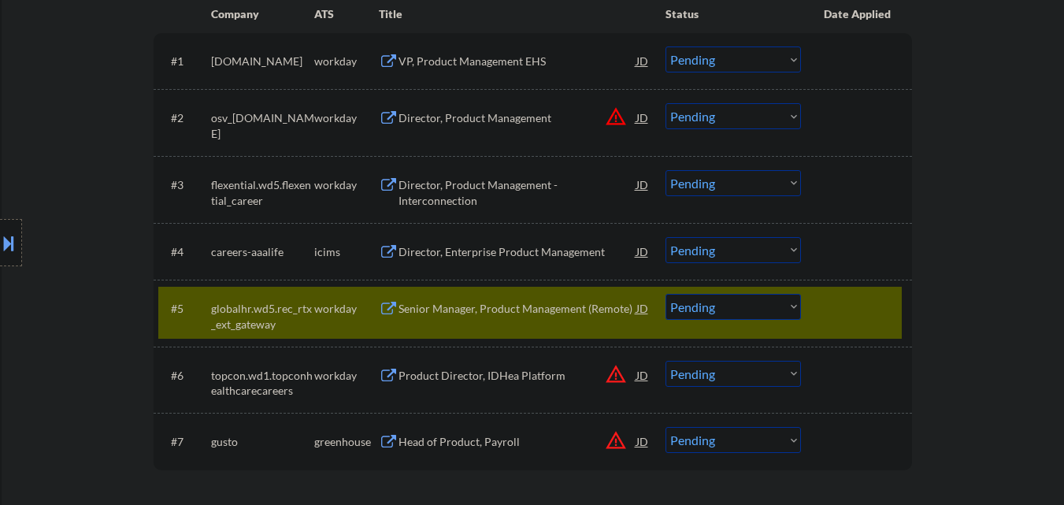
click at [859, 329] on div "#5 globalhr.wd5.rec_rtx_ext_gateway workday Senior Manager, Product Management …" at bounding box center [530, 313] width 744 height 52
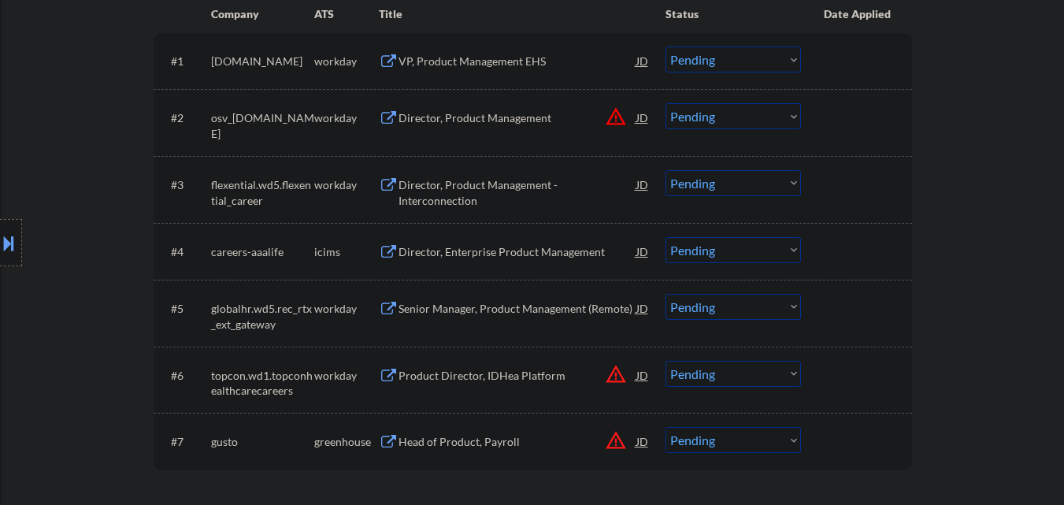
click at [618, 440] on button "warning_amber" at bounding box center [616, 440] width 22 height 22
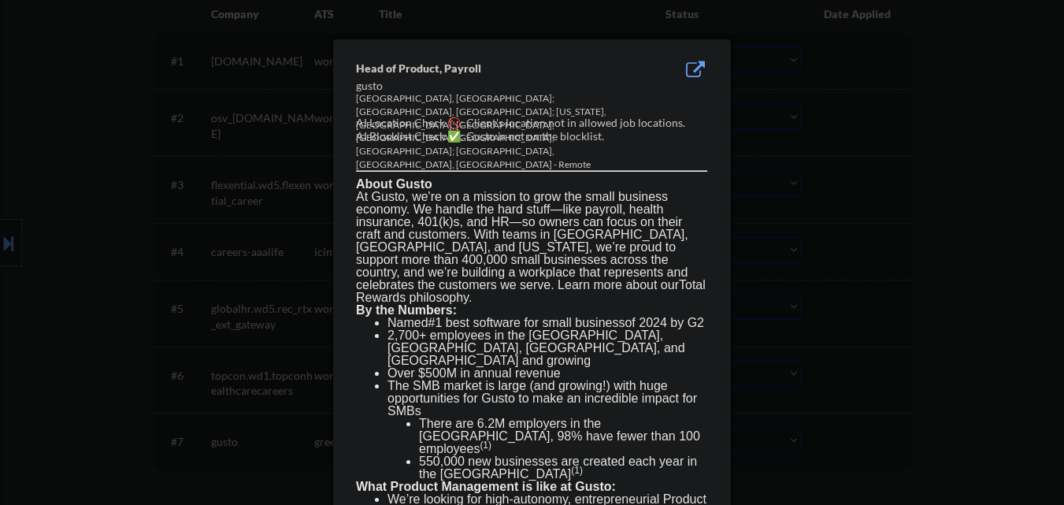
drag, startPoint x: 124, startPoint y: 335, endPoint x: 46, endPoint y: 284, distance: 92.6
click at [123, 335] on div at bounding box center [532, 252] width 1064 height 505
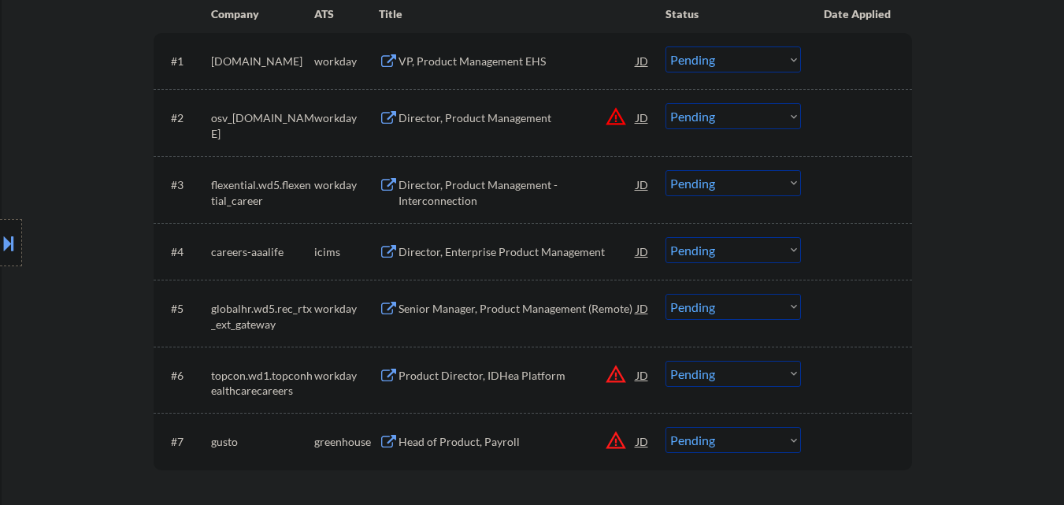
click at [11, 237] on button at bounding box center [8, 243] width 17 height 26
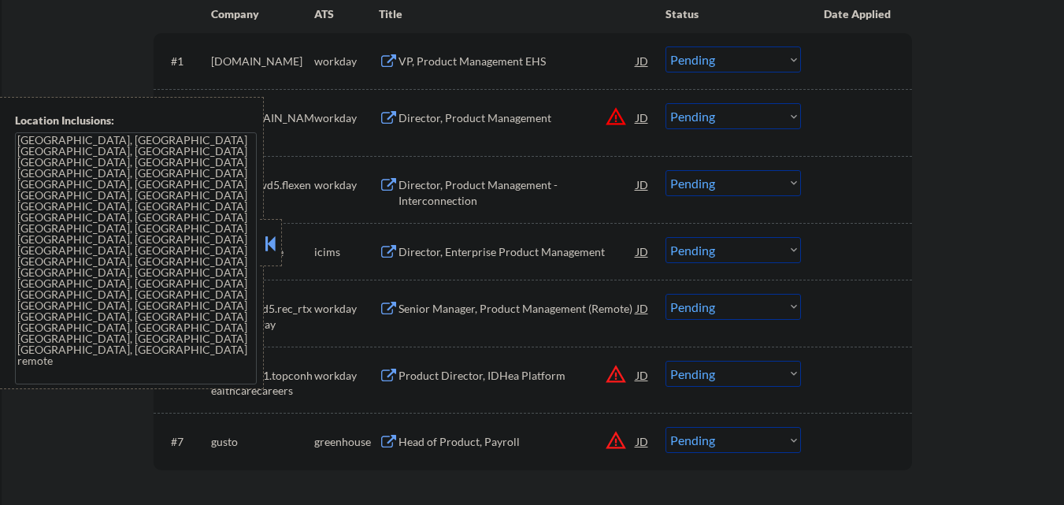
drag, startPoint x: 264, startPoint y: 234, endPoint x: 511, endPoint y: 367, distance: 280.9
click at [265, 234] on button at bounding box center [270, 244] width 17 height 24
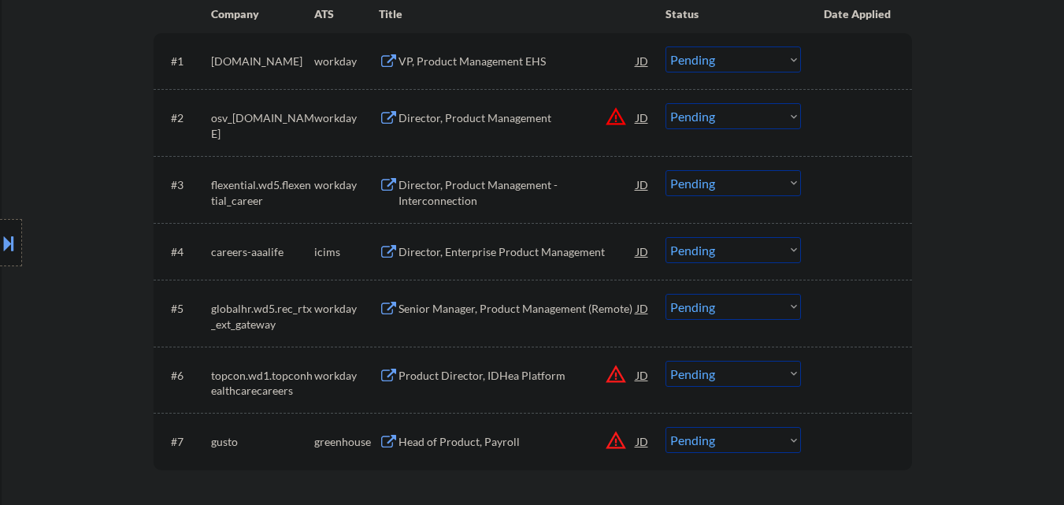
click at [621, 440] on button "warning_amber" at bounding box center [616, 440] width 22 height 22
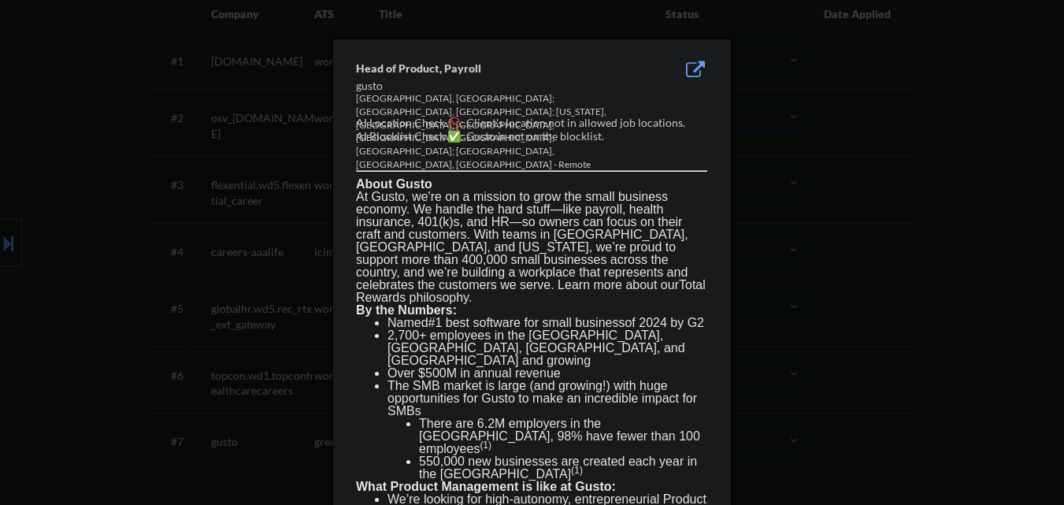
click at [842, 211] on div at bounding box center [532, 252] width 1064 height 505
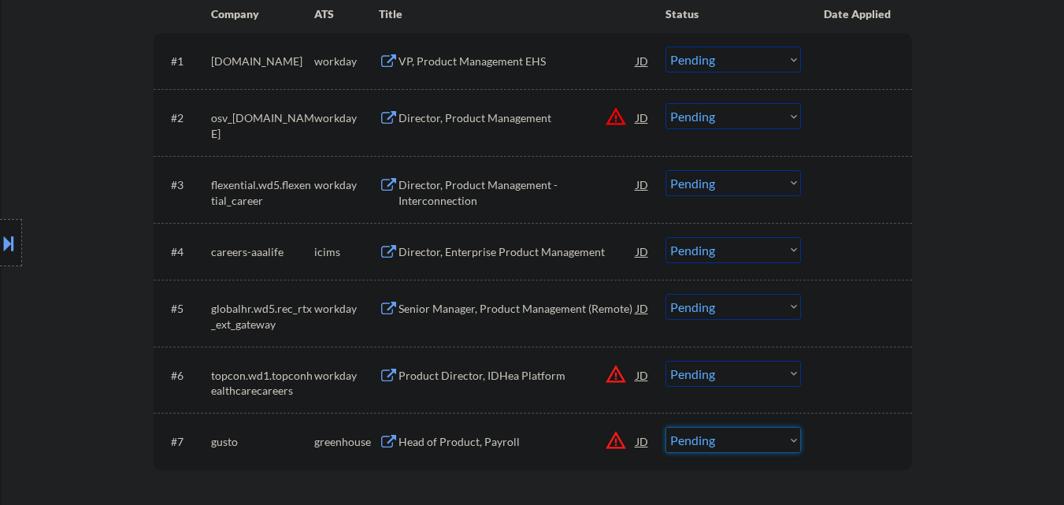
click at [735, 437] on select "Choose an option... Pending Applied Excluded (Questions) Excluded (Expired) Exc…" at bounding box center [734, 440] width 136 height 26
select select ""excluded__location_""
click at [666, 427] on select "Choose an option... Pending Applied Excluded (Questions) Excluded (Expired) Exc…" at bounding box center [734, 440] width 136 height 26
click at [618, 375] on button "warning_amber" at bounding box center [616, 374] width 22 height 22
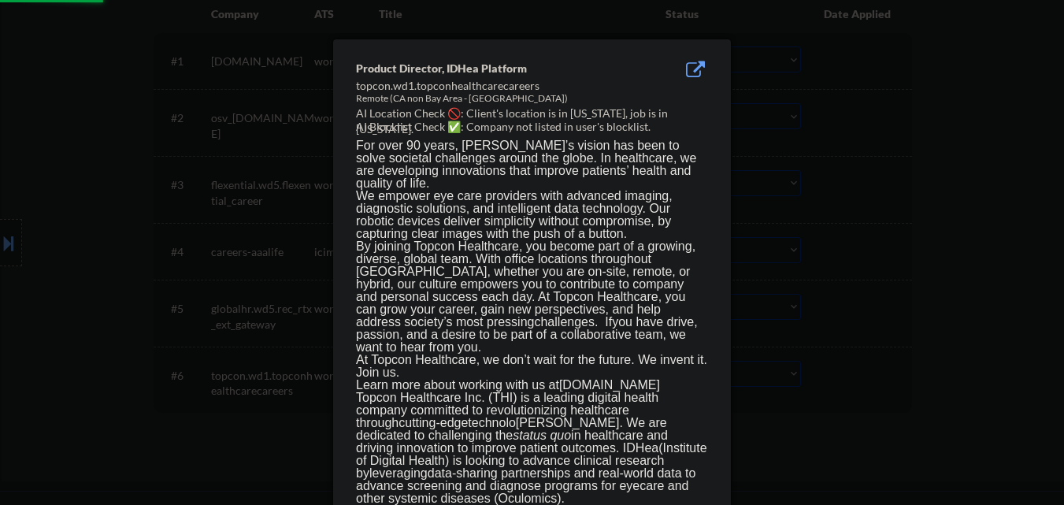
click at [767, 372] on div at bounding box center [532, 252] width 1064 height 505
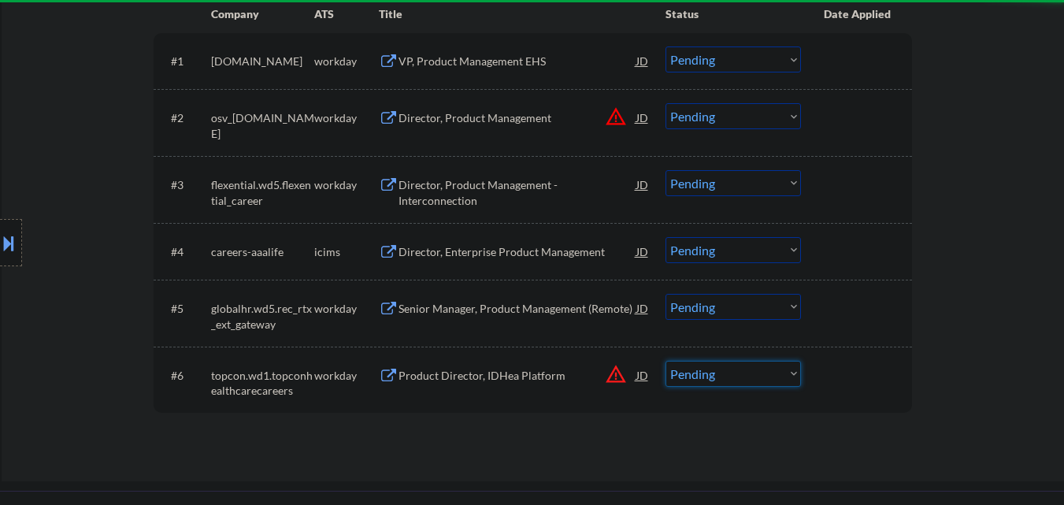
click at [733, 376] on select "Choose an option... Pending Applied Excluded (Questions) Excluded (Expired) Exc…" at bounding box center [734, 374] width 136 height 26
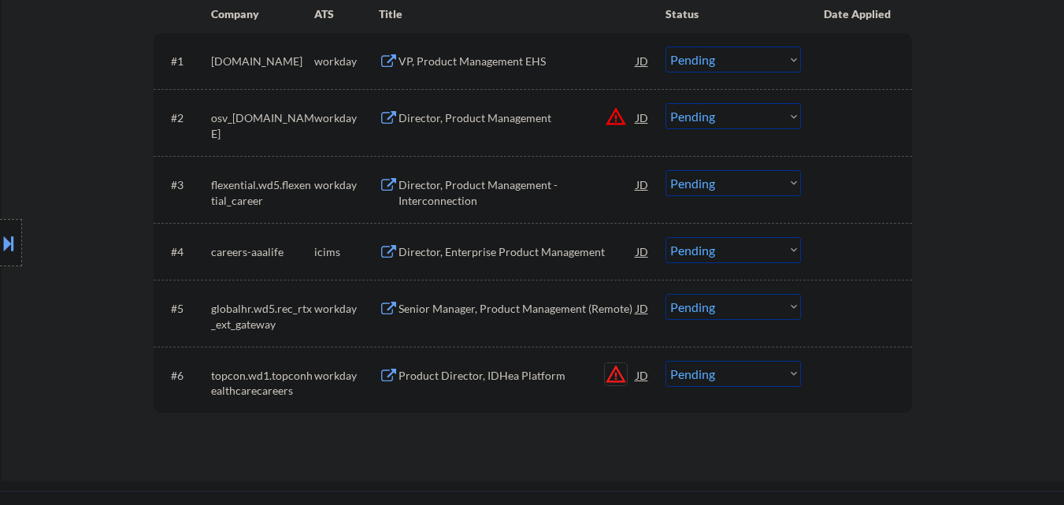
click at [612, 371] on button "warning_amber" at bounding box center [616, 374] width 22 height 22
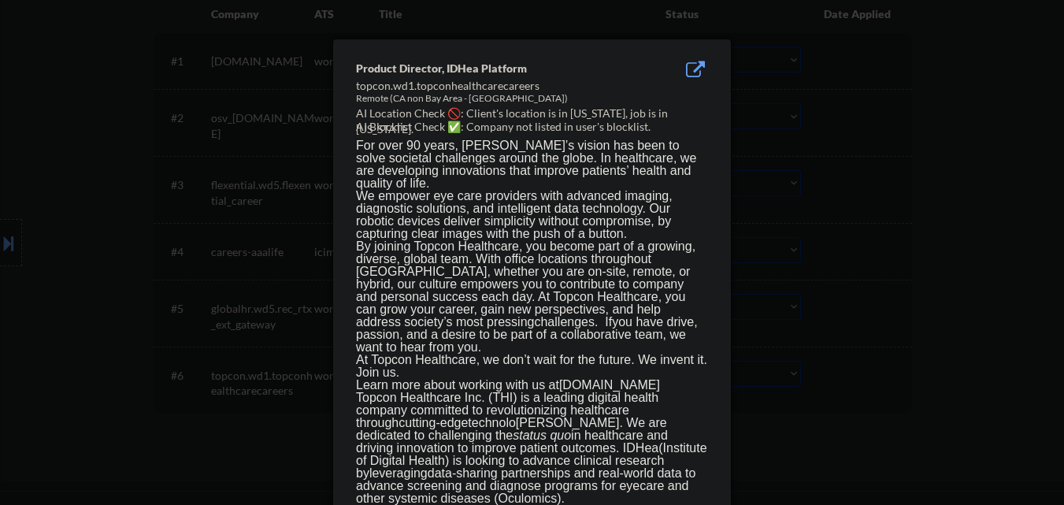
click at [815, 361] on div at bounding box center [532, 252] width 1064 height 505
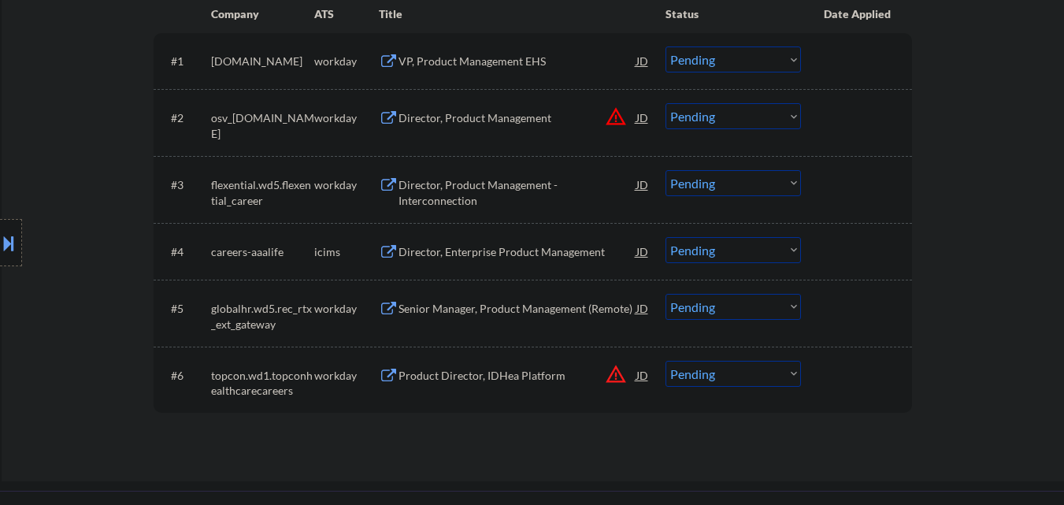
click at [728, 373] on select "Choose an option... Pending Applied Excluded (Questions) Excluded (Expired) Exc…" at bounding box center [734, 374] width 136 height 26
select select ""excluded__location_""
click at [666, 361] on select "Choose an option... Pending Applied Excluded (Questions) Excluded (Expired) Exc…" at bounding box center [734, 374] width 136 height 26
click at [615, 110] on button "warning_amber" at bounding box center [616, 117] width 22 height 22
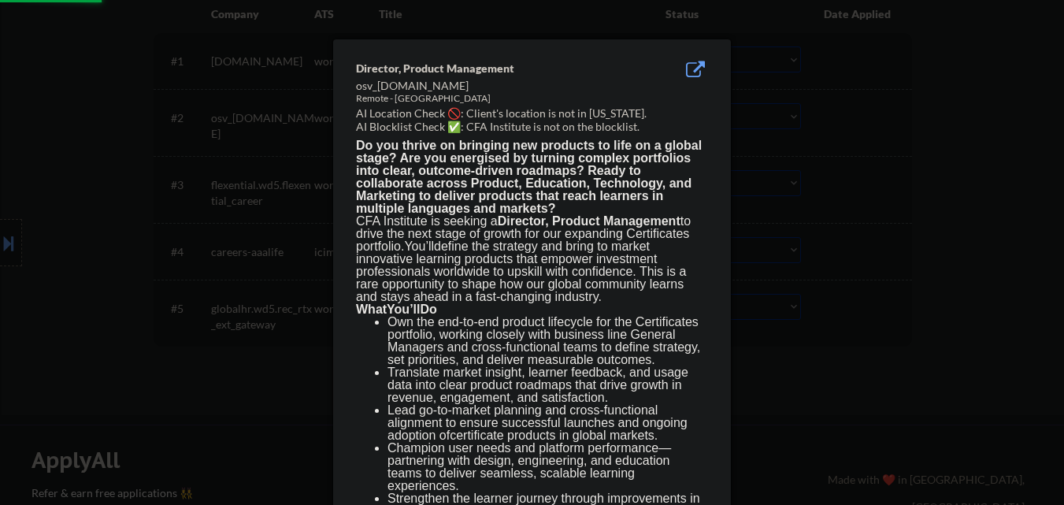
click at [830, 135] on div at bounding box center [532, 252] width 1064 height 505
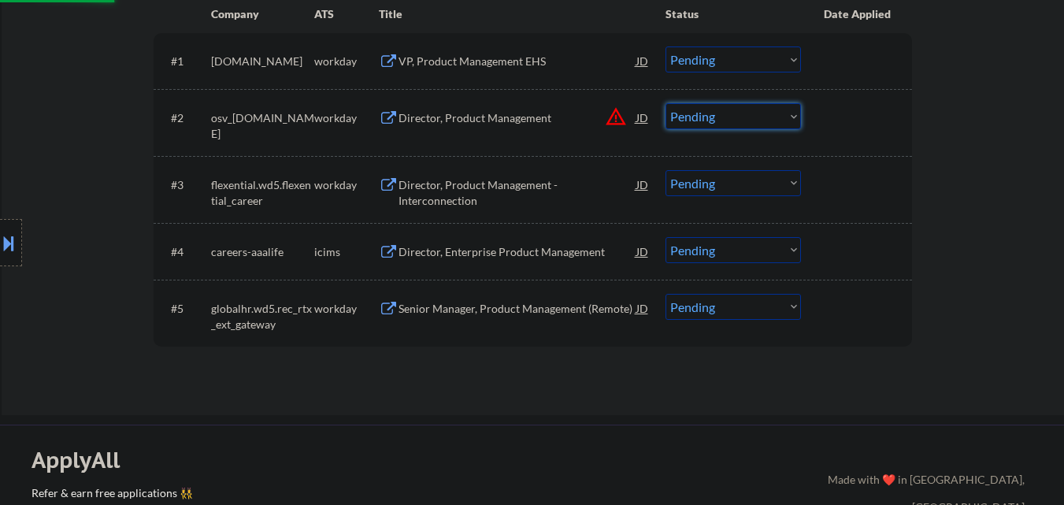
click at [762, 123] on select "Choose an option... Pending Applied Excluded (Questions) Excluded (Expired) Exc…" at bounding box center [734, 116] width 136 height 26
click at [666, 103] on select "Choose an option... Pending Applied Excluded (Questions) Excluded (Expired) Exc…" at bounding box center [734, 116] width 136 height 26
select select ""pending""
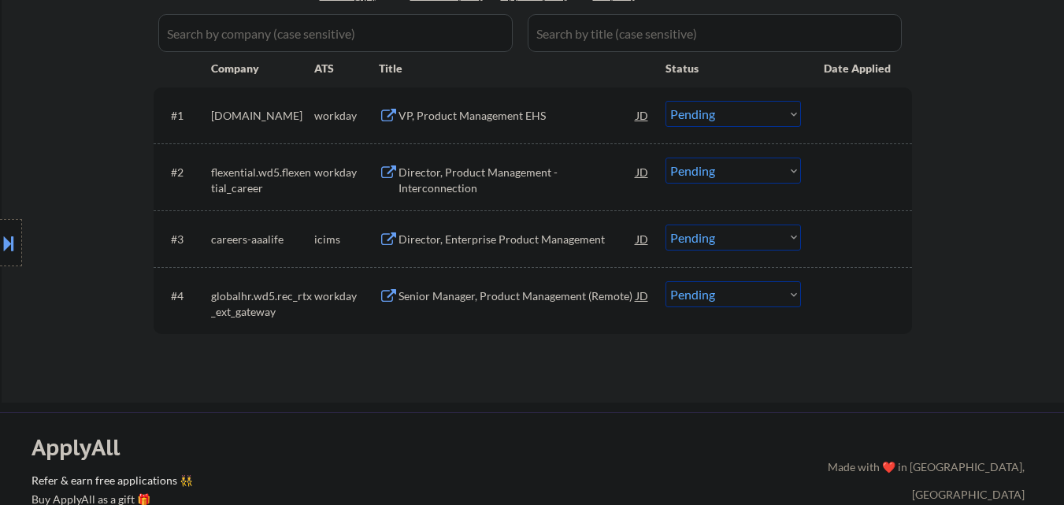
scroll to position [315, 0]
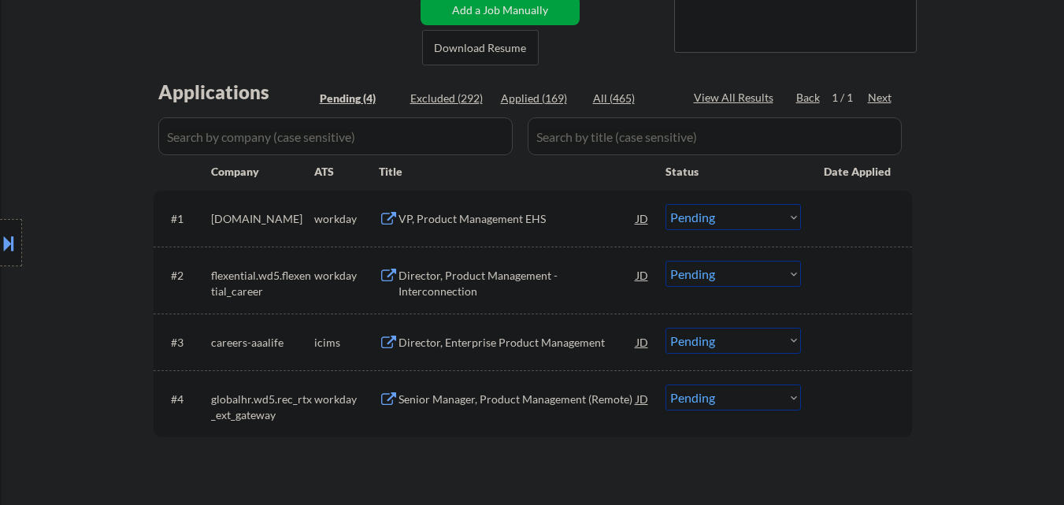
click at [492, 211] on div "VP, Product Management EHS" at bounding box center [518, 219] width 238 height 16
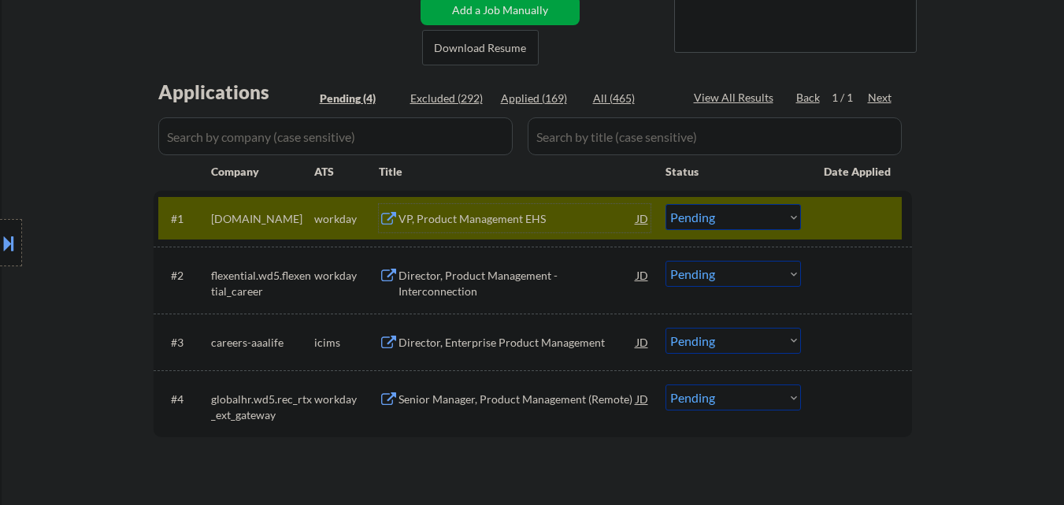
drag, startPoint x: 760, startPoint y: 212, endPoint x: 754, endPoint y: 228, distance: 17.0
click at [760, 213] on select "Choose an option... Pending Applied Excluded (Questions) Excluded (Expired) Exc…" at bounding box center [734, 217] width 136 height 26
click at [666, 204] on select "Choose an option... Pending Applied Excluded (Questions) Excluded (Expired) Exc…" at bounding box center [734, 217] width 136 height 26
click at [845, 210] on div at bounding box center [858, 218] width 69 height 28
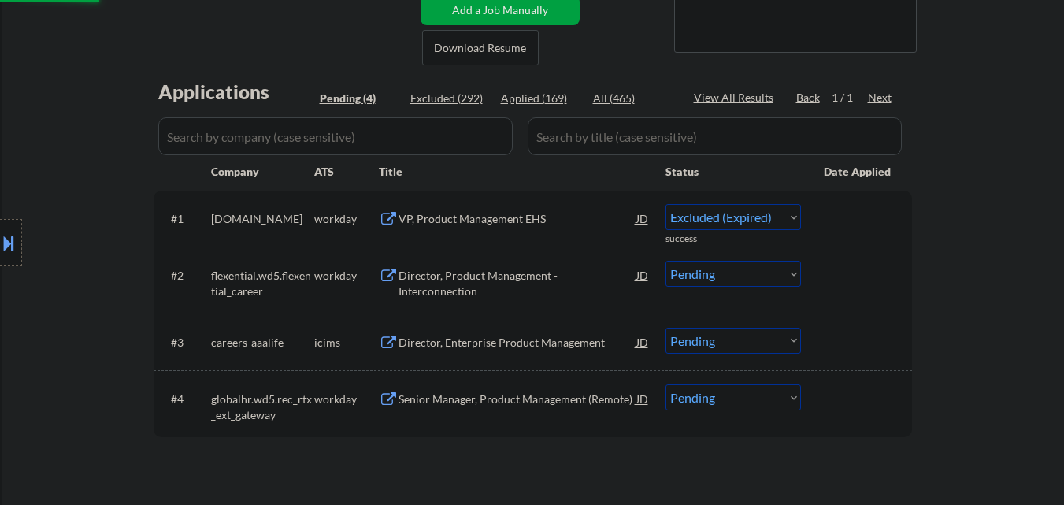
select select ""pending""
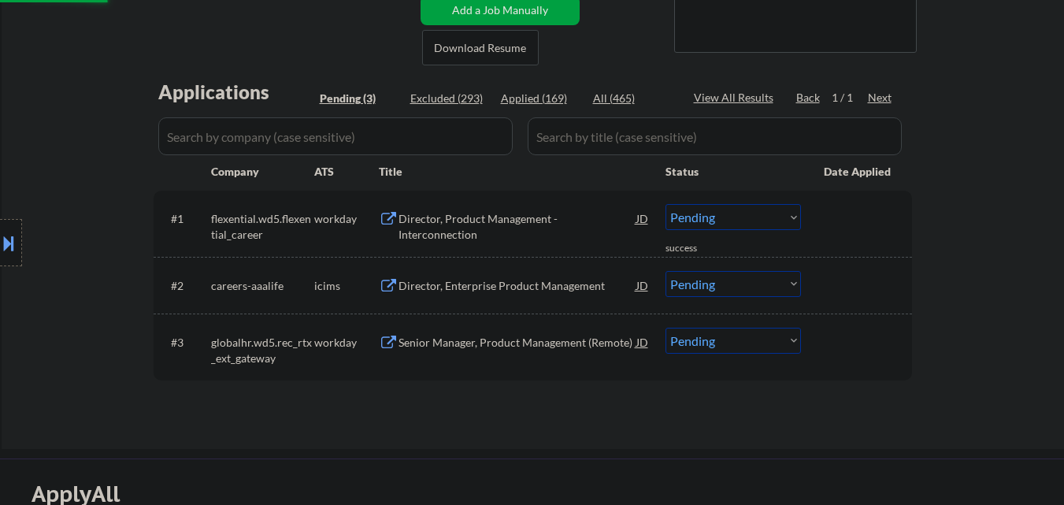
click at [544, 214] on div "Director, Product Management - Interconnection" at bounding box center [518, 226] width 238 height 31
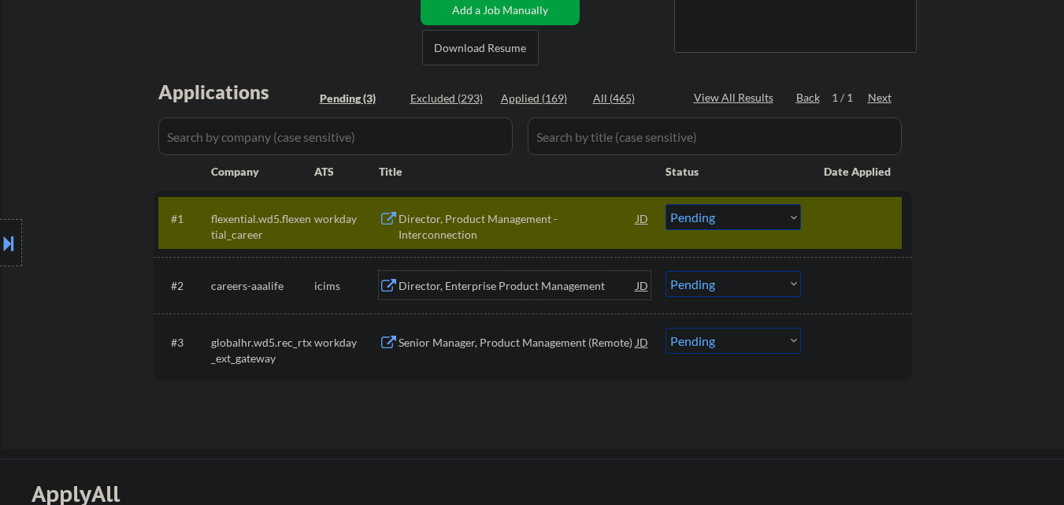
click at [544, 273] on div "Director, Enterprise Product Management" at bounding box center [518, 285] width 238 height 28
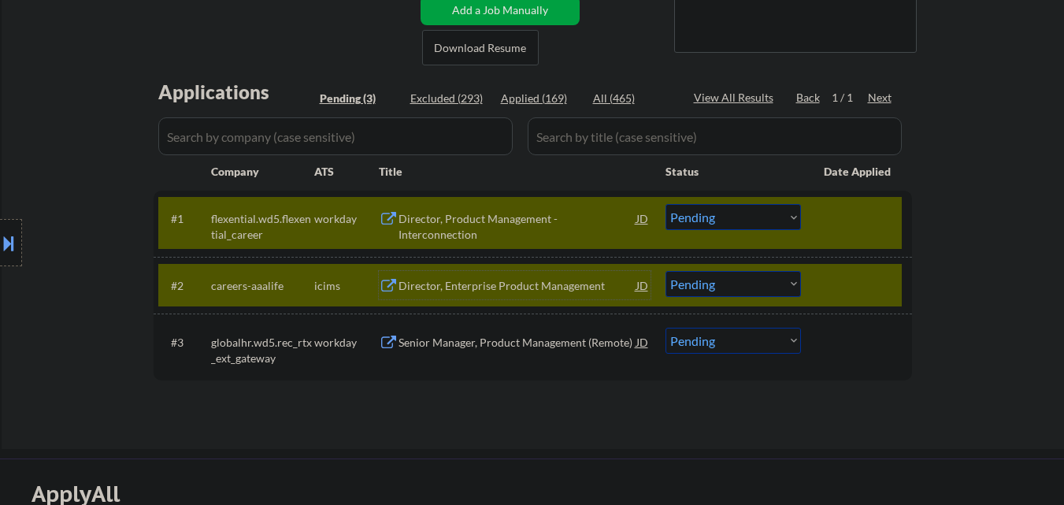
click at [834, 207] on div at bounding box center [858, 218] width 69 height 28
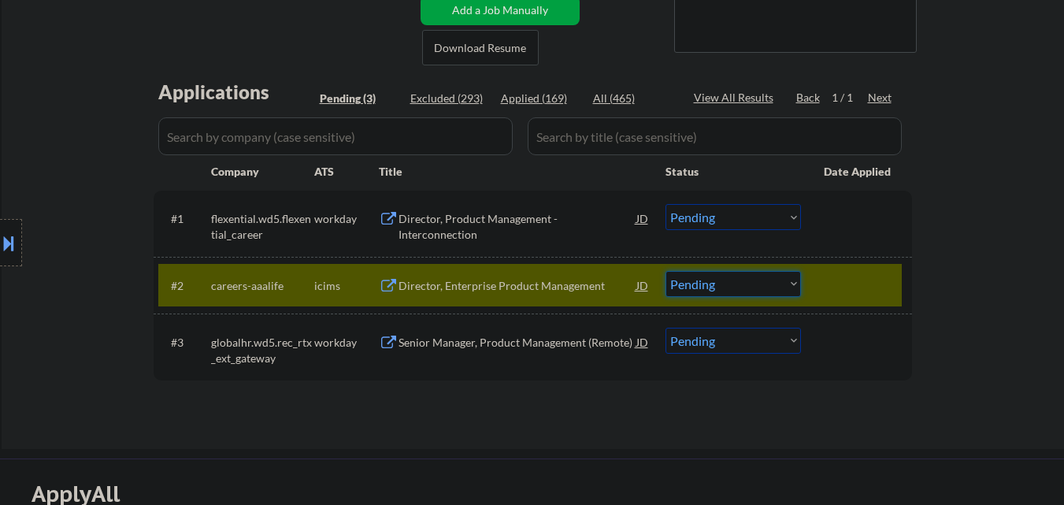
click at [765, 273] on select "Choose an option... Pending Applied Excluded (Questions) Excluded (Expired) Exc…" at bounding box center [734, 284] width 136 height 26
click at [666, 271] on select "Choose an option... Pending Applied Excluded (Questions) Excluded (Expired) Exc…" at bounding box center [734, 284] width 136 height 26
click at [860, 284] on div at bounding box center [858, 285] width 69 height 28
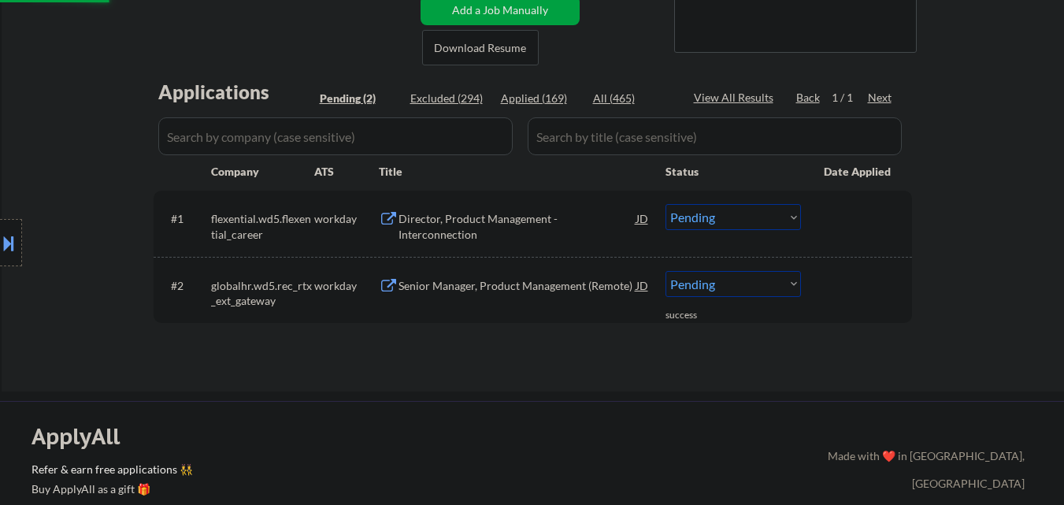
click at [533, 291] on div "Senior Manager, Product Management (Remote)" at bounding box center [518, 286] width 238 height 16
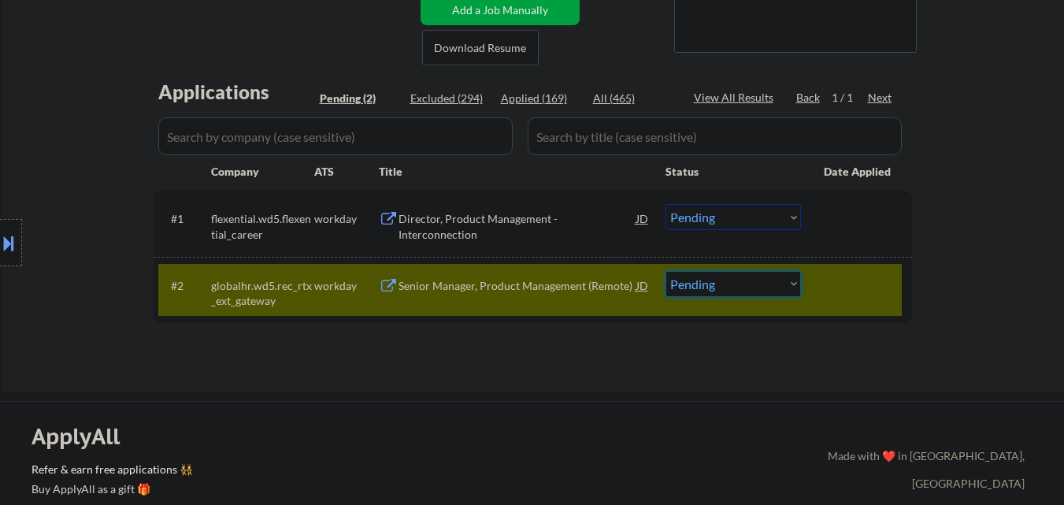
click at [764, 284] on select "Choose an option... Pending Applied Excluded (Questions) Excluded (Expired) Exc…" at bounding box center [734, 284] width 136 height 26
select select ""excluded__expired_""
click at [666, 271] on select "Choose an option... Pending Applied Excluded (Questions) Excluded (Expired) Exc…" at bounding box center [734, 284] width 136 height 26
click at [854, 271] on div at bounding box center [858, 285] width 69 height 28
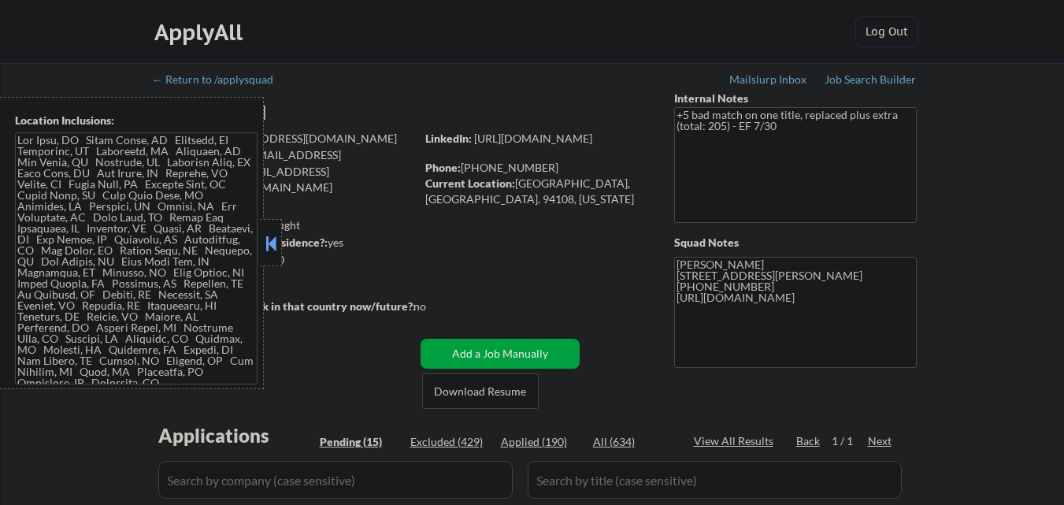
select select ""pending""
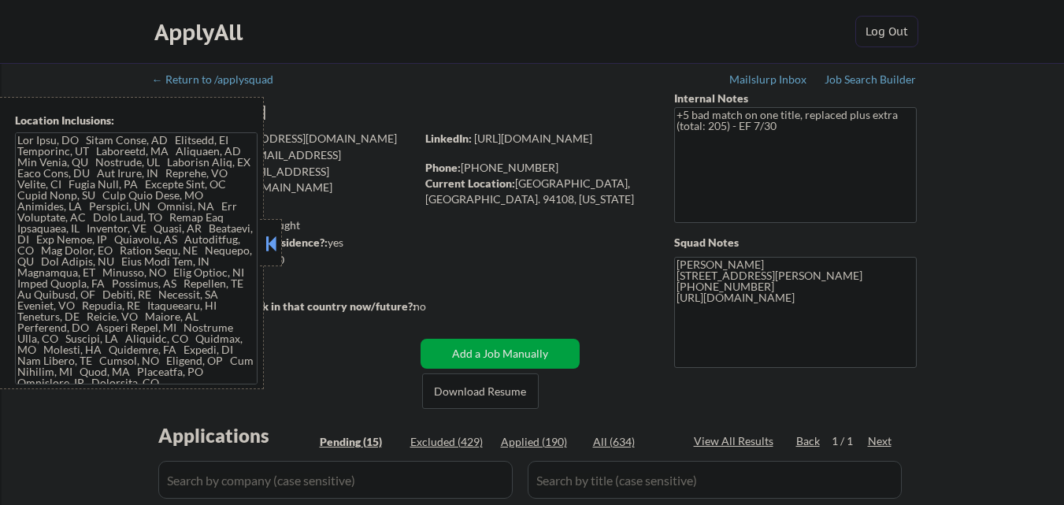
select select ""pending""
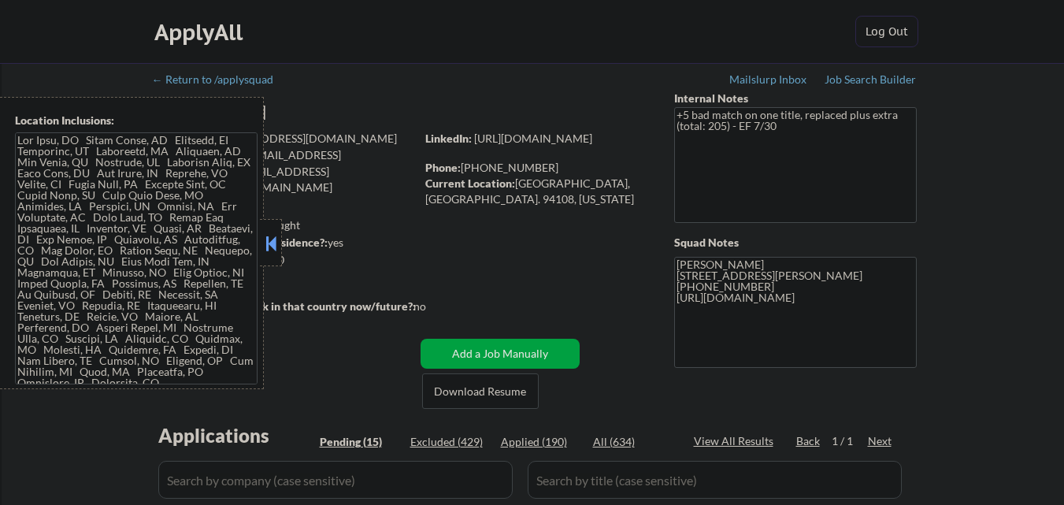
select select ""pending""
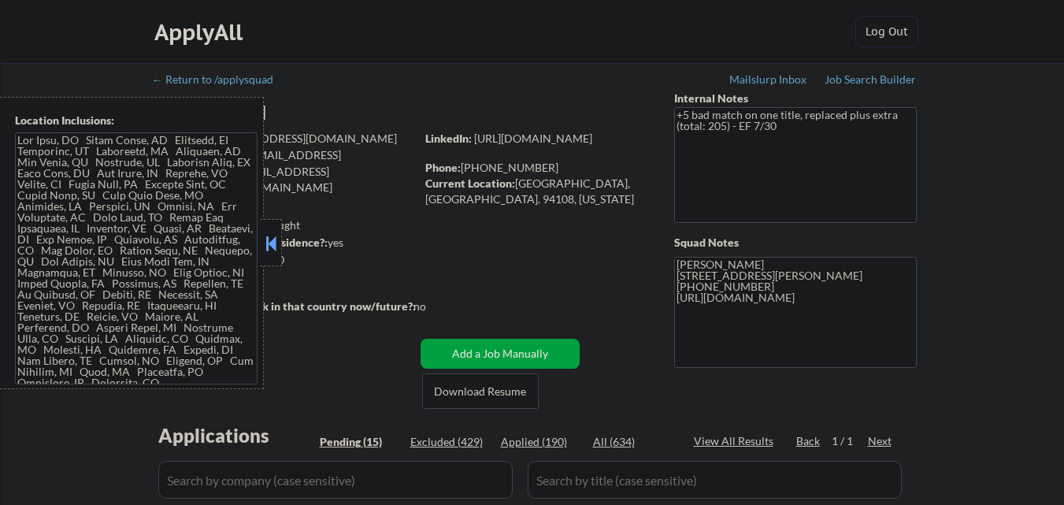
click at [273, 248] on button at bounding box center [270, 244] width 17 height 24
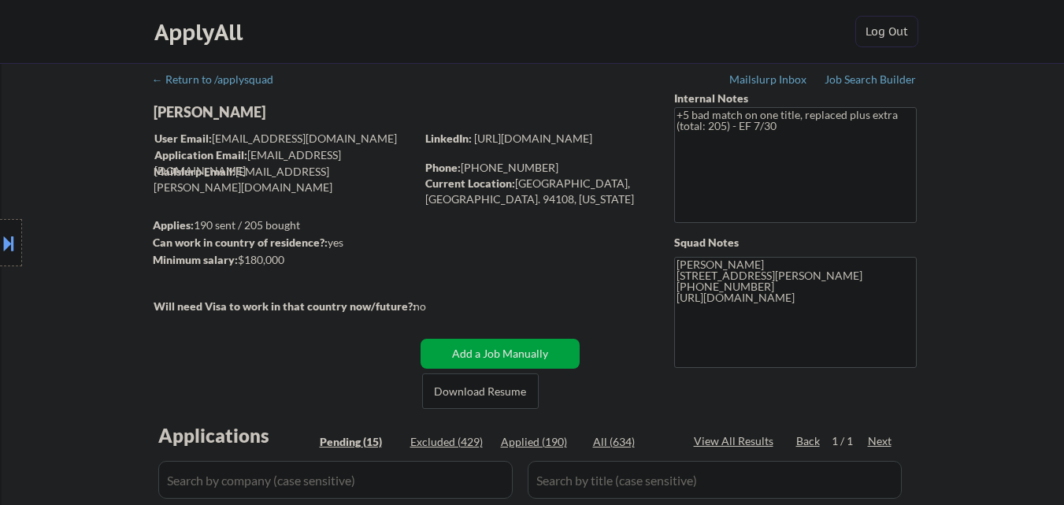
select select ""pending""
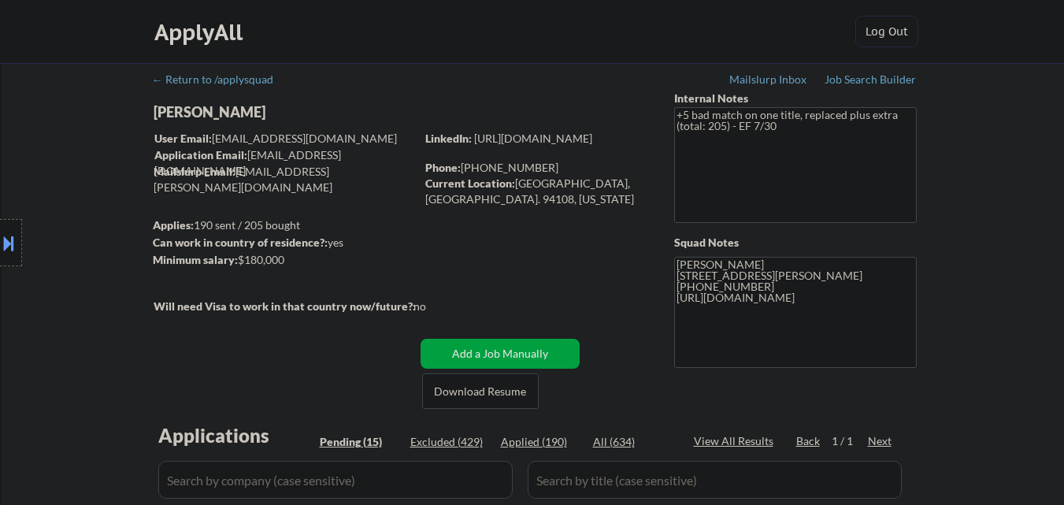
select select ""pending""
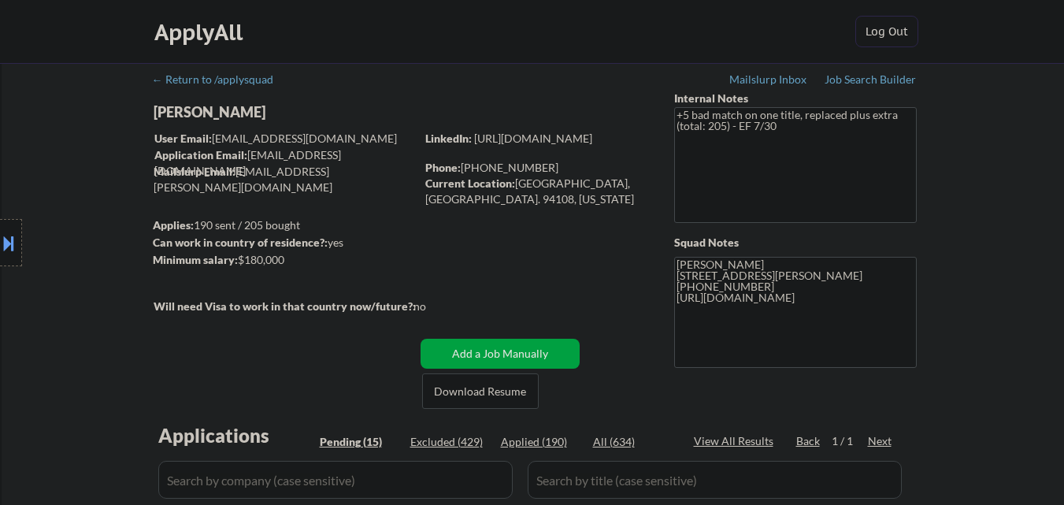
select select ""pending""
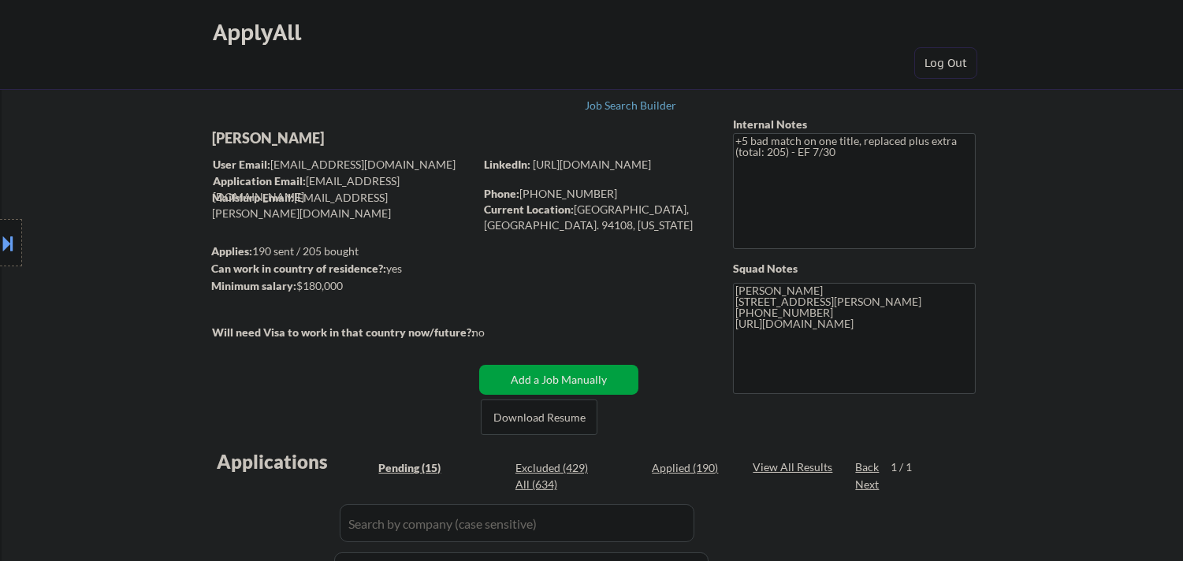
click at [291, 138] on div "[PERSON_NAME]" at bounding box center [374, 138] width 324 height 20
click at [290, 138] on div "[PERSON_NAME]" at bounding box center [374, 138] width 324 height 20
click at [290, 139] on div "[PERSON_NAME]" at bounding box center [374, 138] width 324 height 20
copy div "[PERSON_NAME]"
click at [0, 255] on div at bounding box center [11, 242] width 22 height 47
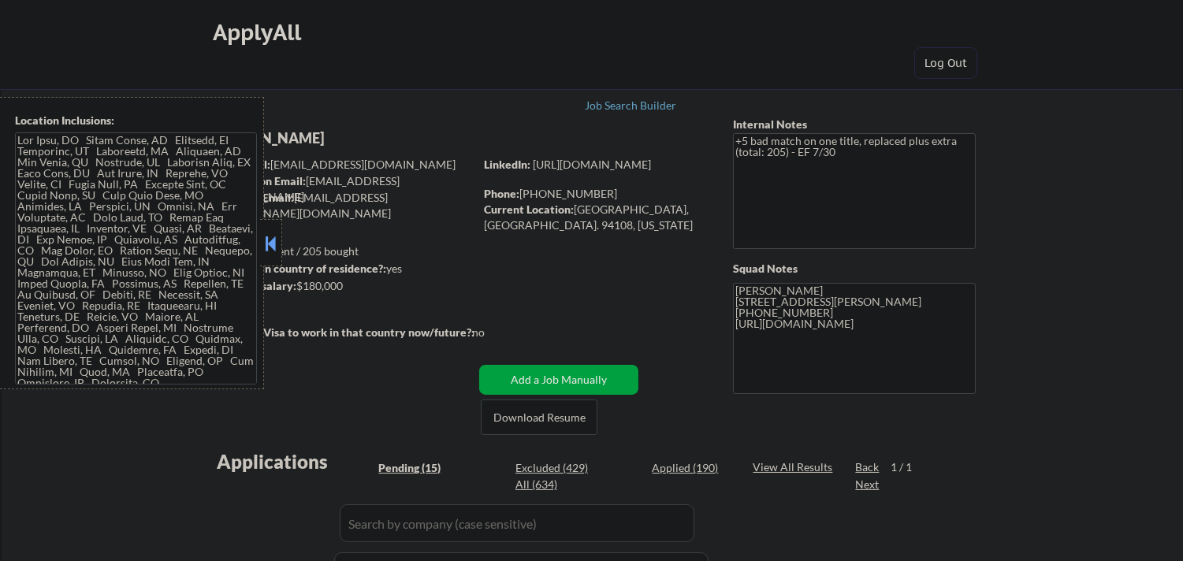
click at [154, 286] on textarea at bounding box center [136, 258] width 242 height 252
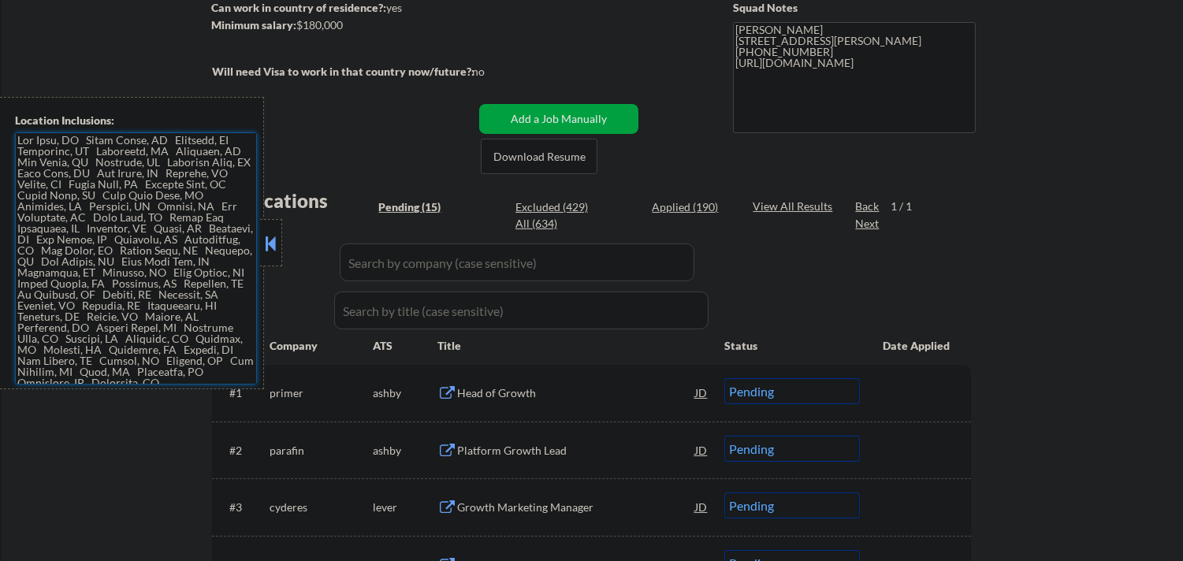
scroll to position [262, 0]
click at [269, 239] on button at bounding box center [270, 244] width 17 height 24
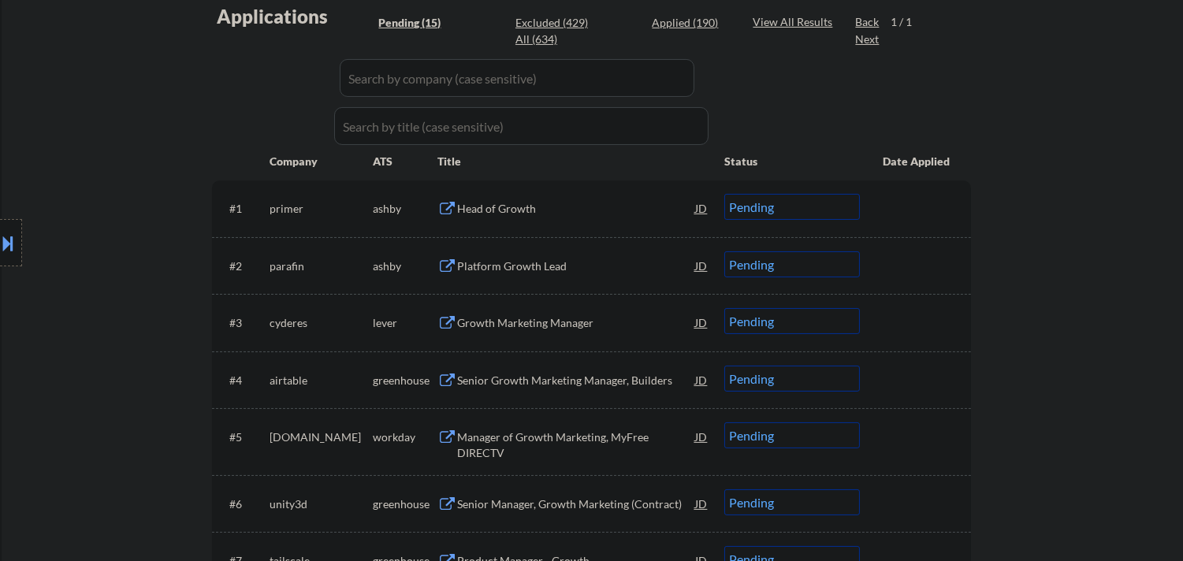
scroll to position [437, 0]
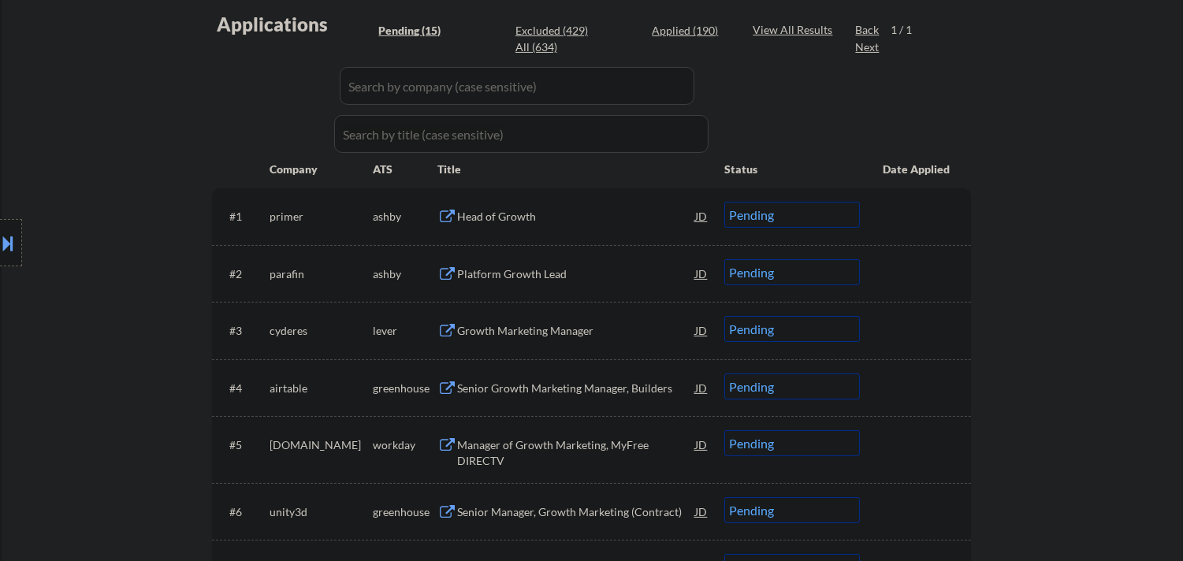
click at [540, 209] on div "Head of Growth" at bounding box center [576, 217] width 238 height 16
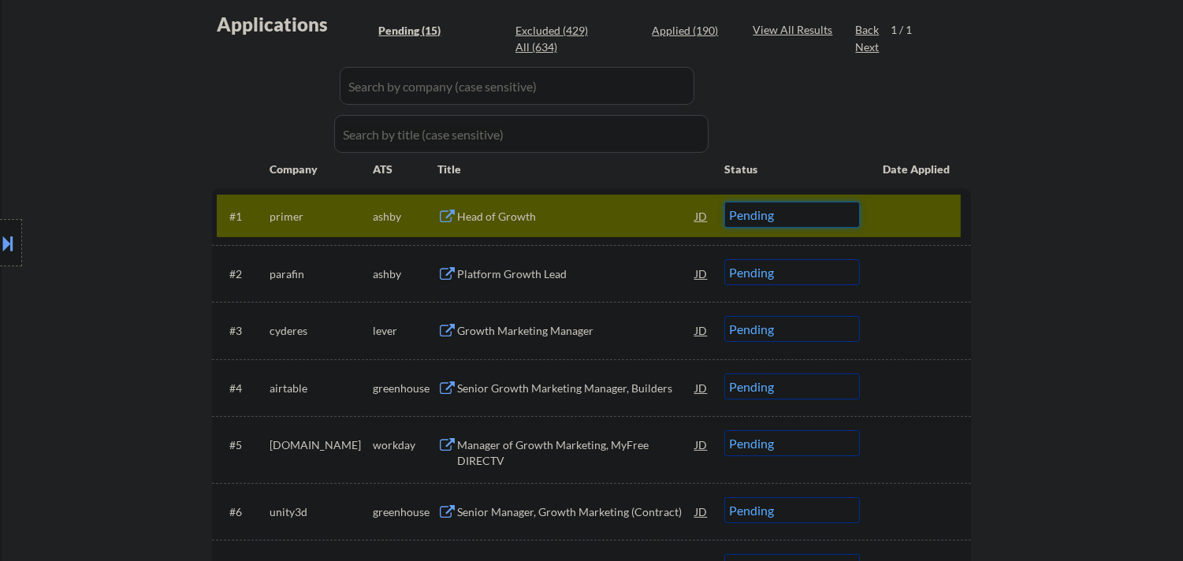
click at [817, 209] on select "Choose an option... Pending Applied Excluded (Questions) Excluded (Expired) Exc…" at bounding box center [792, 215] width 136 height 26
select select ""excluded""
click at [724, 202] on select "Choose an option... Pending Applied Excluded (Questions) Excluded (Expired) Exc…" at bounding box center [792, 215] width 136 height 26
select select ""excluded""
select select ""pending""
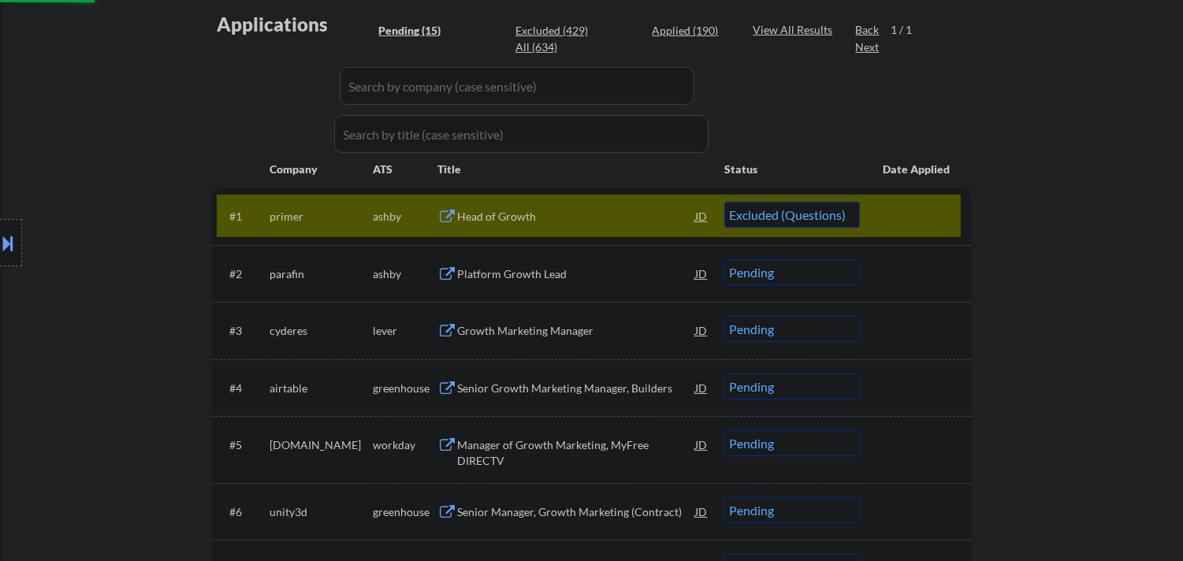
select select ""pending""
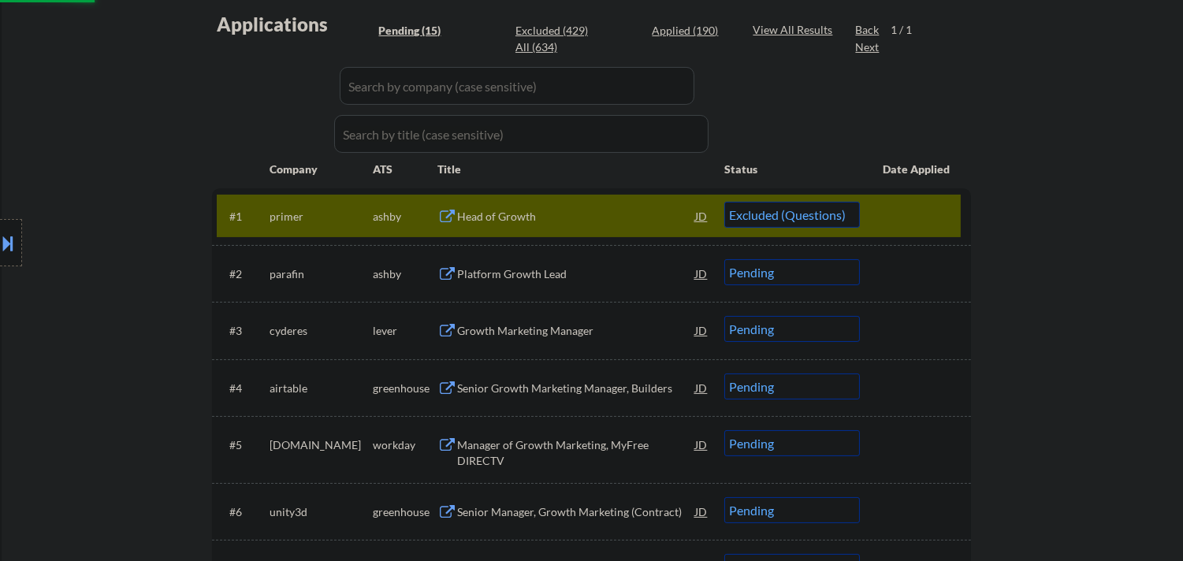
select select ""pending""
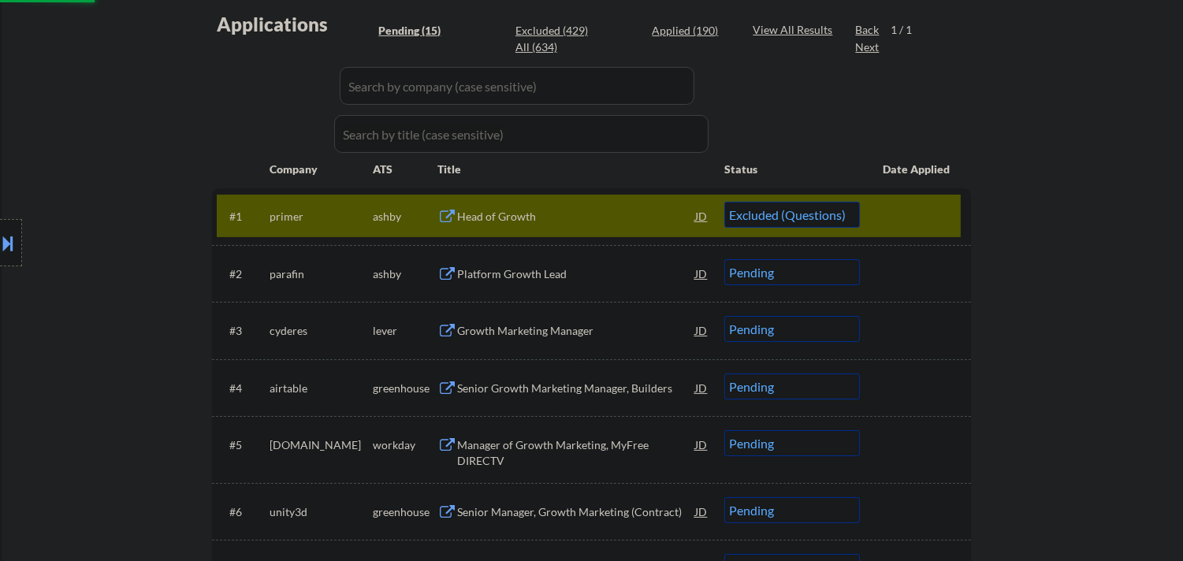
select select ""pending""
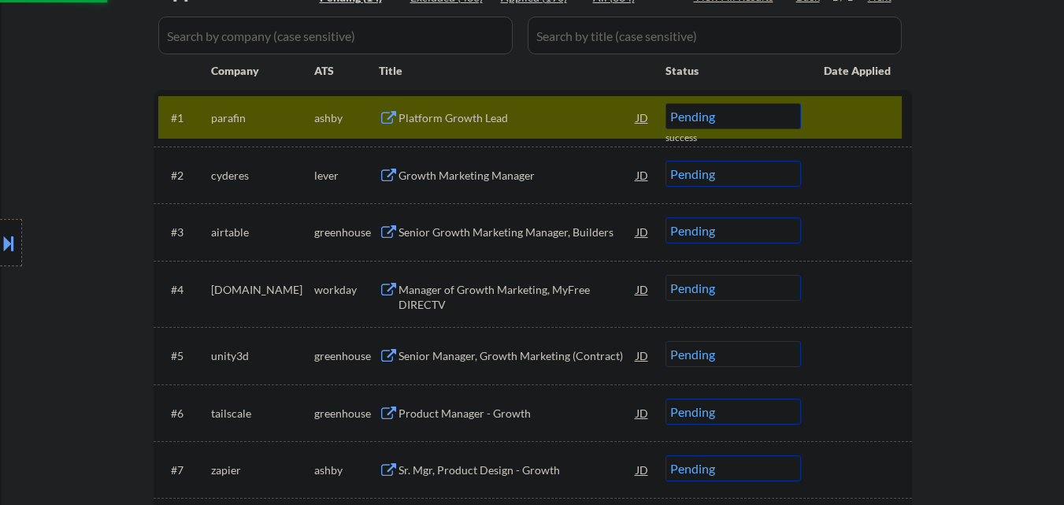
scroll to position [433, 0]
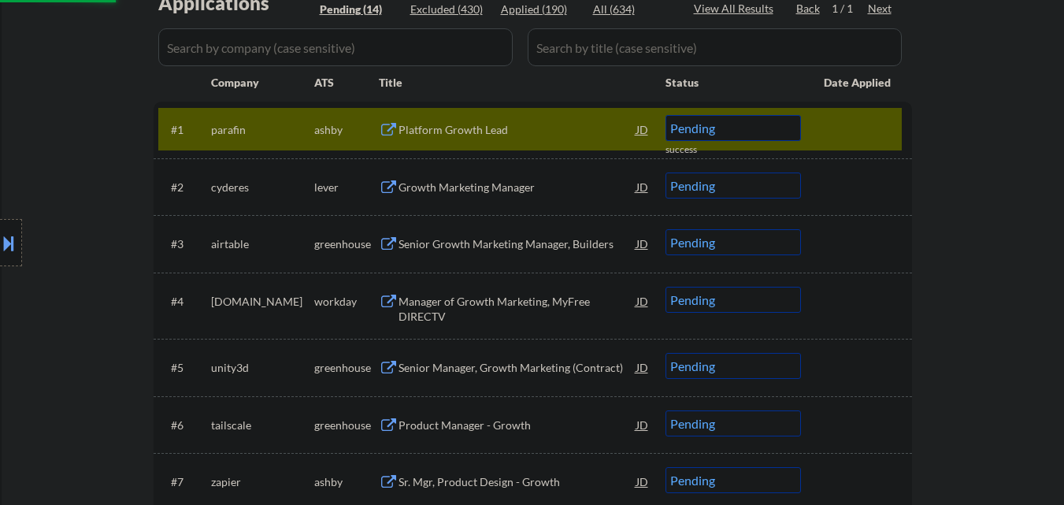
click at [479, 130] on div "Platform Growth Lead" at bounding box center [518, 130] width 238 height 16
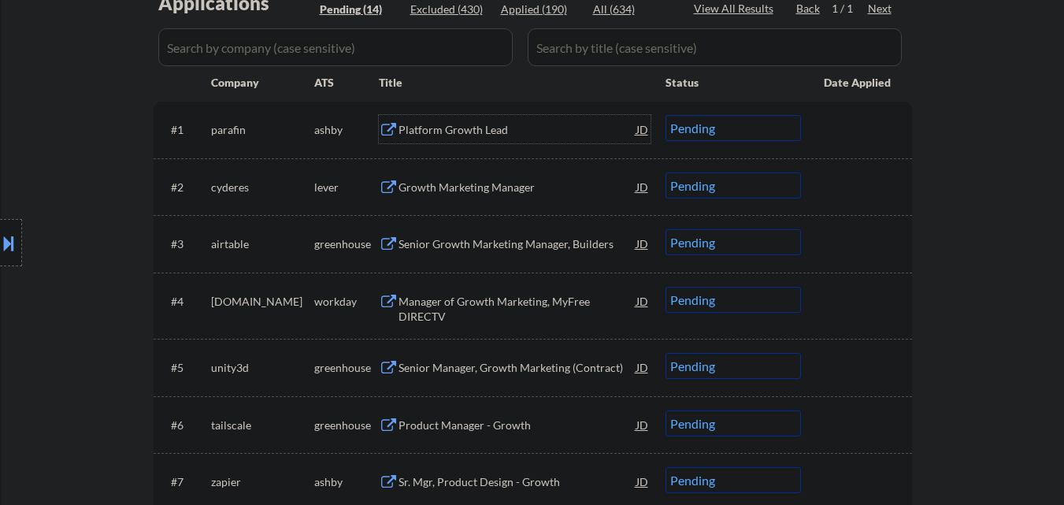
click at [0, 248] on button at bounding box center [8, 243] width 17 height 26
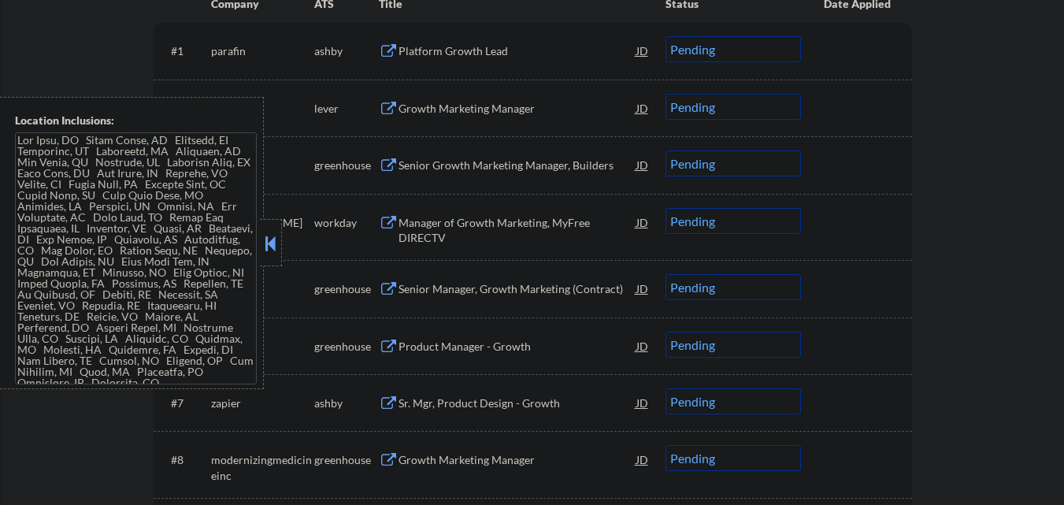
scroll to position [354, 0]
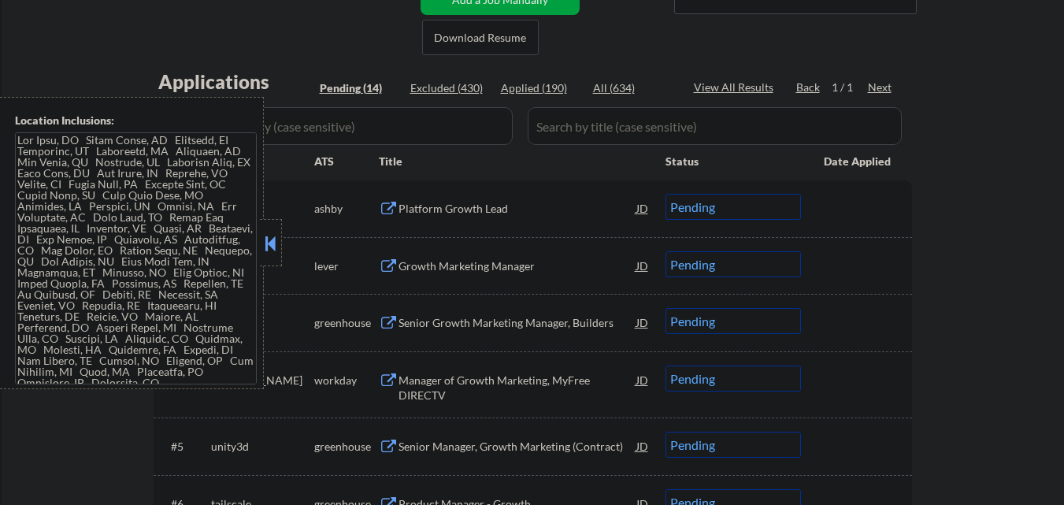
click at [280, 235] on div at bounding box center [271, 242] width 22 height 47
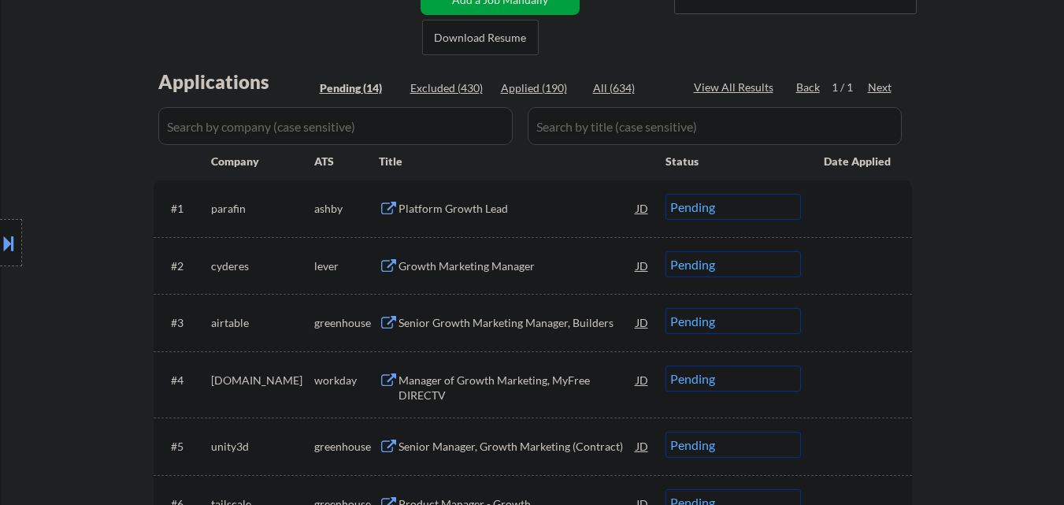
click at [790, 204] on select "Choose an option... Pending Applied Excluded (Questions) Excluded (Expired) Exc…" at bounding box center [734, 207] width 136 height 26
click at [666, 194] on select "Choose an option... Pending Applied Excluded (Questions) Excluded (Expired) Exc…" at bounding box center [734, 207] width 136 height 26
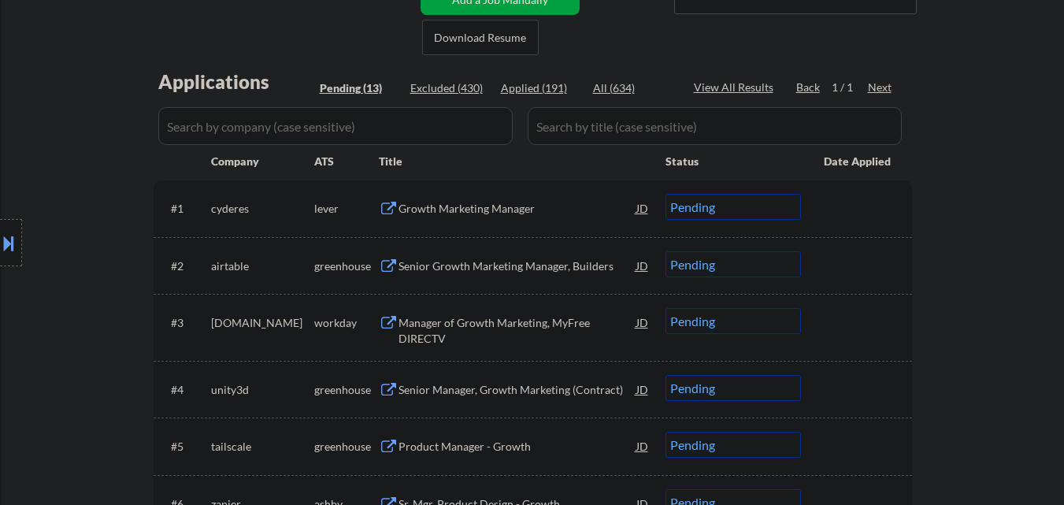
click at [510, 214] on div "Growth Marketing Manager" at bounding box center [518, 209] width 238 height 16
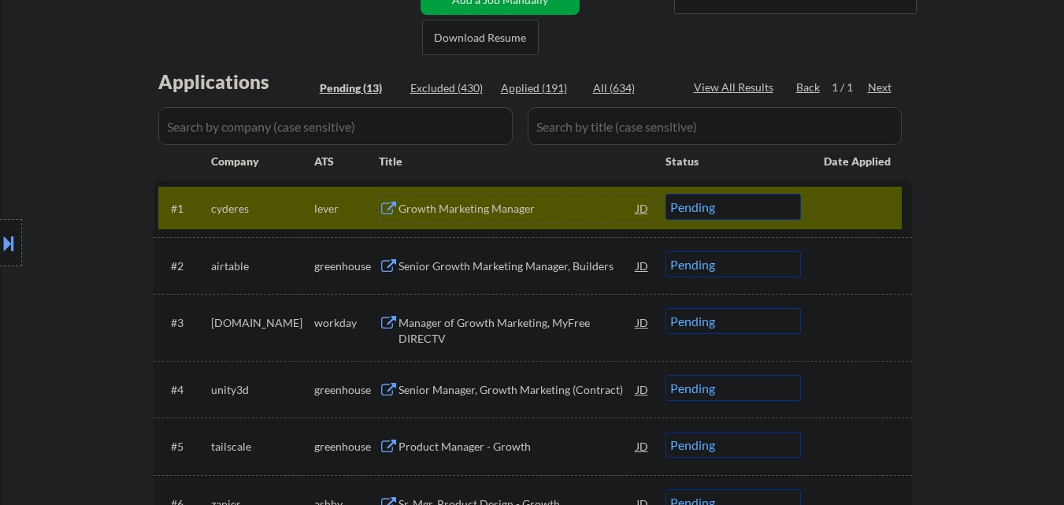
drag, startPoint x: 741, startPoint y: 204, endPoint x: 750, endPoint y: 216, distance: 15.1
click at [741, 204] on select "Choose an option... Pending Applied Excluded (Questions) Excluded (Expired) Exc…" at bounding box center [734, 207] width 136 height 26
click at [666, 194] on select "Choose an option... Pending Applied Excluded (Questions) Excluded (Expired) Exc…" at bounding box center [734, 207] width 136 height 26
click at [859, 205] on div at bounding box center [858, 208] width 69 height 28
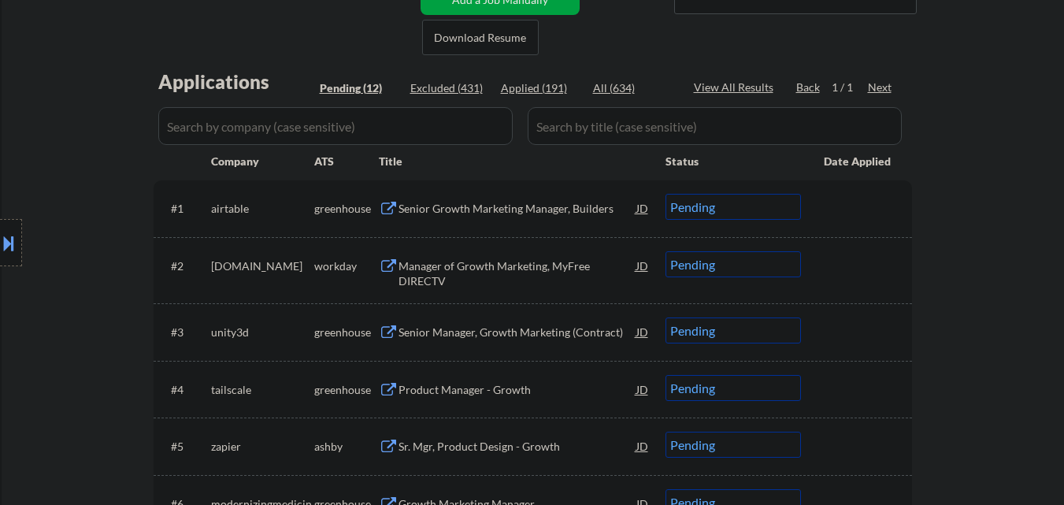
click at [553, 213] on div "Senior Growth Marketing Manager, Builders" at bounding box center [518, 209] width 238 height 16
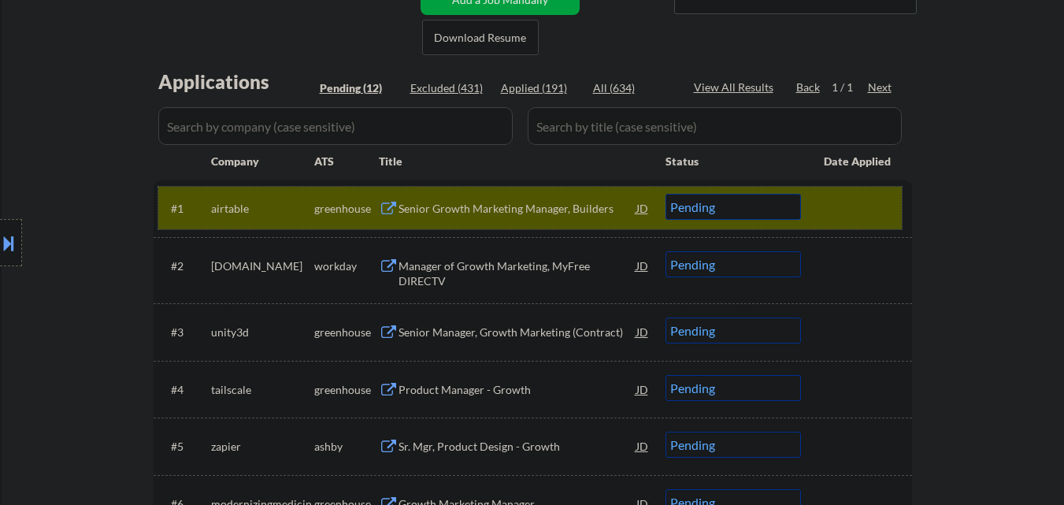
click at [781, 195] on div "#1 airtable greenhouse Senior Growth Marketing Manager, Builders JD Choose an o…" at bounding box center [530, 208] width 744 height 43
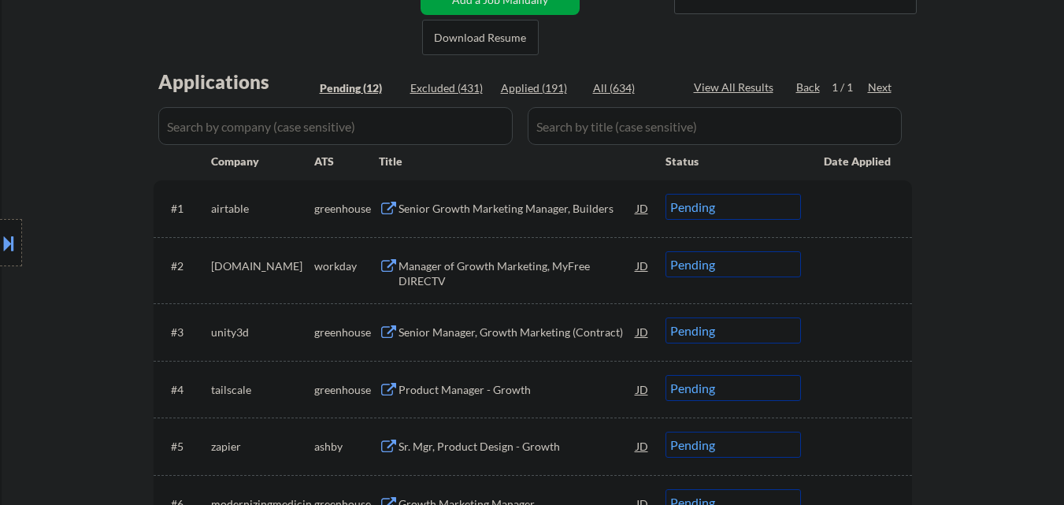
click at [777, 207] on select "Choose an option... Pending Applied Excluded (Questions) Excluded (Expired) Exc…" at bounding box center [734, 207] width 136 height 26
click at [666, 194] on select "Choose an option... Pending Applied Excluded (Questions) Excluded (Expired) Exc…" at bounding box center [734, 207] width 136 height 26
select select ""pending""
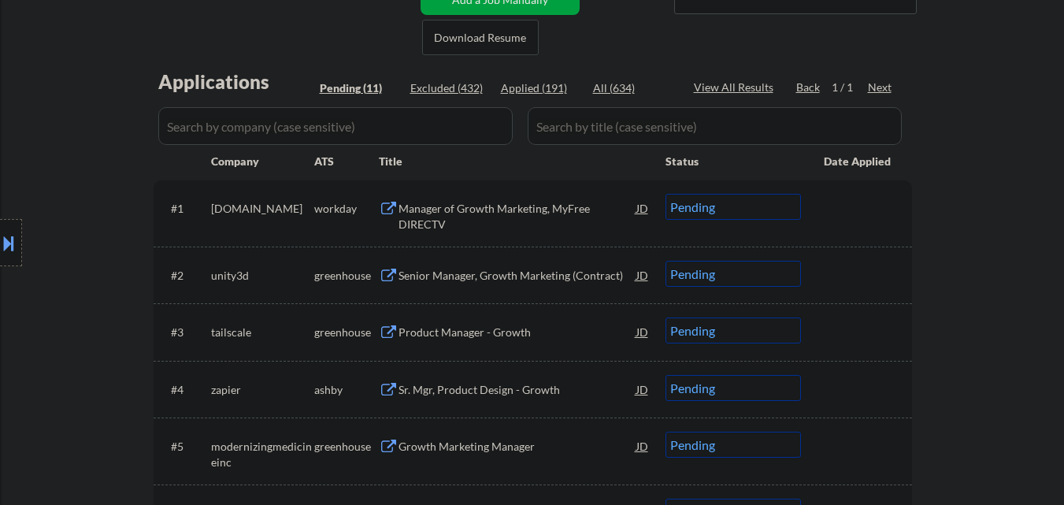
click at [544, 276] on div "Senior Manager, Growth Marketing (Contract)" at bounding box center [518, 276] width 238 height 16
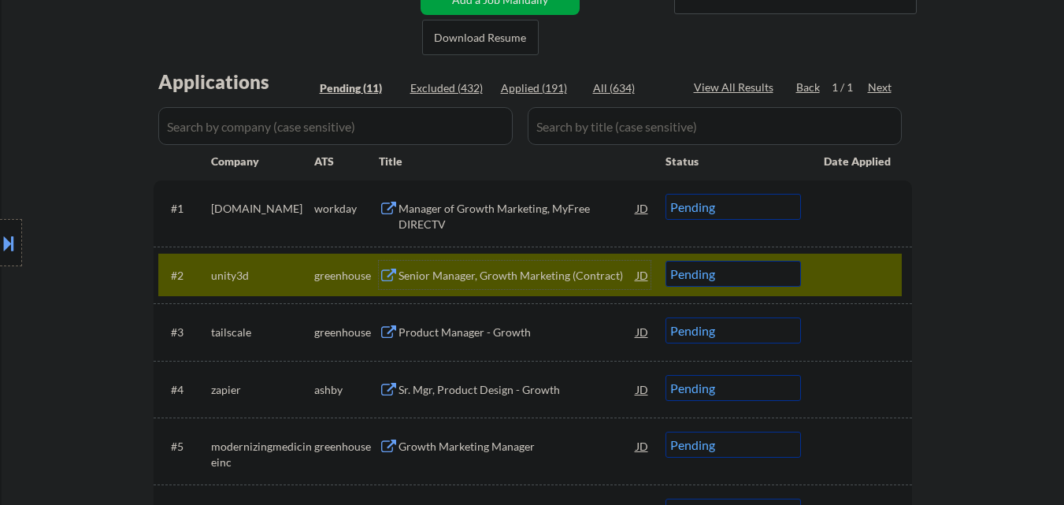
click at [763, 273] on select "Choose an option... Pending Applied Excluded (Questions) Excluded (Expired) Exc…" at bounding box center [734, 274] width 136 height 26
click at [666, 261] on select "Choose an option... Pending Applied Excluded (Questions) Excluded (Expired) Exc…" at bounding box center [734, 274] width 136 height 26
click at [865, 277] on div at bounding box center [858, 275] width 69 height 28
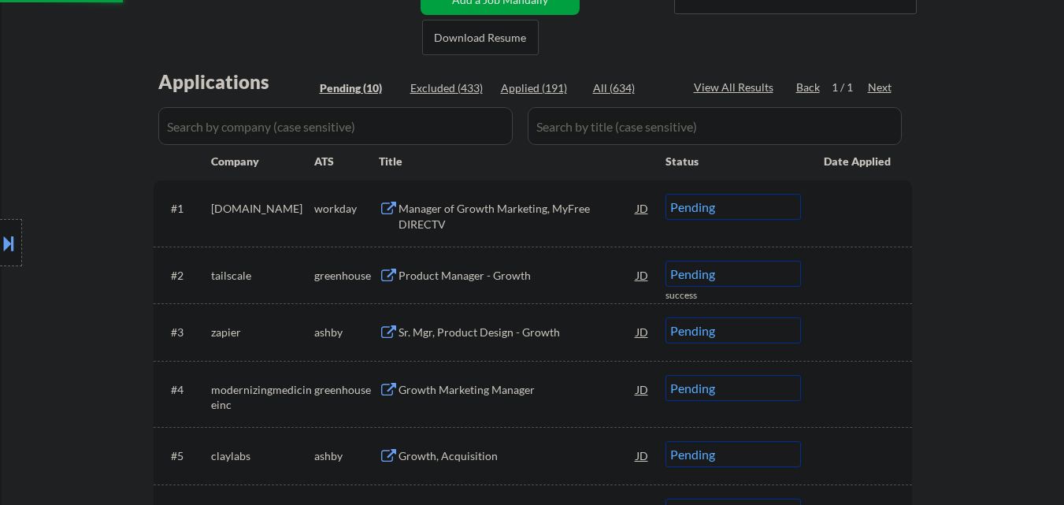
click at [540, 272] on div "Product Manager - Growth" at bounding box center [518, 276] width 238 height 16
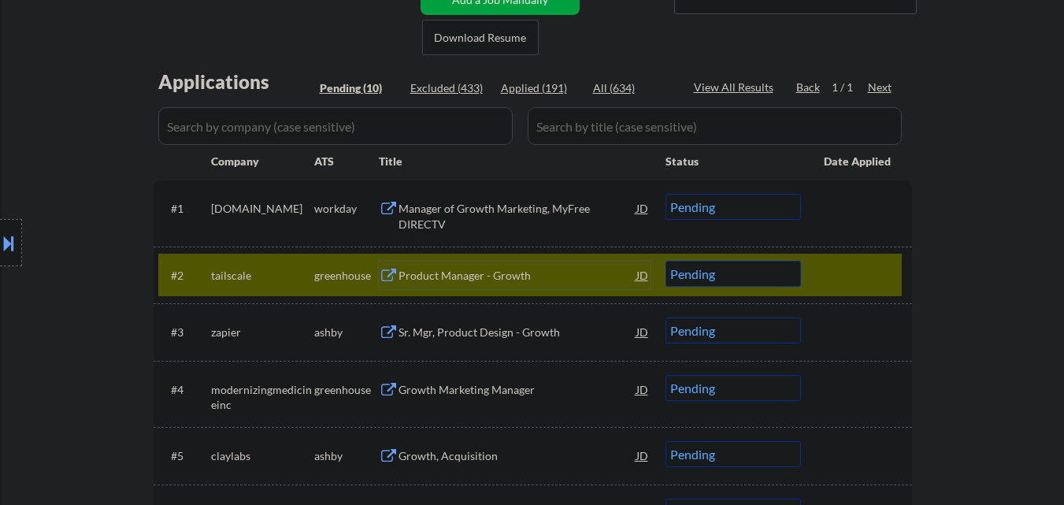
click at [787, 277] on select "Choose an option... Pending Applied Excluded (Questions) Excluded (Expired) Exc…" at bounding box center [734, 274] width 136 height 26
click at [666, 261] on select "Choose an option... Pending Applied Excluded (Questions) Excluded (Expired) Exc…" at bounding box center [734, 274] width 136 height 26
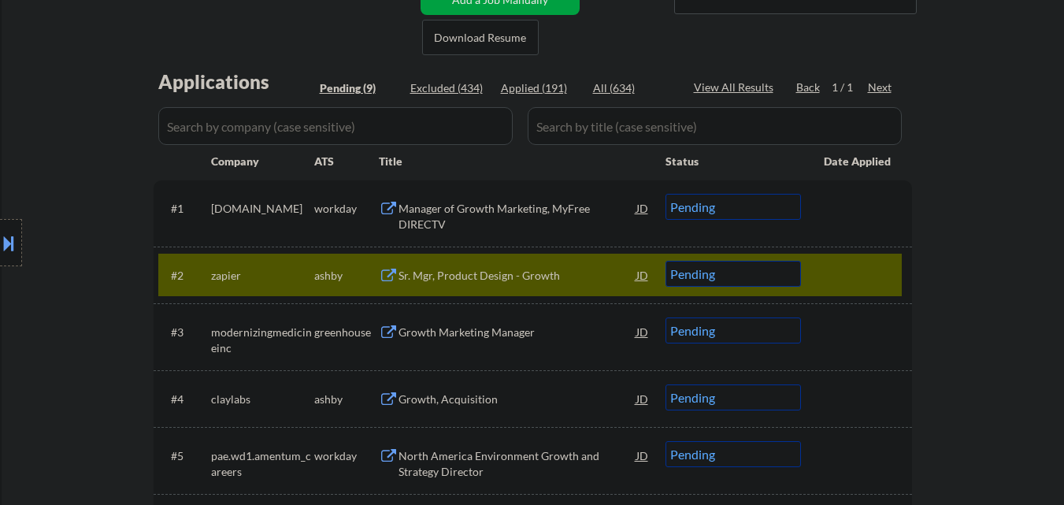
click at [868, 280] on div at bounding box center [858, 275] width 69 height 28
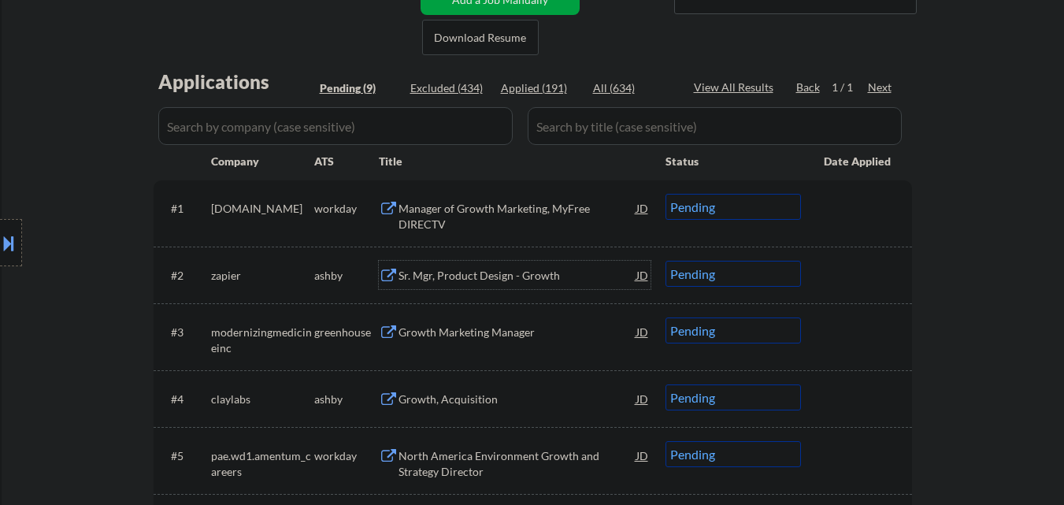
click at [534, 284] on div "Sr. Mgr, Product Design - Growth" at bounding box center [518, 275] width 238 height 28
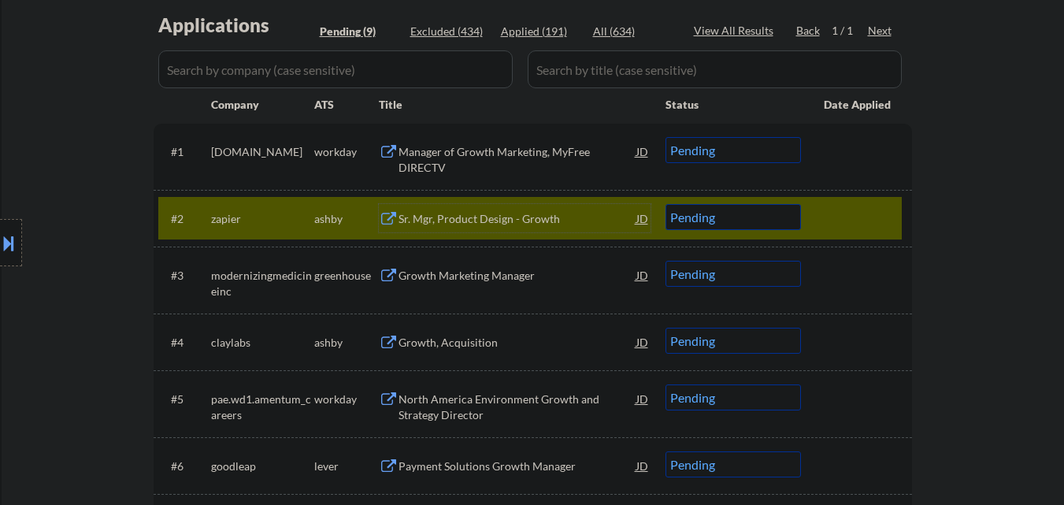
scroll to position [433, 0]
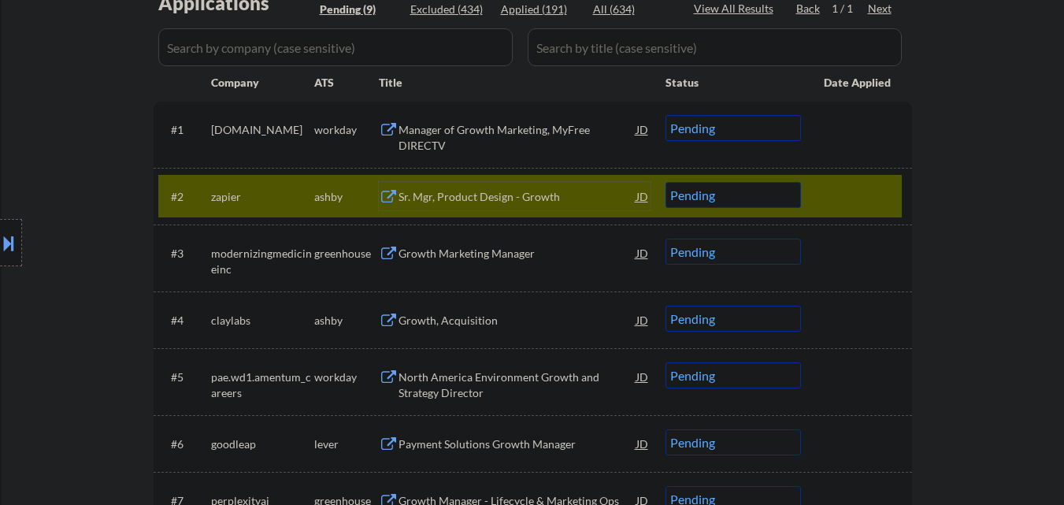
click at [792, 191] on select "Choose an option... Pending Applied Excluded (Questions) Excluded (Expired) Exc…" at bounding box center [734, 195] width 136 height 26
click at [666, 182] on select "Choose an option... Pending Applied Excluded (Questions) Excluded (Expired) Exc…" at bounding box center [734, 195] width 136 height 26
click at [854, 195] on div at bounding box center [858, 196] width 69 height 28
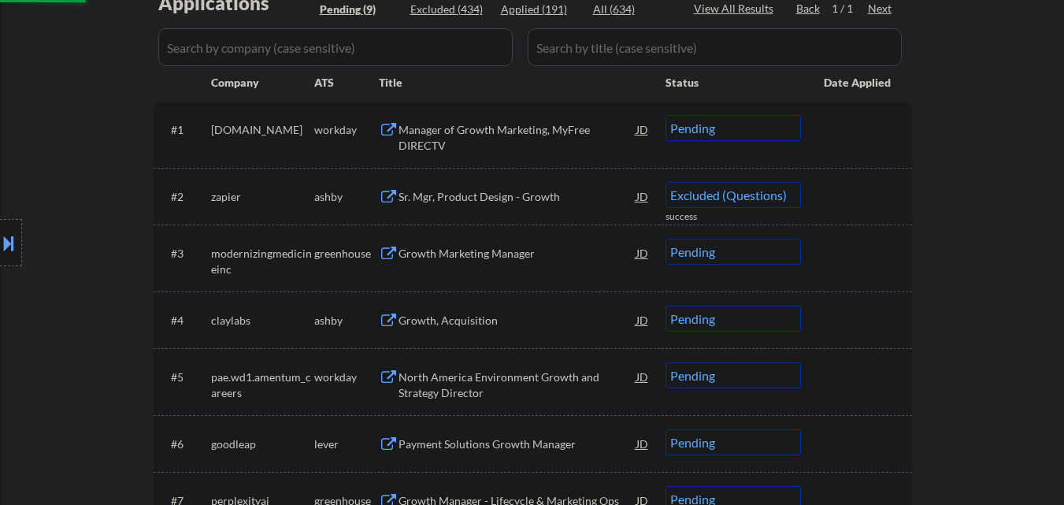
select select ""pending""
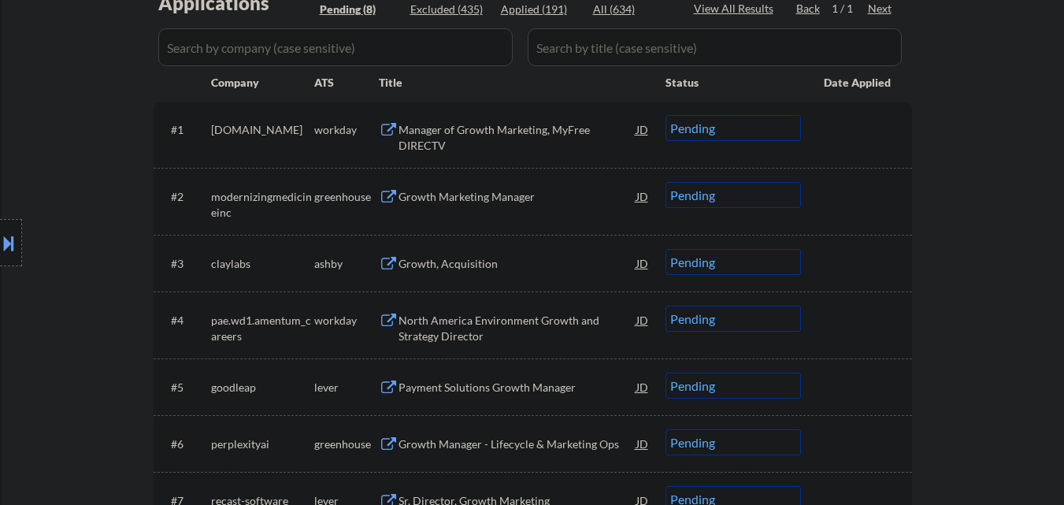
click at [893, 205] on div at bounding box center [858, 196] width 69 height 28
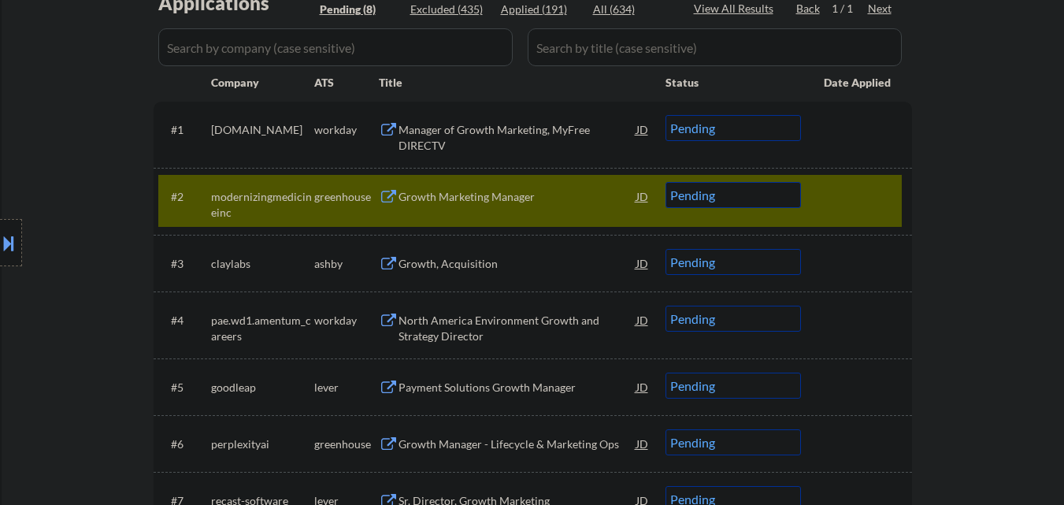
click at [894, 201] on div "#2 modernizingmedicineinc greenhouse Growth Marketing Manager JD Choose an opti…" at bounding box center [530, 201] width 744 height 52
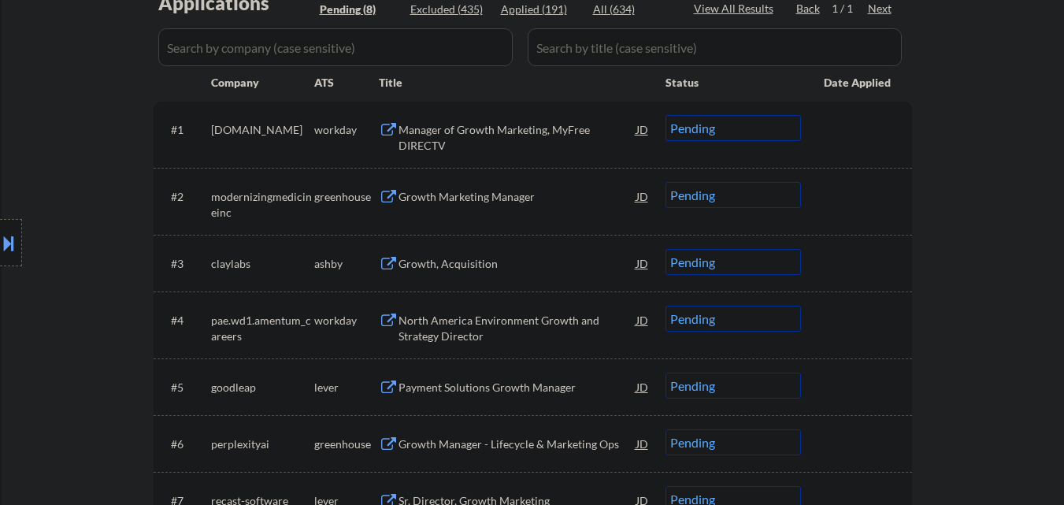
click at [894, 201] on div "#2 modernizingmedicineinc greenhouse Growth Marketing Manager JD Choose an opti…" at bounding box center [530, 201] width 744 height 52
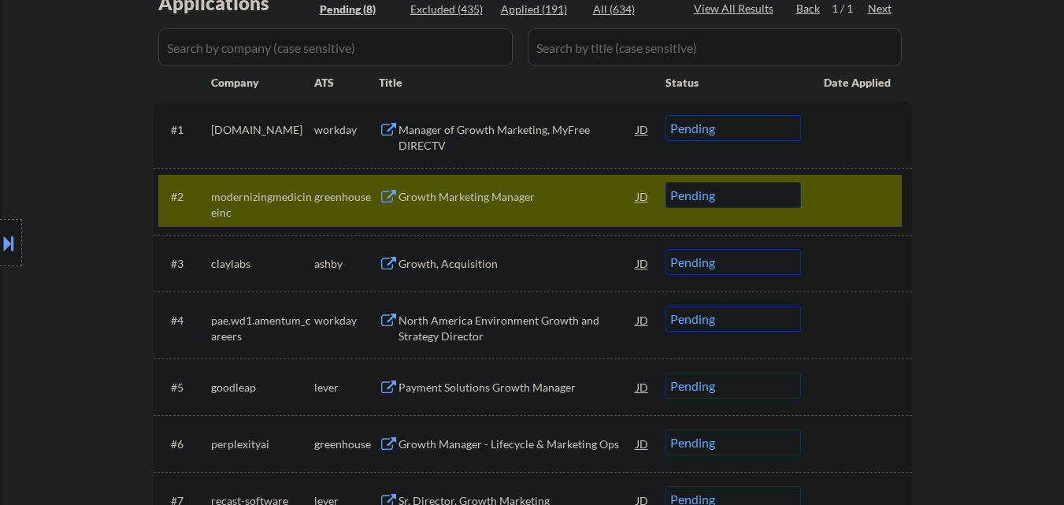
click at [882, 193] on div at bounding box center [858, 196] width 69 height 28
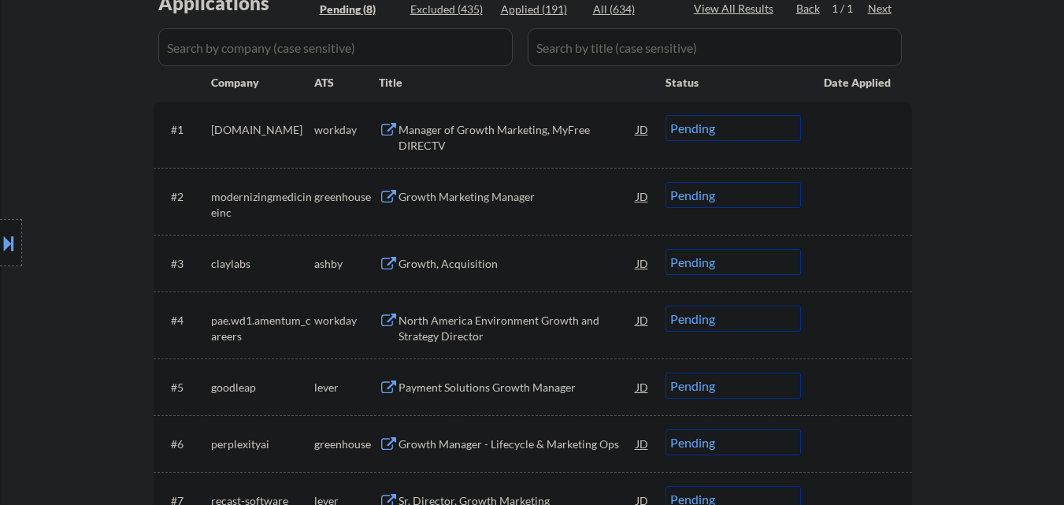
click at [503, 199] on div "Growth Marketing Manager" at bounding box center [518, 197] width 238 height 16
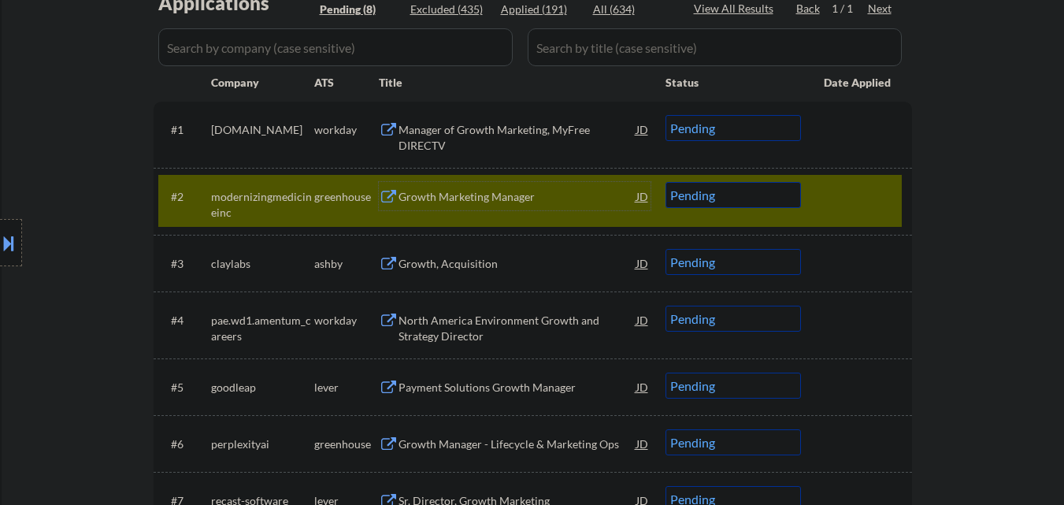
click at [848, 209] on div at bounding box center [858, 196] width 69 height 28
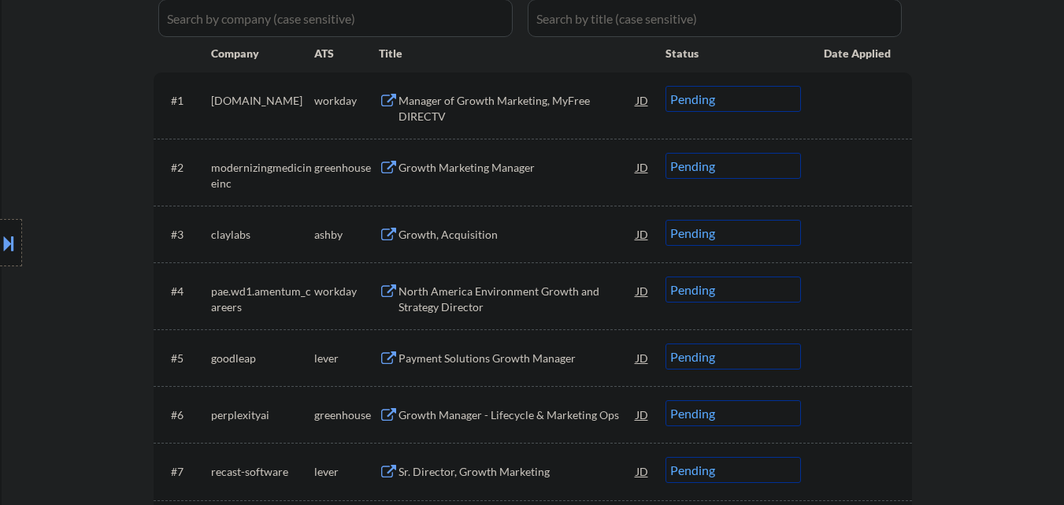
scroll to position [511, 0]
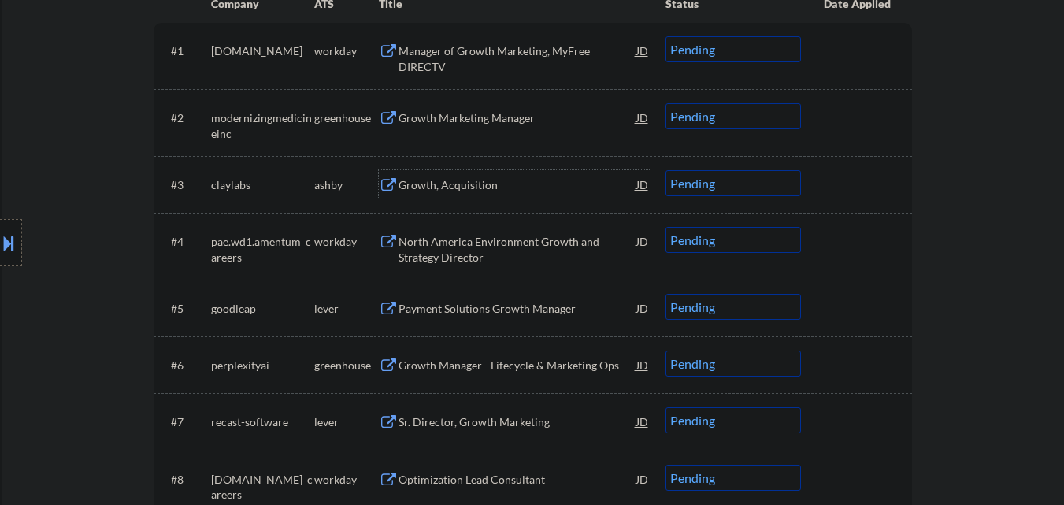
click at [488, 189] on div "Growth, Acquisition" at bounding box center [518, 185] width 238 height 16
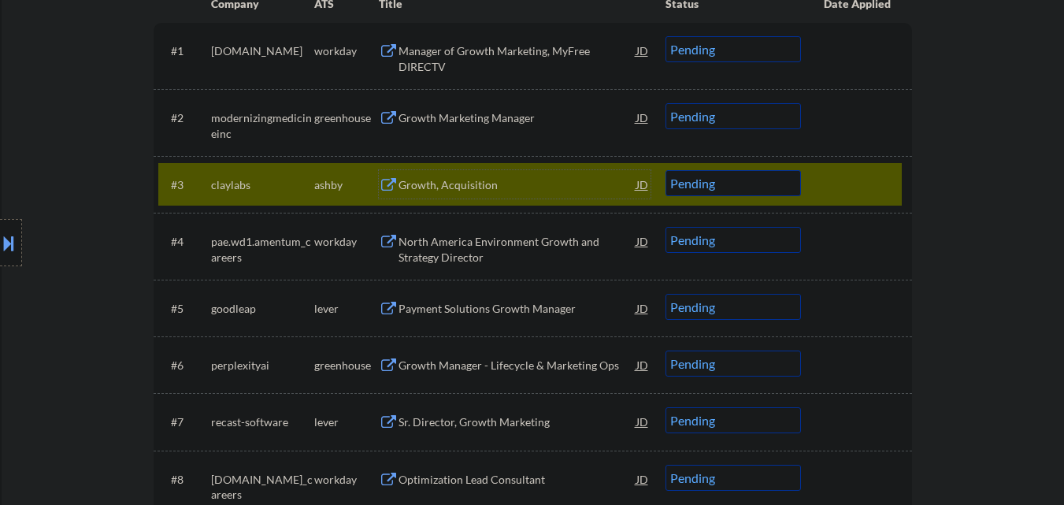
click at [762, 181] on select "Choose an option... Pending Applied Excluded (Questions) Excluded (Expired) Exc…" at bounding box center [734, 183] width 136 height 26
click at [666, 170] on select "Choose an option... Pending Applied Excluded (Questions) Excluded (Expired) Exc…" at bounding box center [734, 183] width 136 height 26
select select ""pending""
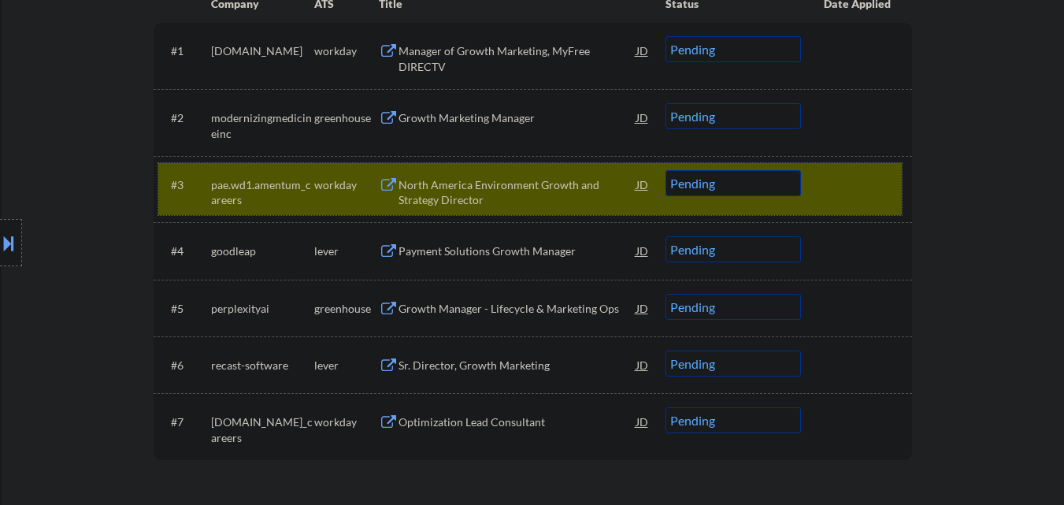
click at [827, 186] on div at bounding box center [858, 184] width 69 height 28
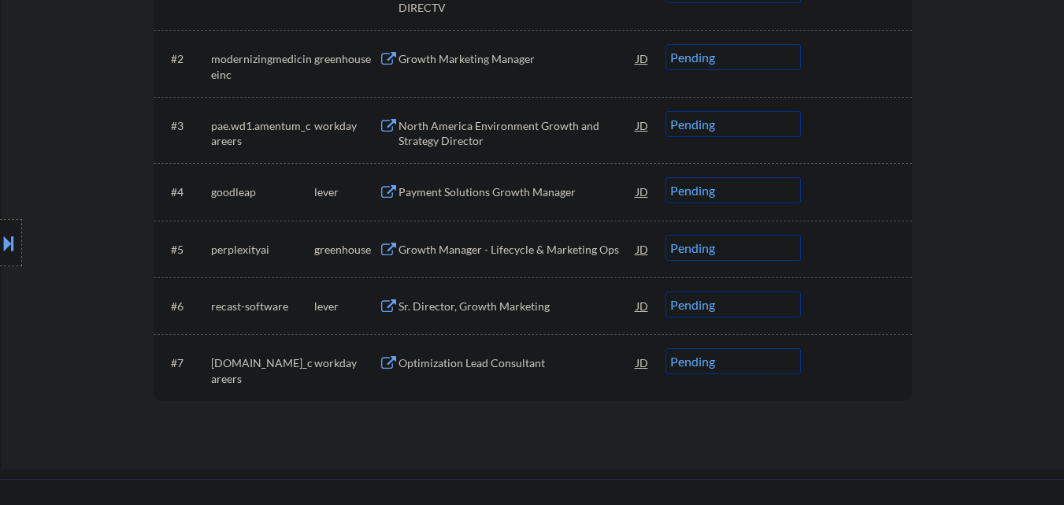
scroll to position [590, 0]
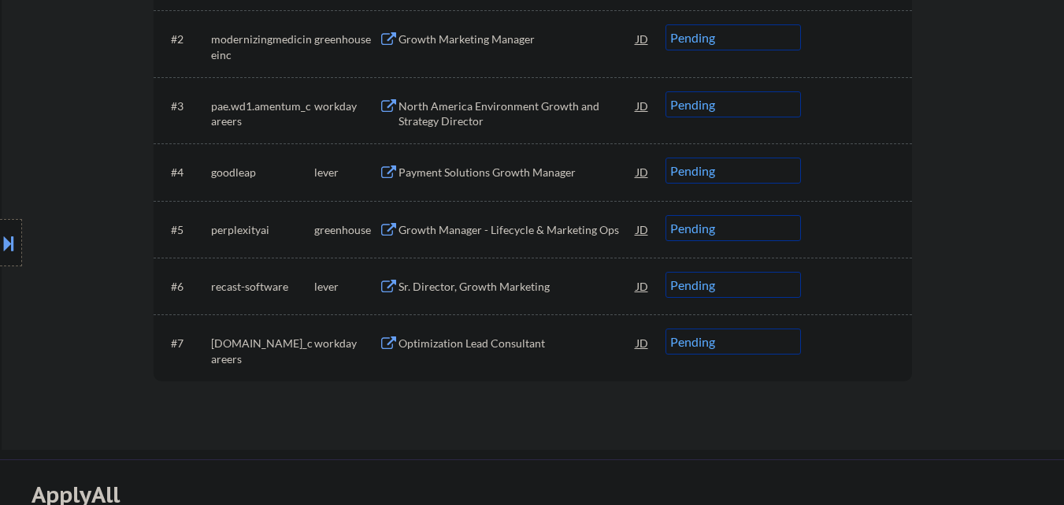
click at [548, 169] on div "Payment Solutions Growth Manager" at bounding box center [518, 173] width 238 height 16
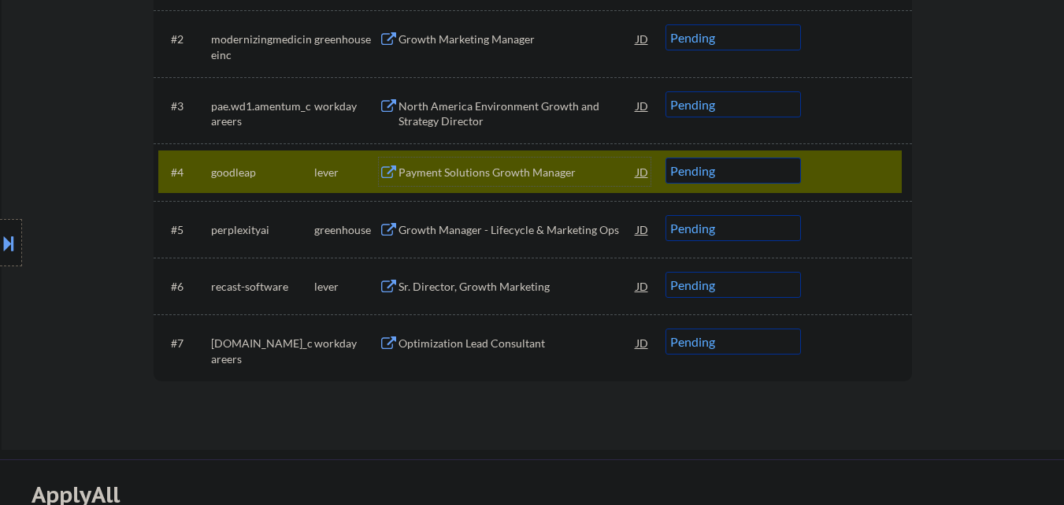
click at [769, 175] on select "Choose an option... Pending Applied Excluded (Questions) Excluded (Expired) Exc…" at bounding box center [734, 171] width 136 height 26
click at [666, 158] on select "Choose an option... Pending Applied Excluded (Questions) Excluded (Expired) Exc…" at bounding box center [734, 171] width 136 height 26
click at [887, 153] on div "#4 goodleap lever Payment Solutions Growth Manager JD Choose an option... Pendi…" at bounding box center [530, 171] width 744 height 43
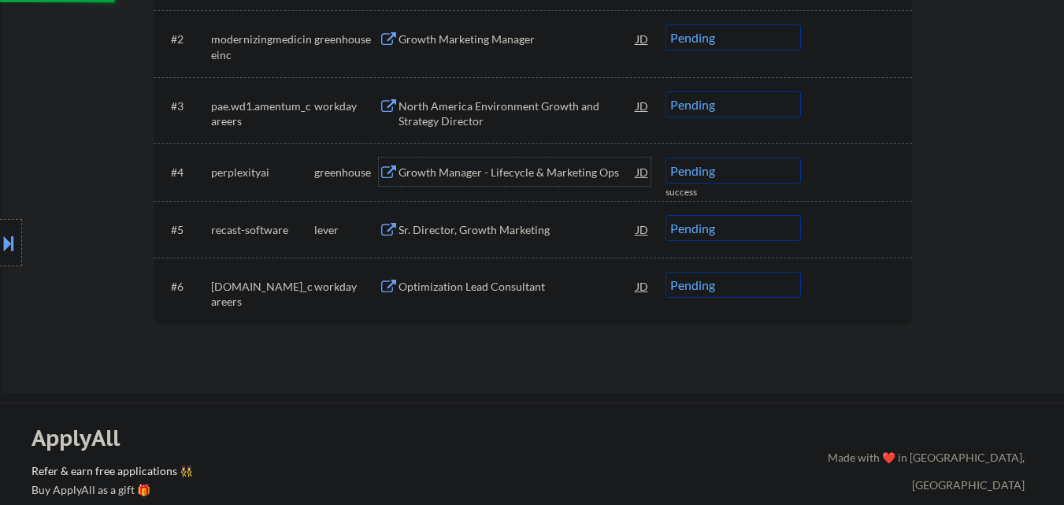
click at [520, 169] on div "Growth Manager - Lifecycle & Marketing Ops" at bounding box center [518, 173] width 238 height 16
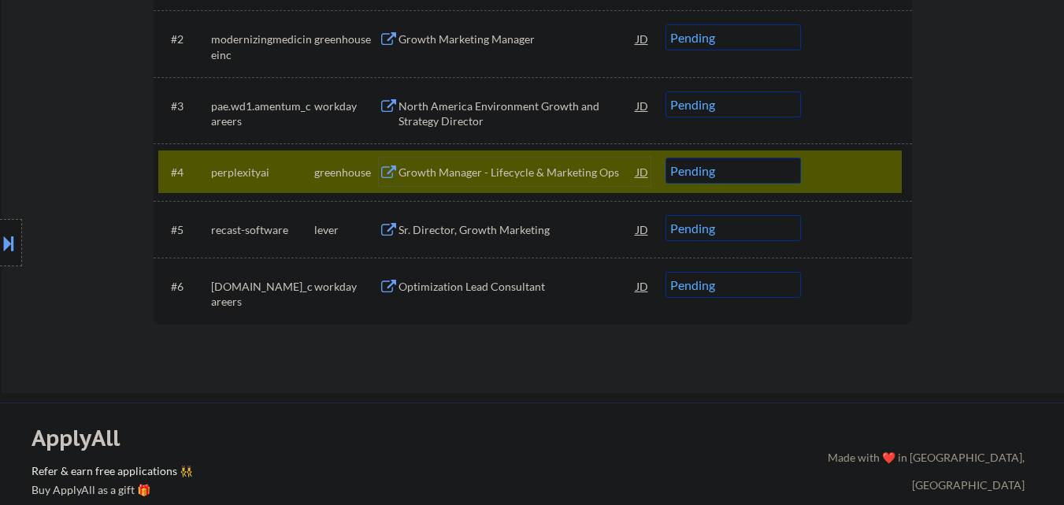
click at [741, 175] on select "Choose an option... Pending Applied Excluded (Questions) Excluded (Expired) Exc…" at bounding box center [734, 171] width 136 height 26
click at [666, 158] on select "Choose an option... Pending Applied Excluded (Questions) Excluded (Expired) Exc…" at bounding box center [734, 171] width 136 height 26
click at [880, 165] on div at bounding box center [858, 172] width 69 height 28
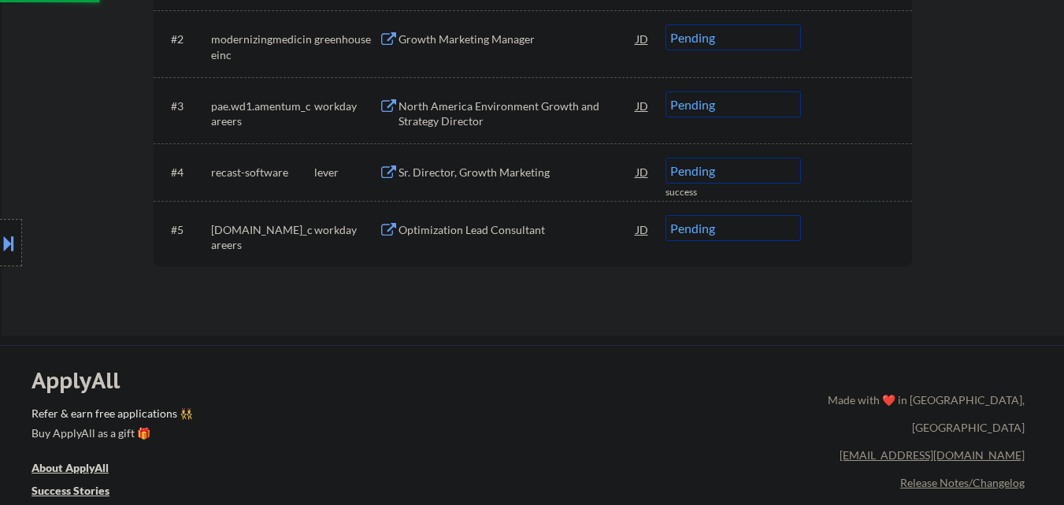
scroll to position [511, 0]
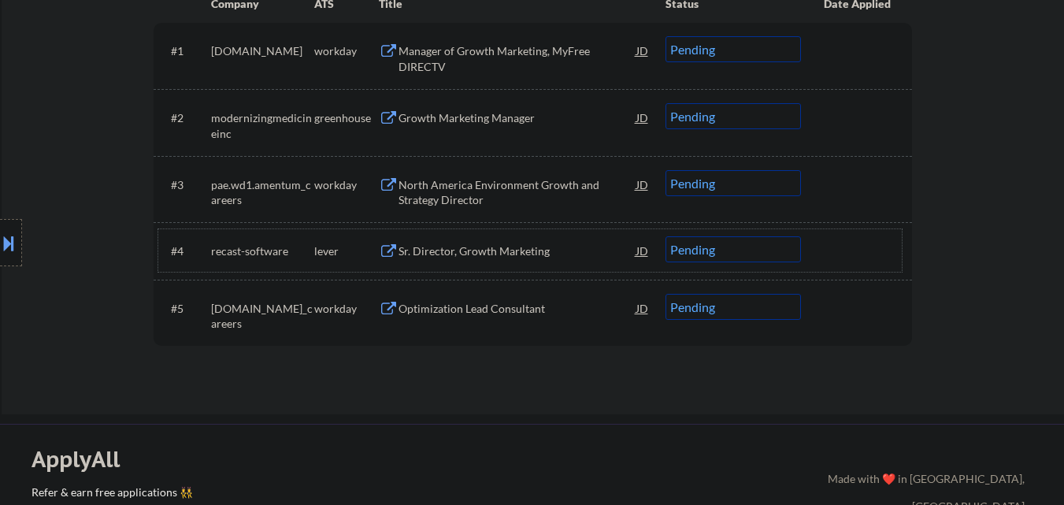
click at [519, 241] on div "Sr. Director, Growth Marketing" at bounding box center [518, 250] width 238 height 28
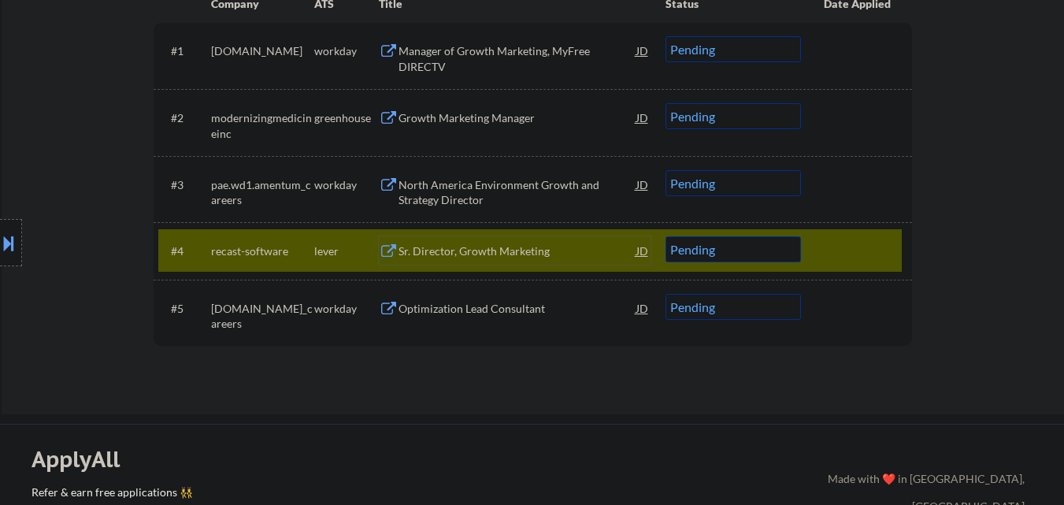
click at [787, 251] on select "Choose an option... Pending Applied Excluded (Questions) Excluded (Expired) Exc…" at bounding box center [734, 249] width 136 height 26
click at [666, 236] on select "Choose an option... Pending Applied Excluded (Questions) Excluded (Expired) Exc…" at bounding box center [734, 249] width 136 height 26
click at [866, 244] on div at bounding box center [858, 250] width 69 height 28
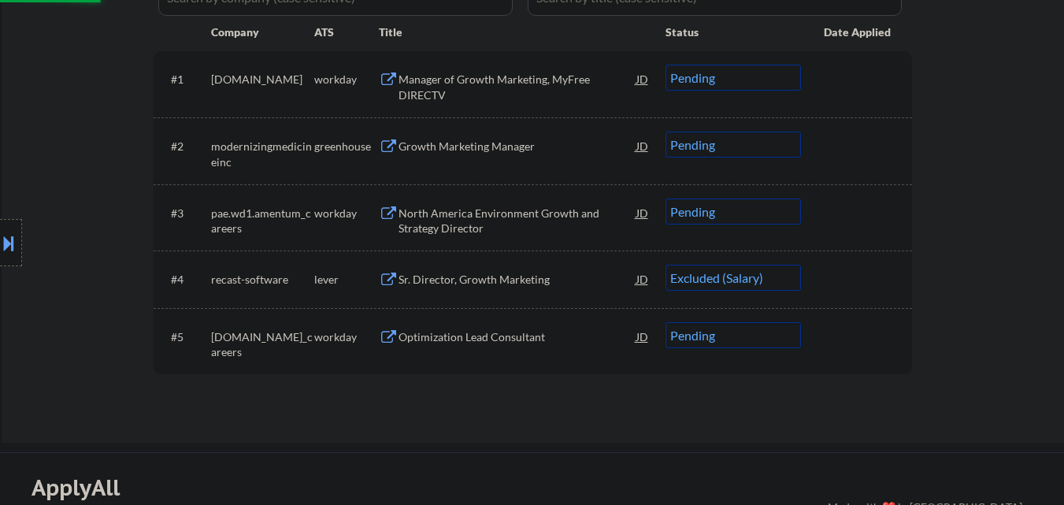
scroll to position [433, 0]
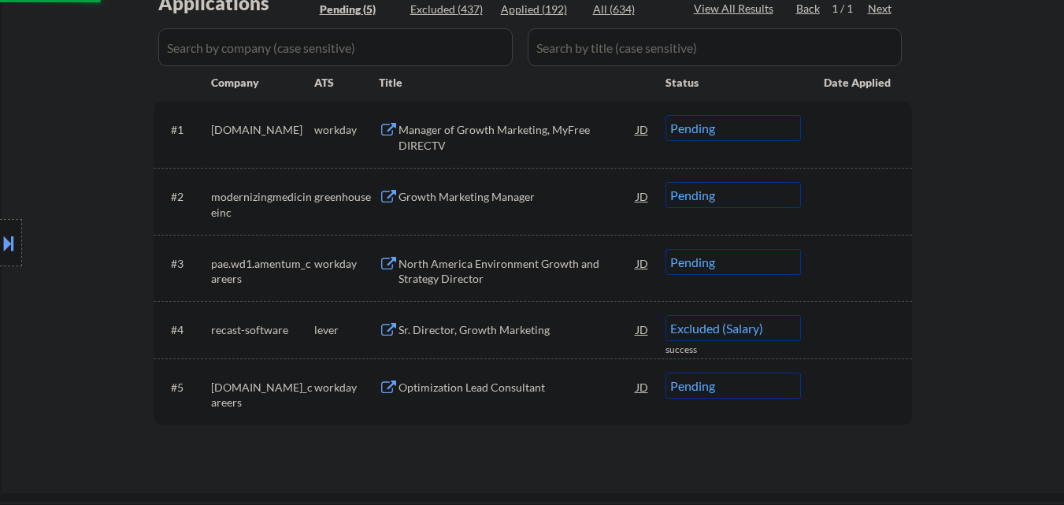
select select ""pending""
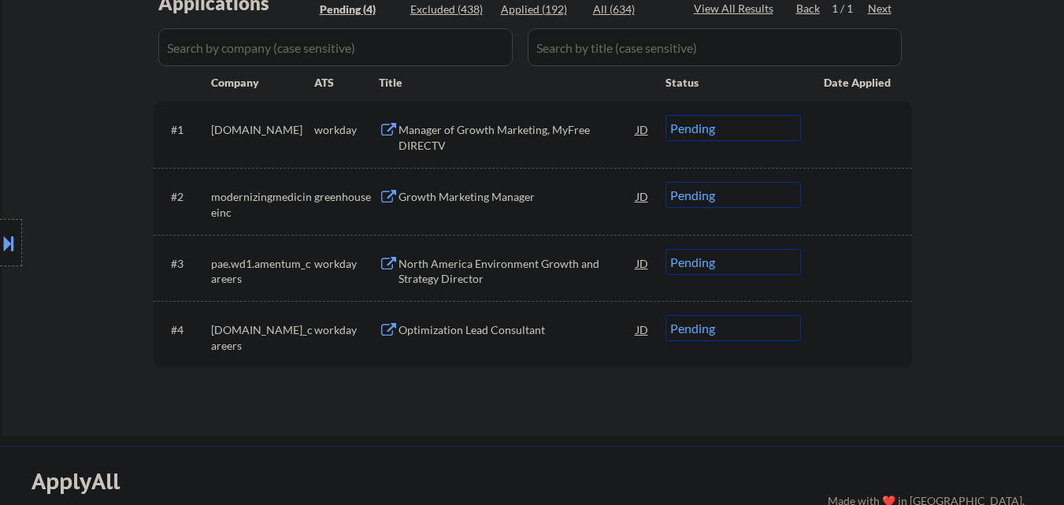
click at [481, 326] on div "Optimization Lead Consultant" at bounding box center [518, 330] width 238 height 16
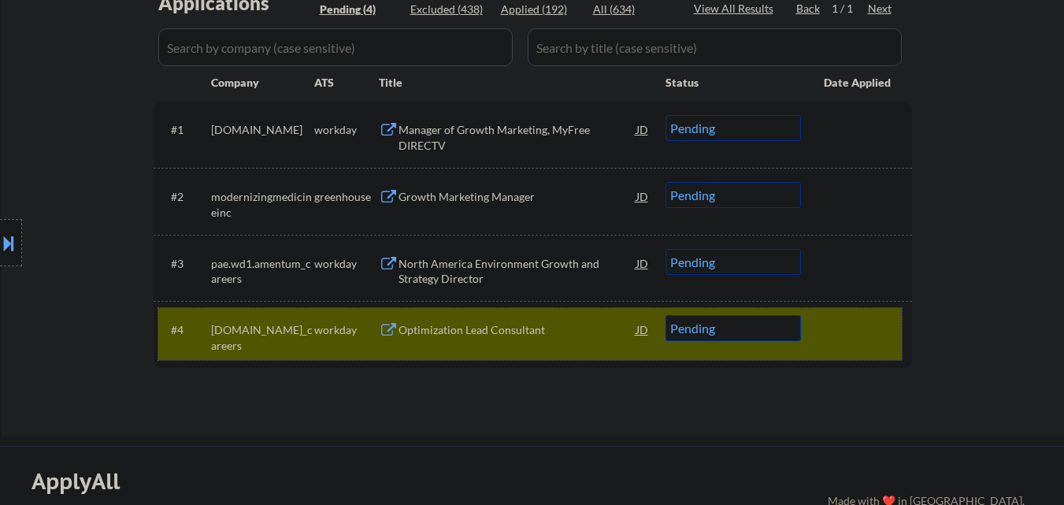
click at [884, 332] on div at bounding box center [858, 329] width 69 height 28
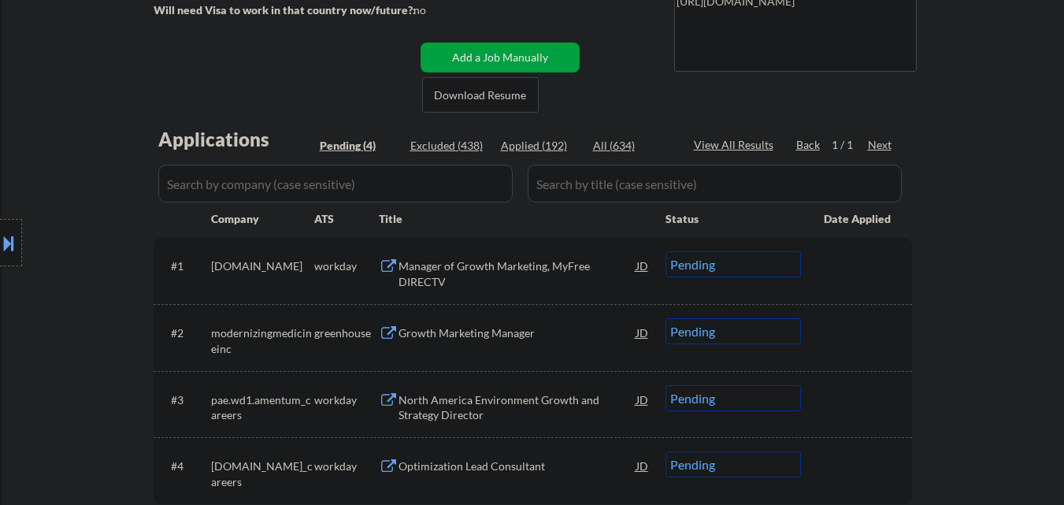
scroll to position [275, 0]
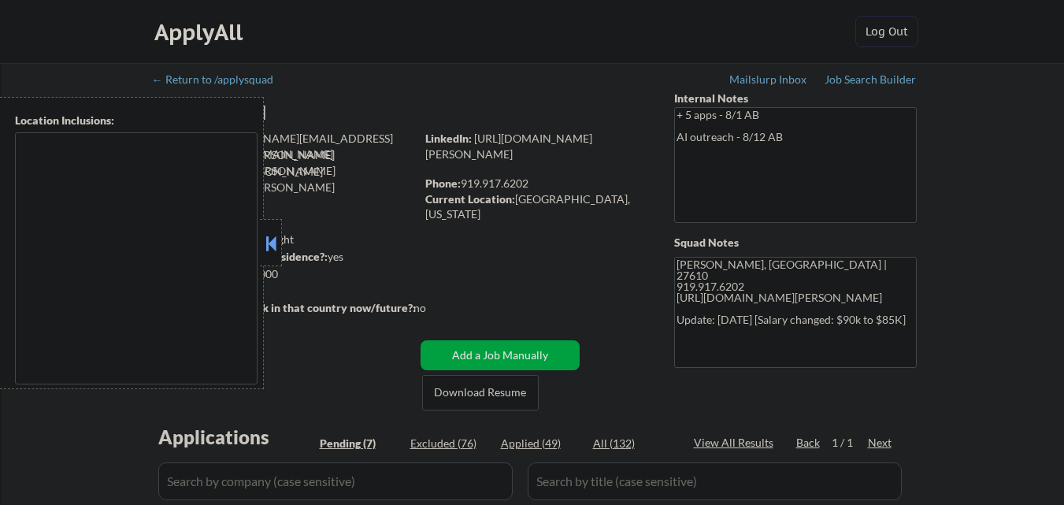
select select ""pending""
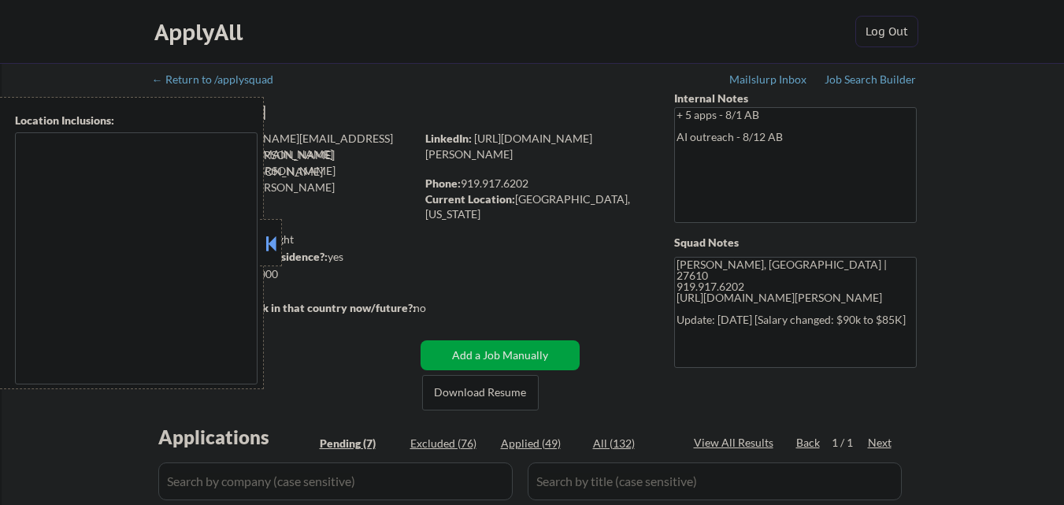
select select ""pending""
click at [270, 241] on button at bounding box center [270, 244] width 17 height 24
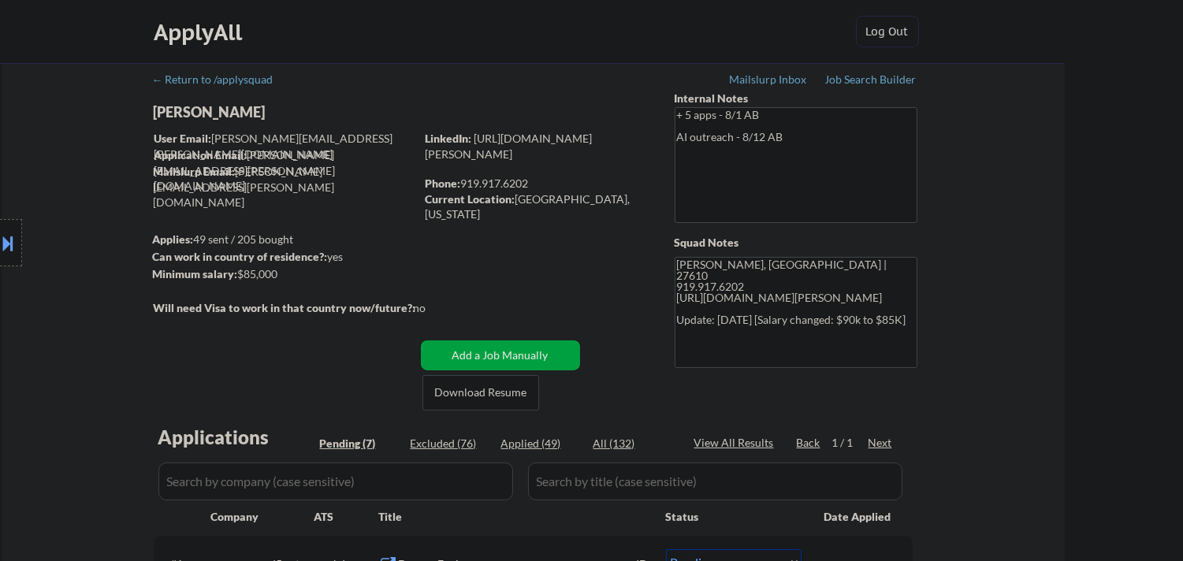
select select ""pending""
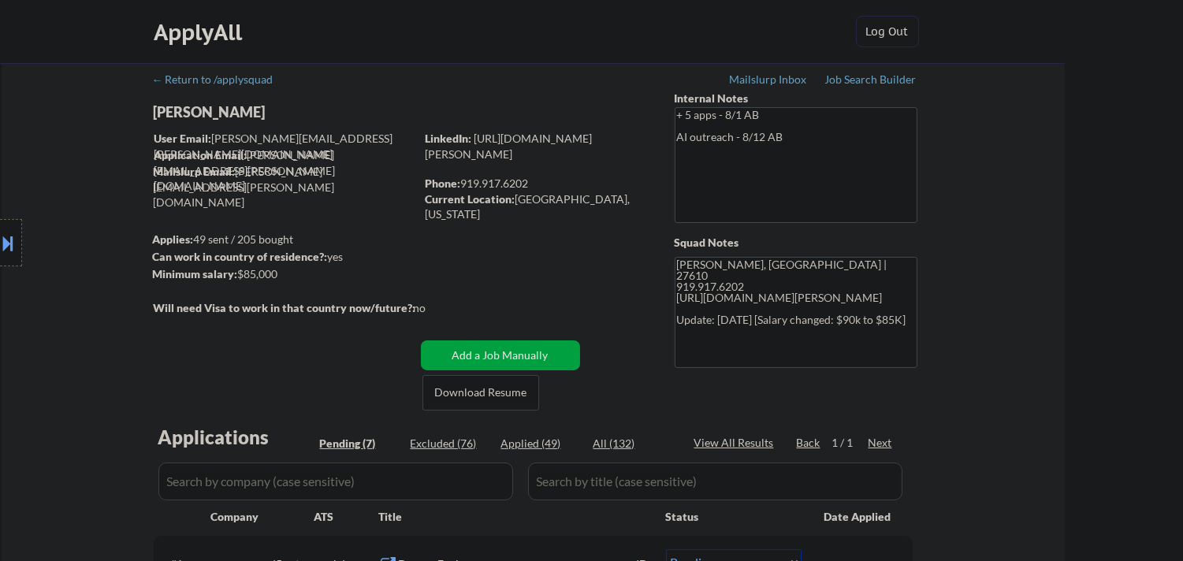
select select ""pending""
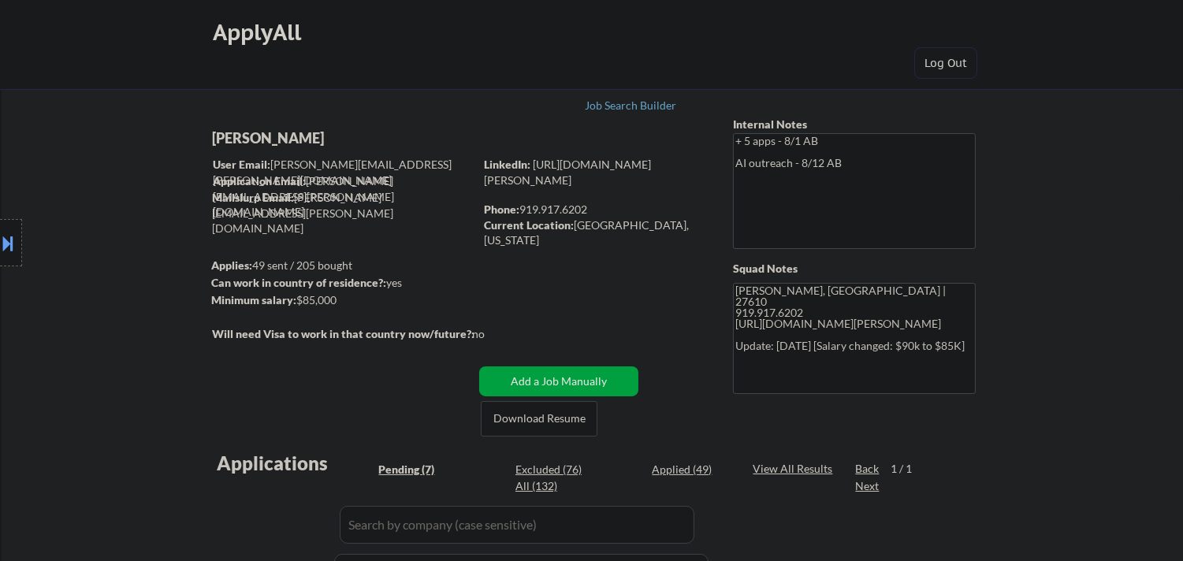
click at [351, 136] on div "[PERSON_NAME]" at bounding box center [374, 138] width 324 height 20
copy div "[PERSON_NAME]"
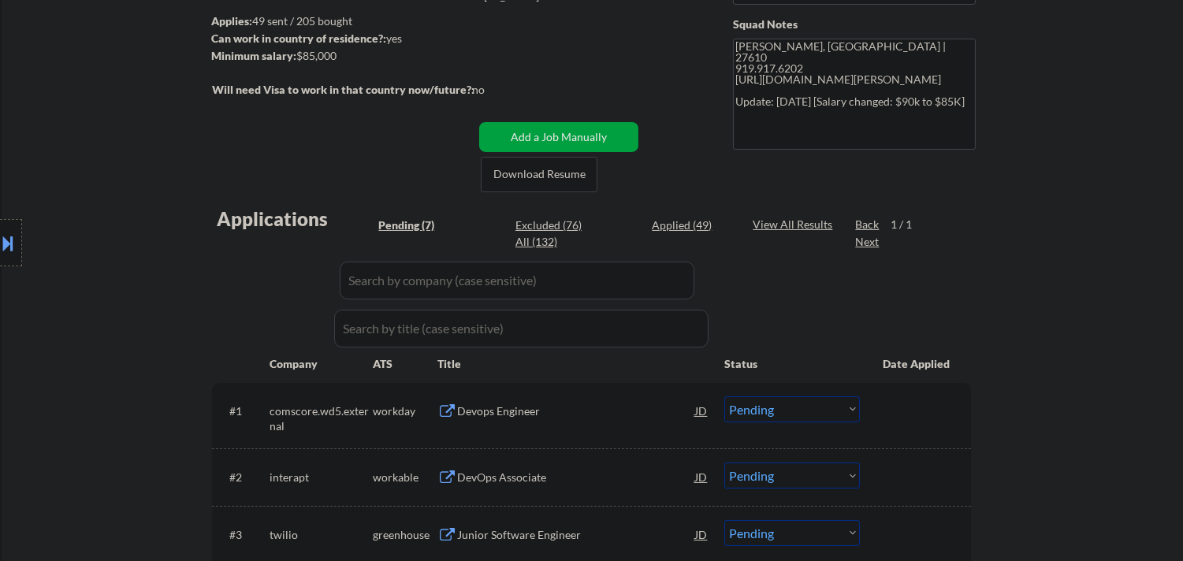
scroll to position [350, 0]
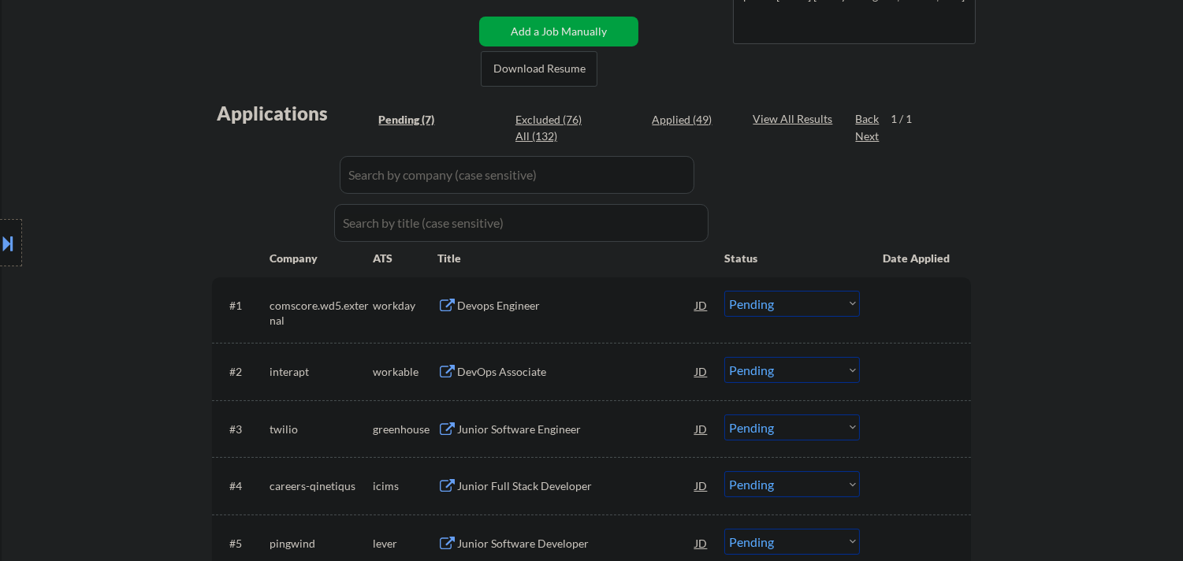
click at [0, 250] on button at bounding box center [8, 243] width 17 height 26
click at [270, 245] on button at bounding box center [270, 244] width 17 height 24
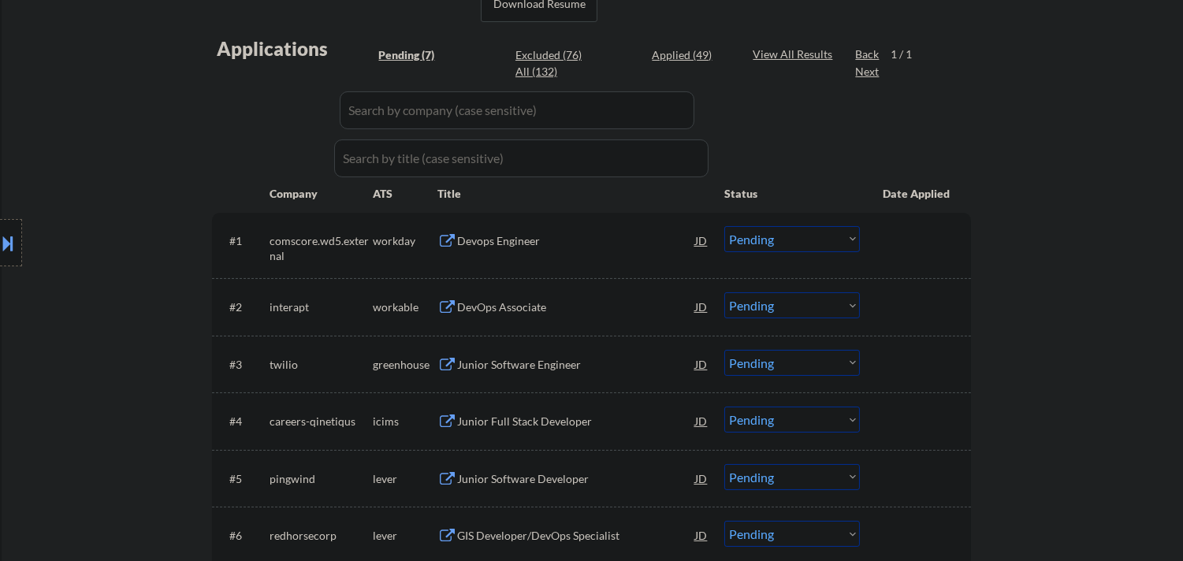
scroll to position [437, 0]
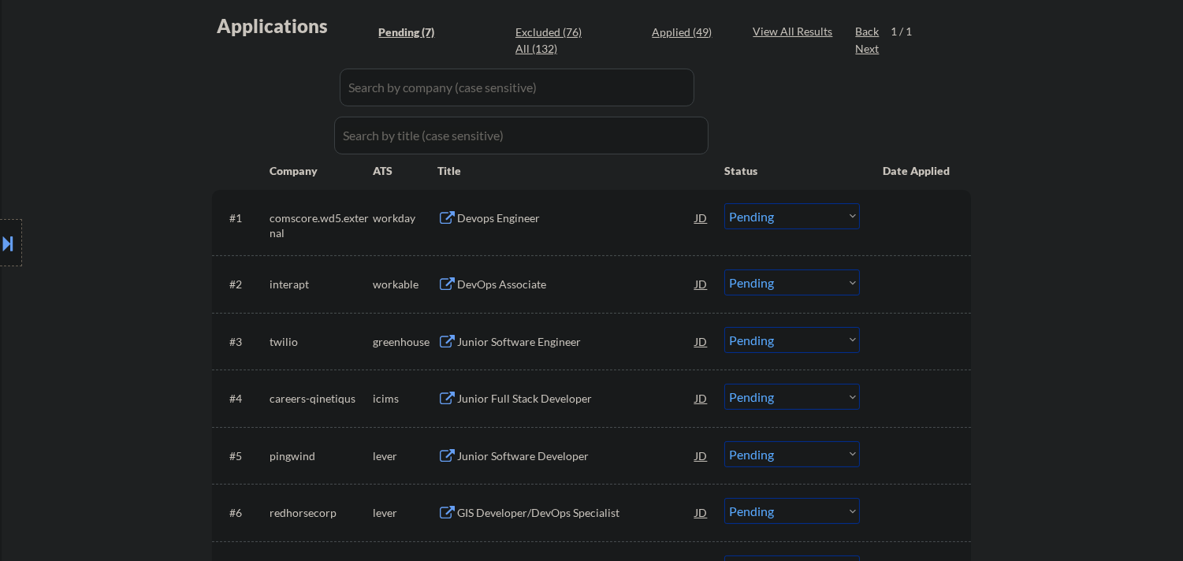
click at [525, 273] on div "DevOps Associate" at bounding box center [576, 283] width 238 height 28
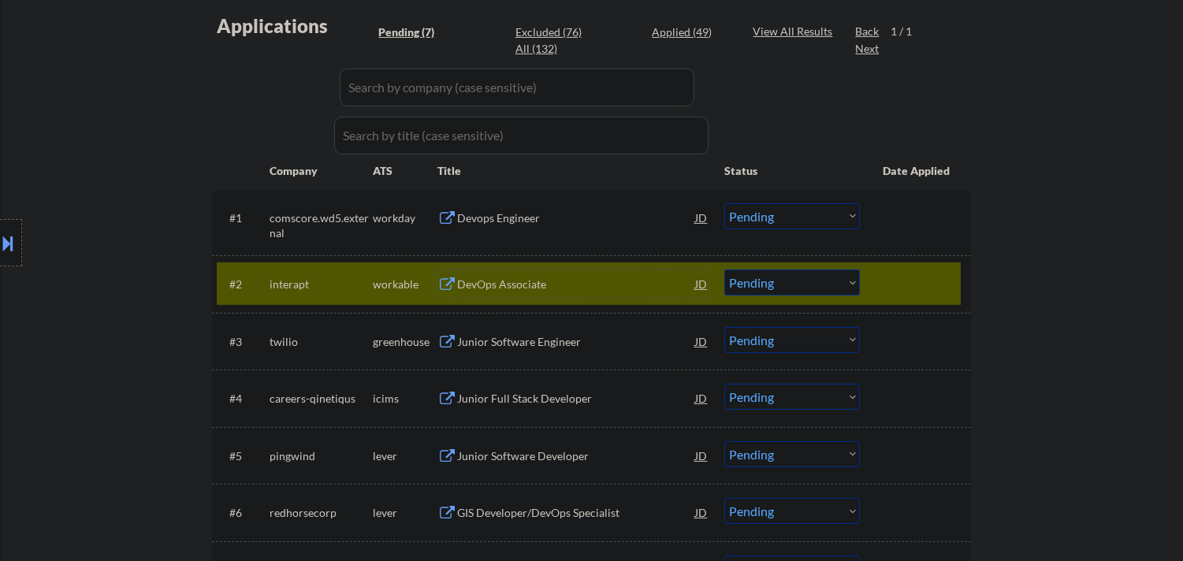
click at [835, 280] on select "Choose an option... Pending Applied Excluded (Questions) Excluded (Expired) Exc…" at bounding box center [792, 282] width 136 height 26
click at [724, 269] on select "Choose an option... Pending Applied Excluded (Questions) Excluded (Expired) Exc…" at bounding box center [792, 282] width 136 height 26
click at [949, 276] on div at bounding box center [916, 283] width 69 height 28
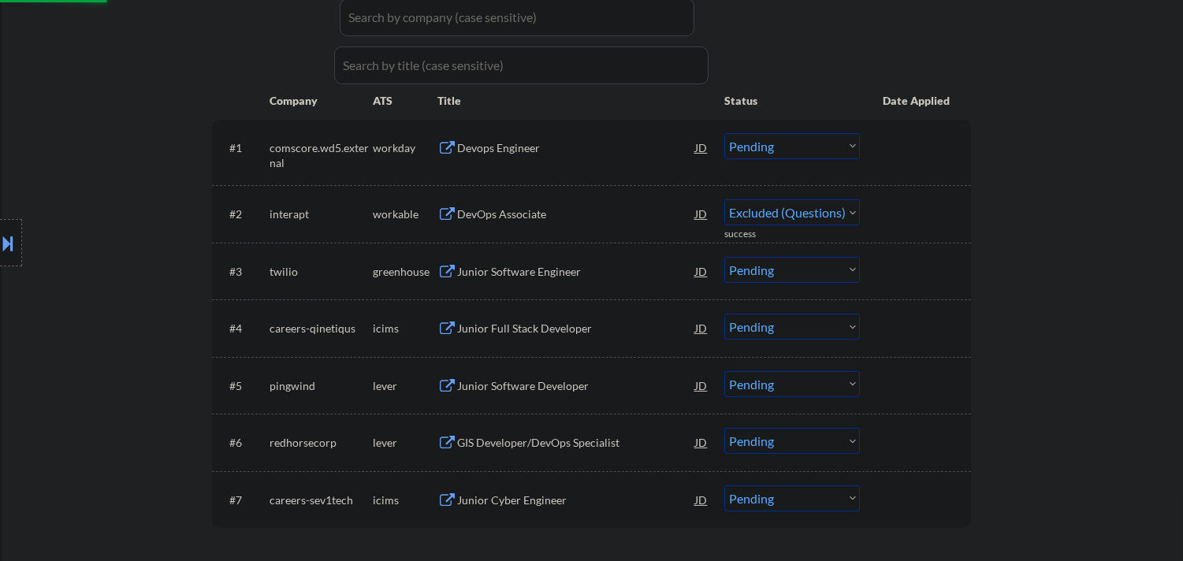
scroll to position [525, 0]
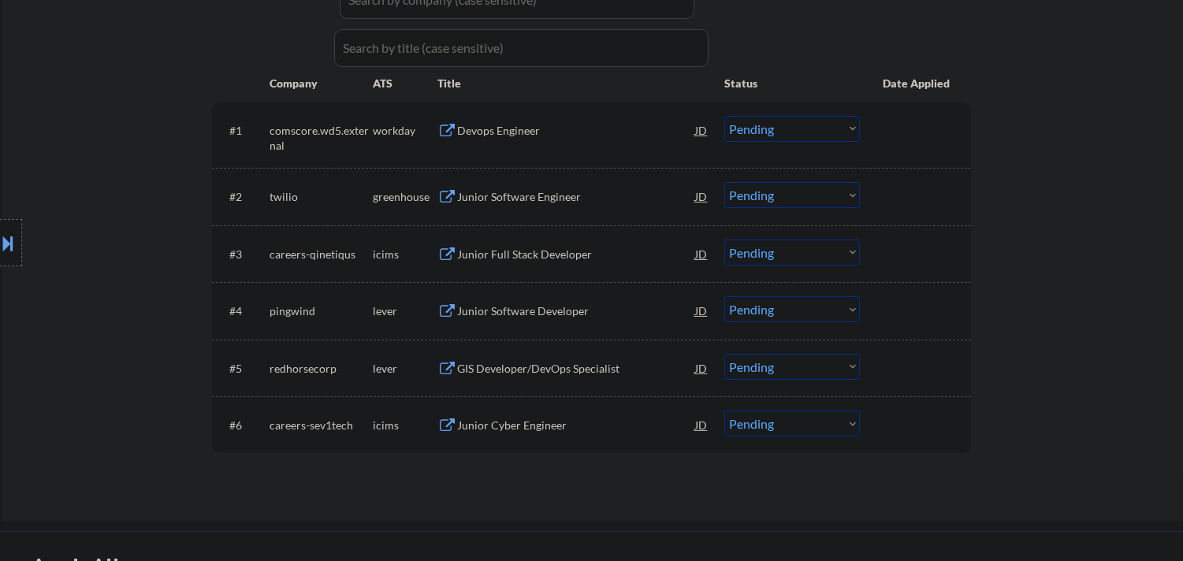
click at [560, 195] on div "Junior Software Engineer" at bounding box center [576, 197] width 238 height 16
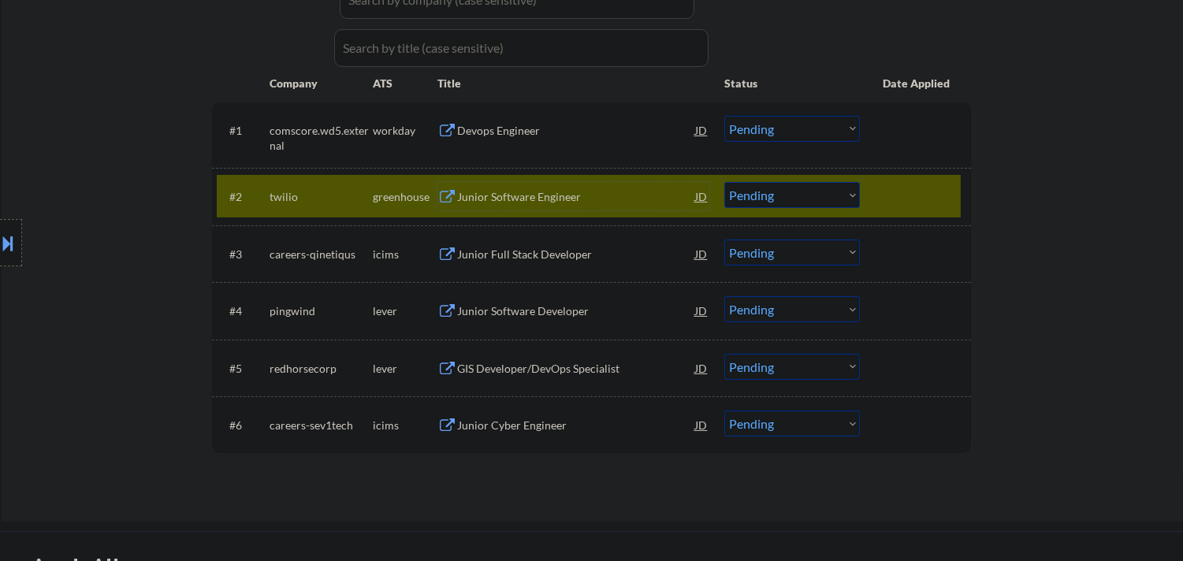
click at [701, 192] on div "JD" at bounding box center [701, 196] width 16 height 28
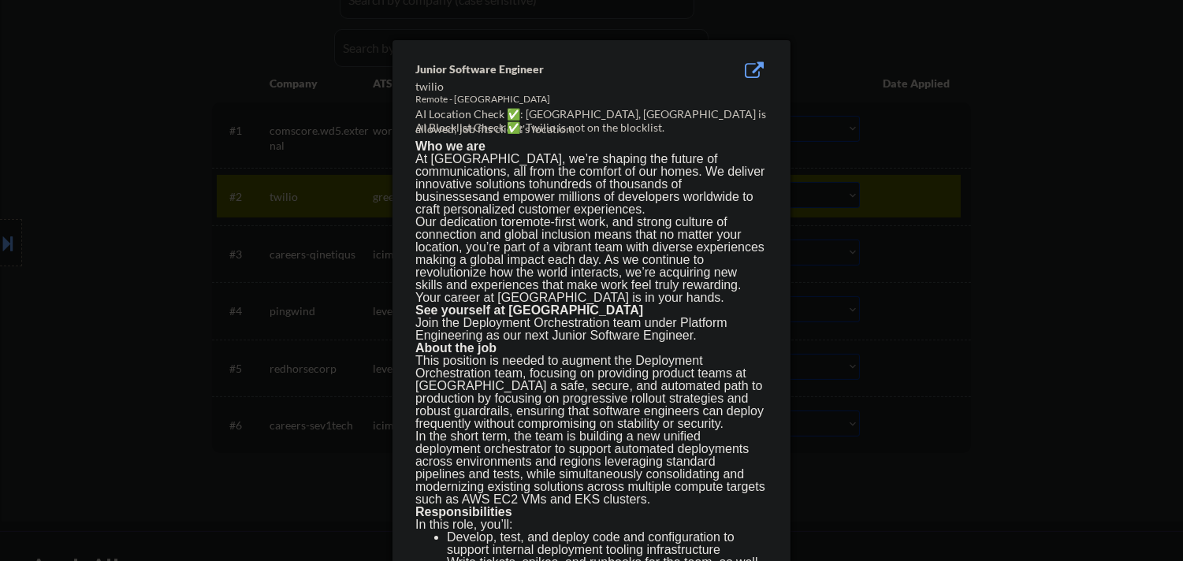
click at [917, 225] on div at bounding box center [591, 280] width 1183 height 561
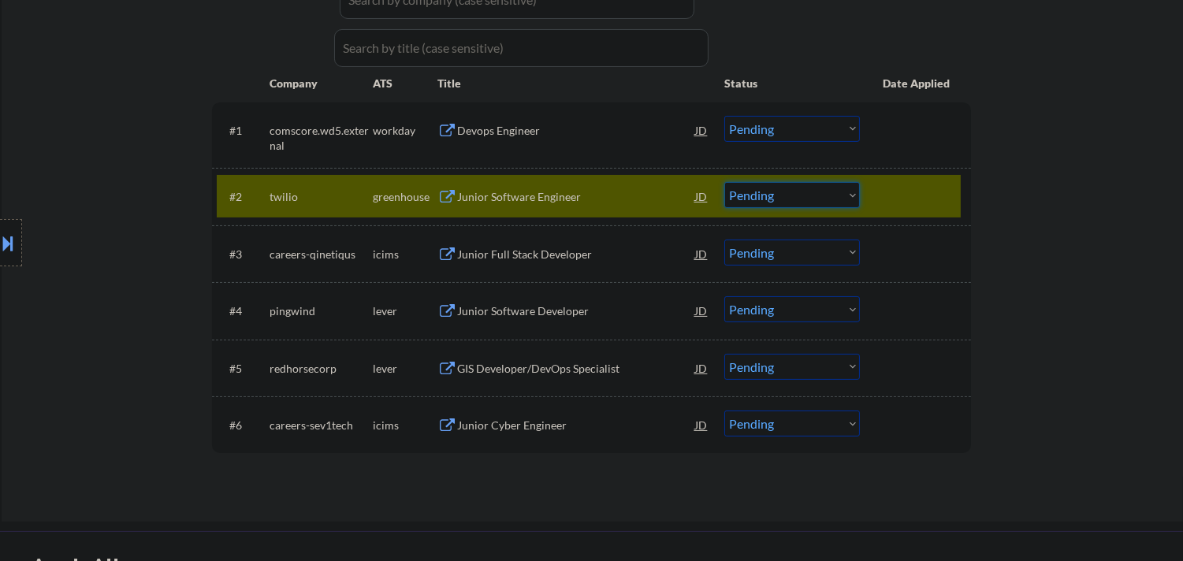
click at [831, 194] on select "Choose an option... Pending Applied Excluded (Questions) Excluded (Expired) Exc…" at bounding box center [792, 195] width 136 height 26
click at [724, 182] on select "Choose an option... Pending Applied Excluded (Questions) Excluded (Expired) Exc…" at bounding box center [792, 195] width 136 height 26
click at [910, 182] on div at bounding box center [916, 196] width 69 height 28
select select ""pending""
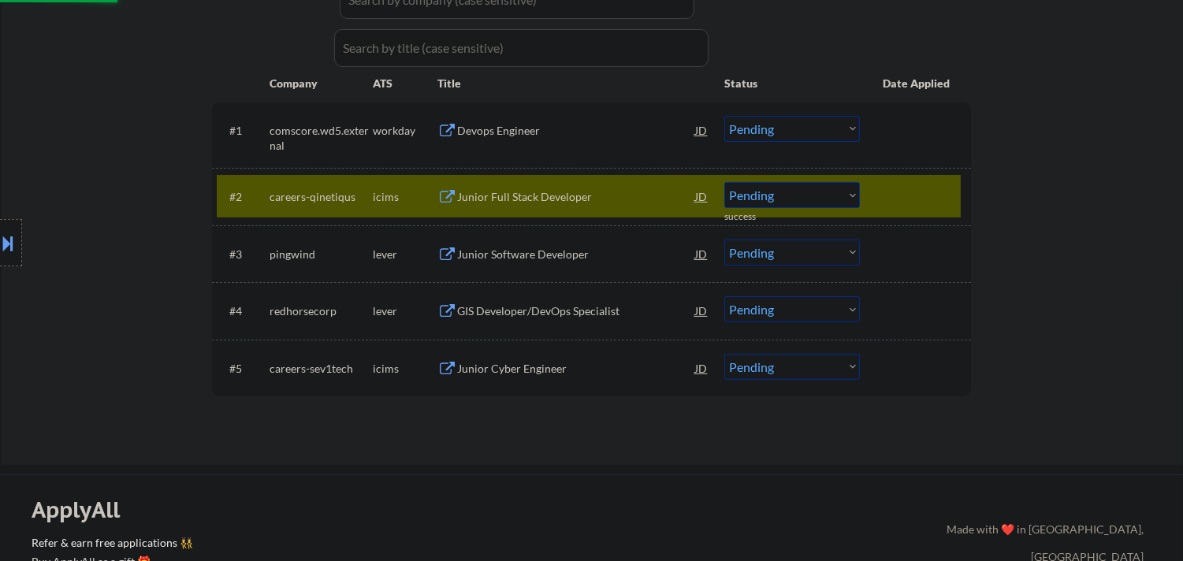
click at [930, 189] on div at bounding box center [916, 196] width 69 height 28
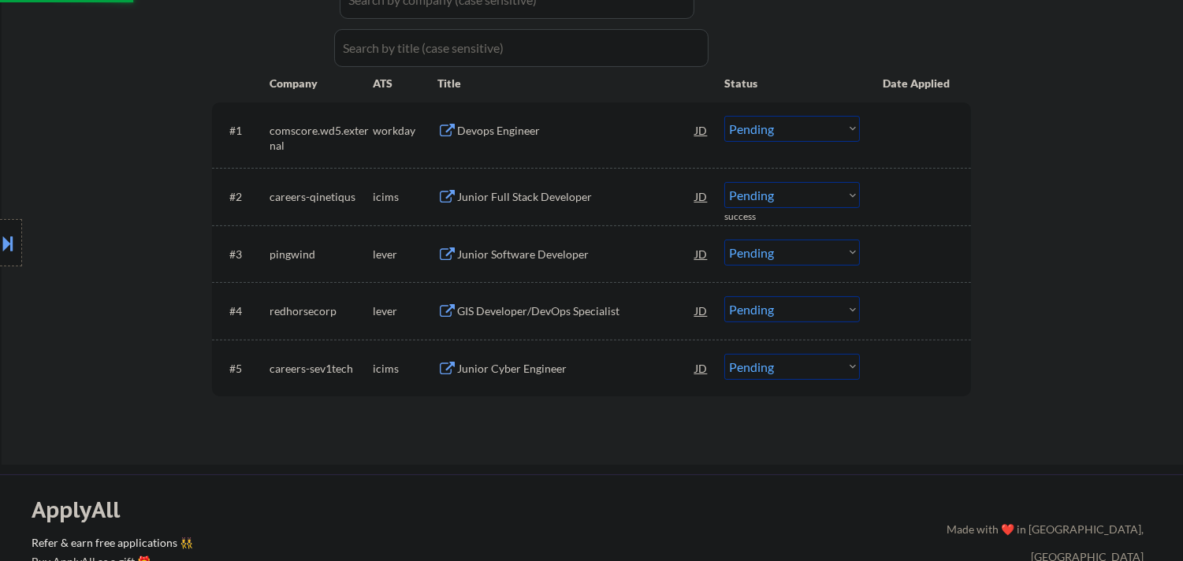
click at [568, 252] on div "Junior Software Developer" at bounding box center [576, 255] width 238 height 16
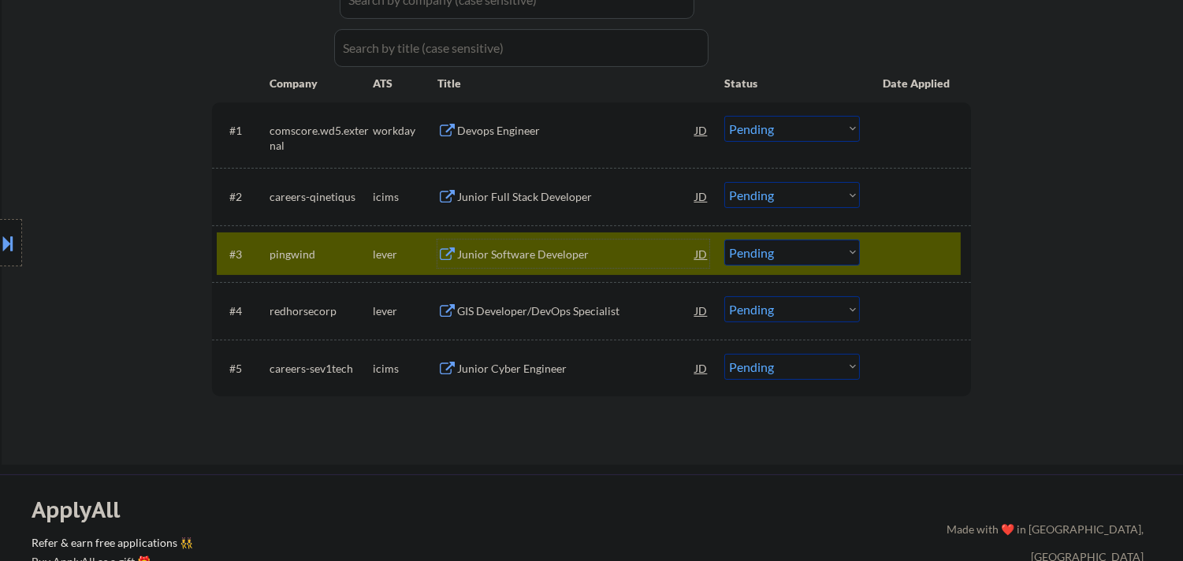
click at [852, 252] on select "Choose an option... Pending Applied Excluded (Questions) Excluded (Expired) Exc…" at bounding box center [792, 253] width 136 height 26
click at [724, 240] on select "Choose an option... Pending Applied Excluded (Questions) Excluded (Expired) Exc…" at bounding box center [792, 253] width 136 height 26
click at [925, 236] on div "#3 pingwind lever Junior Software Developer JD Choose an option... Pending Appl…" at bounding box center [589, 253] width 744 height 43
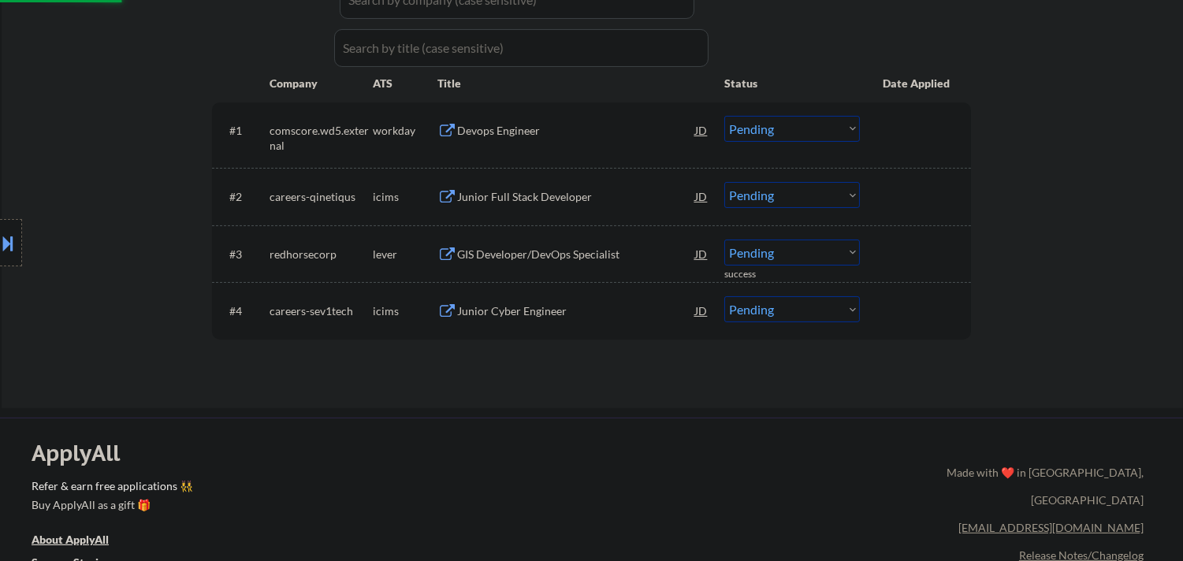
click at [575, 244] on div "GIS Developer/DevOps Specialist" at bounding box center [576, 254] width 238 height 28
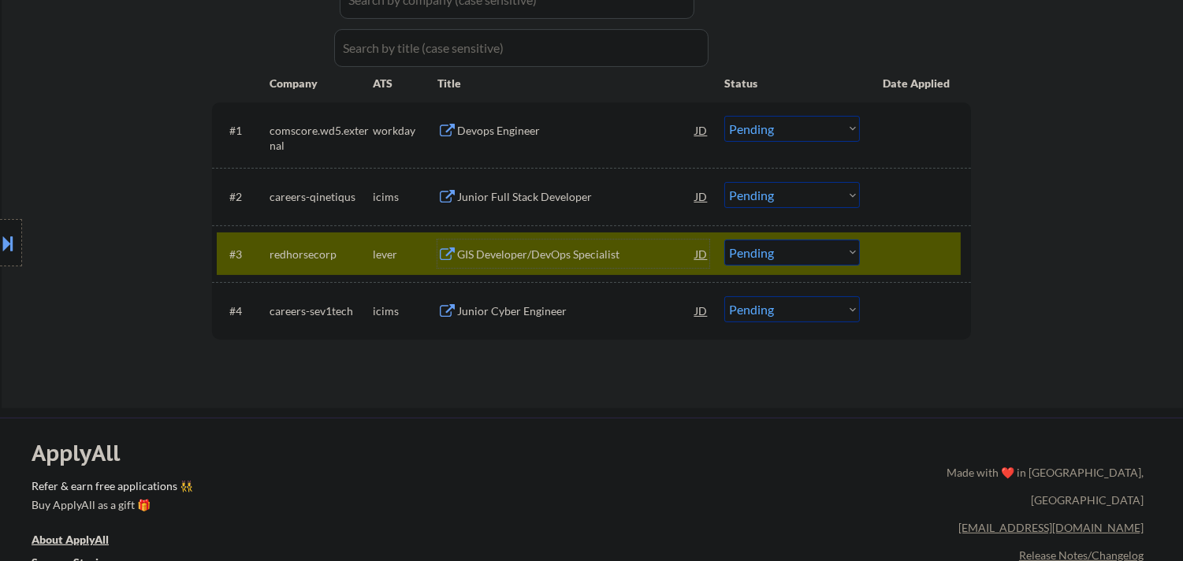
click at [770, 249] on select "Choose an option... Pending Applied Excluded (Questions) Excluded (Expired) Exc…" at bounding box center [792, 253] width 136 height 26
drag, startPoint x: 758, startPoint y: 253, endPoint x: 758, endPoint y: 262, distance: 8.7
click at [758, 253] on select "Choose an option... Pending Applied Excluded (Questions) Excluded (Expired) Exc…" at bounding box center [792, 253] width 136 height 26
click at [724, 240] on select "Choose an option... Pending Applied Excluded (Questions) Excluded (Expired) Exc…" at bounding box center [792, 253] width 136 height 26
click at [893, 251] on div at bounding box center [916, 254] width 69 height 28
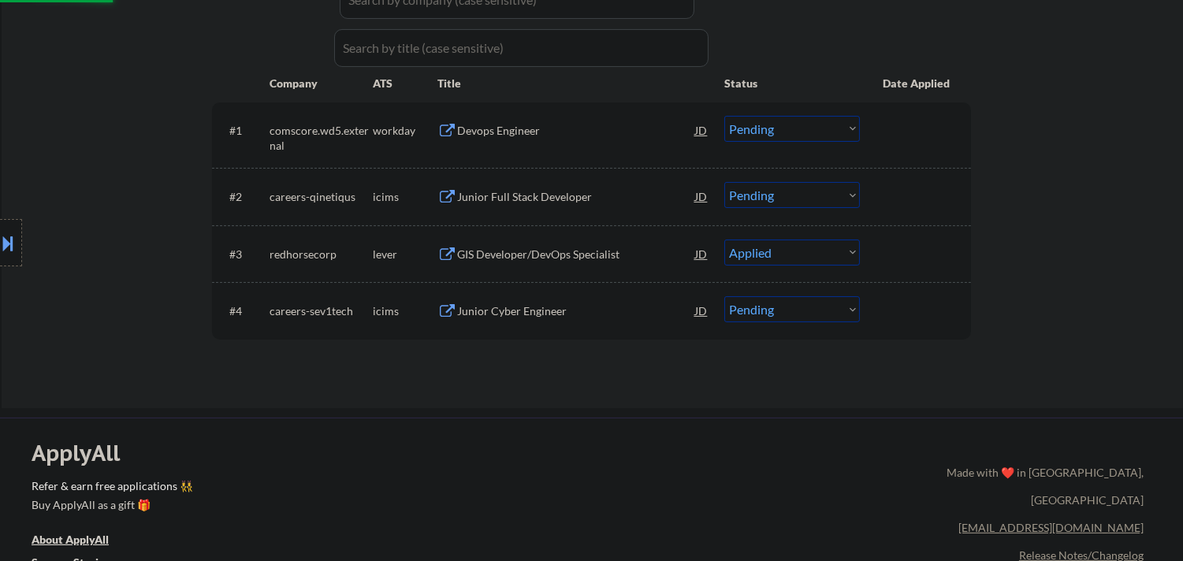
select select ""pending""
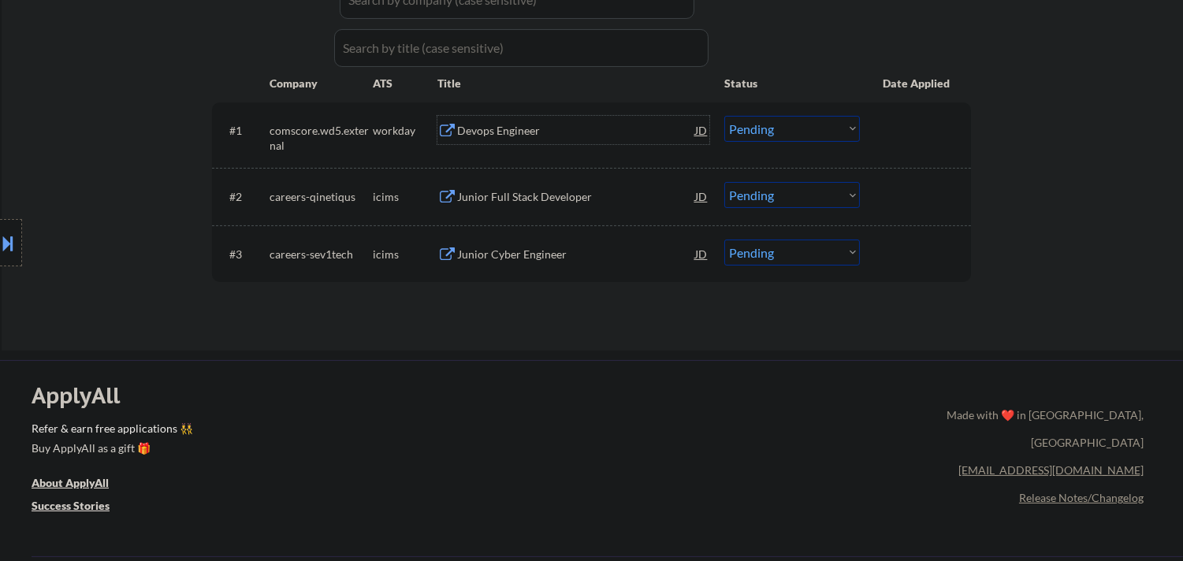
click at [548, 127] on div "Devops Engineer" at bounding box center [576, 131] width 238 height 16
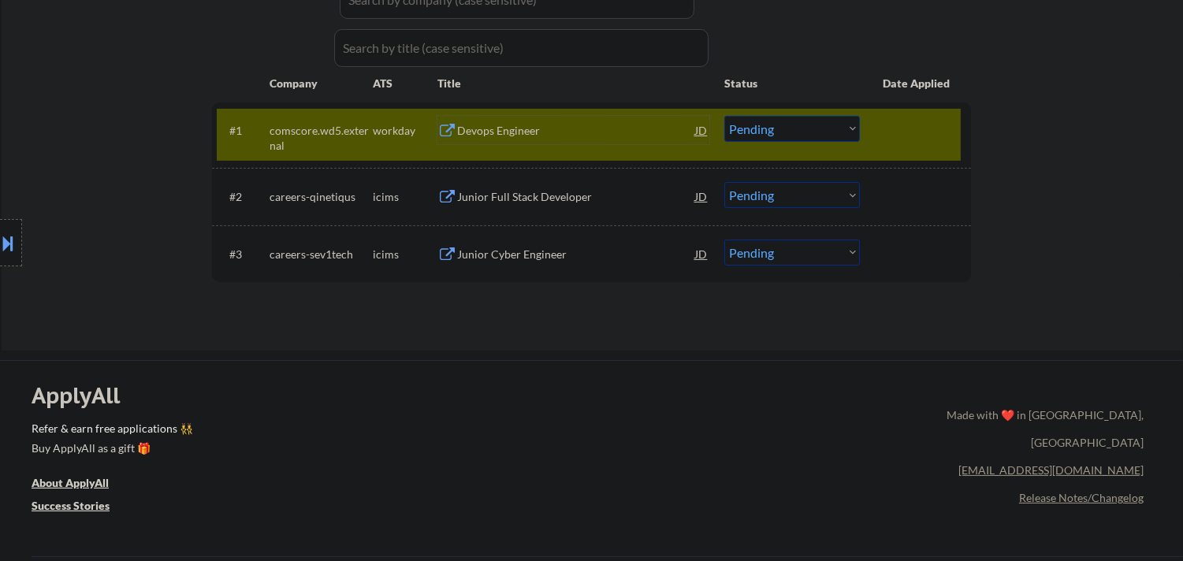
click at [938, 129] on div at bounding box center [916, 130] width 69 height 28
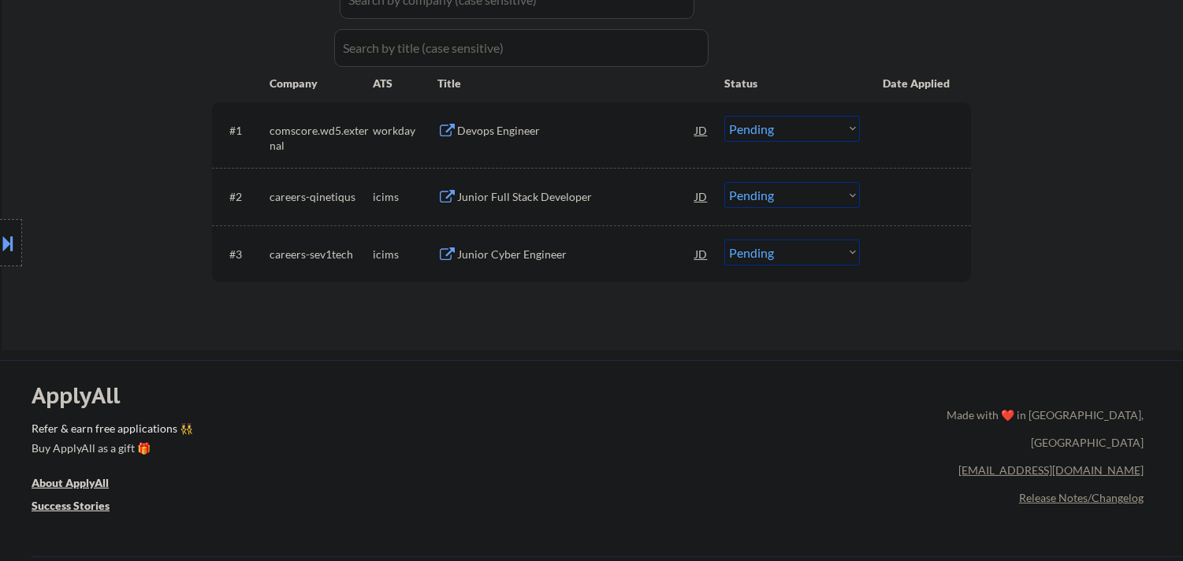
click at [574, 194] on div "Junior Full Stack Developer" at bounding box center [576, 197] width 238 height 16
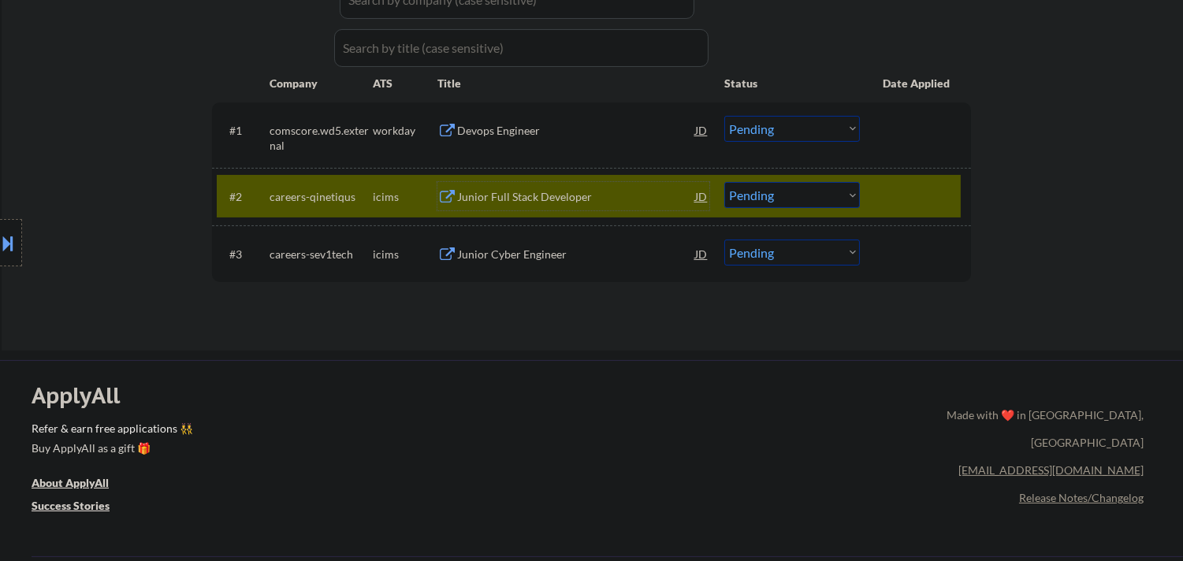
click at [833, 194] on select "Choose an option... Pending Applied Excluded (Questions) Excluded (Expired) Exc…" at bounding box center [792, 195] width 136 height 26
select select ""excluded__location_""
click at [724, 182] on select "Choose an option... Pending Applied Excluded (Questions) Excluded (Expired) Exc…" at bounding box center [792, 195] width 136 height 26
drag, startPoint x: 907, startPoint y: 191, endPoint x: 775, endPoint y: 184, distance: 131.8
click at [907, 191] on div at bounding box center [916, 196] width 69 height 28
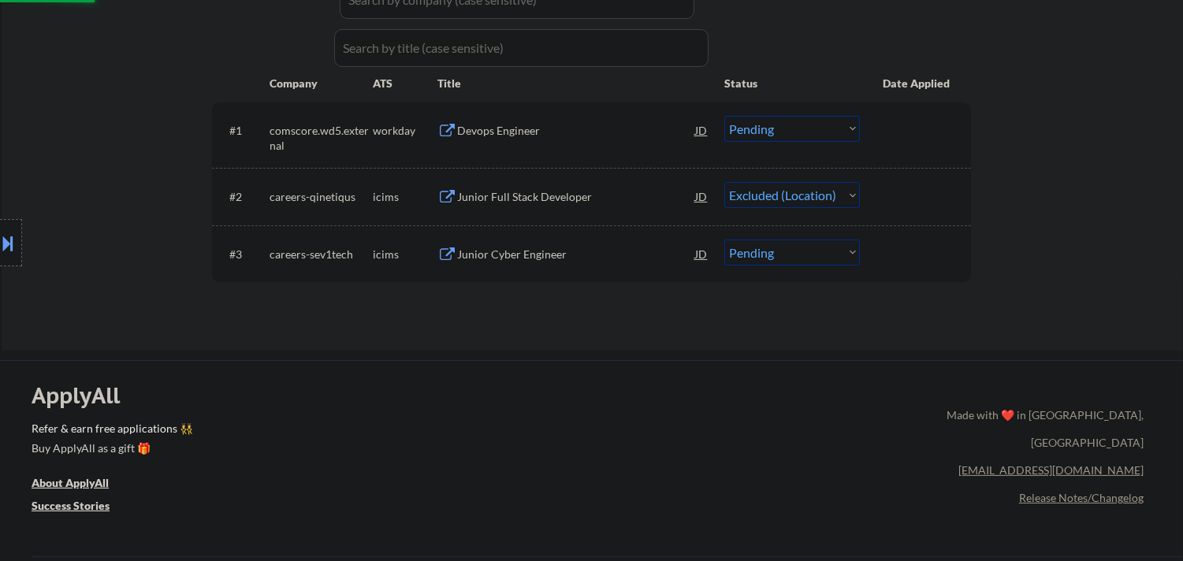
select select ""pending""
select select ""excluded__location_""
select select ""pending""
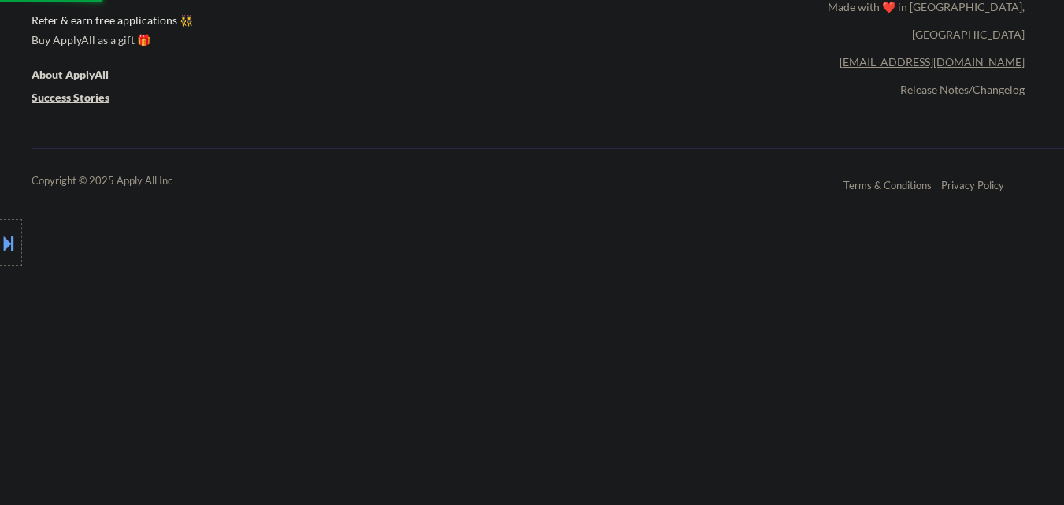
select select ""pending""
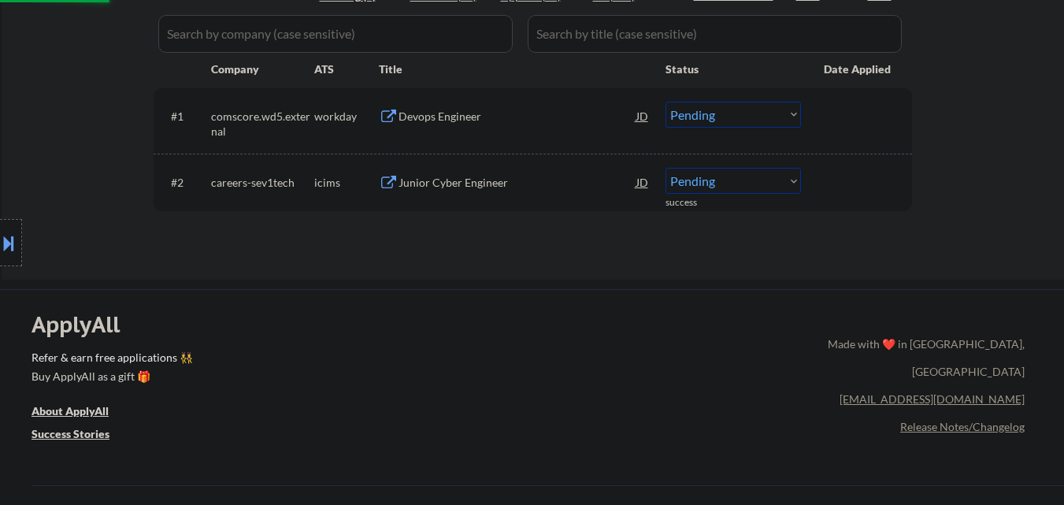
scroll to position [211, 0]
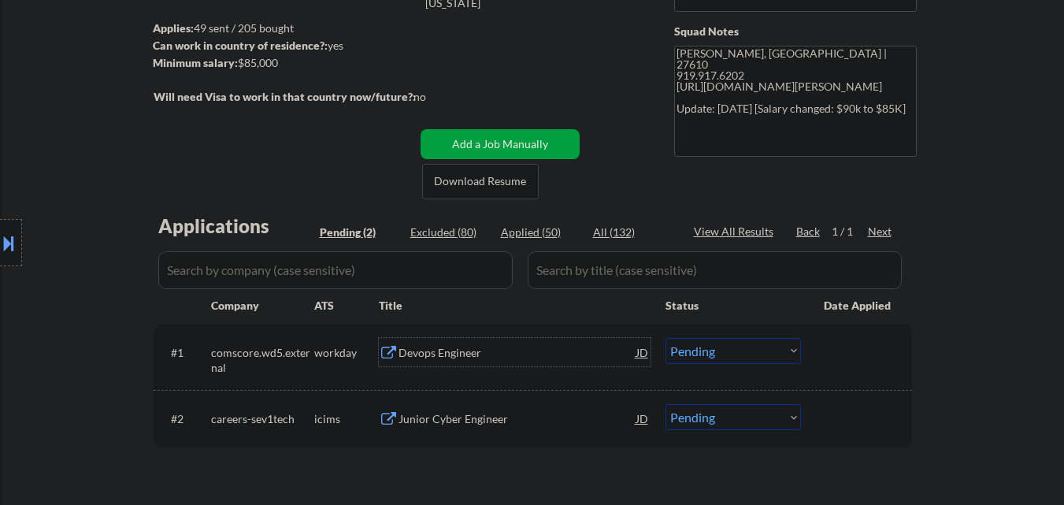
click at [445, 351] on div "Devops Engineer" at bounding box center [518, 353] width 238 height 16
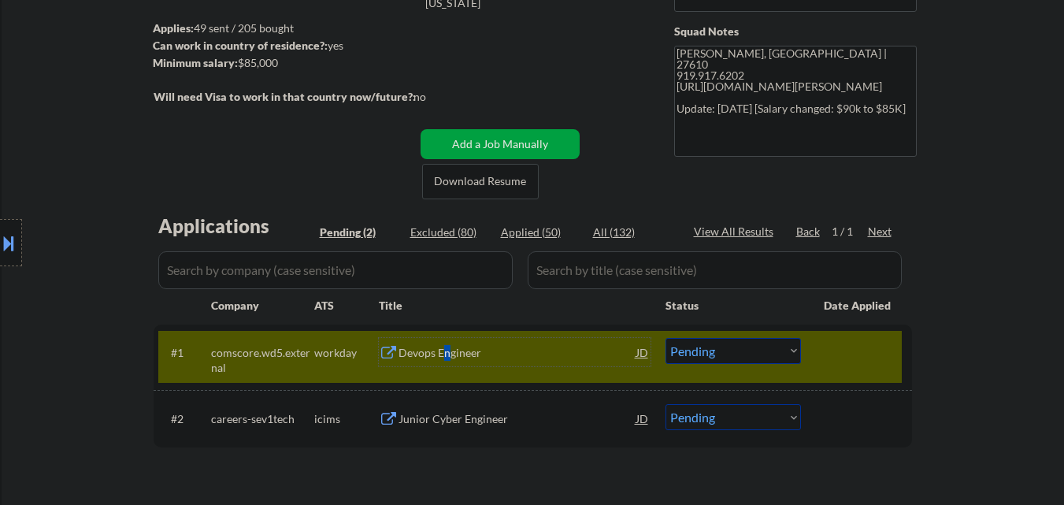
click at [754, 348] on select "Choose an option... Pending Applied Excluded (Questions) Excluded (Expired) Exc…" at bounding box center [734, 351] width 136 height 26
drag, startPoint x: 706, startPoint y: 349, endPoint x: 710, endPoint y: 340, distance: 10.2
click at [706, 349] on select "Choose an option... Pending Applied Excluded (Questions) Excluded (Expired) Exc…" at bounding box center [734, 351] width 136 height 26
click at [666, 338] on select "Choose an option... Pending Applied Excluded (Questions) Excluded (Expired) Exc…" at bounding box center [734, 351] width 136 height 26
click at [869, 346] on div at bounding box center [858, 352] width 69 height 28
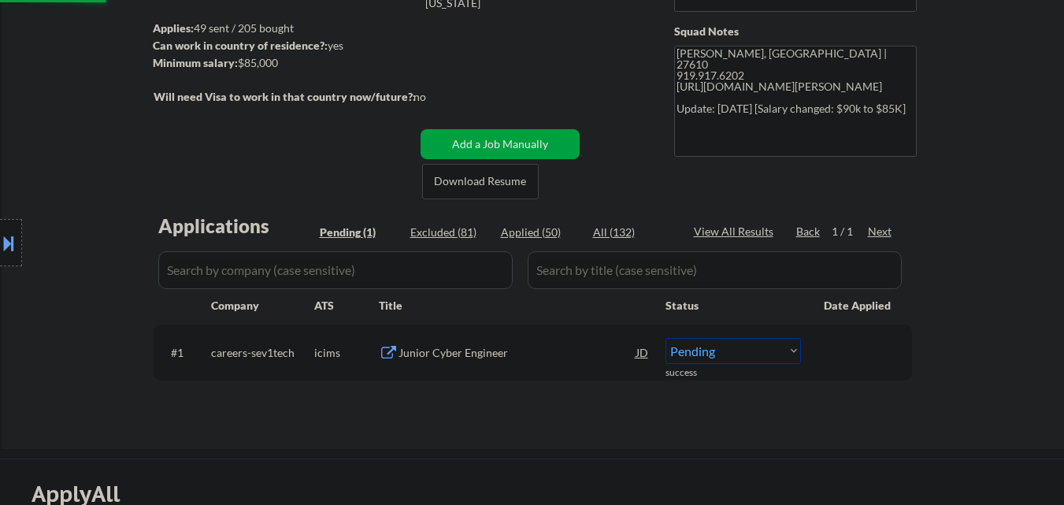
click at [456, 351] on div "Junior Cyber Engineer" at bounding box center [518, 353] width 238 height 16
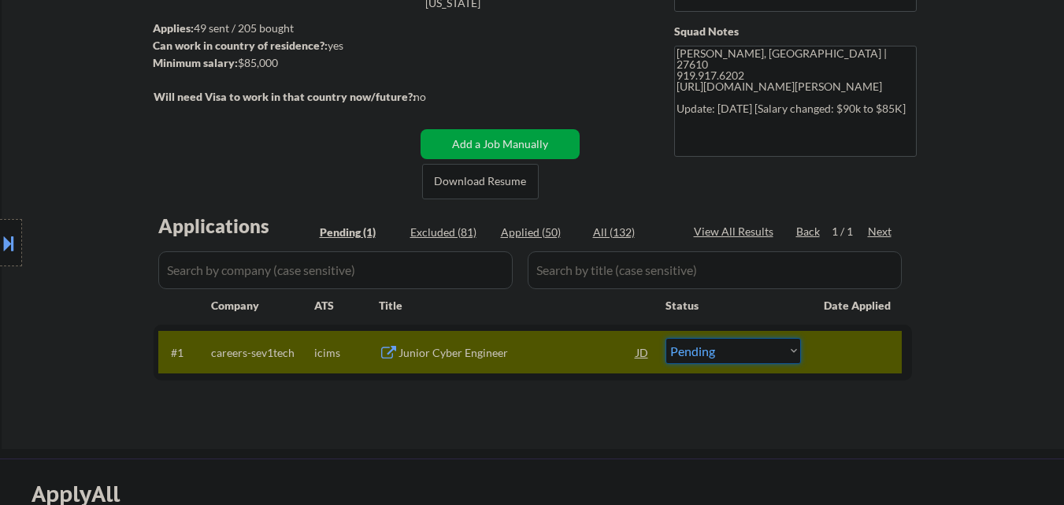
click at [769, 348] on select "Choose an option... Pending Applied Excluded (Questions) Excluded (Expired) Exc…" at bounding box center [734, 351] width 136 height 26
select select ""excluded__location_""
click at [666, 338] on select "Choose an option... Pending Applied Excluded (Questions) Excluded (Expired) Exc…" at bounding box center [734, 351] width 136 height 26
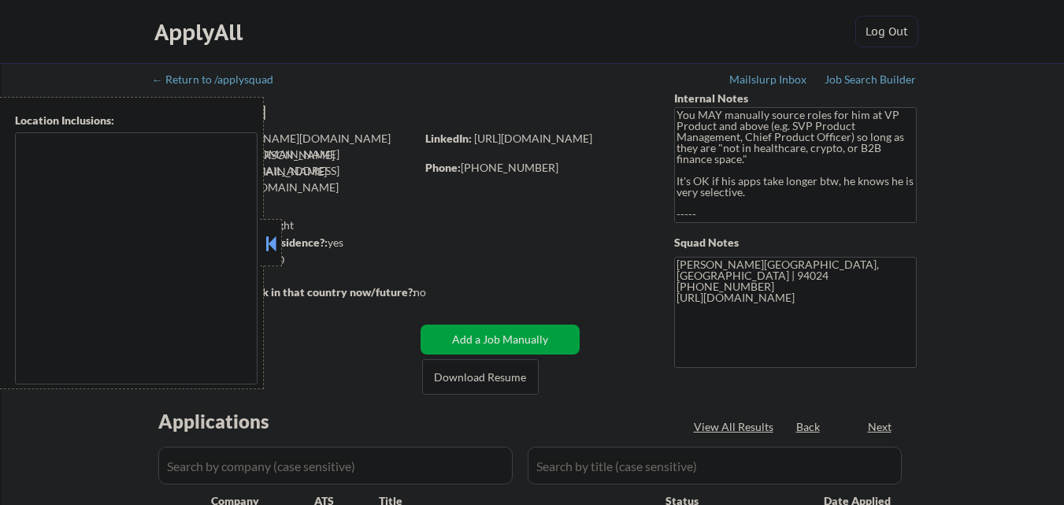
type textarea "[GEOGRAPHIC_DATA], [GEOGRAPHIC_DATA] [GEOGRAPHIC_DATA], [GEOGRAPHIC_DATA] [GEOG…"
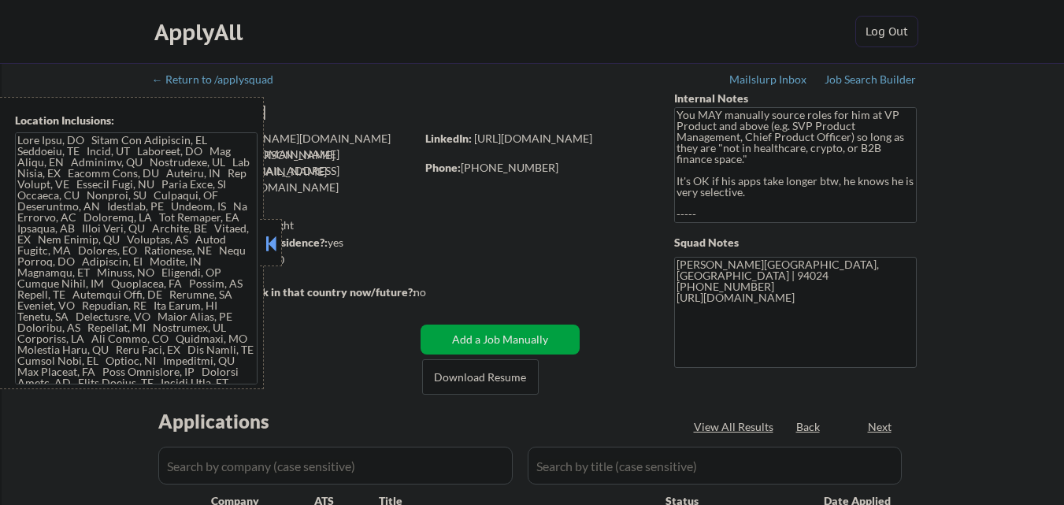
select select ""pending""
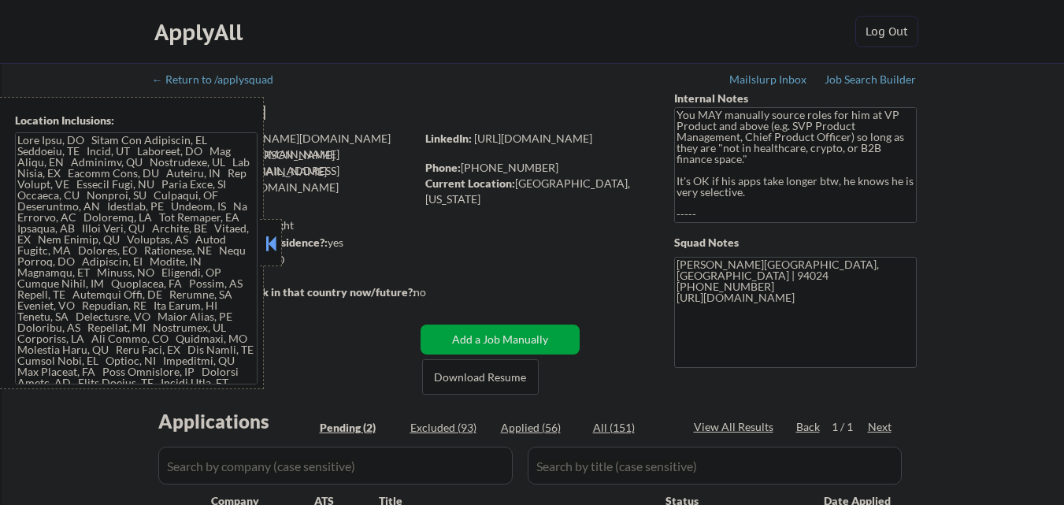
click at [275, 240] on button at bounding box center [270, 244] width 17 height 24
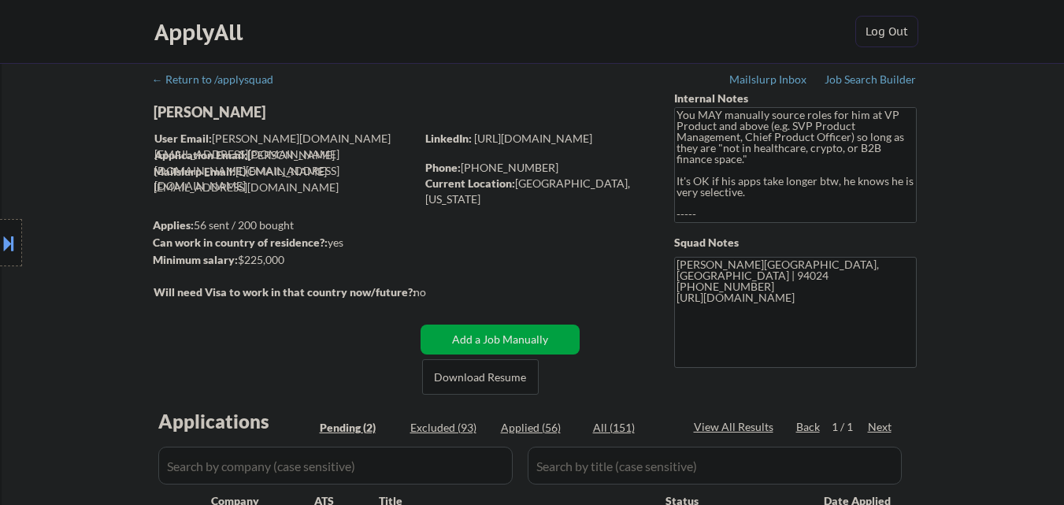
select select ""pending""
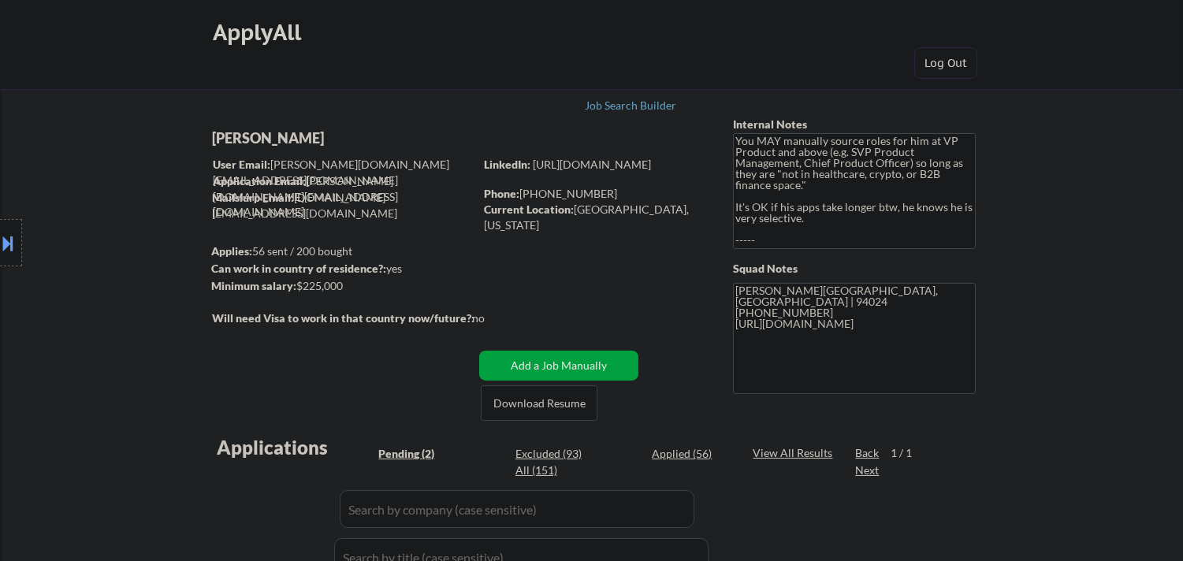
select select ""pending""
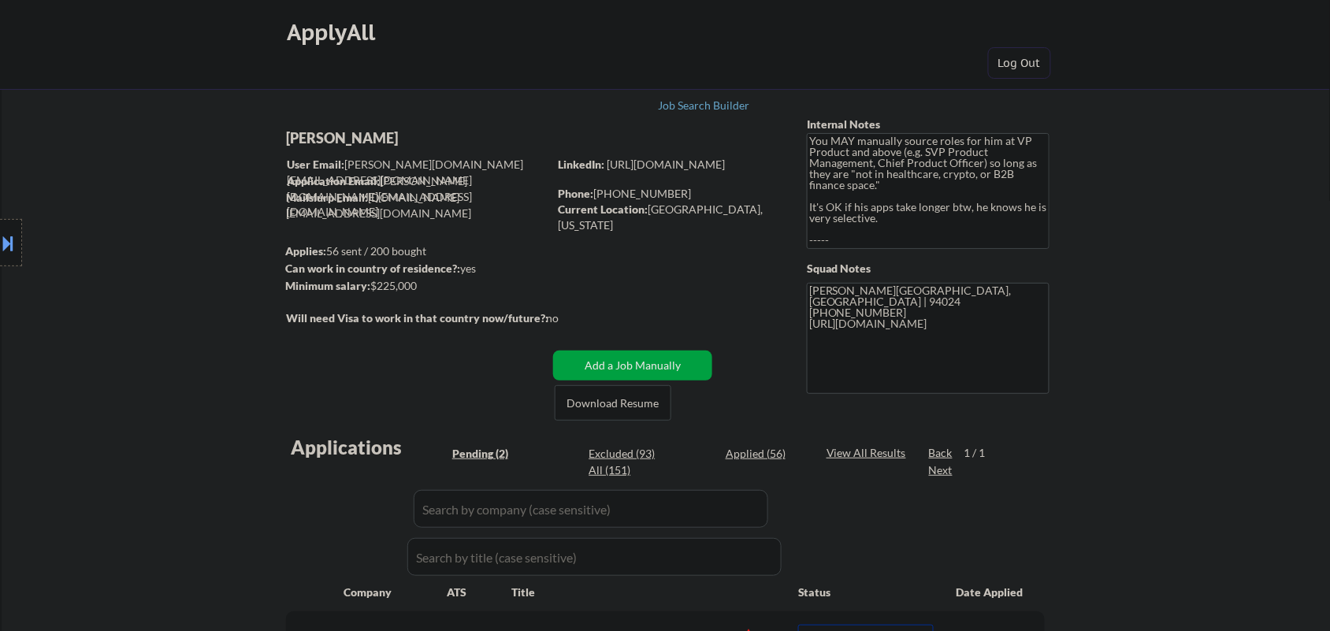
click at [337, 138] on div "[PERSON_NAME]" at bounding box center [448, 138] width 324 height 20
copy div "[PERSON_NAME]"
select select ""pending""
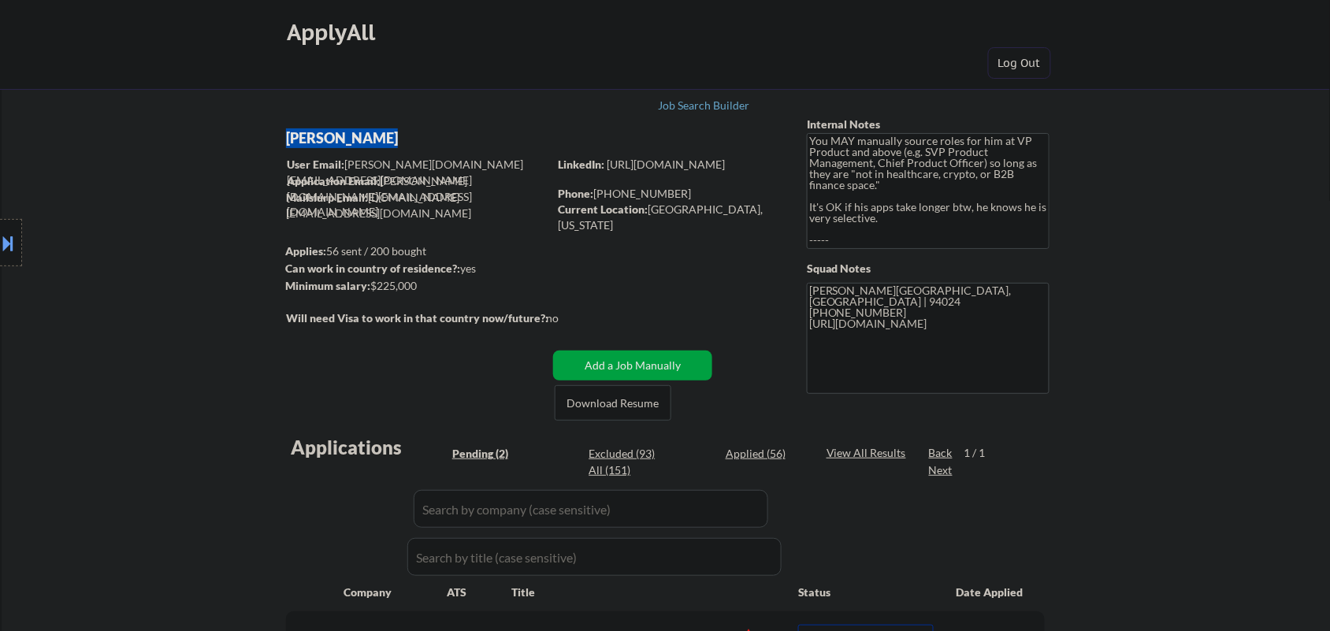
select select ""pending""
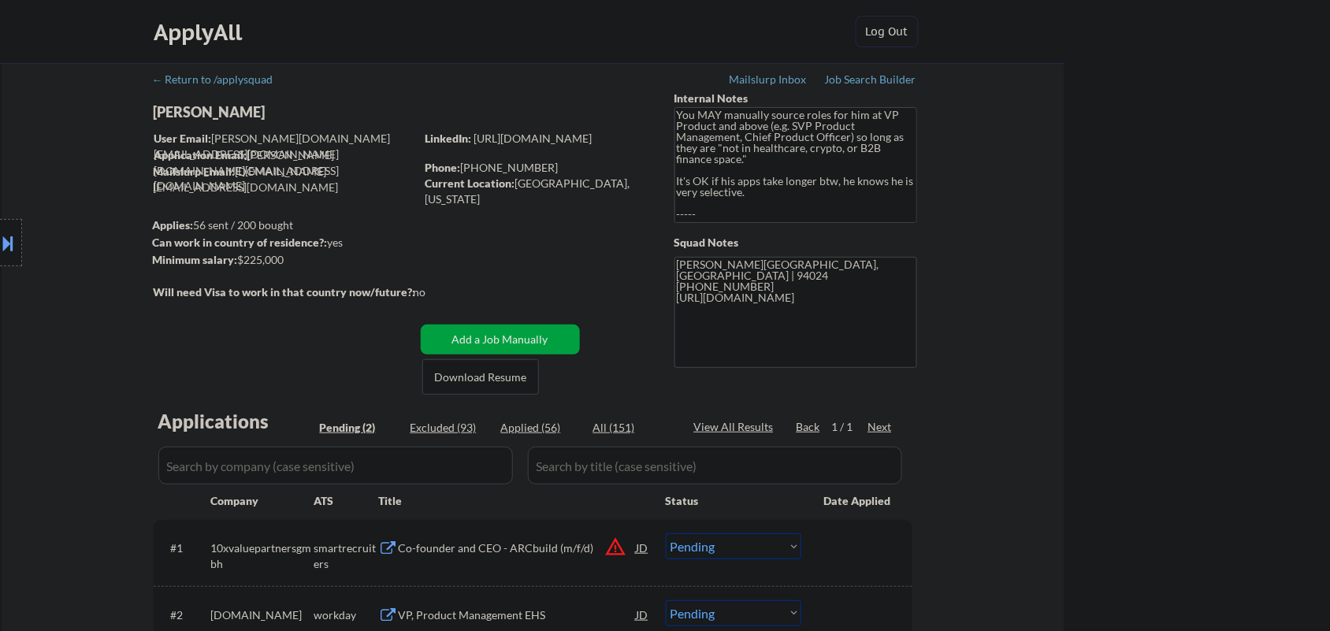
select select ""pending""
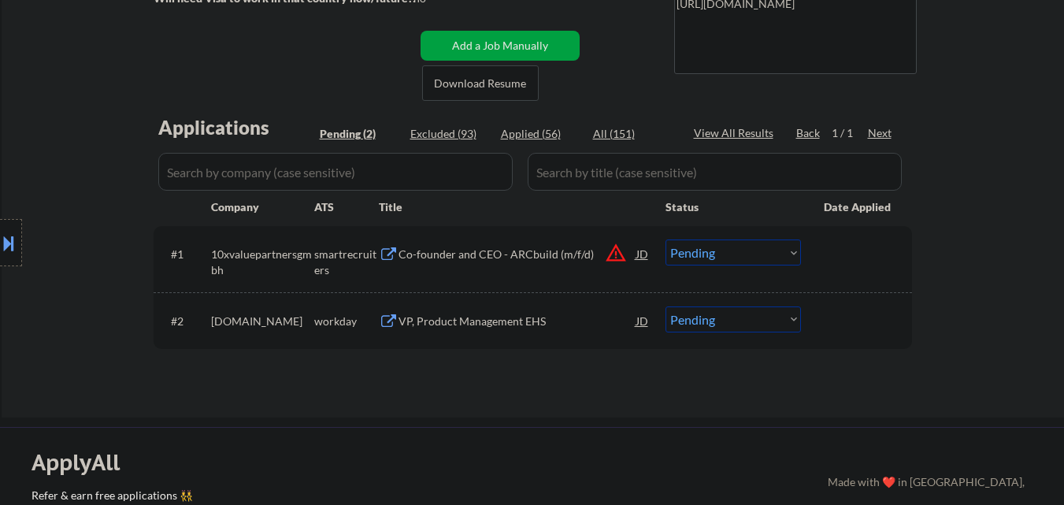
scroll to position [315, 0]
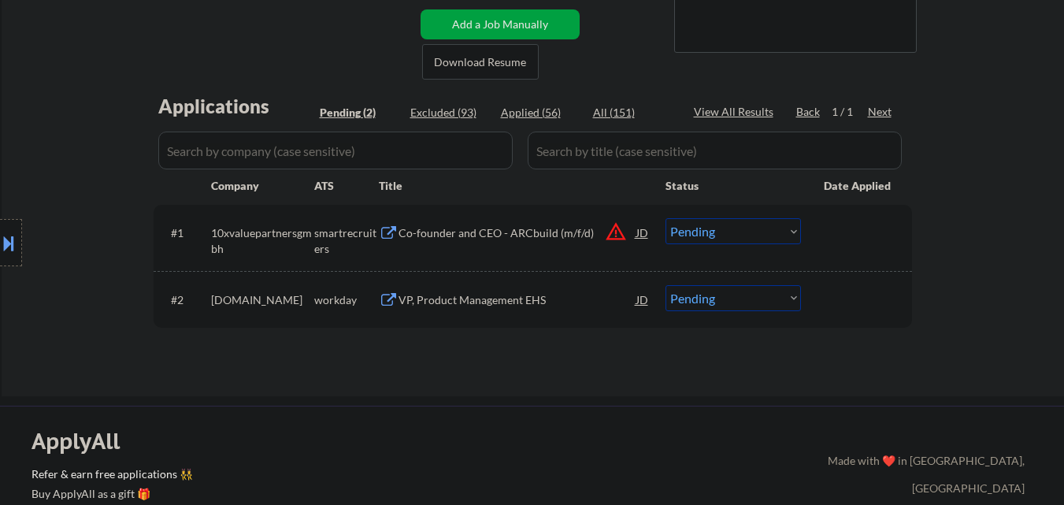
drag, startPoint x: 0, startPoint y: 238, endPoint x: 9, endPoint y: 240, distance: 8.8
click at [0, 240] on button at bounding box center [8, 243] width 17 height 26
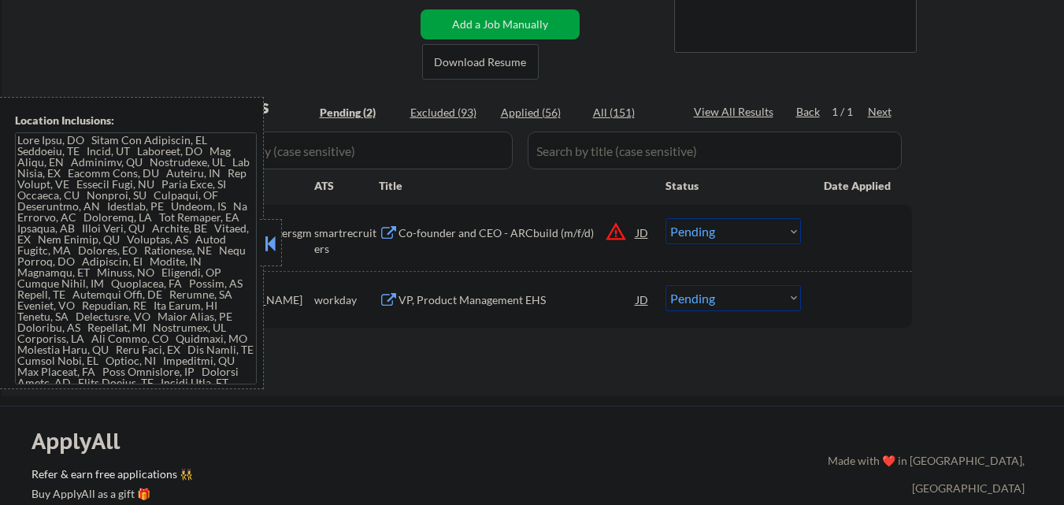
click at [132, 295] on textarea at bounding box center [136, 258] width 242 height 252
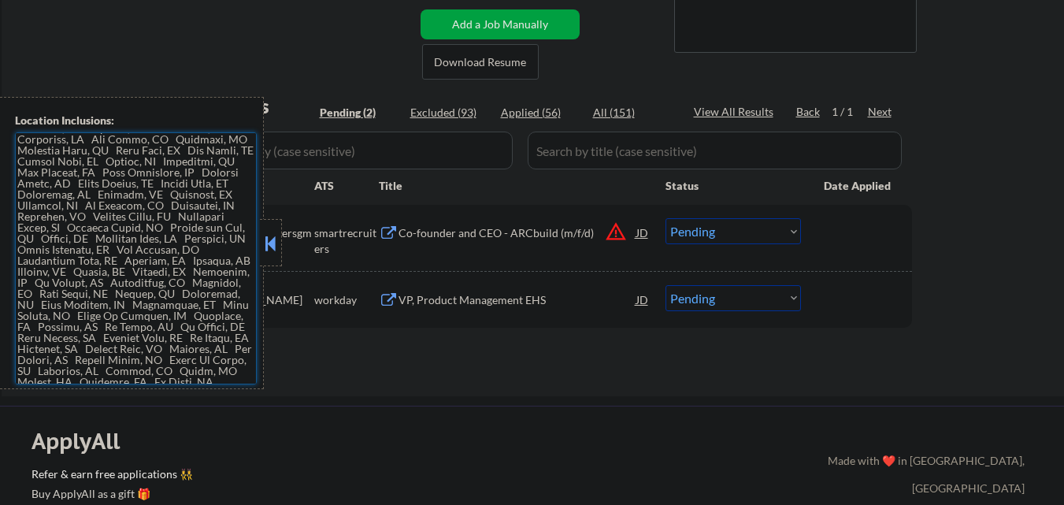
scroll to position [0, 0]
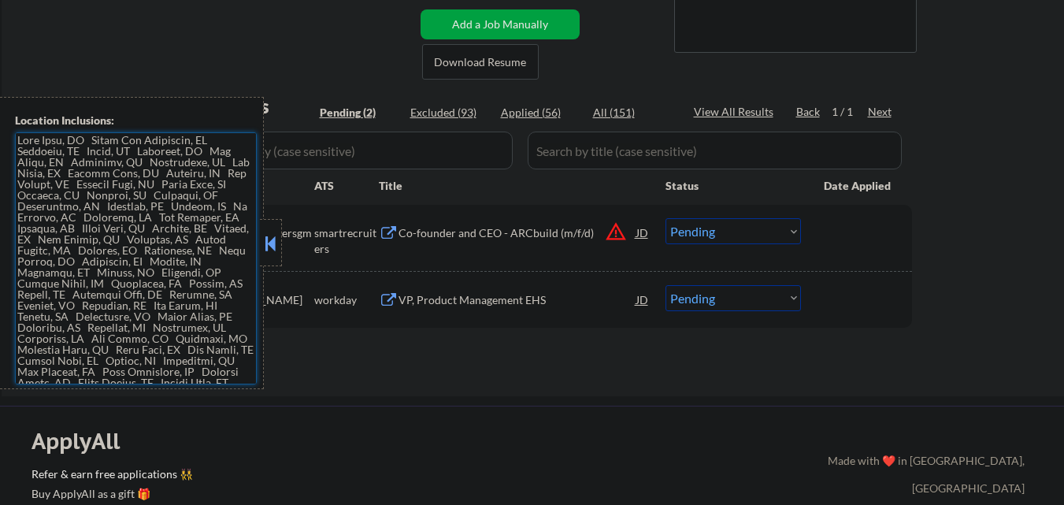
click at [272, 242] on button at bounding box center [270, 244] width 17 height 24
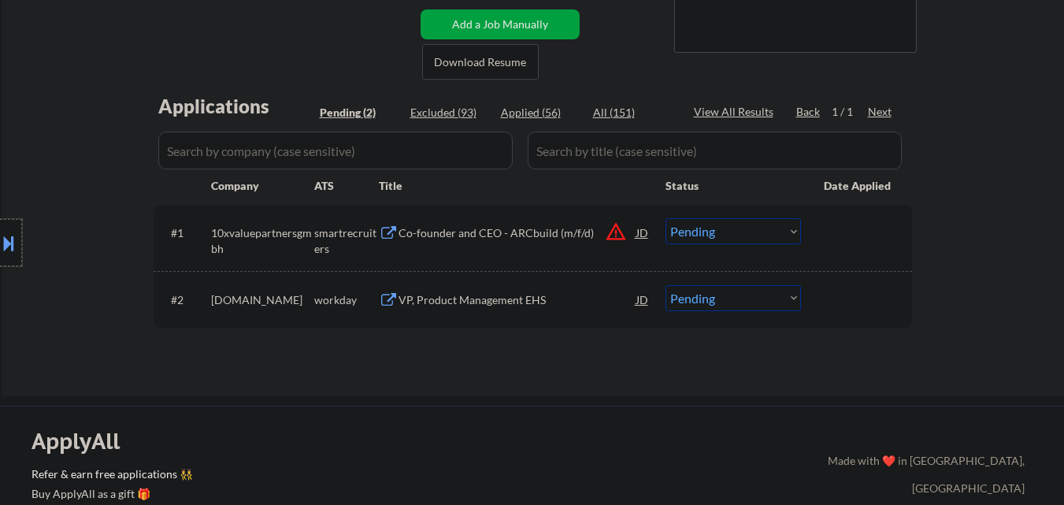
click at [5, 257] on div at bounding box center [11, 242] width 22 height 47
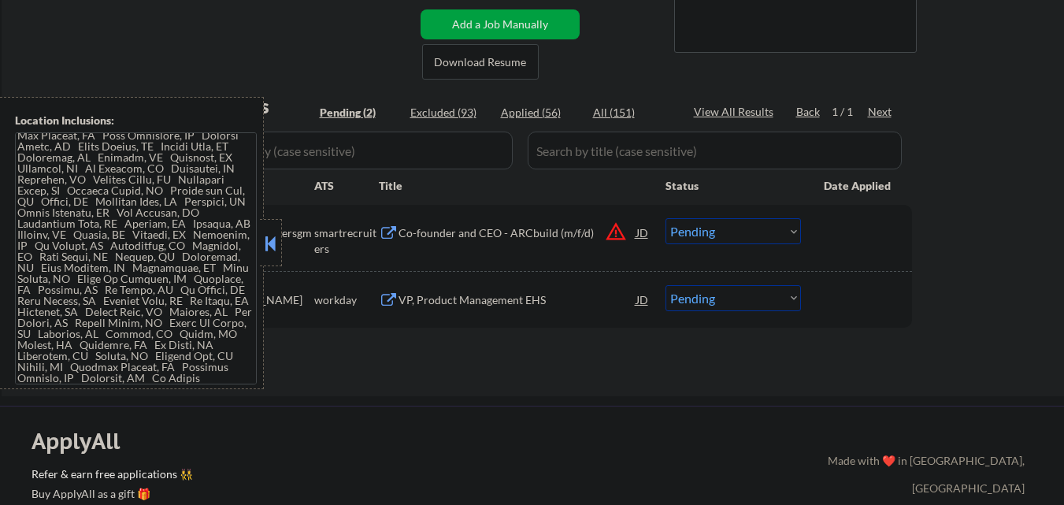
scroll to position [158, 0]
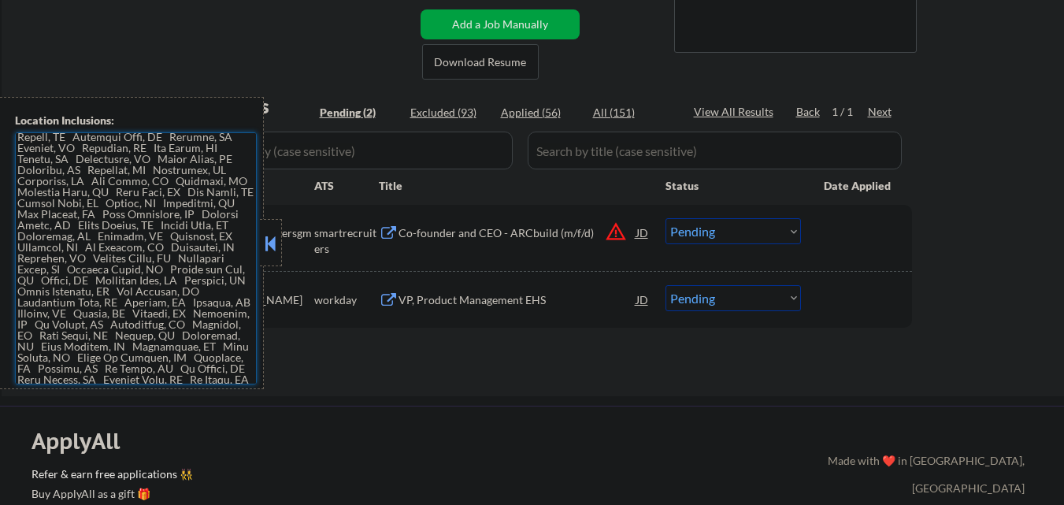
click at [260, 249] on div at bounding box center [271, 242] width 22 height 47
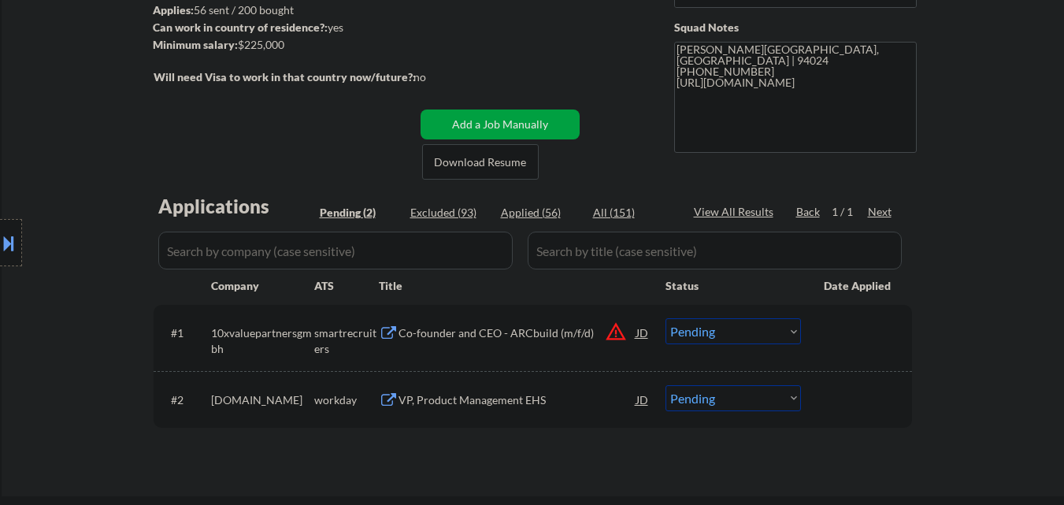
scroll to position [236, 0]
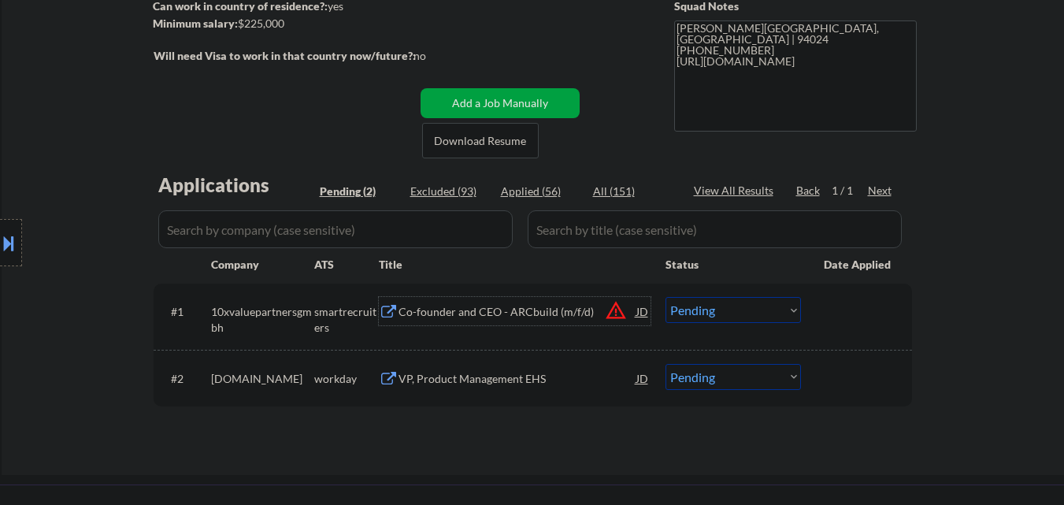
click at [555, 312] on div "Co-founder and CEO - ARCbuild (m/f/d)" at bounding box center [518, 312] width 238 height 16
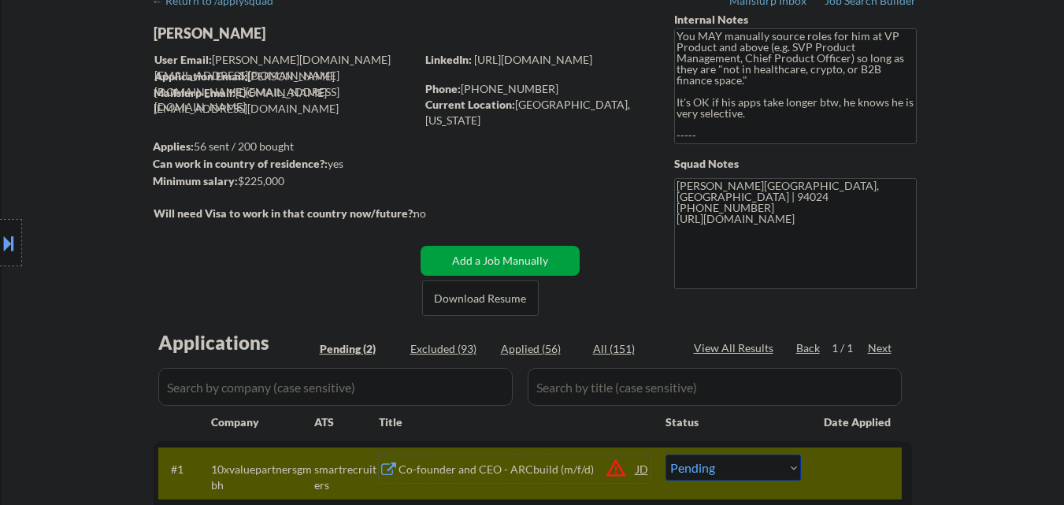
scroll to position [158, 0]
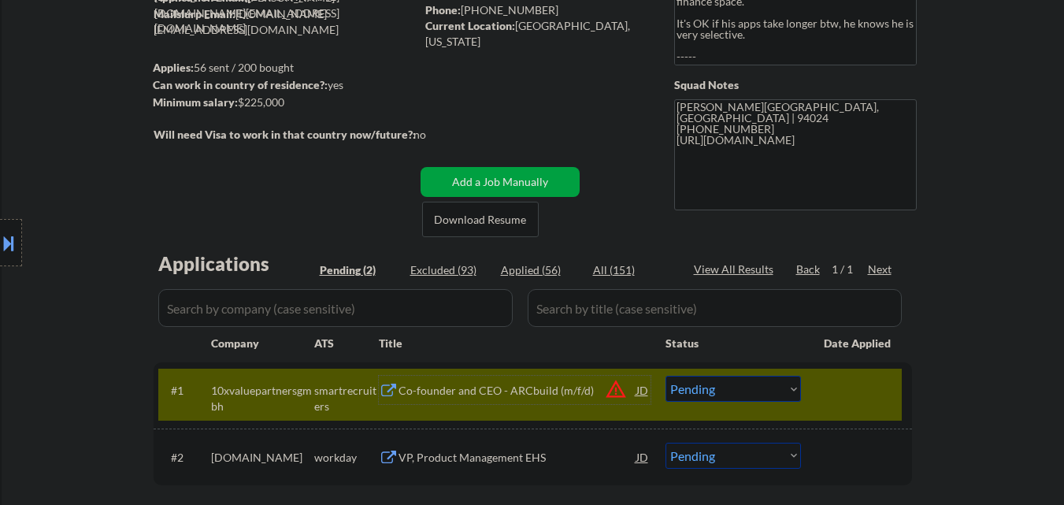
click at [18, 225] on div at bounding box center [11, 242] width 22 height 47
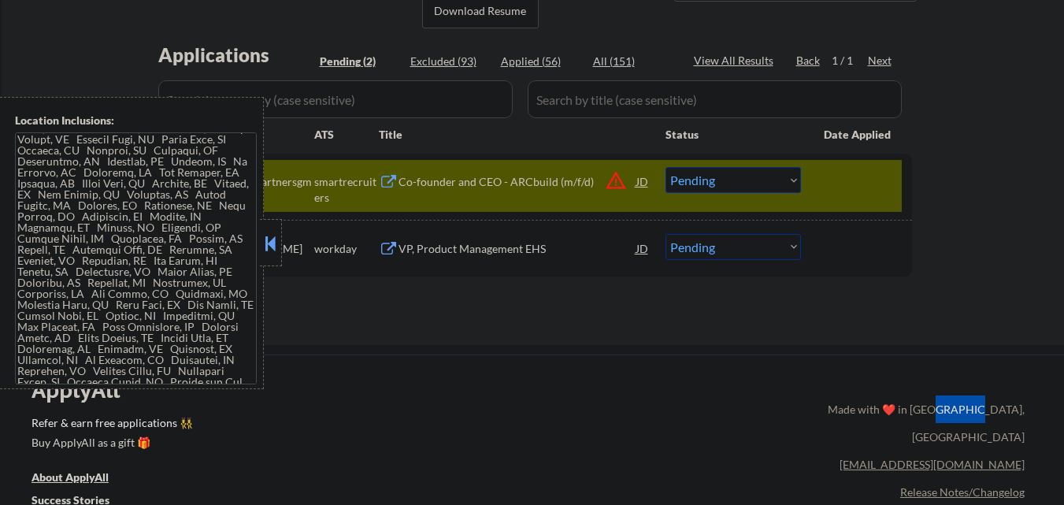
scroll to position [0, 0]
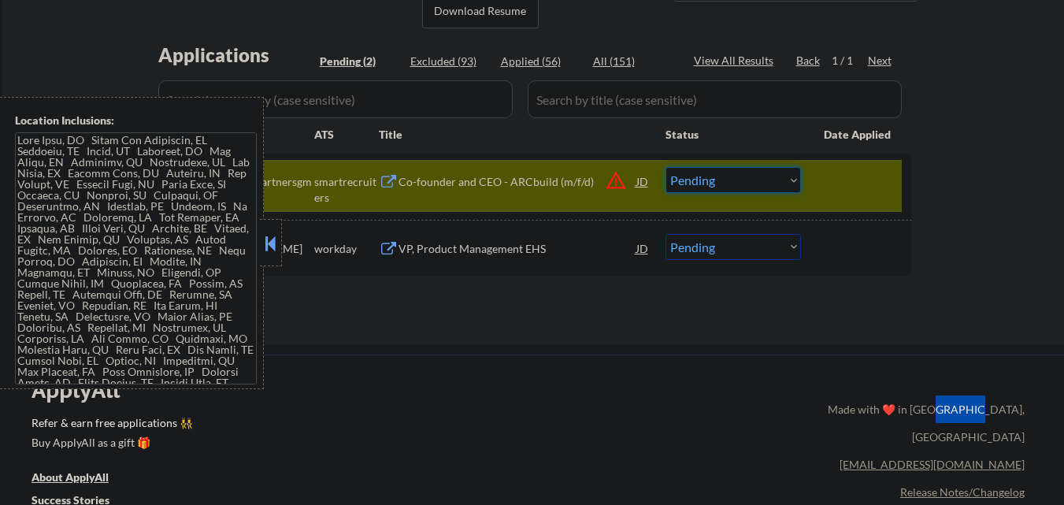
click at [730, 180] on select "Choose an option... Pending Applied Excluded (Questions) Excluded (Expired) Exc…" at bounding box center [734, 180] width 136 height 26
click at [666, 167] on select "Choose an option... Pending Applied Excluded (Questions) Excluded (Expired) Exc…" at bounding box center [734, 180] width 136 height 26
drag, startPoint x: 272, startPoint y: 247, endPoint x: 336, endPoint y: 245, distance: 64.6
click at [272, 247] on button at bounding box center [270, 244] width 17 height 24
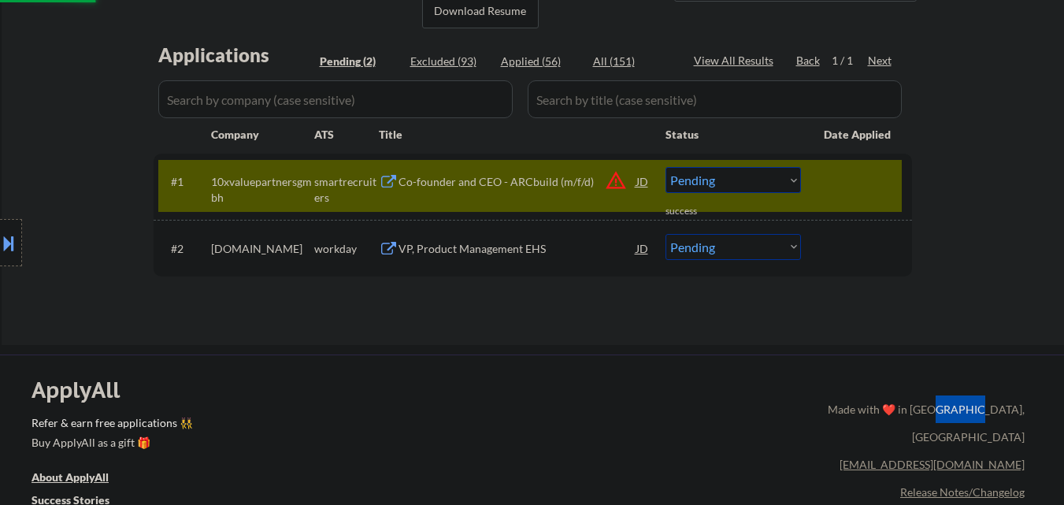
scroll to position [357, 0]
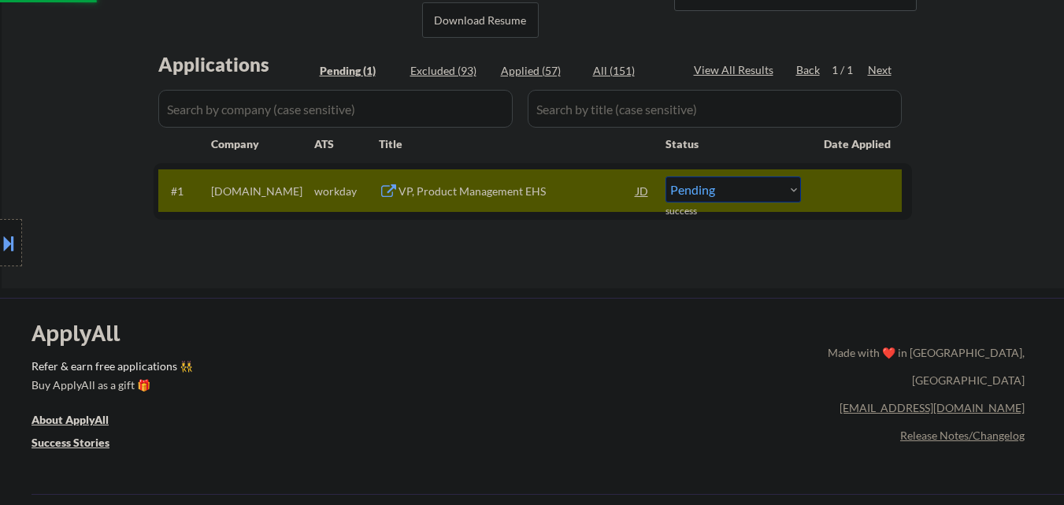
click at [515, 178] on div "VP, Product Management EHS" at bounding box center [518, 190] width 238 height 28
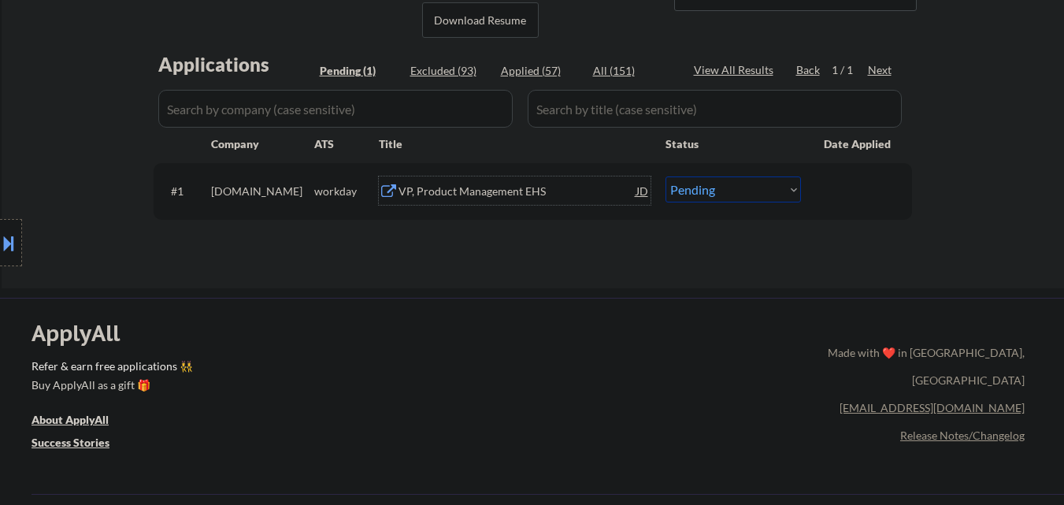
click at [752, 180] on select "Choose an option... Pending Applied Excluded (Questions) Excluded (Expired) Exc…" at bounding box center [734, 189] width 136 height 26
select select ""excluded__expired_""
click at [666, 176] on select "Choose an option... Pending Applied Excluded (Questions) Excluded (Expired) Exc…" at bounding box center [734, 189] width 136 height 26
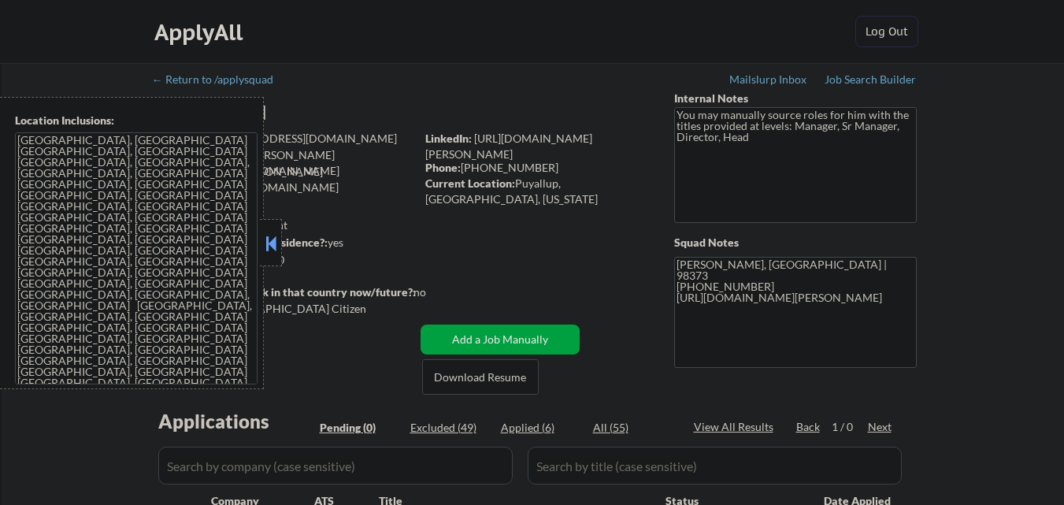
click at [278, 253] on button at bounding box center [270, 244] width 17 height 24
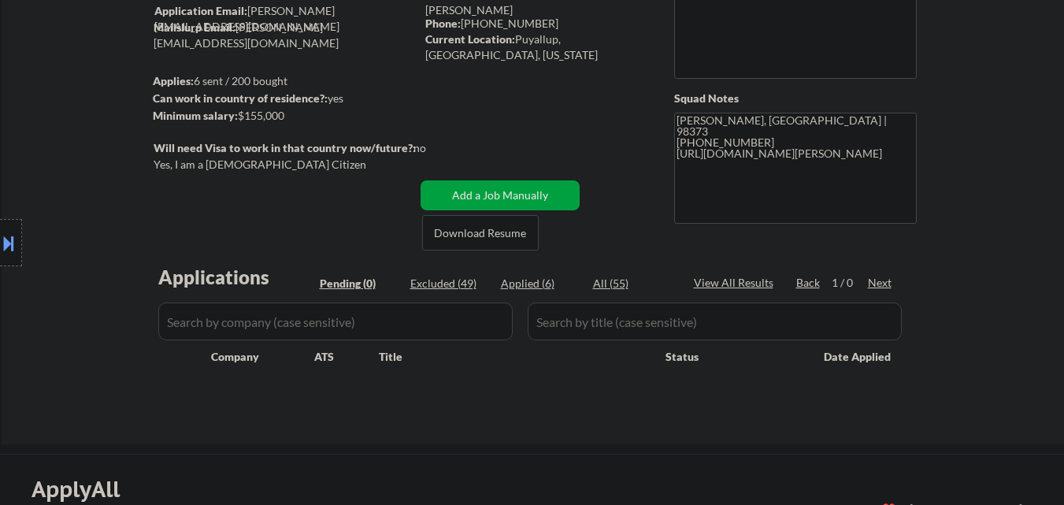
scroll to position [79, 0]
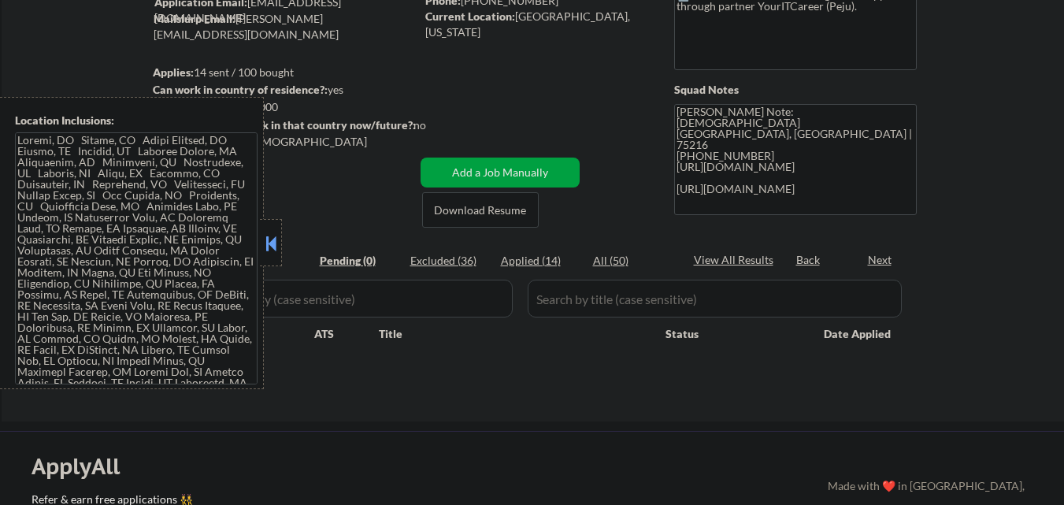
scroll to position [79, 0]
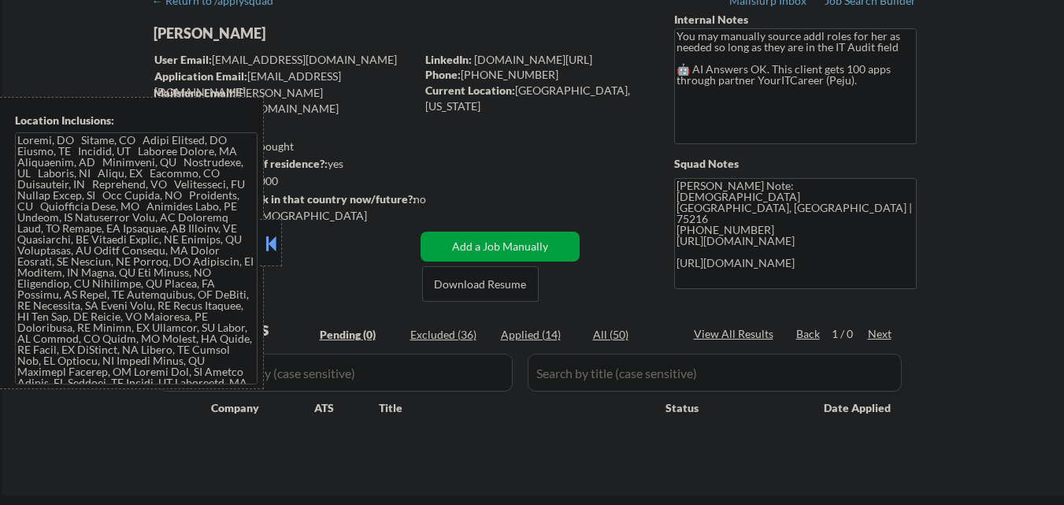
click at [269, 236] on button at bounding box center [270, 244] width 17 height 24
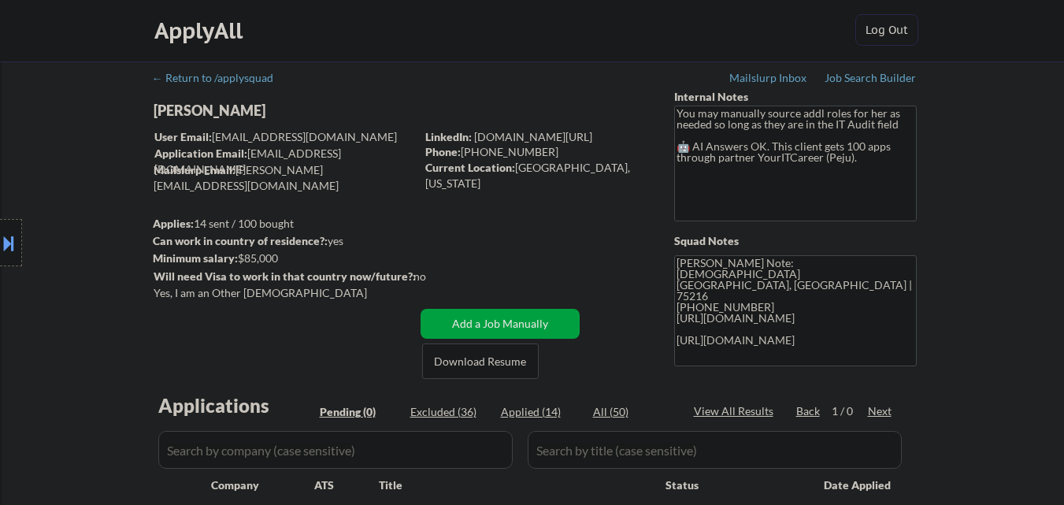
scroll to position [0, 0]
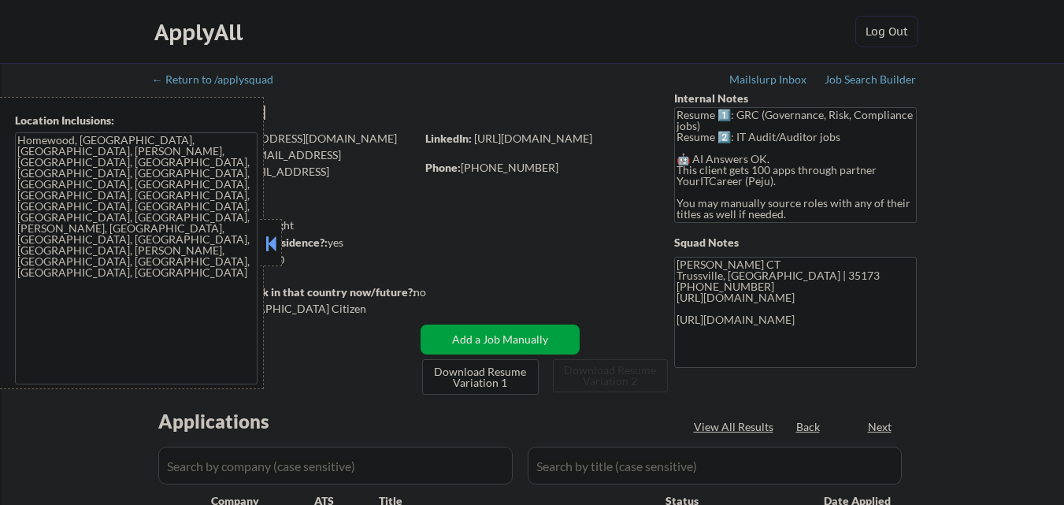
select select ""pending""
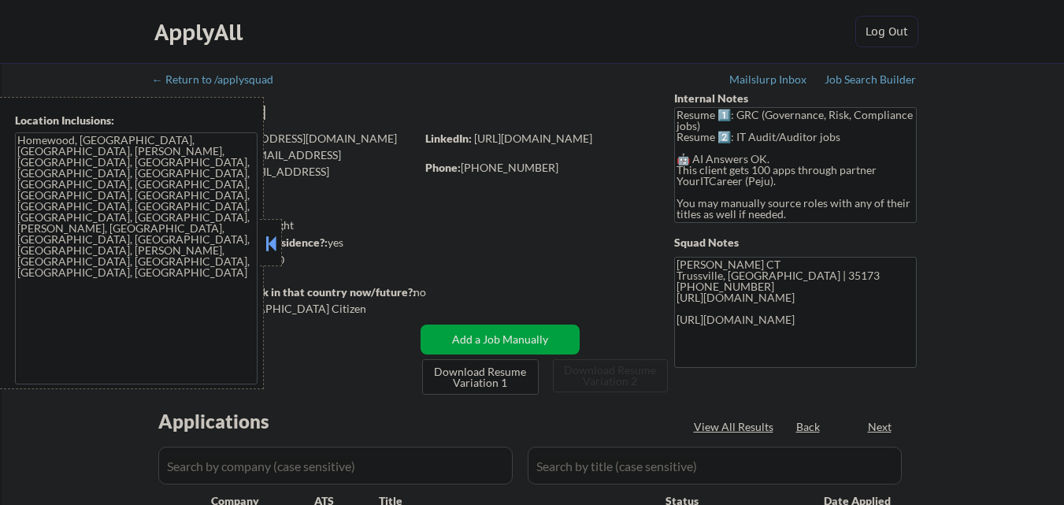
select select ""pending""
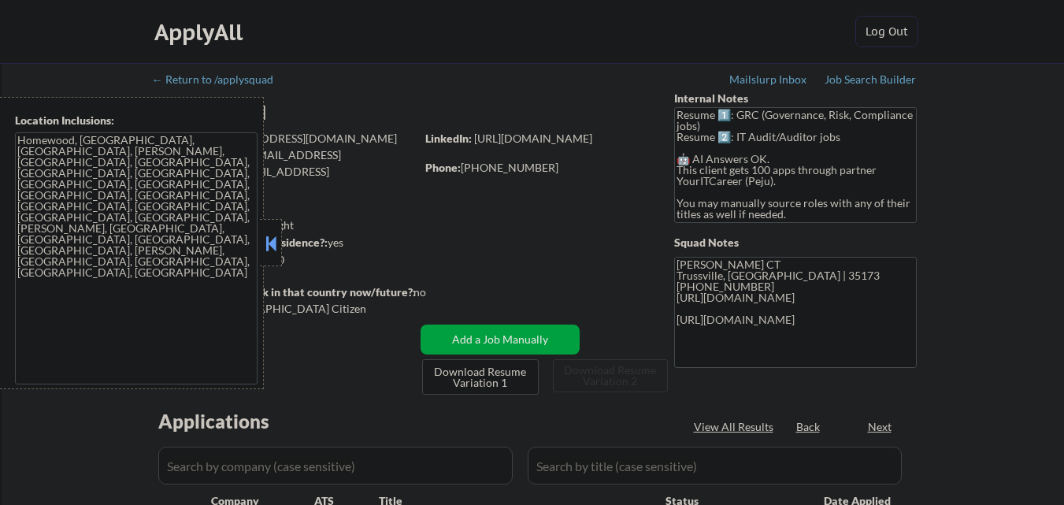
select select ""pending""
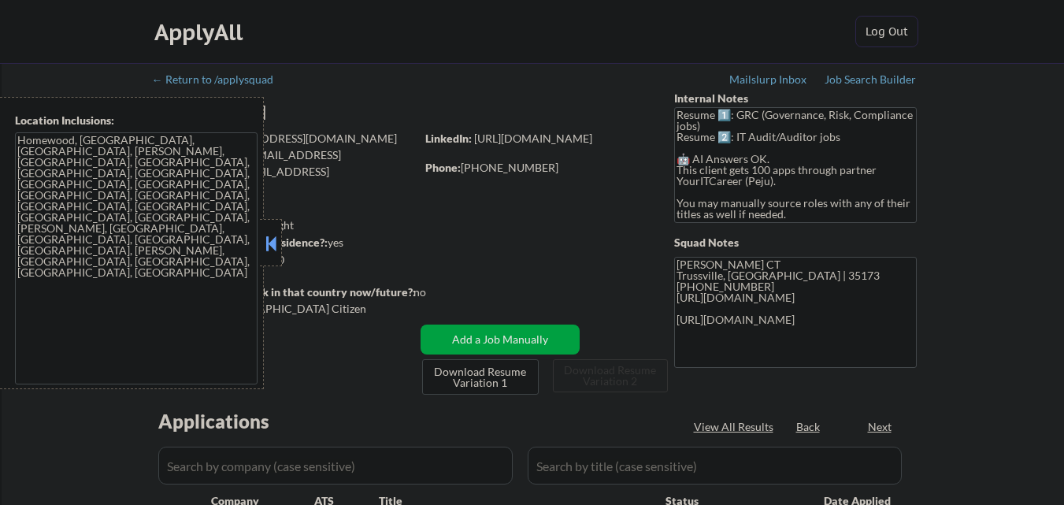
select select ""pending""
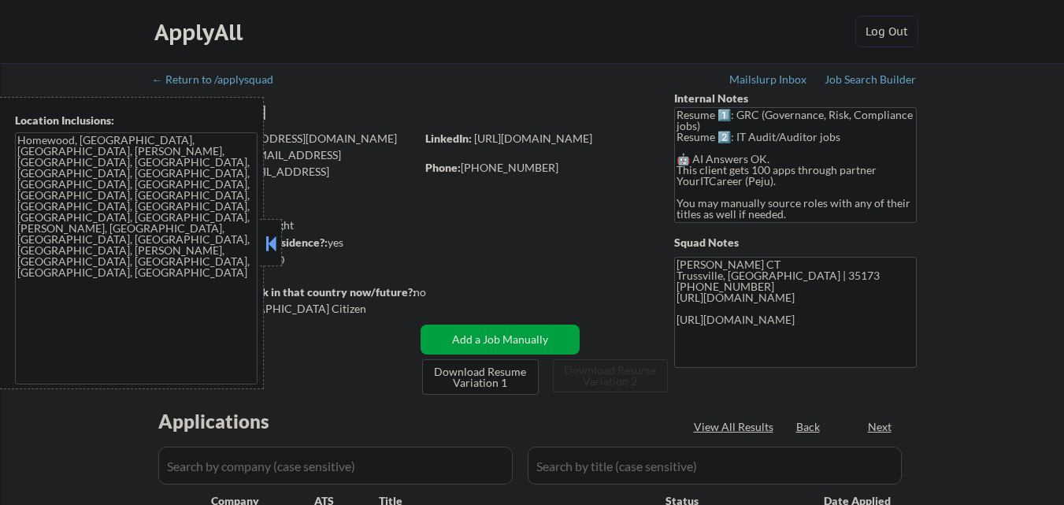
select select ""pending""
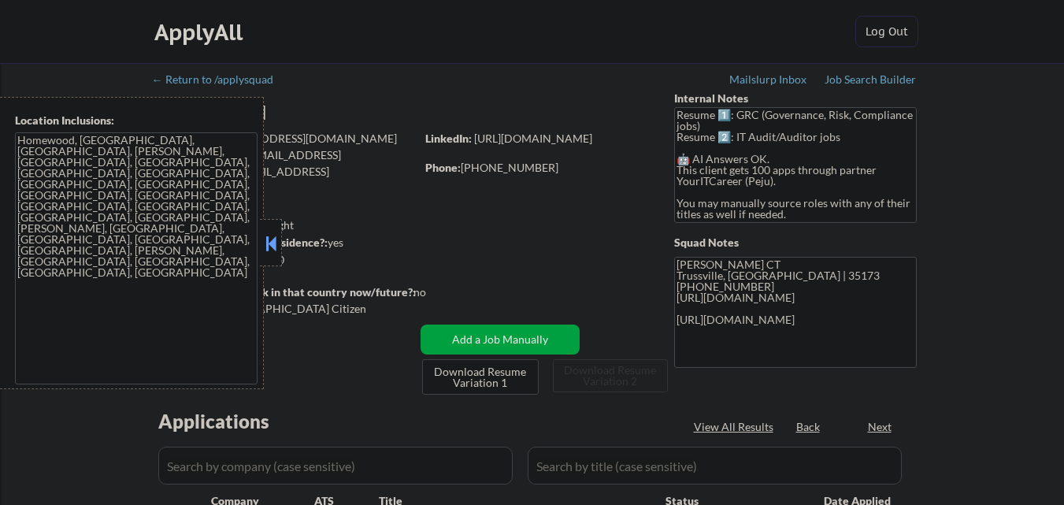
select select ""pending""
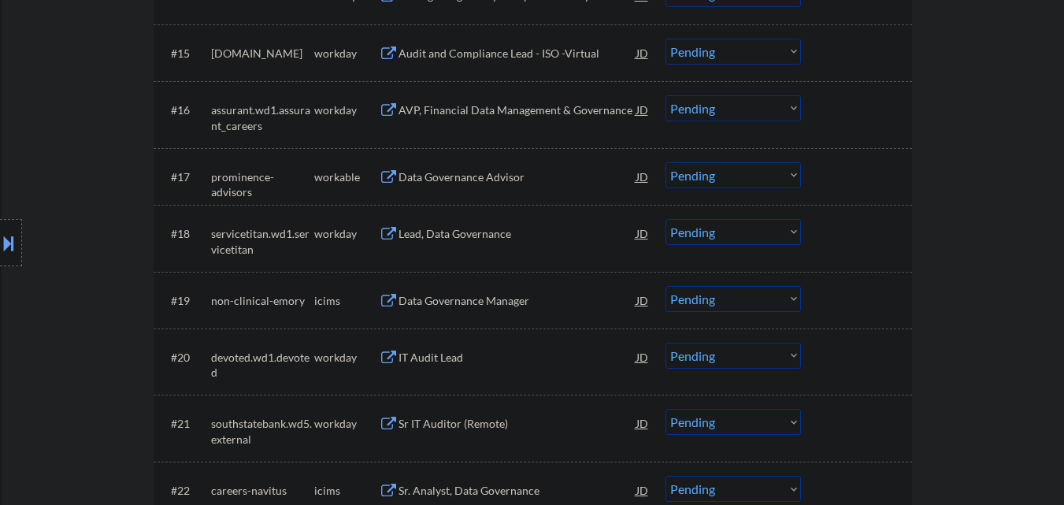
scroll to position [1455, 0]
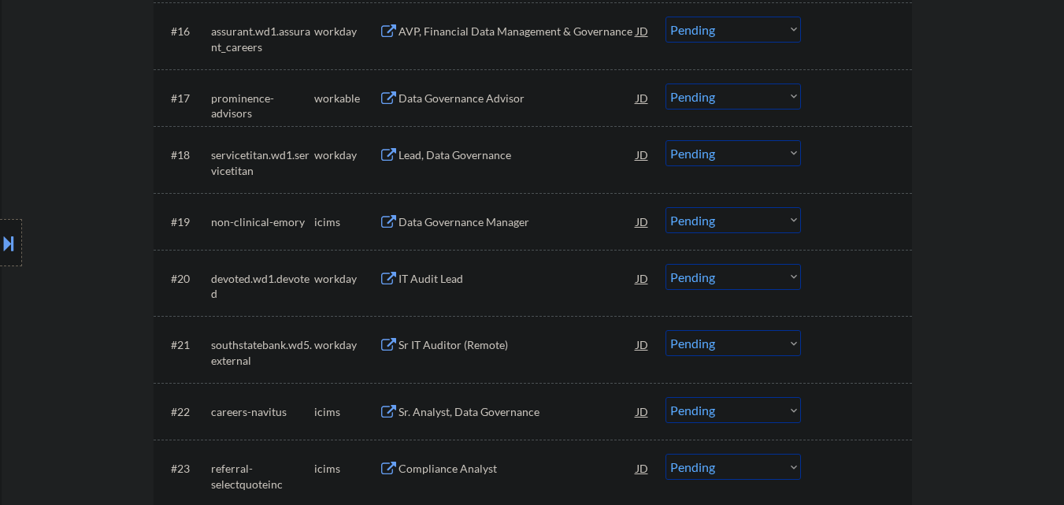
select select ""pending""
select select ""PLACEHOLDER_1427118222253""
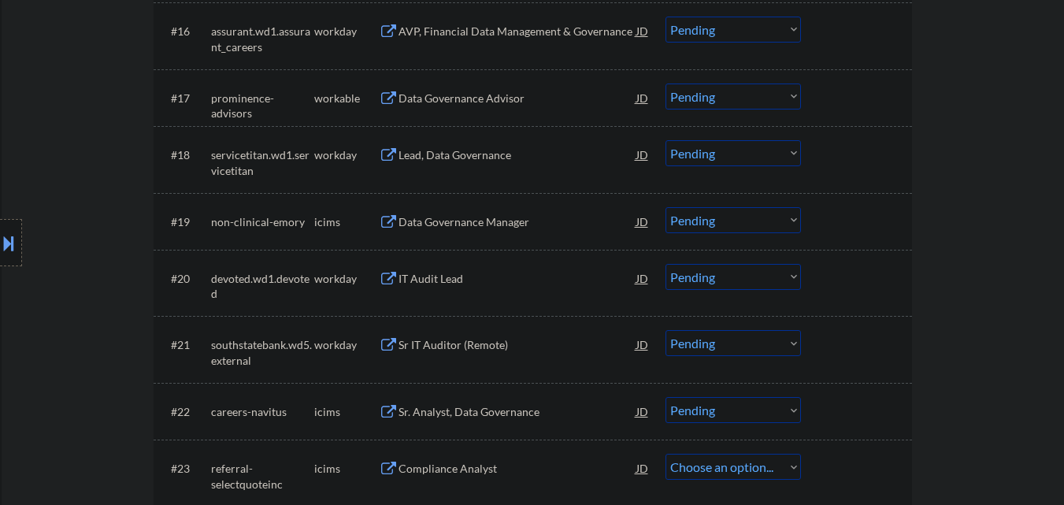
select select ""pending""
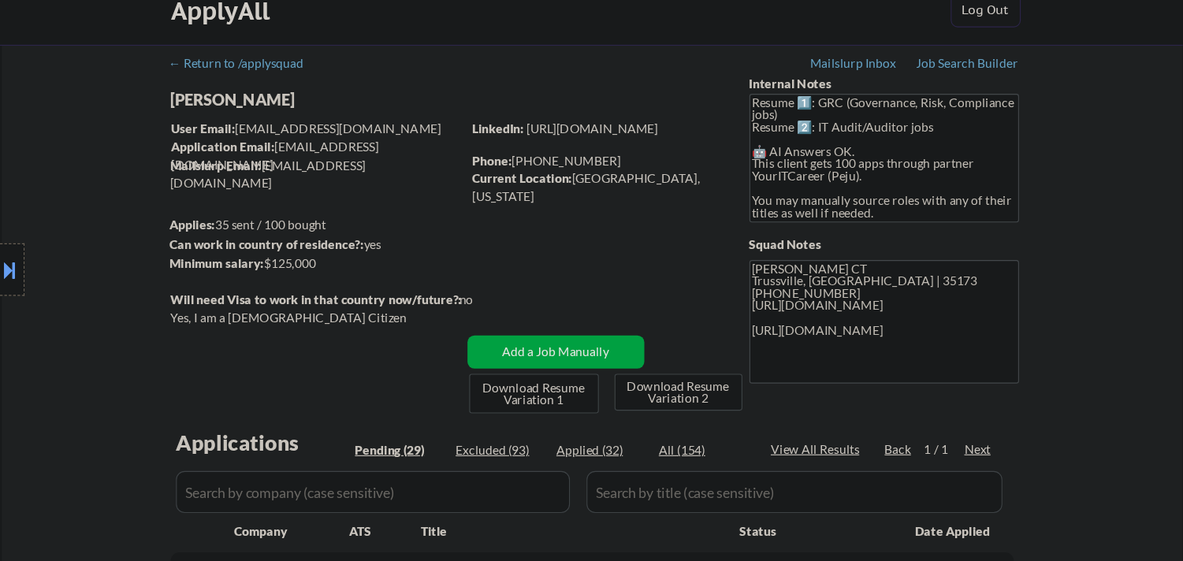
scroll to position [0, 0]
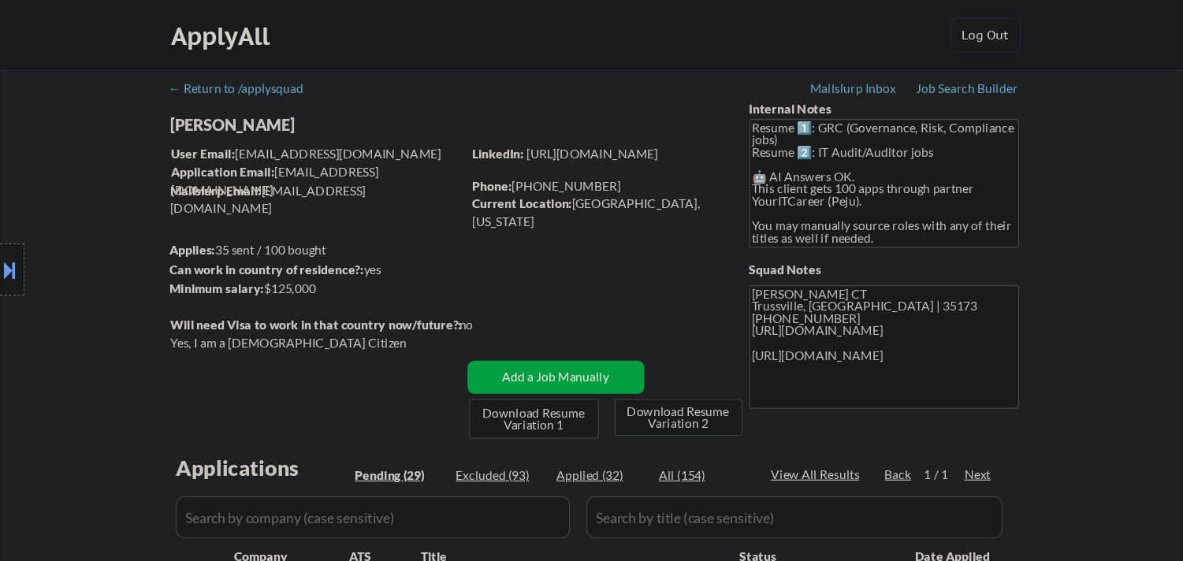
select select ""pending""
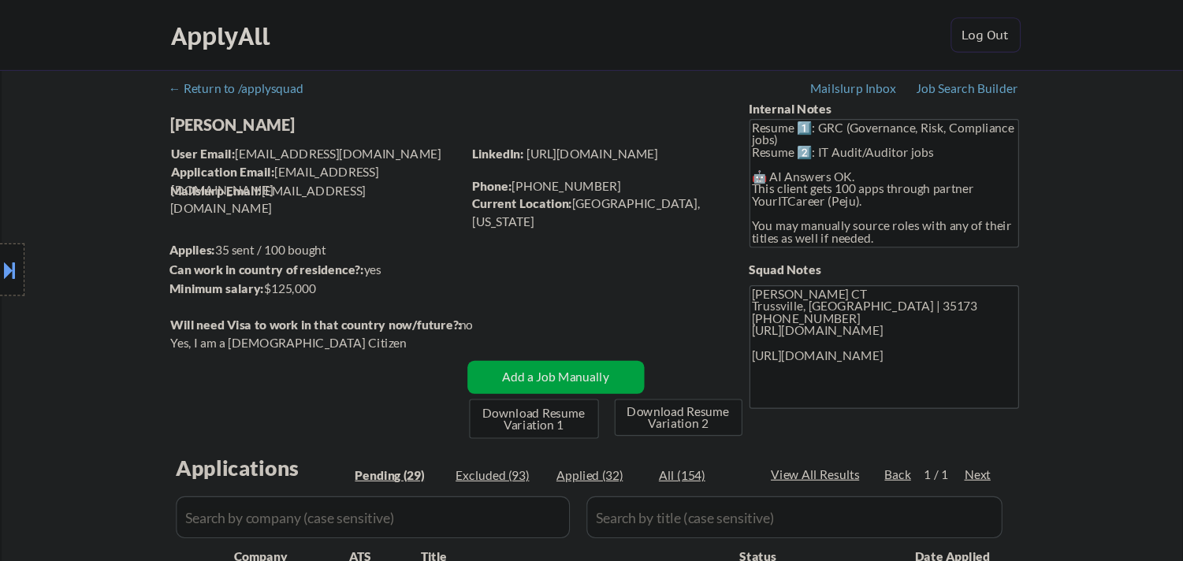
select select ""pending""
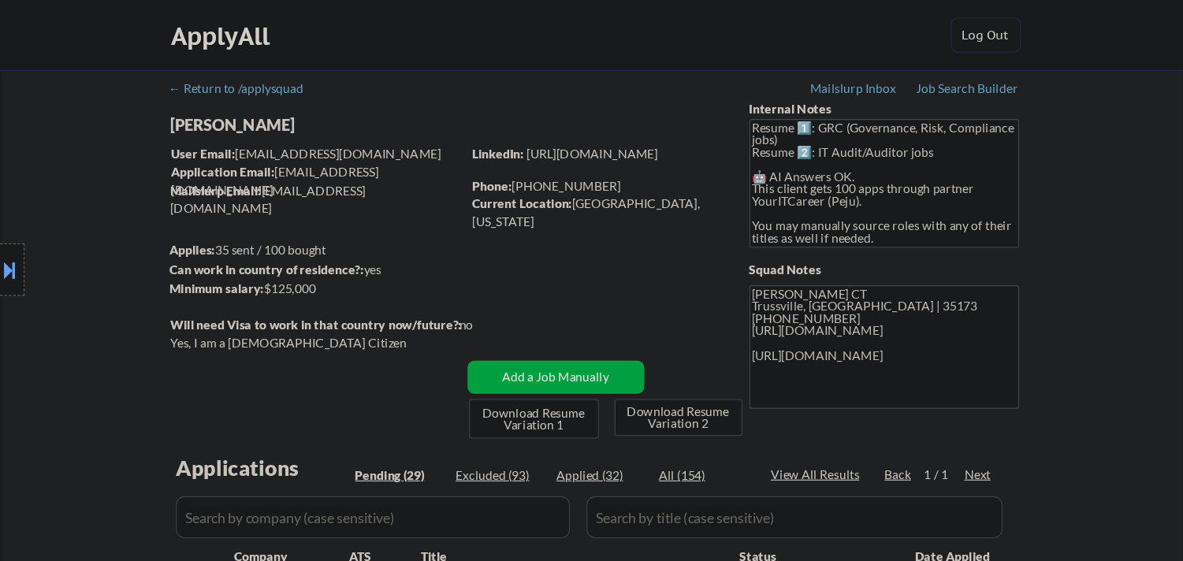
select select ""pending""
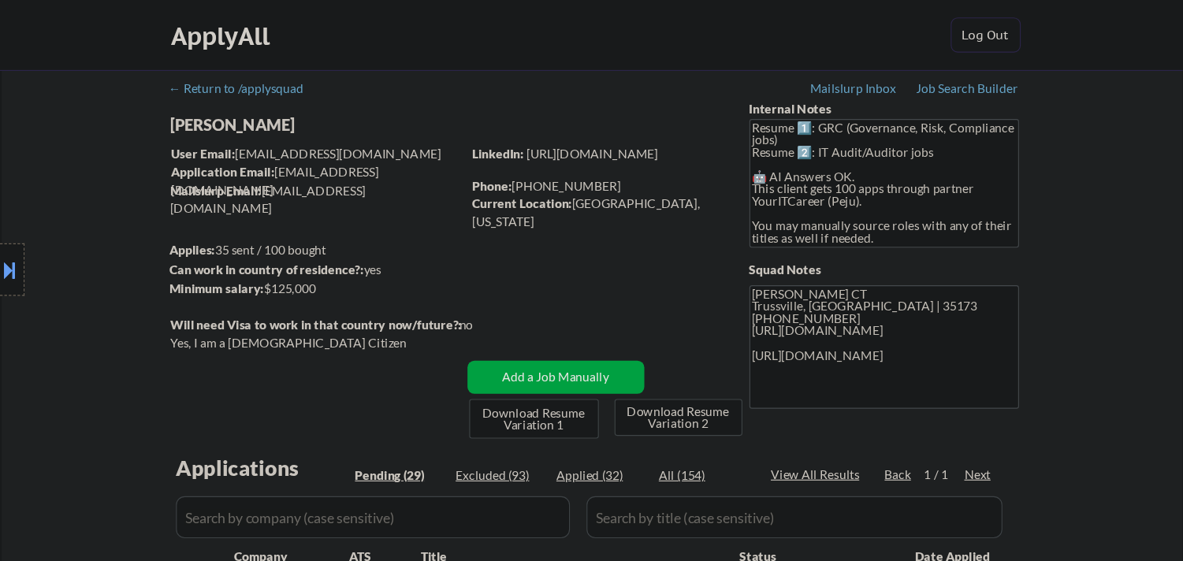
select select ""pending""
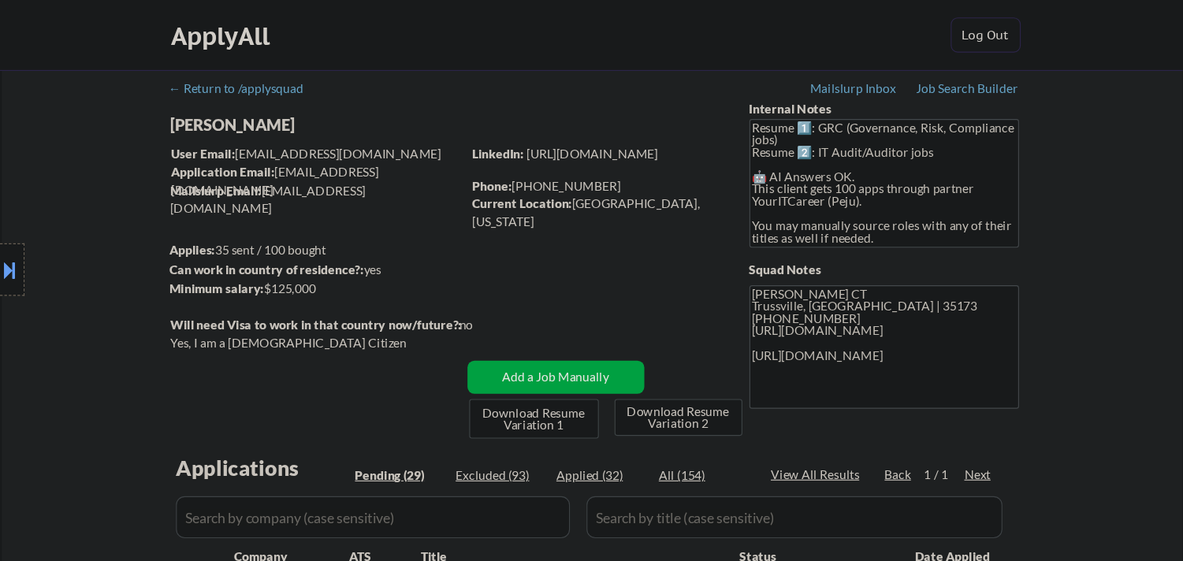
select select ""pending""
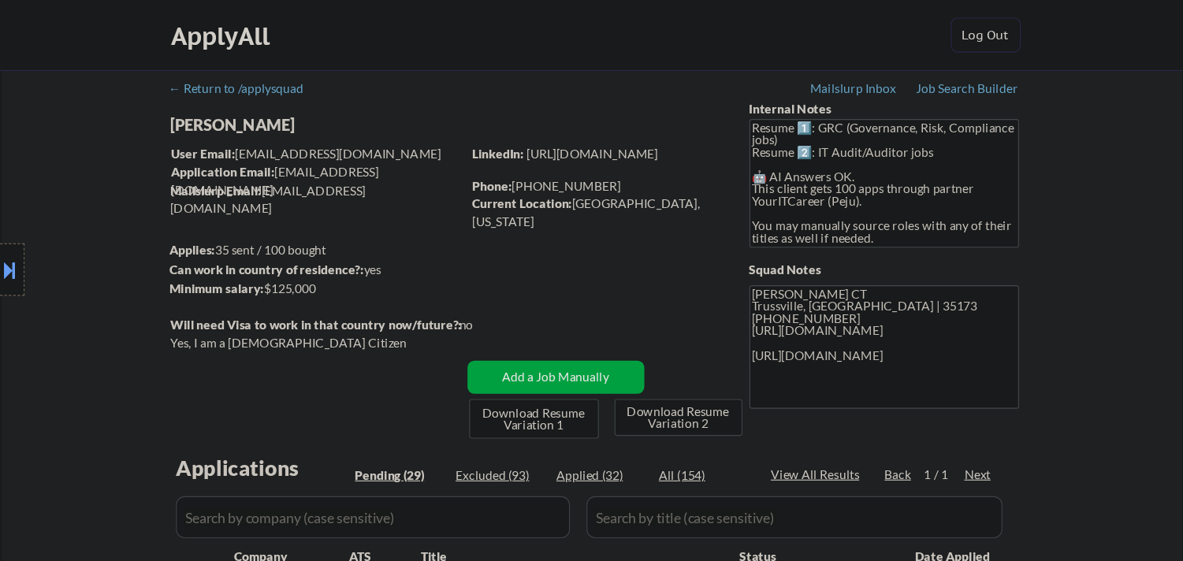
select select ""pending""
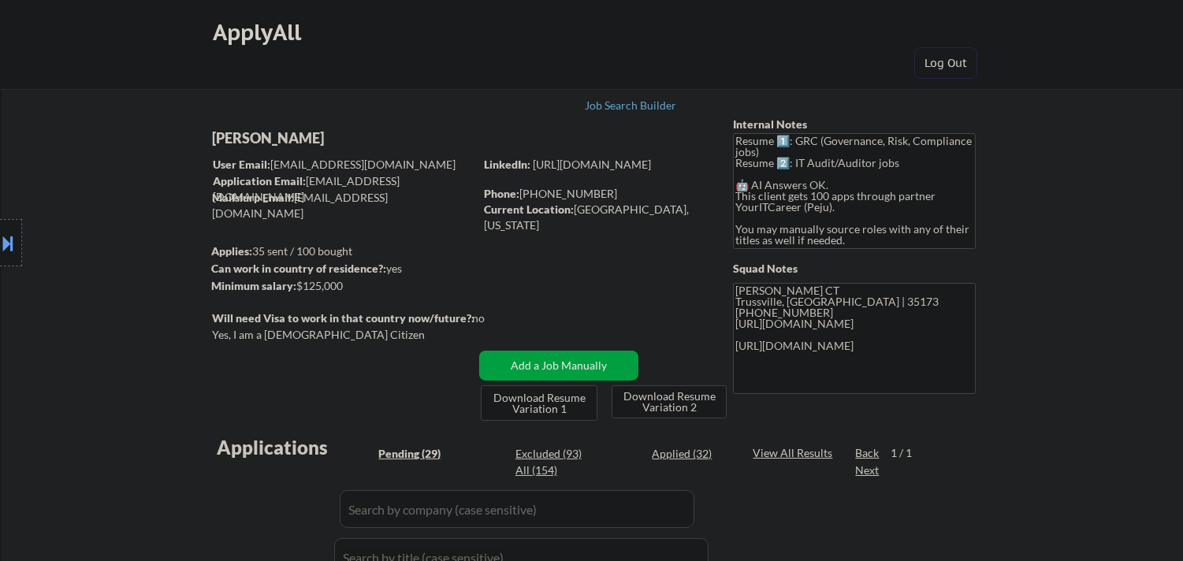
click at [301, 138] on div "[PERSON_NAME]" at bounding box center [374, 138] width 324 height 20
click at [301, 137] on div "[PERSON_NAME]" at bounding box center [374, 138] width 324 height 20
copy div "[PERSON_NAME]"
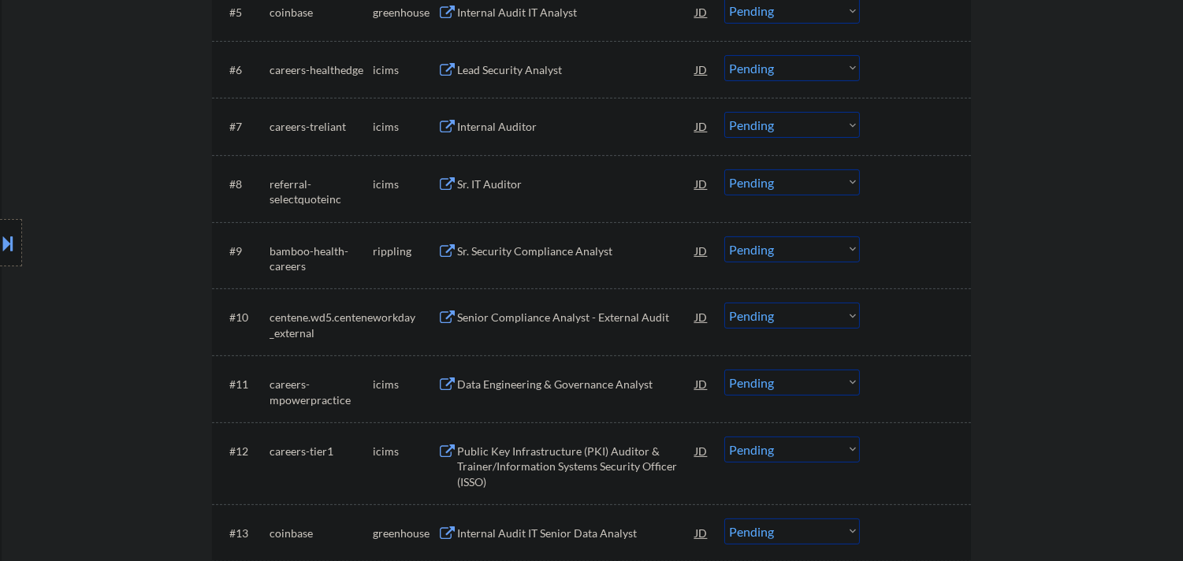
scroll to position [875, 0]
click at [0, 245] on button at bounding box center [8, 243] width 17 height 26
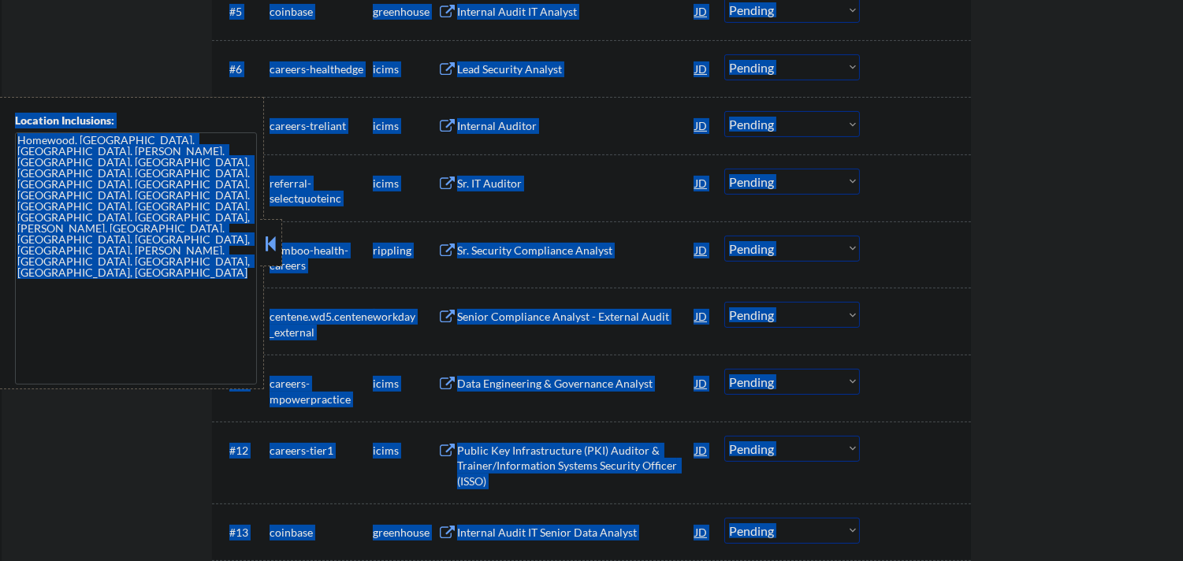
click at [179, 224] on textarea "Homewood, [GEOGRAPHIC_DATA], [GEOGRAPHIC_DATA], [PERSON_NAME], [GEOGRAPHIC_DATA…" at bounding box center [136, 258] width 242 height 252
click at [179, 221] on textarea "Homewood, [GEOGRAPHIC_DATA], [GEOGRAPHIC_DATA], [PERSON_NAME], [GEOGRAPHIC_DATA…" at bounding box center [136, 258] width 242 height 252
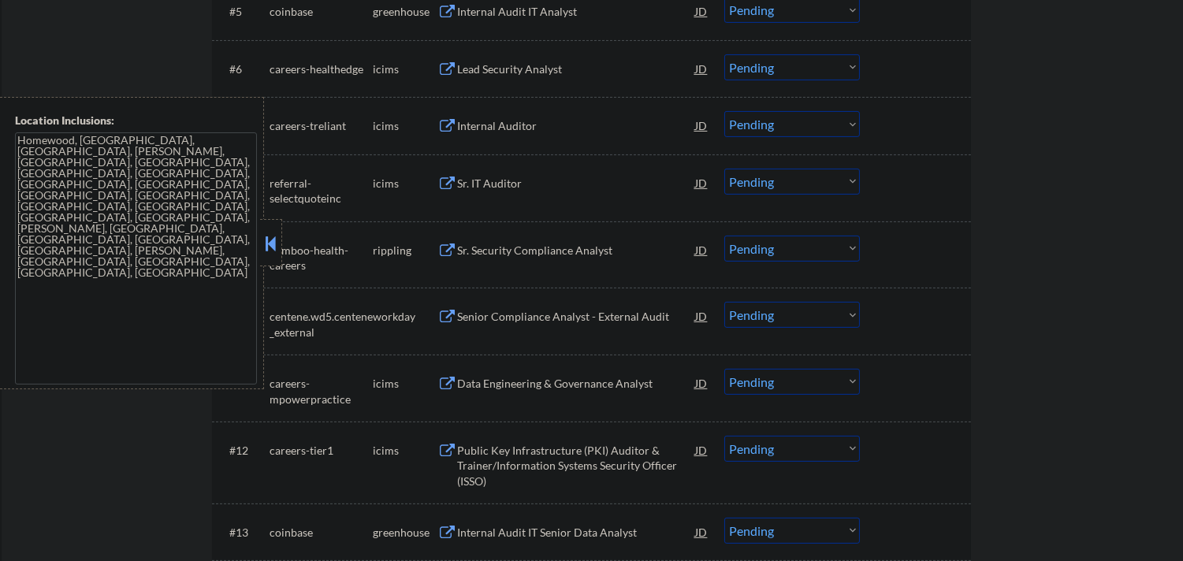
click at [273, 239] on button at bounding box center [270, 244] width 17 height 24
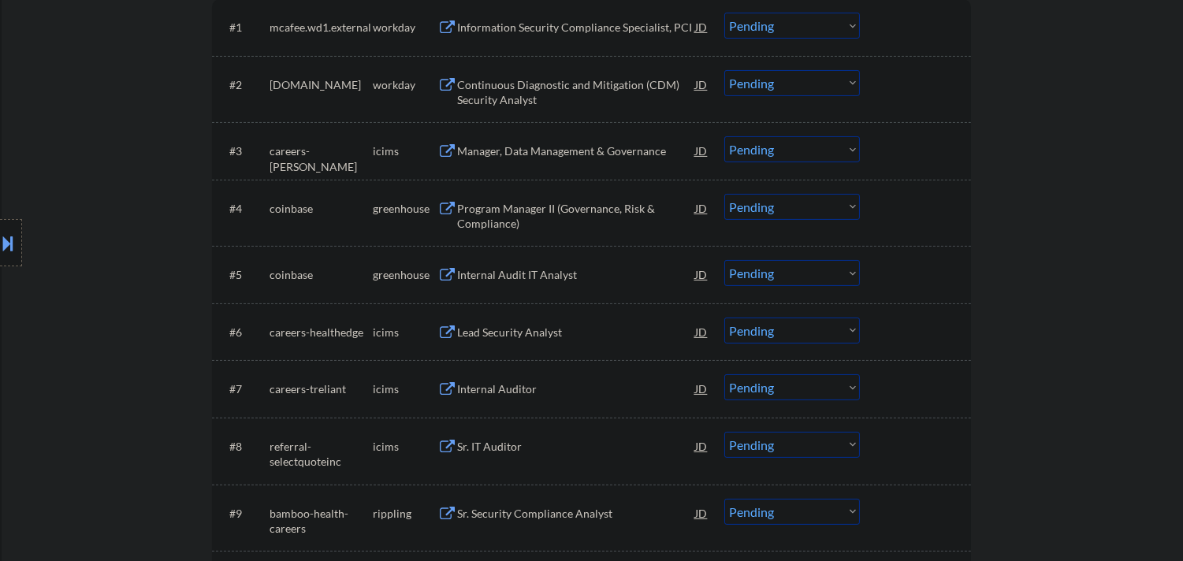
scroll to position [525, 0]
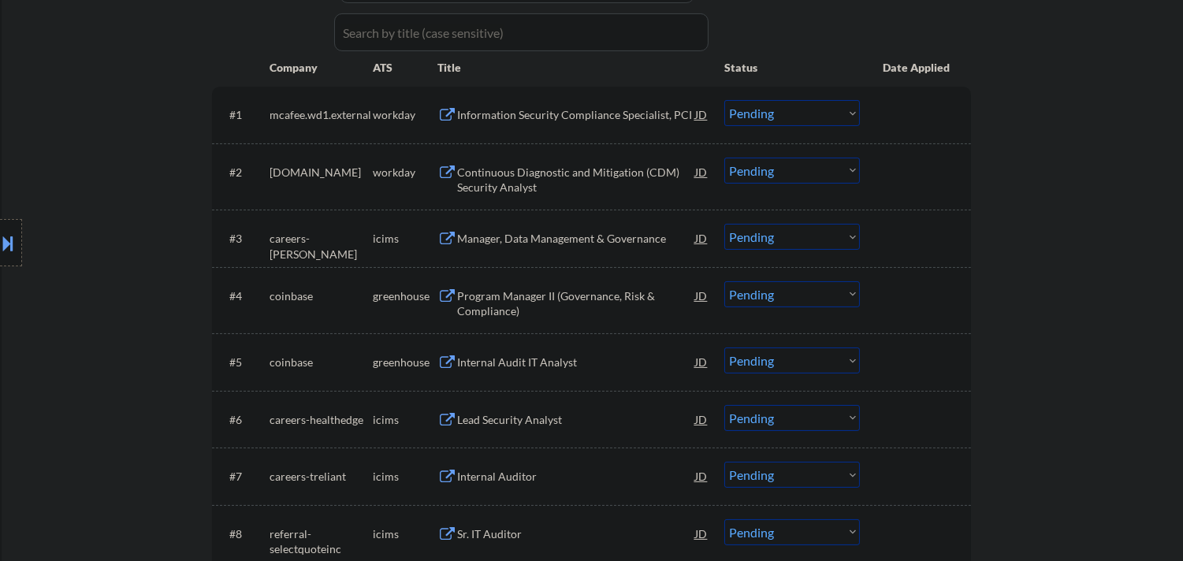
click at [611, 301] on div "Program Manager II (Governance, Risk & Compliance)" at bounding box center [576, 303] width 238 height 31
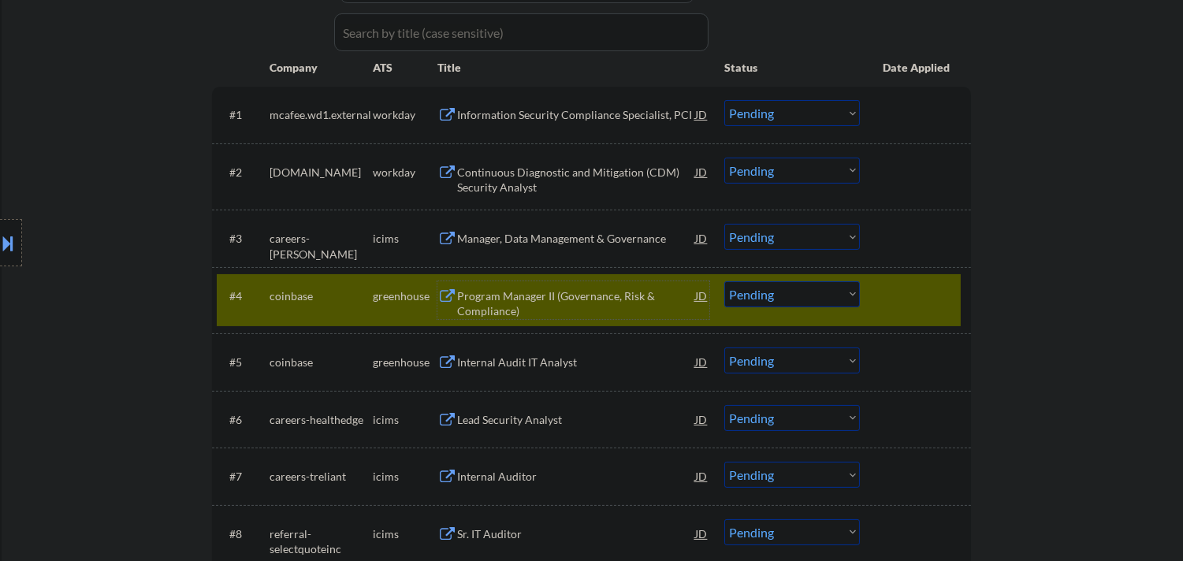
click at [822, 291] on select "Choose an option... Pending Applied Excluded (Questions) Excluded (Expired) Exc…" at bounding box center [792, 294] width 136 height 26
click at [724, 281] on select "Choose an option... Pending Applied Excluded (Questions) Excluded (Expired) Exc…" at bounding box center [792, 294] width 136 height 26
click at [935, 287] on div at bounding box center [916, 295] width 69 height 28
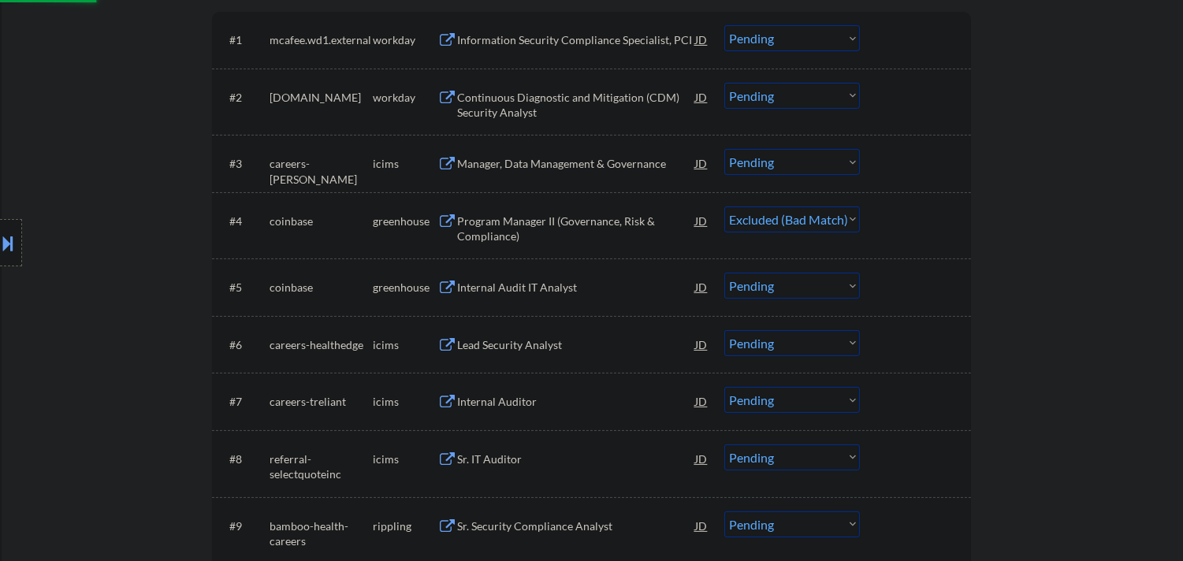
scroll to position [612, 0]
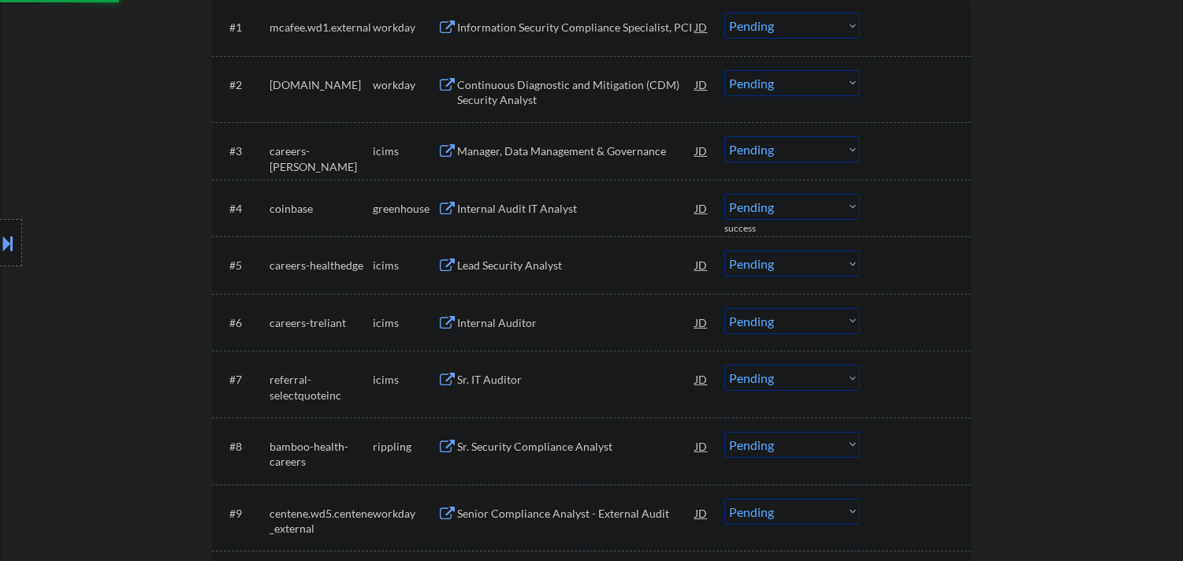
click at [562, 206] on div "Internal Audit IT Analyst" at bounding box center [576, 209] width 238 height 16
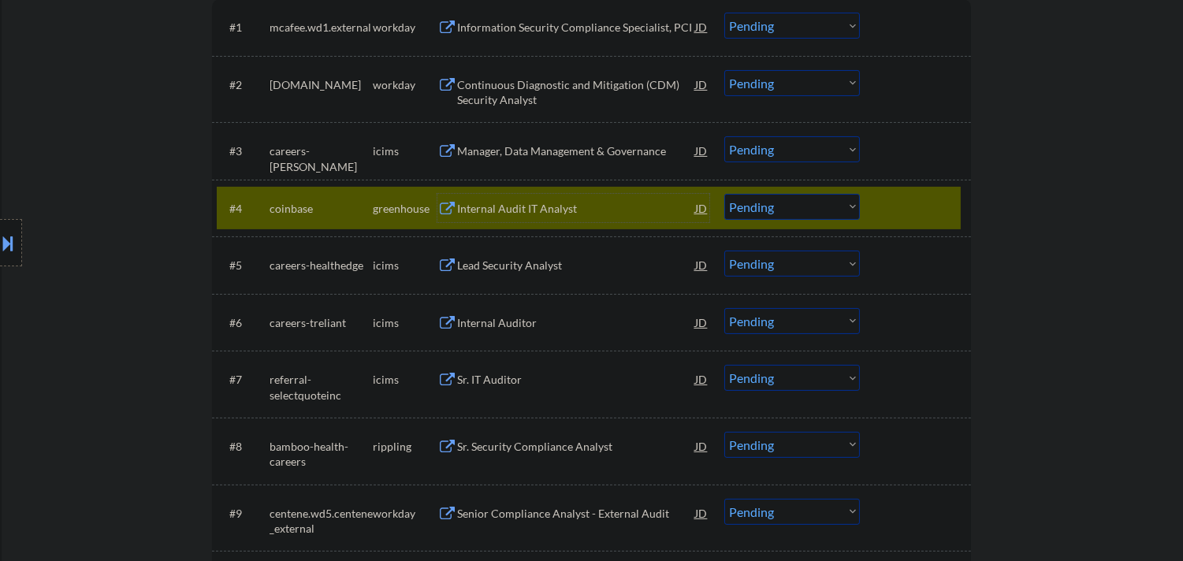
click at [815, 209] on select "Choose an option... Pending Applied Excluded (Questions) Excluded (Expired) Exc…" at bounding box center [792, 207] width 136 height 26
click at [724, 194] on select "Choose an option... Pending Applied Excluded (Questions) Excluded (Expired) Exc…" at bounding box center [792, 207] width 136 height 26
click at [945, 191] on div "#4 coinbase greenhouse Internal Audit IT Analyst JD Choose an option... Pending…" at bounding box center [589, 208] width 744 height 43
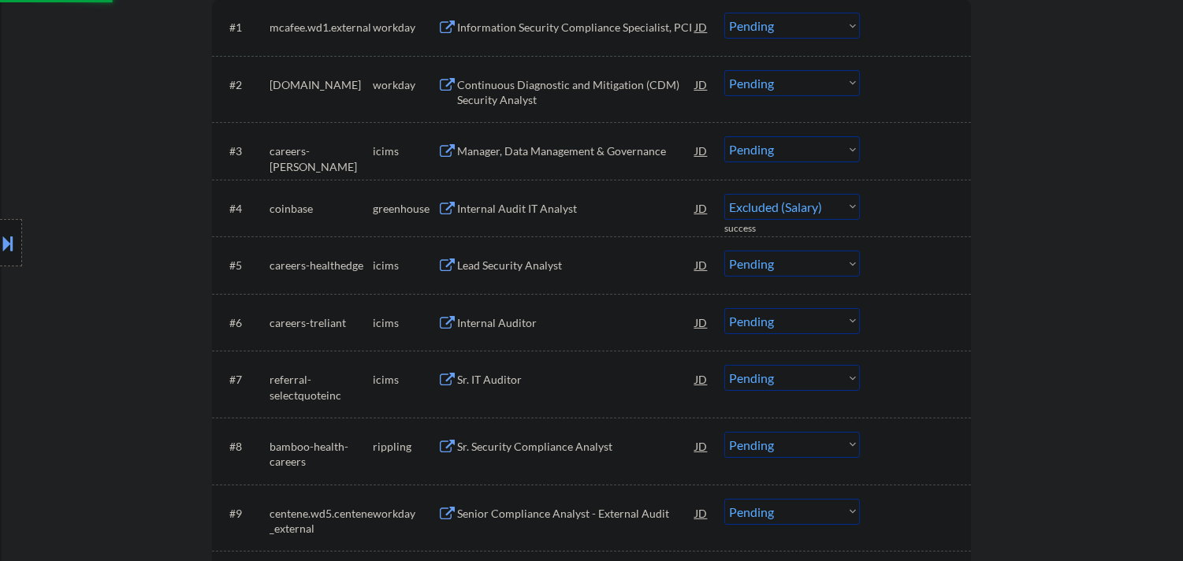
select select ""pending""
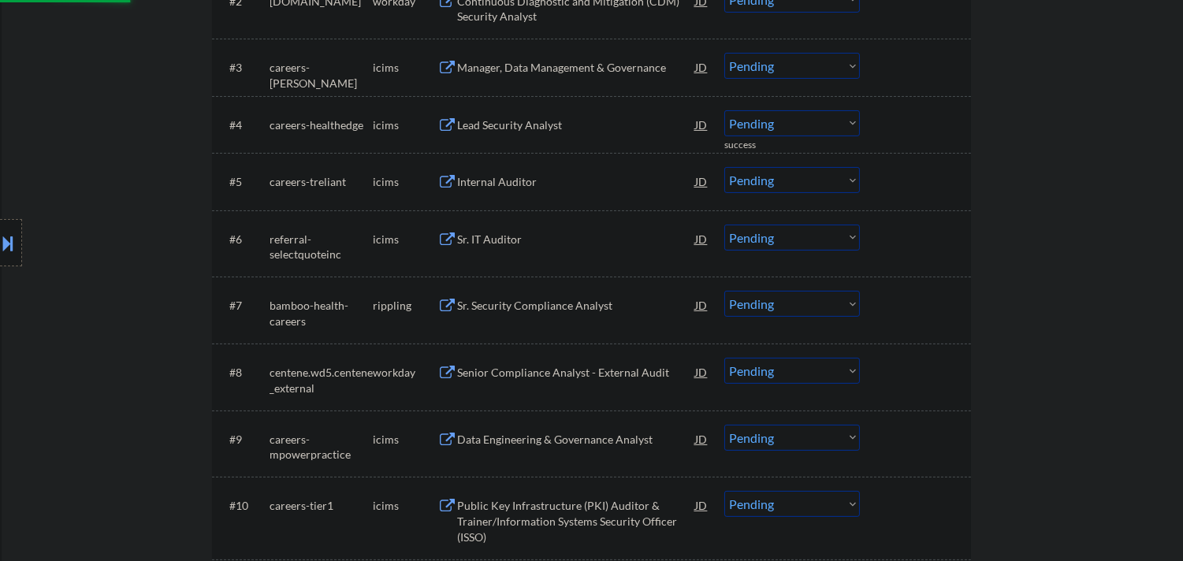
scroll to position [700, 0]
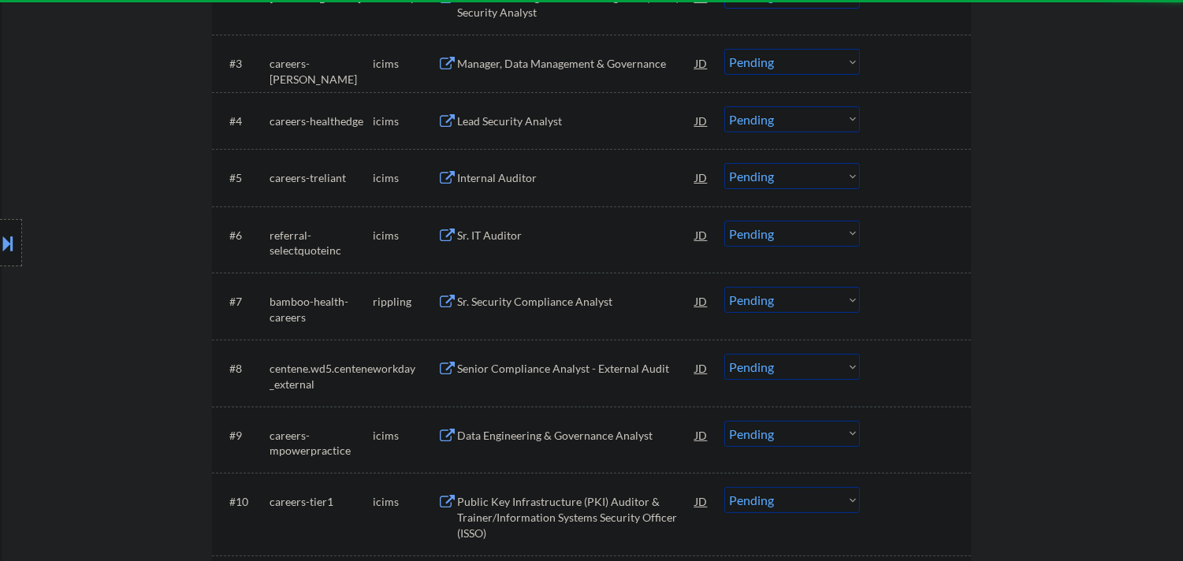
click at [568, 298] on div "Sr. Security Compliance Analyst" at bounding box center [576, 302] width 238 height 16
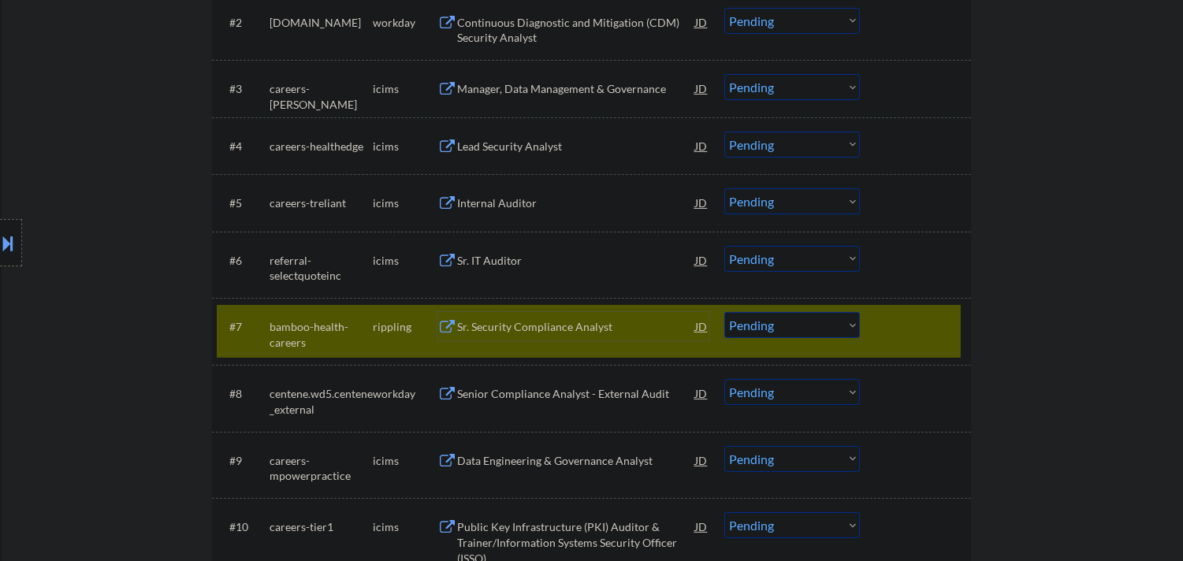
scroll to position [788, 0]
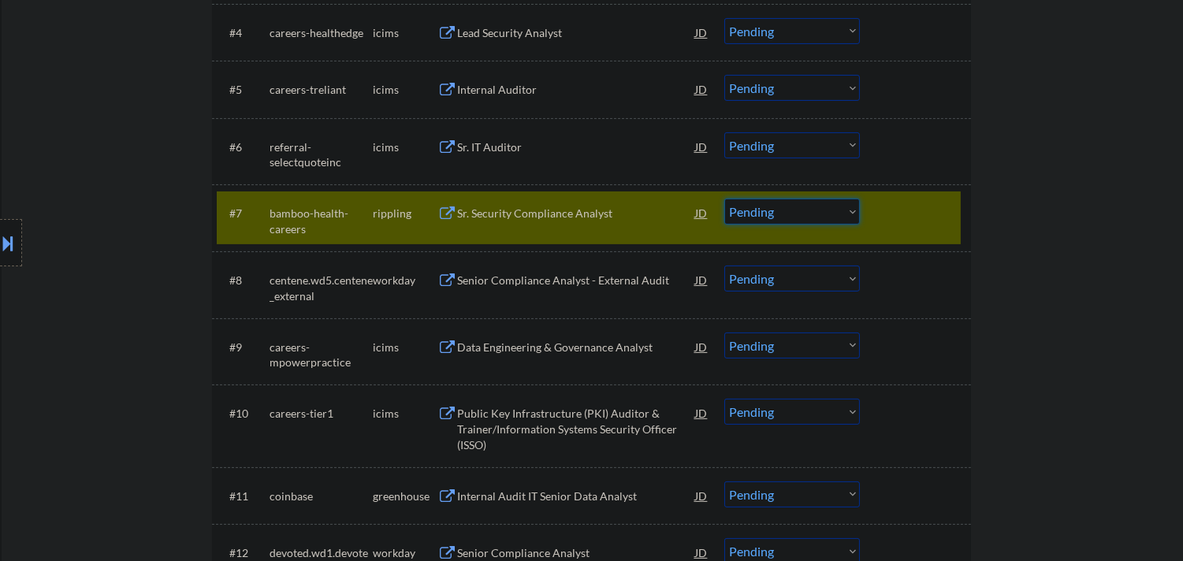
drag, startPoint x: 772, startPoint y: 214, endPoint x: 774, endPoint y: 224, distance: 10.4
click at [772, 214] on select "Choose an option... Pending Applied Excluded (Questions) Excluded (Expired) Exc…" at bounding box center [792, 212] width 136 height 26
click at [724, 199] on select "Choose an option... Pending Applied Excluded (Questions) Excluded (Expired) Exc…" at bounding box center [792, 212] width 136 height 26
select select ""pending""
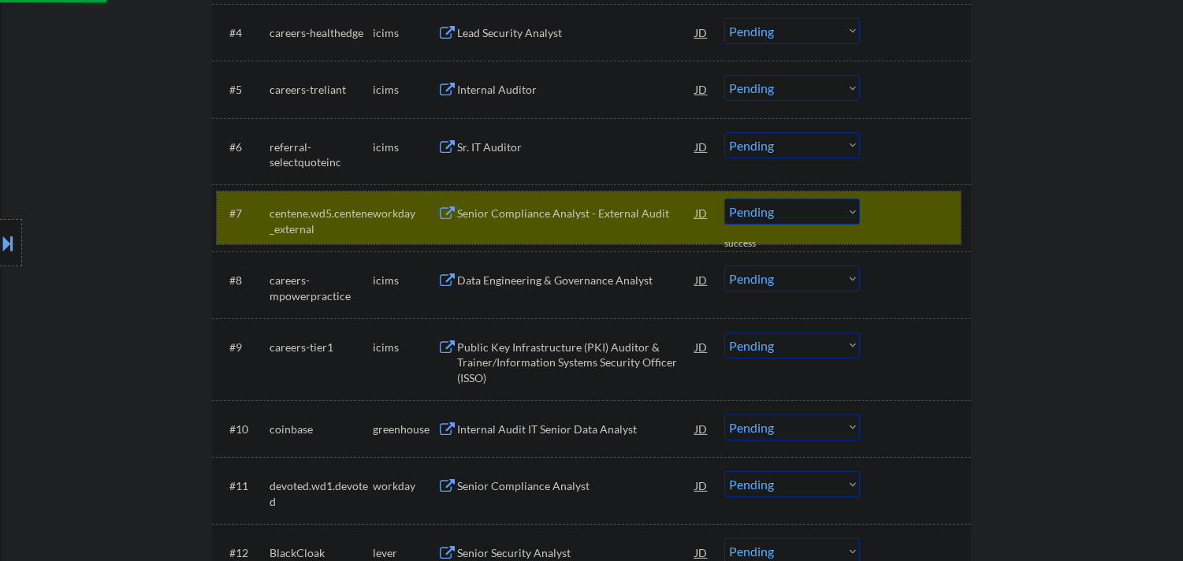
click at [892, 203] on div at bounding box center [916, 213] width 69 height 28
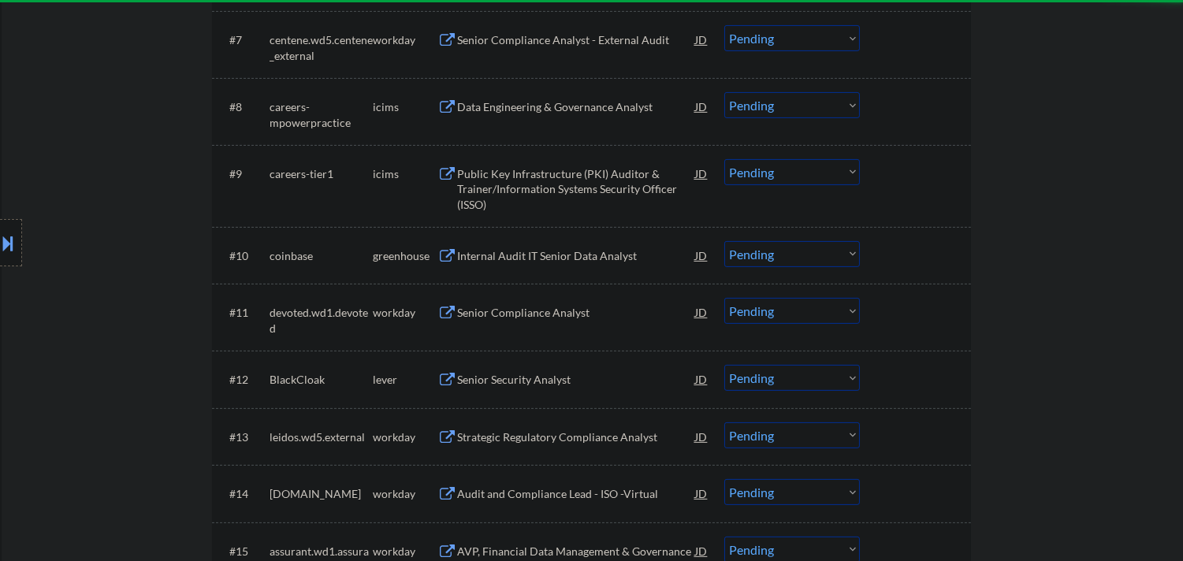
scroll to position [963, 0]
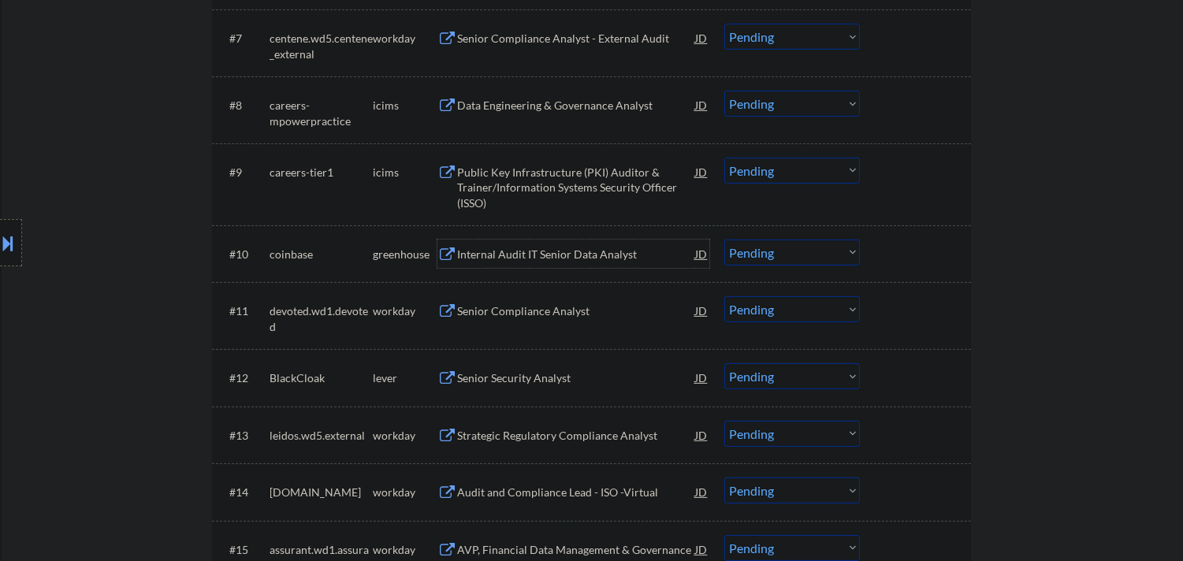
click at [605, 260] on div "Internal Audit IT Senior Data Analyst" at bounding box center [576, 255] width 238 height 16
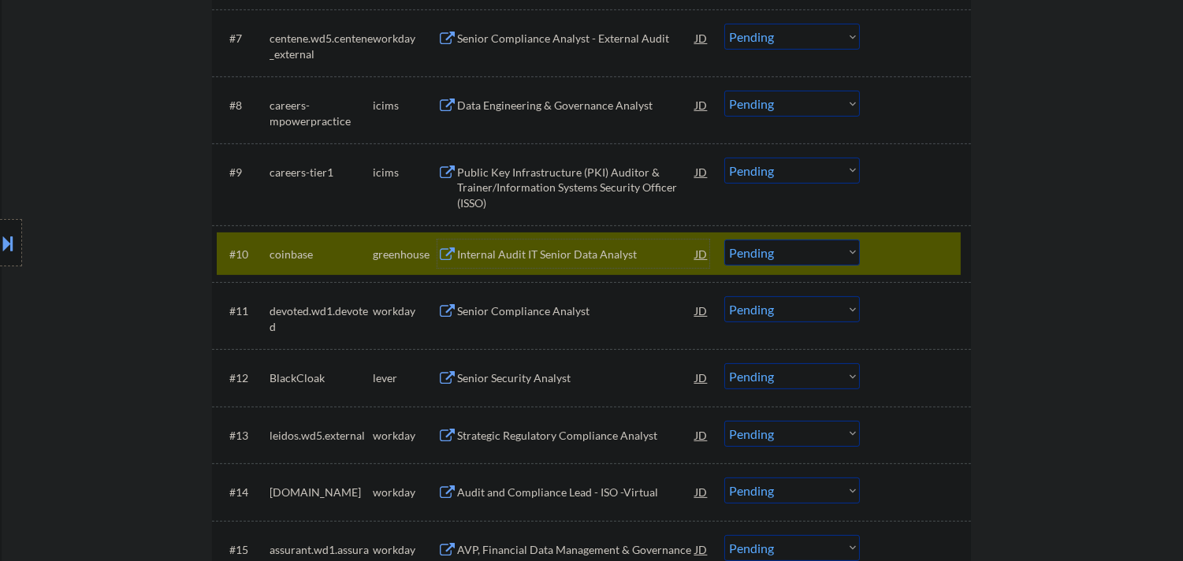
drag, startPoint x: 808, startPoint y: 255, endPoint x: 815, endPoint y: 263, distance: 10.1
click at [808, 255] on select "Choose an option... Pending Applied Excluded (Questions) Excluded (Expired) Exc…" at bounding box center [792, 253] width 136 height 26
click at [724, 240] on select "Choose an option... Pending Applied Excluded (Questions) Excluded (Expired) Exc…" at bounding box center [792, 253] width 136 height 26
click at [917, 256] on div at bounding box center [916, 254] width 69 height 28
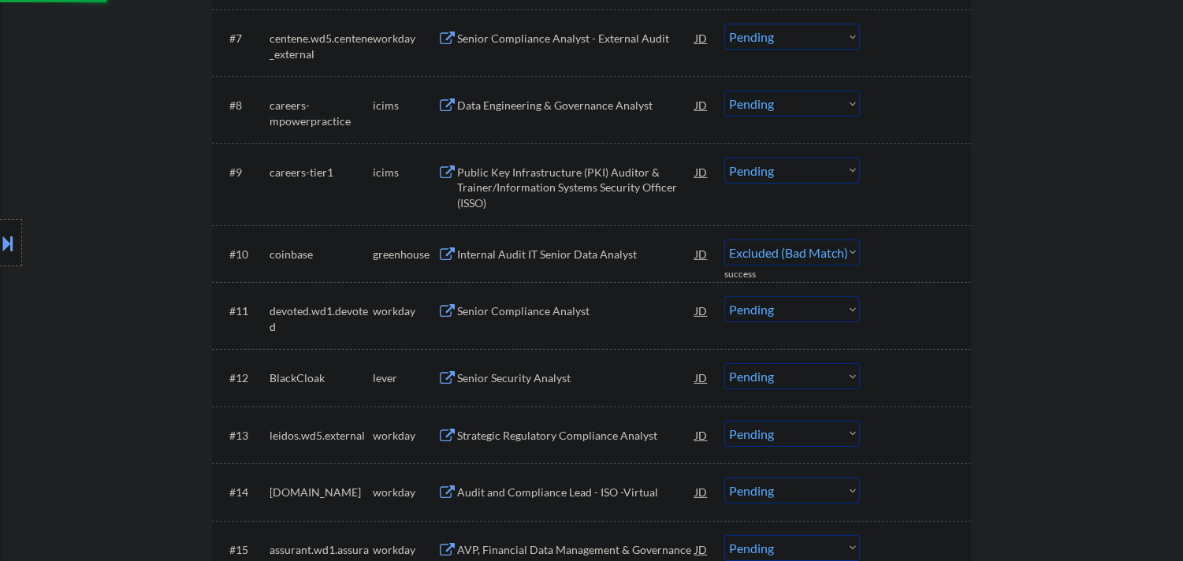
select select ""pending""
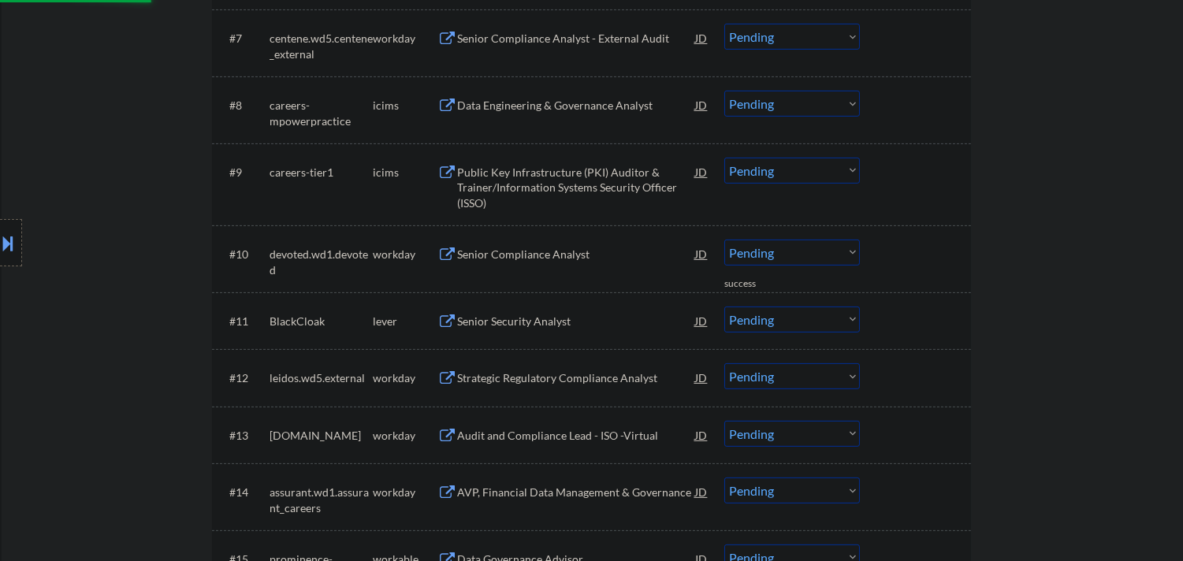
scroll to position [1050, 0]
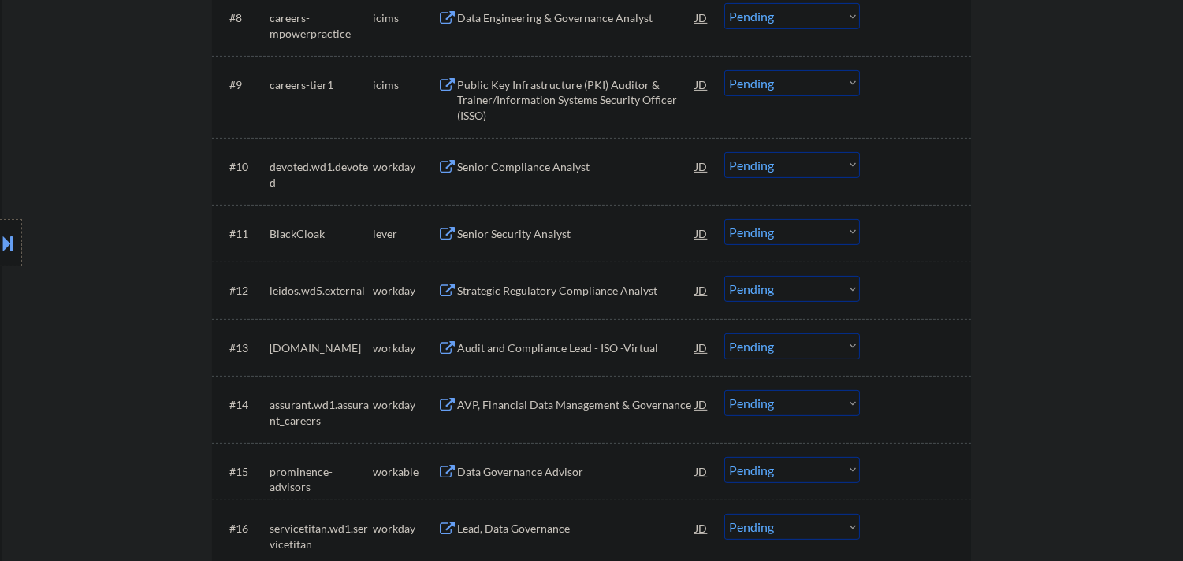
click at [544, 227] on div "Senior Security Analyst" at bounding box center [576, 234] width 238 height 16
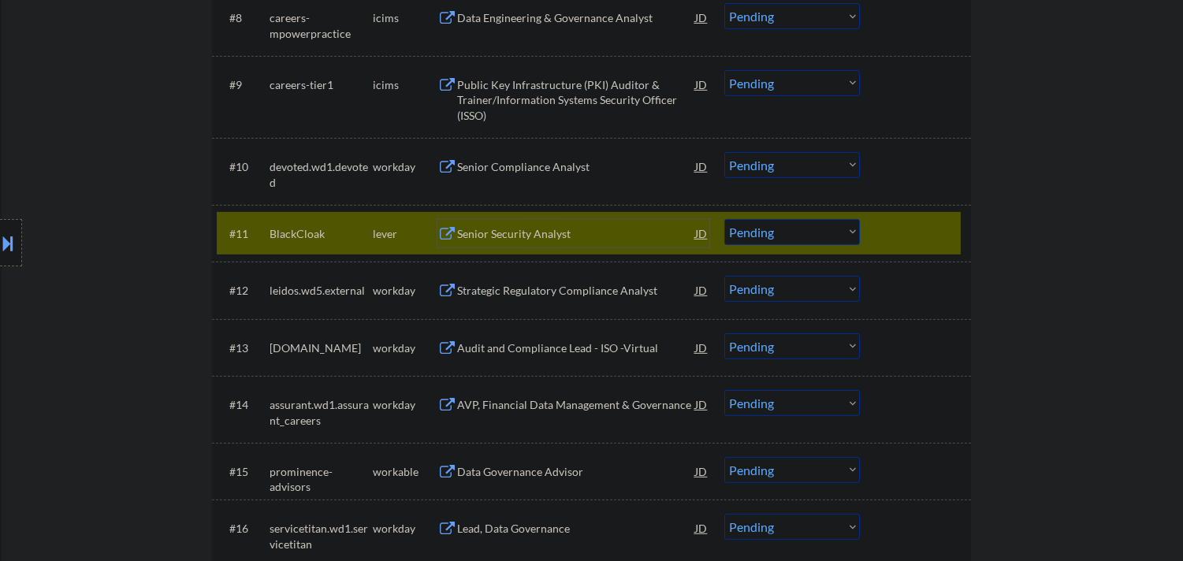
click at [570, 223] on div "Senior Security Analyst" at bounding box center [576, 233] width 238 height 28
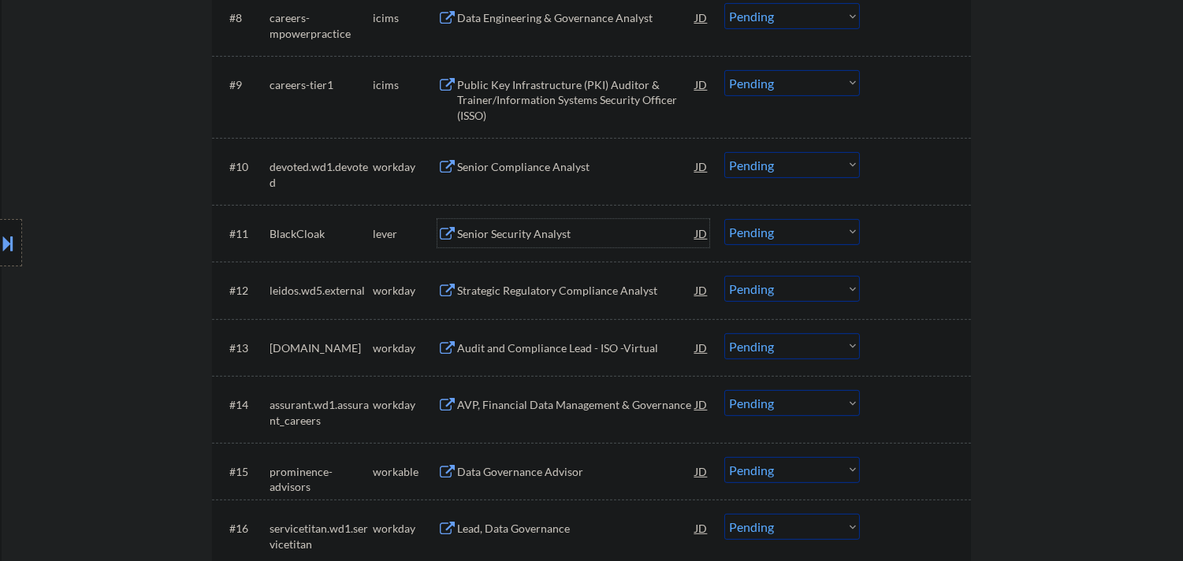
click at [762, 227] on select "Choose an option... Pending Applied Excluded (Questions) Excluded (Expired) Exc…" at bounding box center [792, 232] width 136 height 26
click at [724, 219] on select "Choose an option... Pending Applied Excluded (Questions) Excluded (Expired) Exc…" at bounding box center [792, 232] width 136 height 26
select select ""pending""
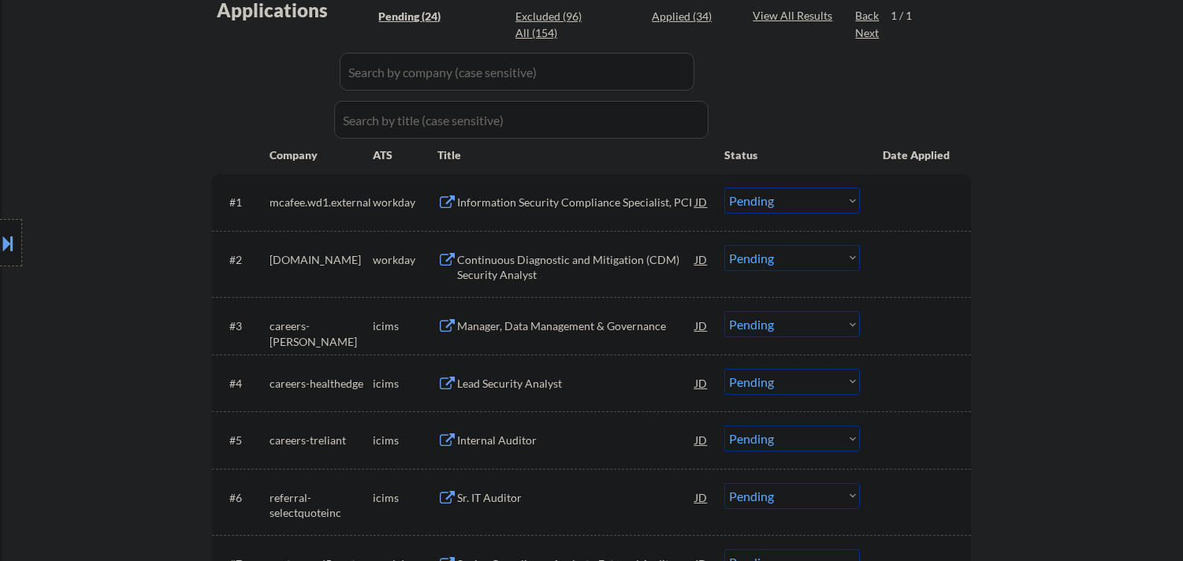
scroll to position [350, 0]
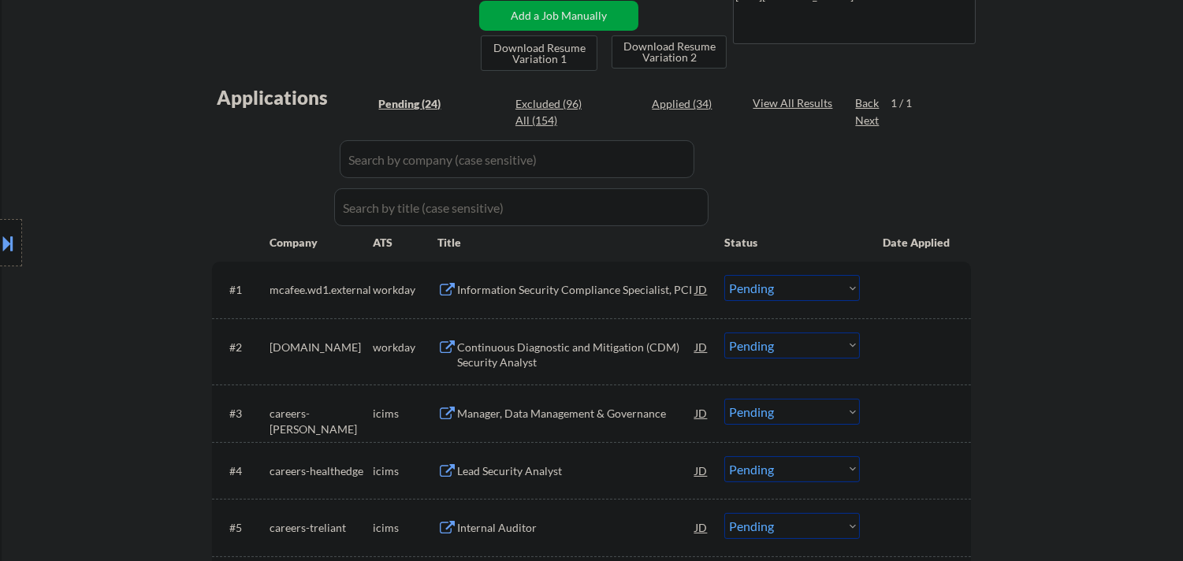
click at [683, 104] on div "Applied (34)" at bounding box center [691, 104] width 79 height 16
select select ""applied""
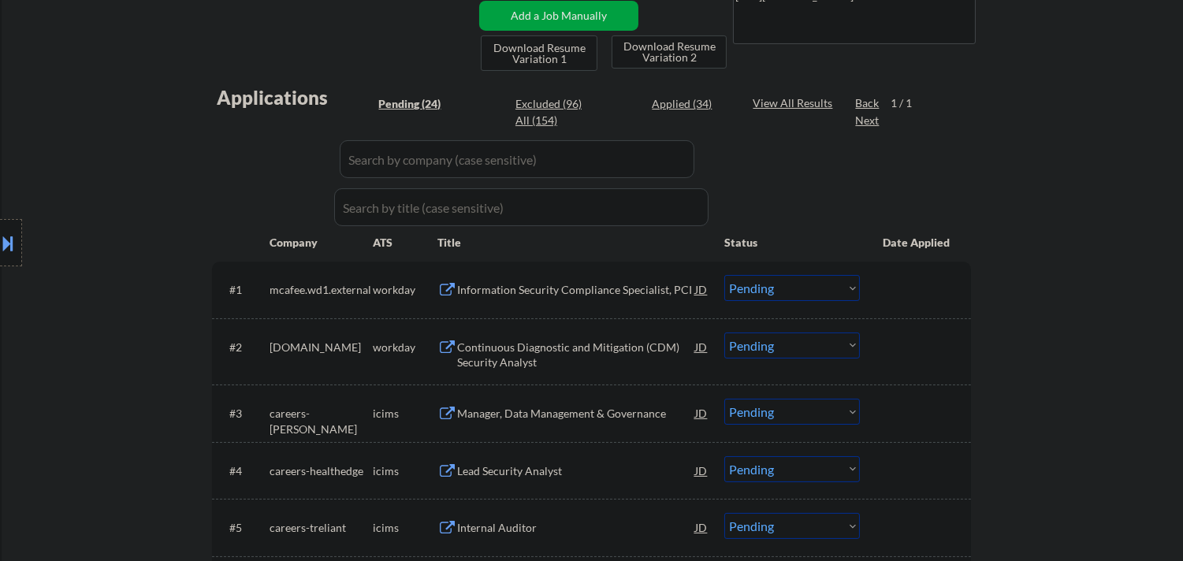
select select ""applied""
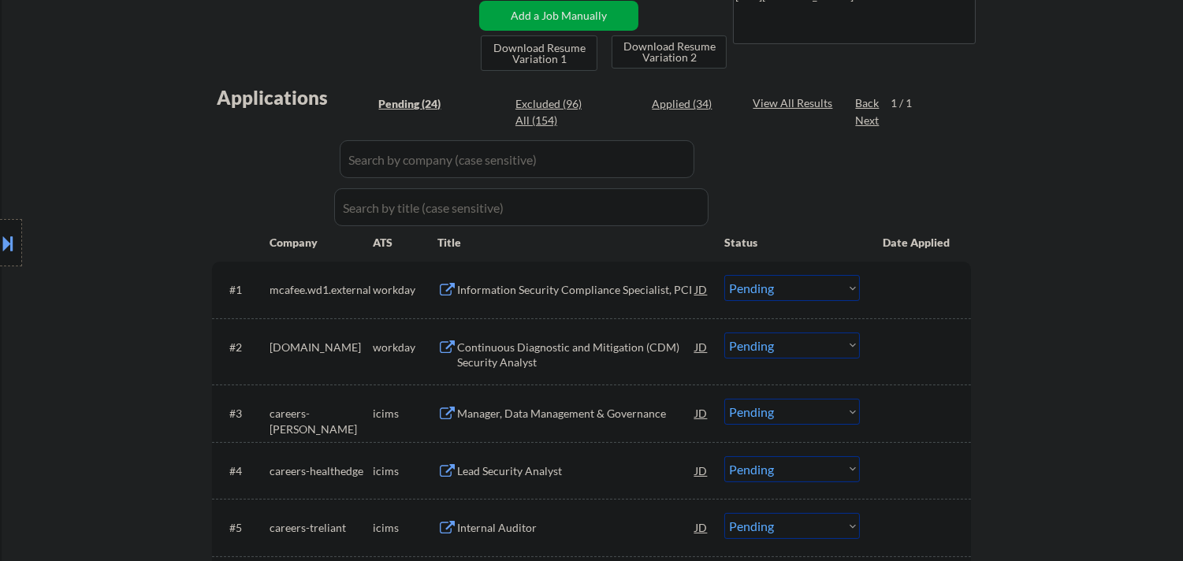
select select ""applied""
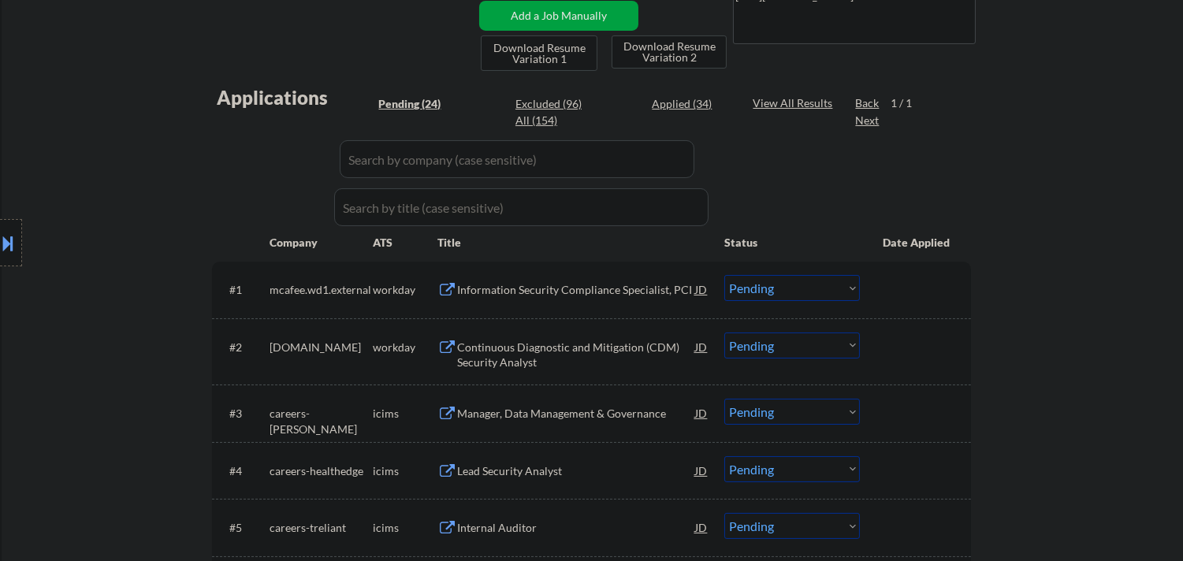
select select ""applied""
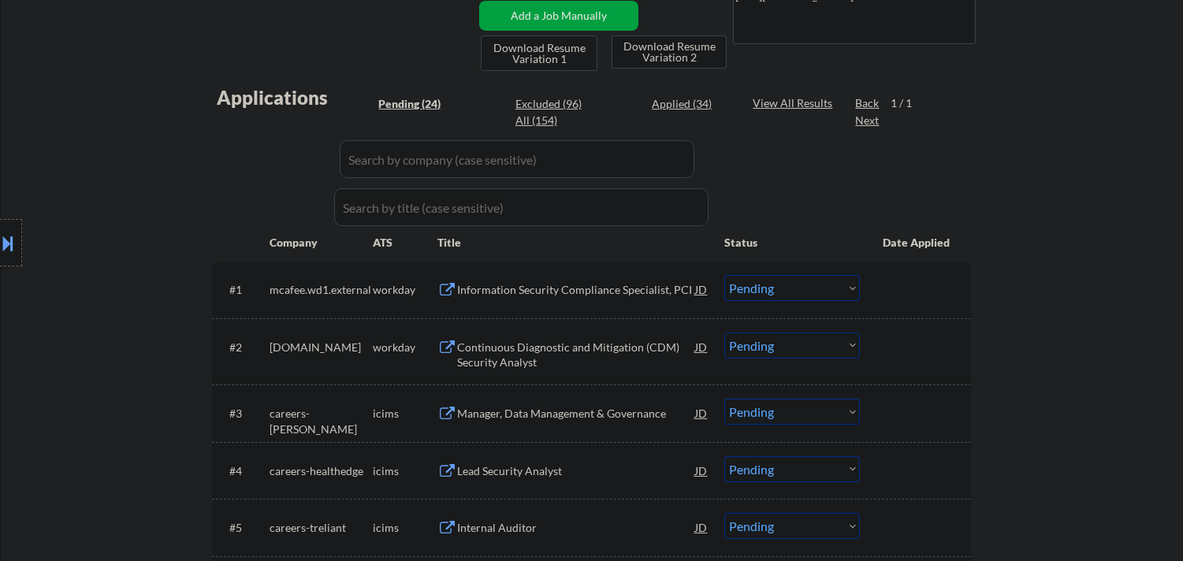
select select ""applied""
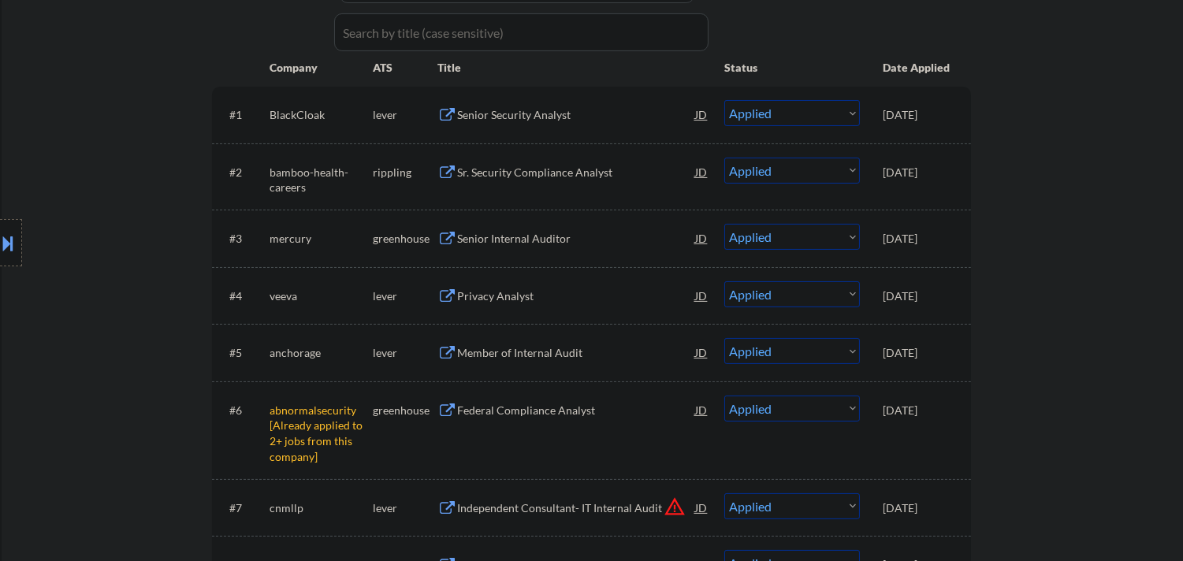
select select ""applied""
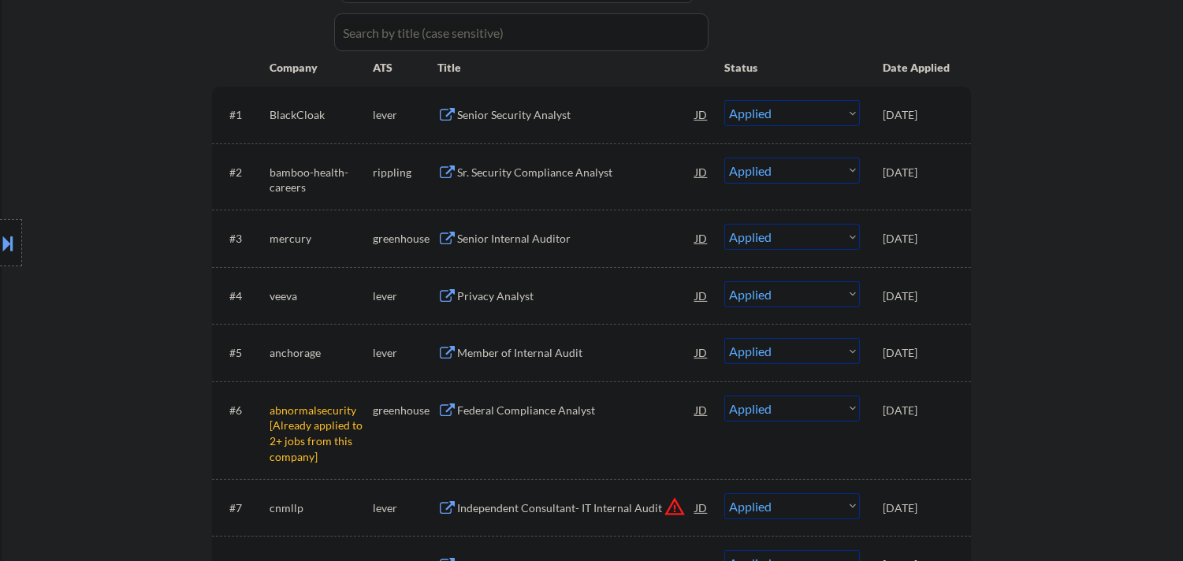
select select ""applied""
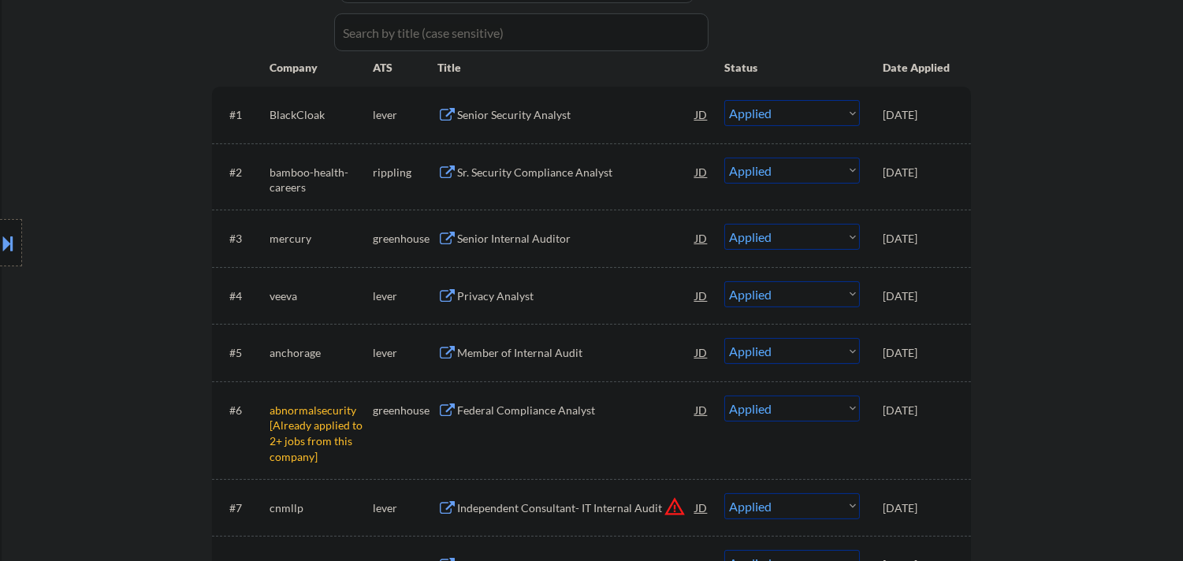
select select ""applied""
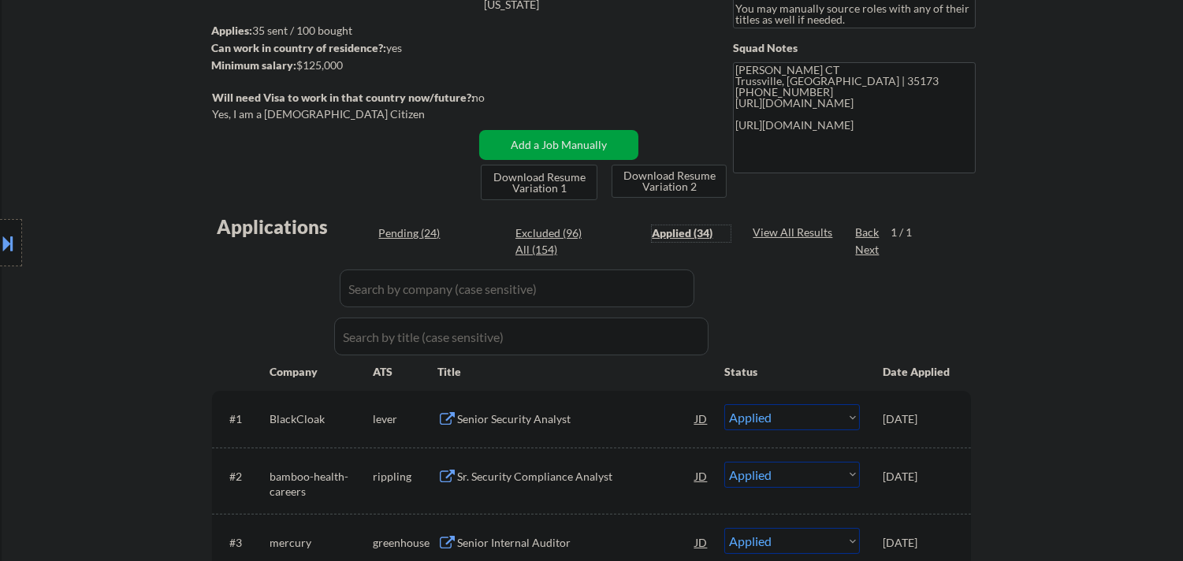
scroll to position [0, 0]
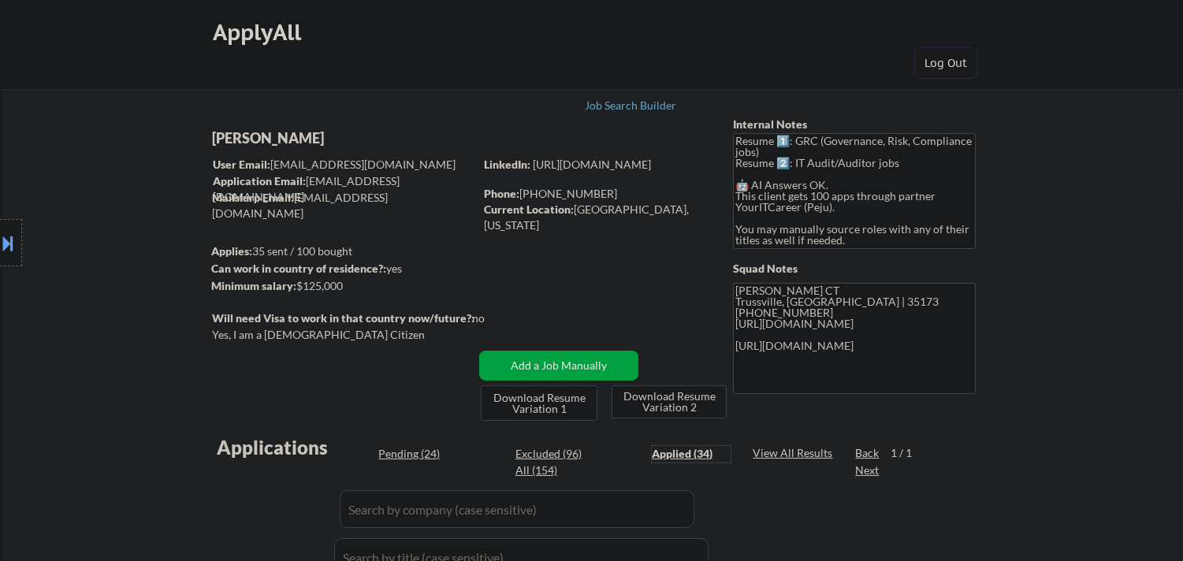
click at [415, 447] on div "Pending (24)" at bounding box center [417, 454] width 79 height 16
select select ""pending""
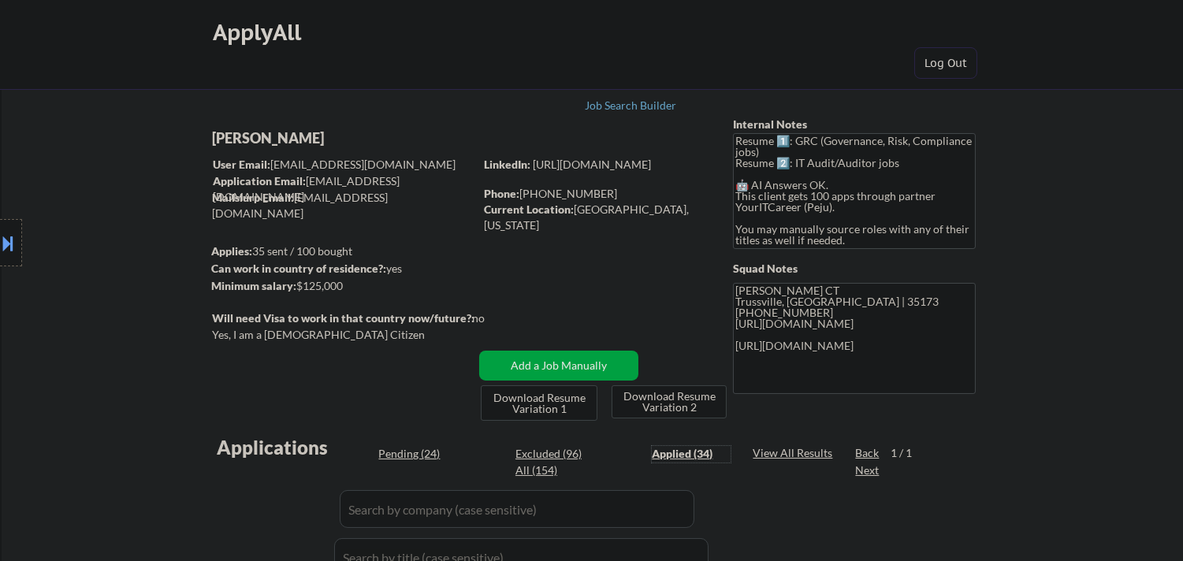
select select ""pending""
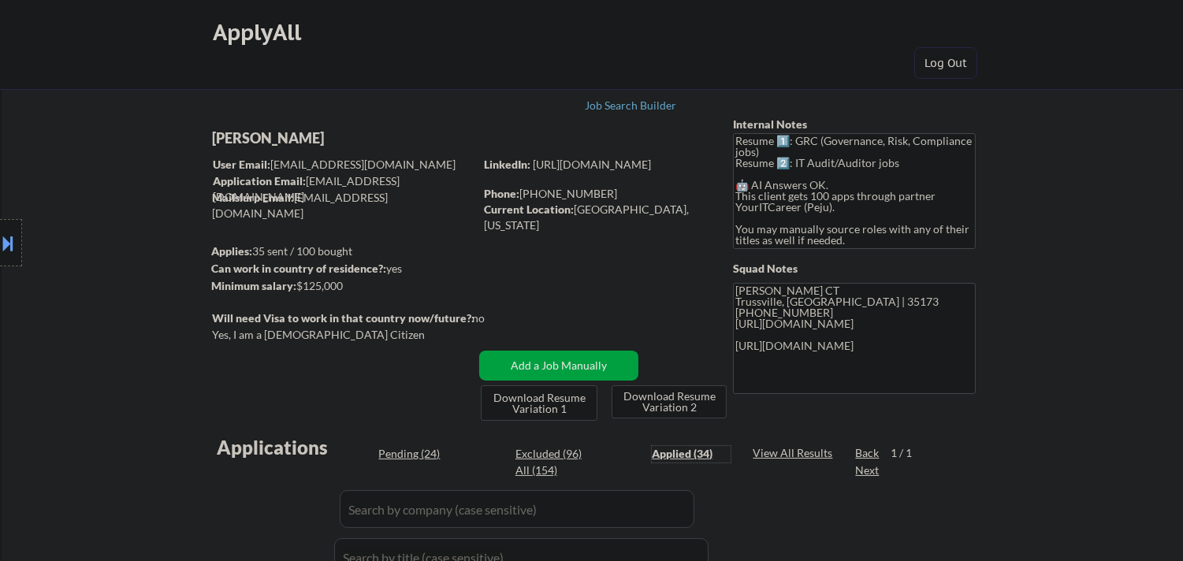
select select ""pending""
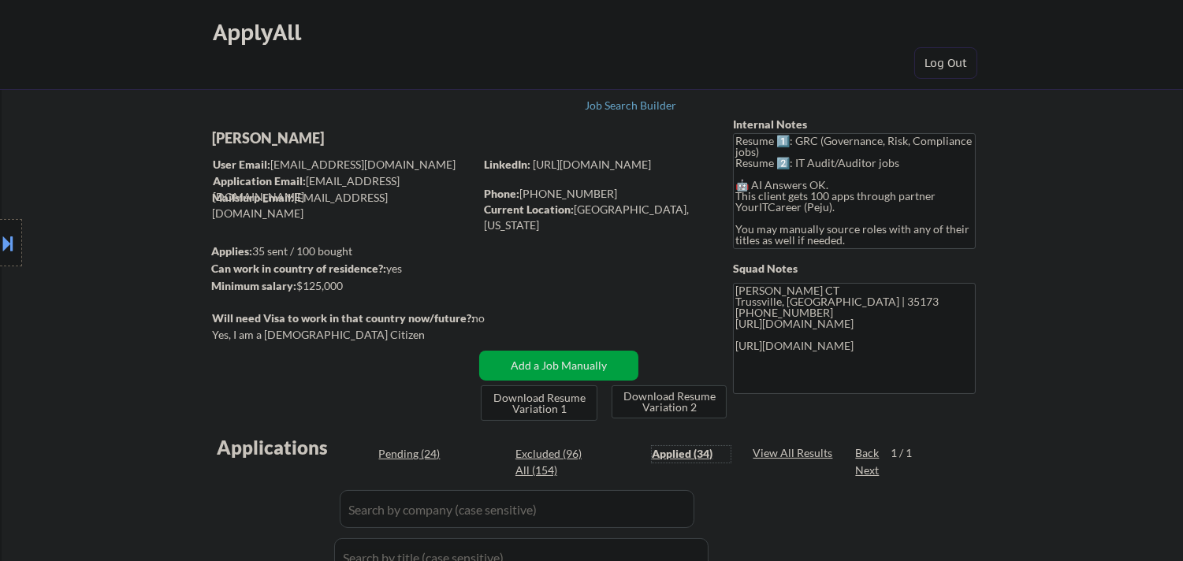
select select ""pending""
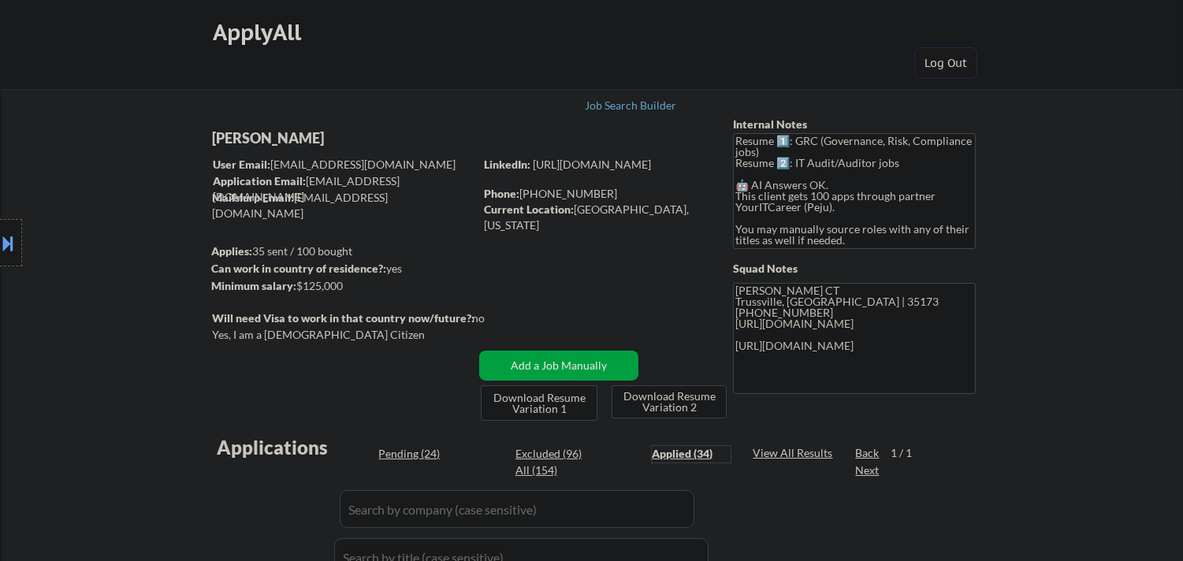
select select ""pending""
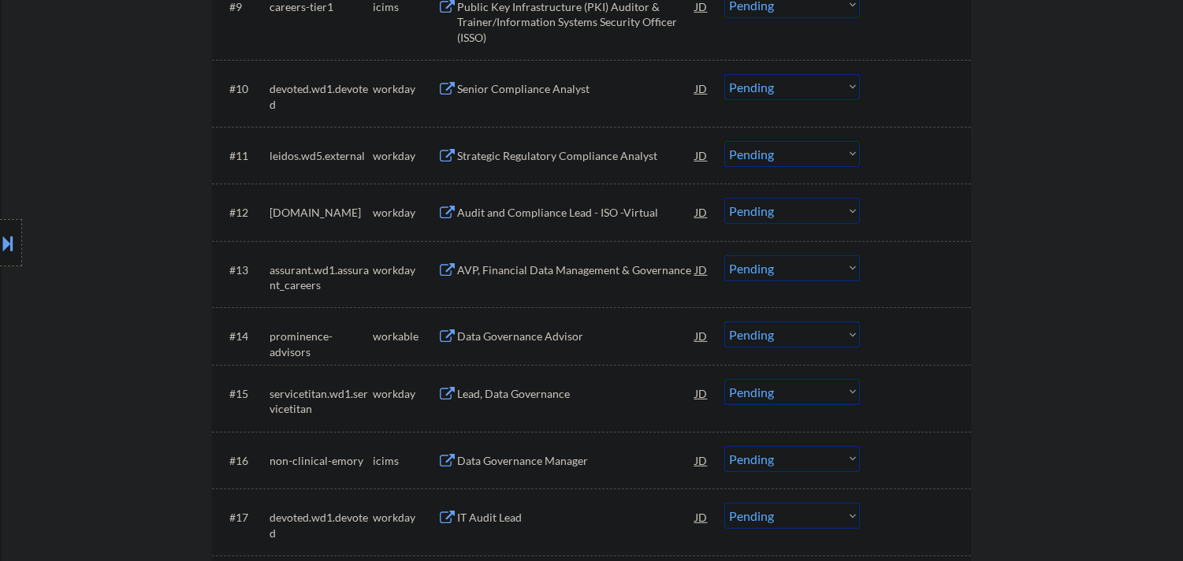
scroll to position [1138, 0]
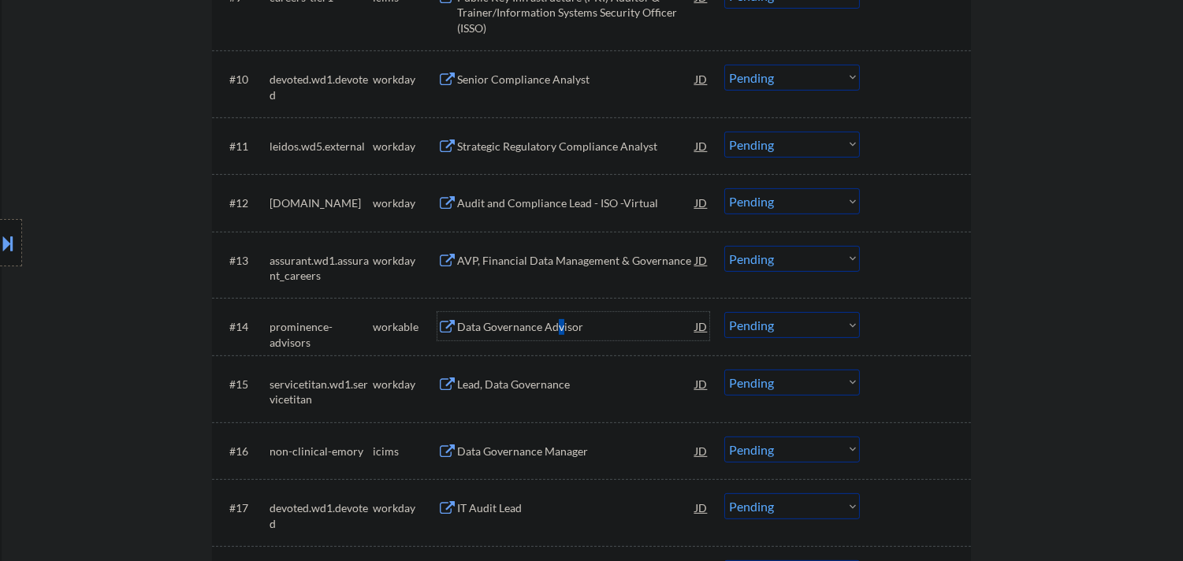
click at [562, 332] on div "Data Governance Advisor" at bounding box center [576, 327] width 238 height 16
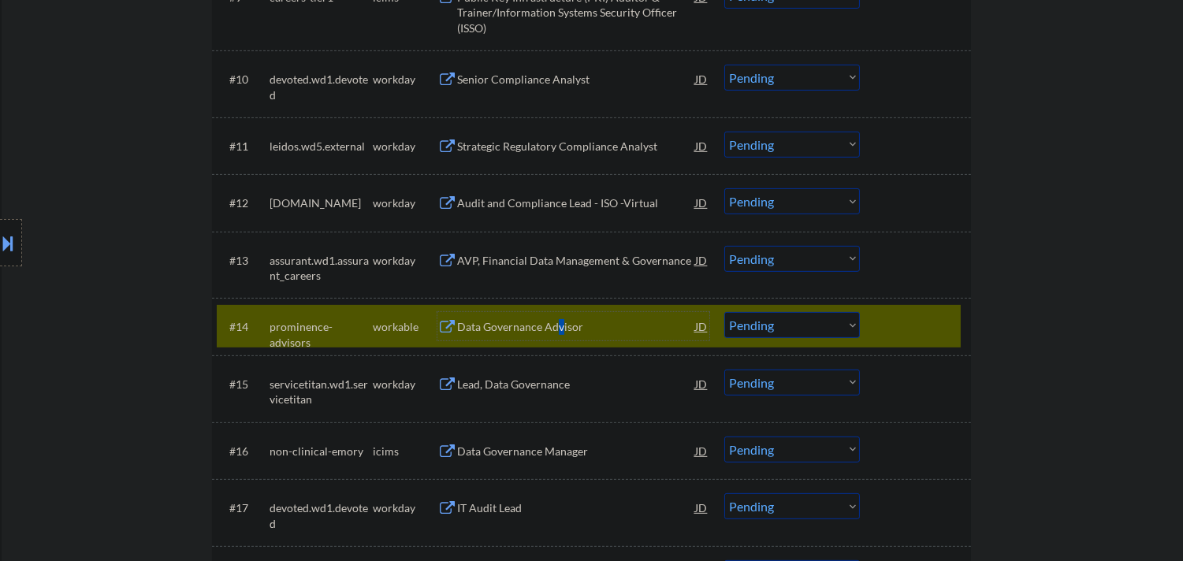
click at [804, 323] on select "Choose an option... Pending Applied Excluded (Questions) Excluded (Expired) Exc…" at bounding box center [792, 325] width 136 height 26
click at [724, 312] on select "Choose an option... Pending Applied Excluded (Questions) Excluded (Expired) Exc…" at bounding box center [792, 325] width 136 height 26
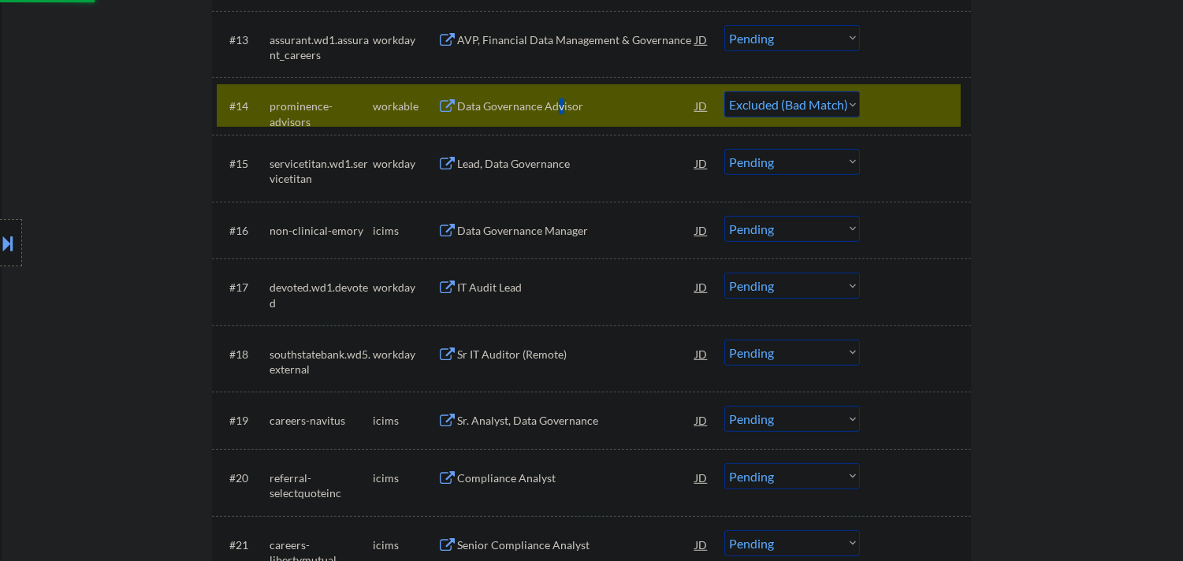
scroll to position [1400, 0]
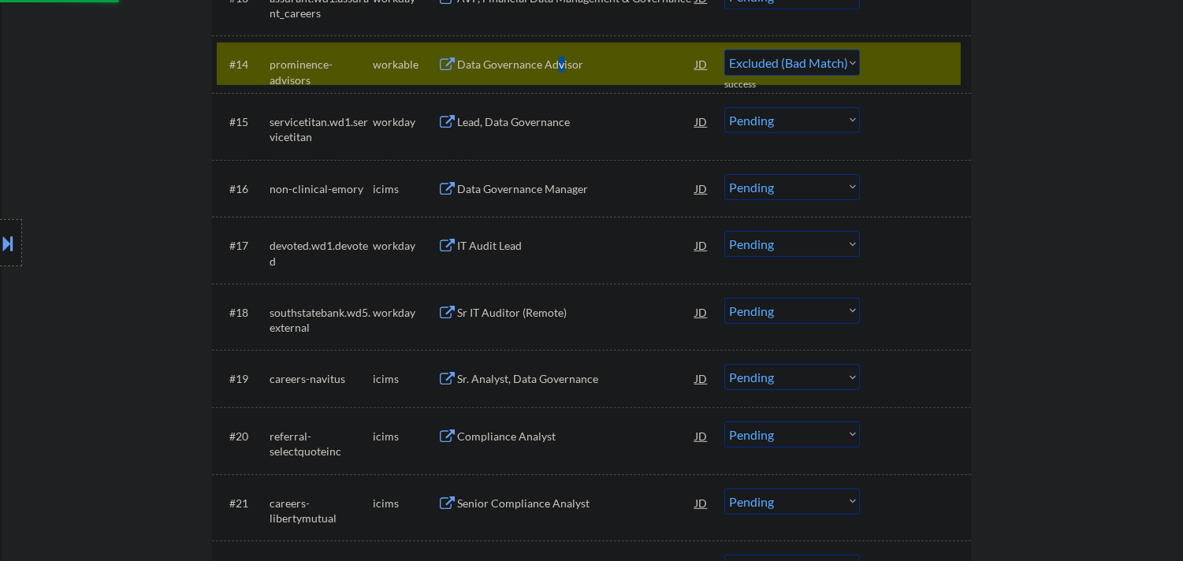
select select ""pending""
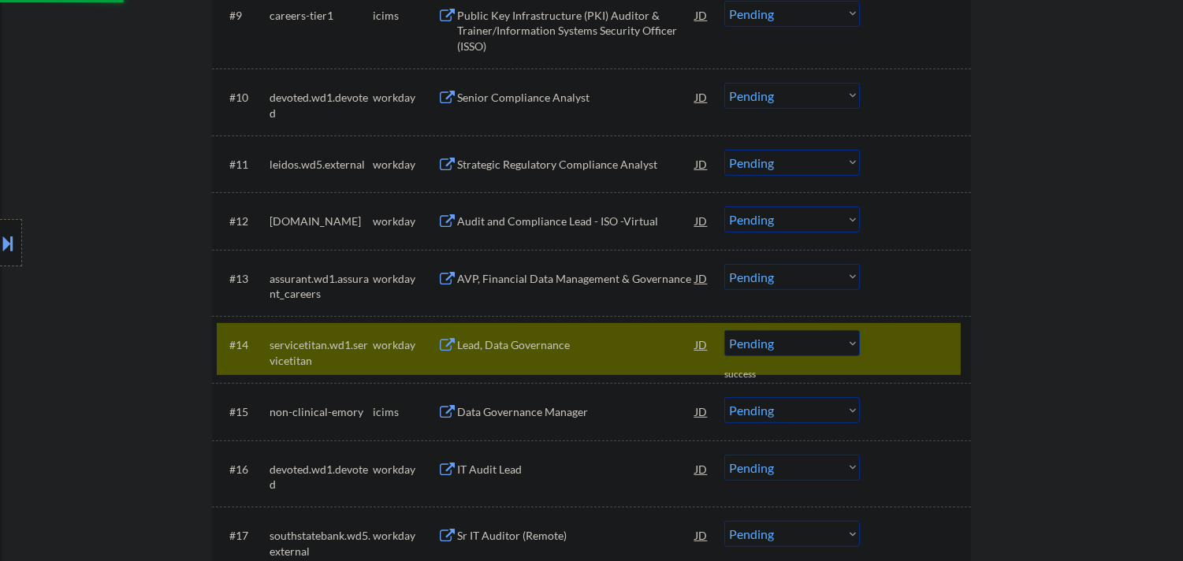
scroll to position [963, 0]
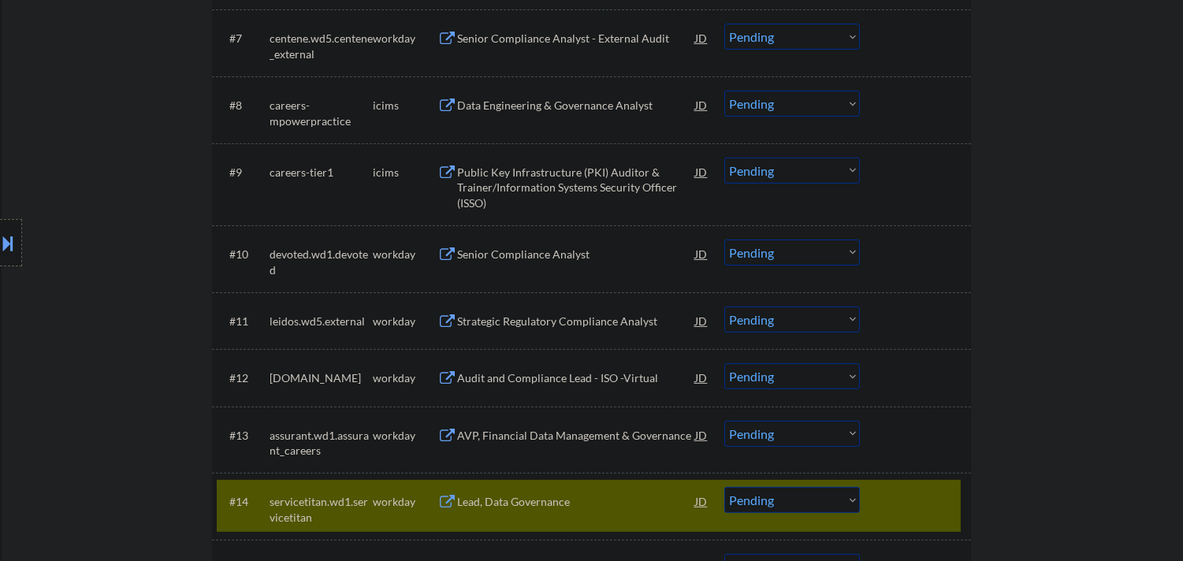
click at [904, 487] on div at bounding box center [916, 501] width 69 height 28
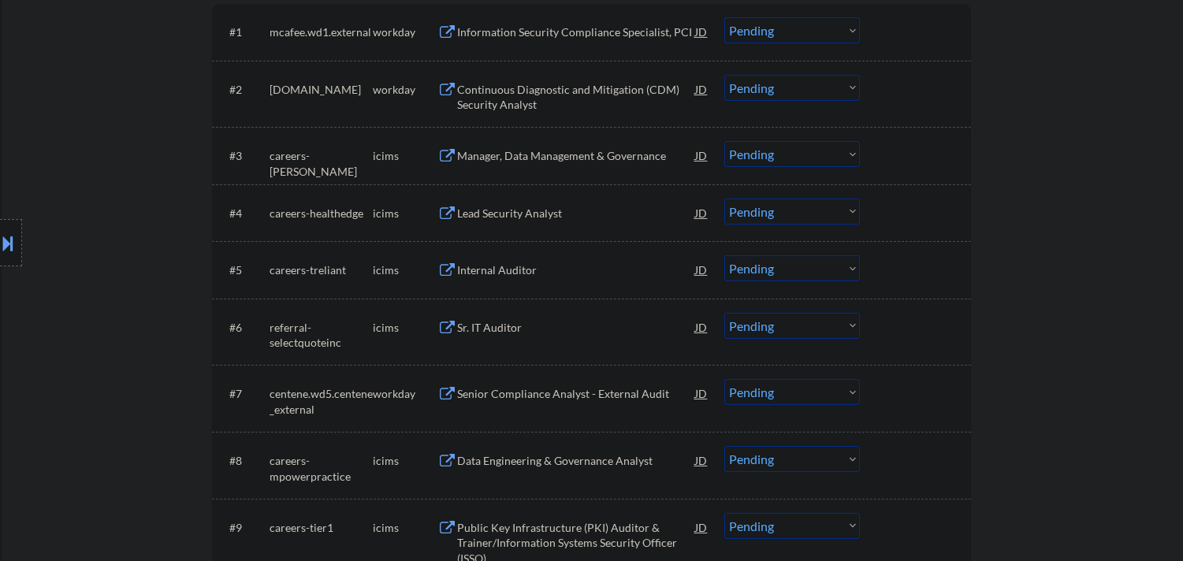
scroll to position [525, 0]
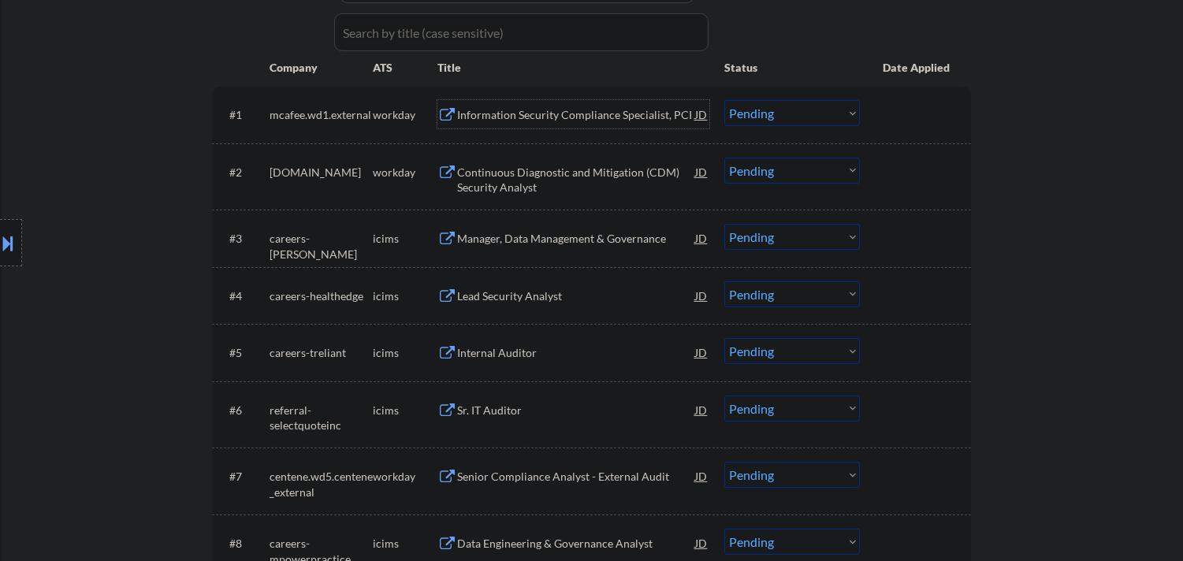
click at [577, 109] on div "Information Security Compliance Specialist, PCI" at bounding box center [576, 115] width 238 height 16
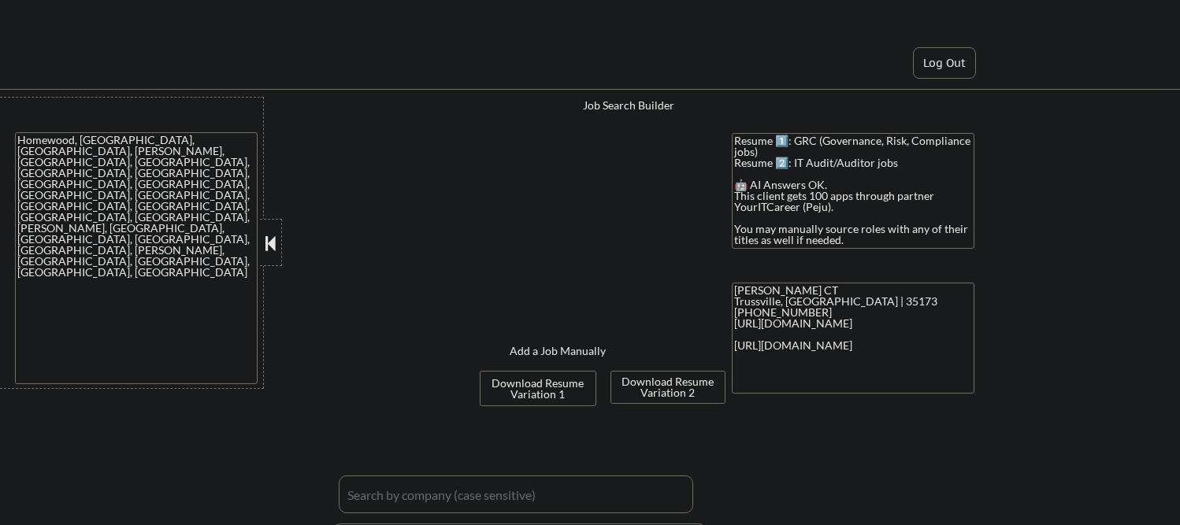
select select ""applied""
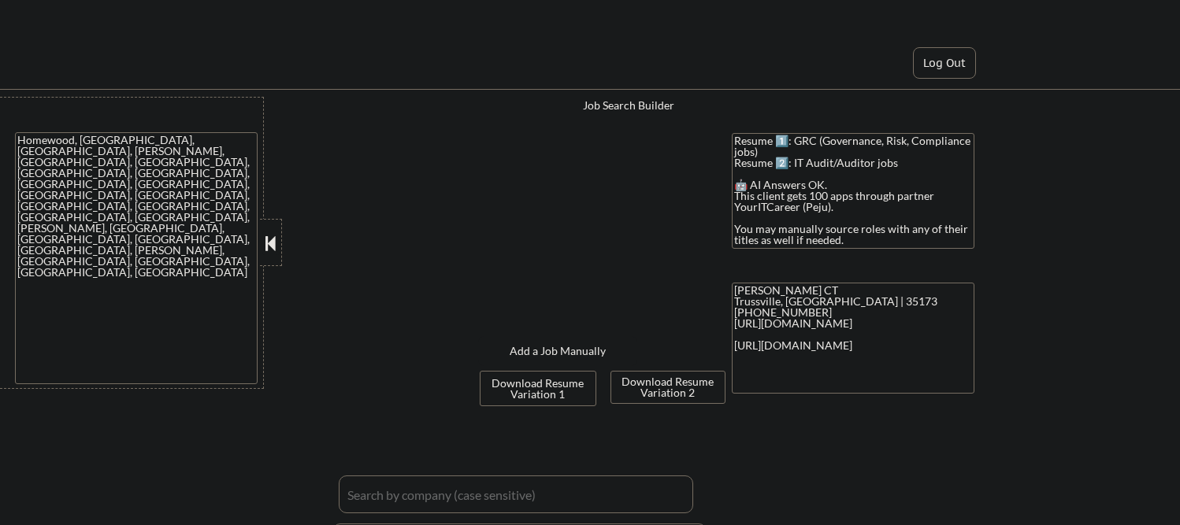
select select ""applied""
select select ""excluded__bad_match_""
select select ""applied""
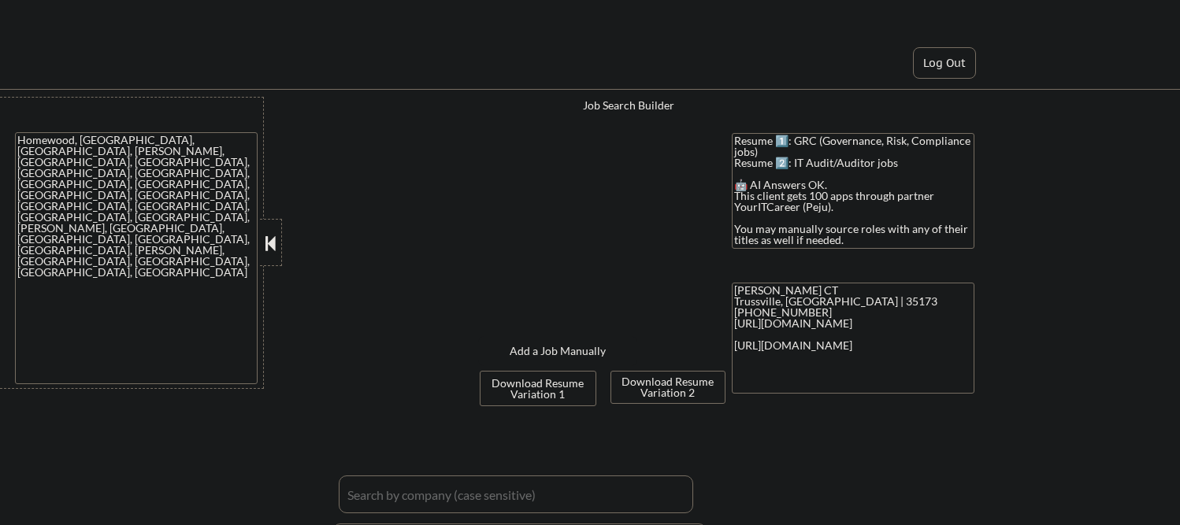
select select ""applied""
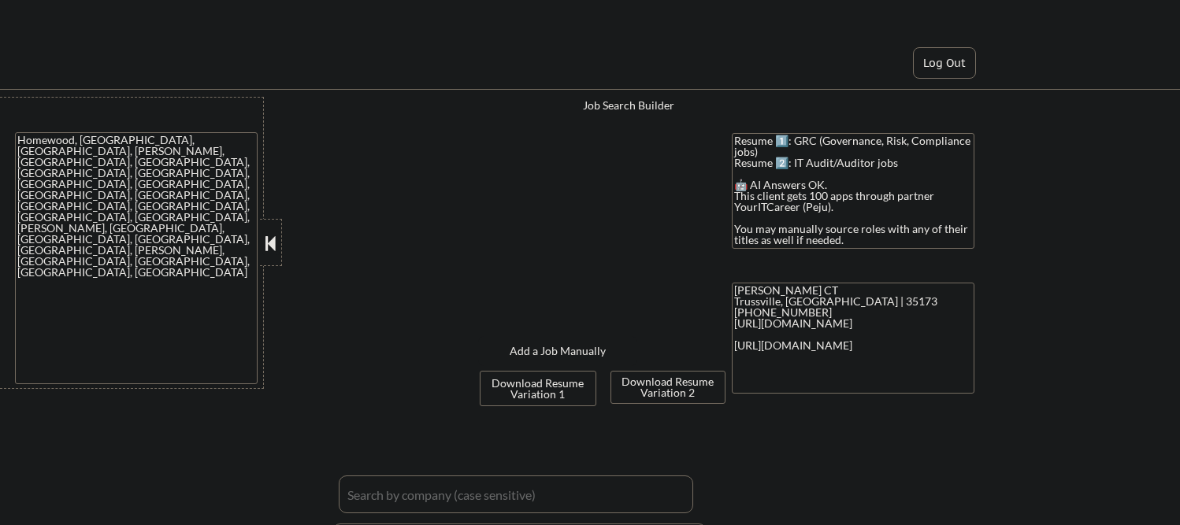
select select ""applied""
select select ""excluded__bad_match_""
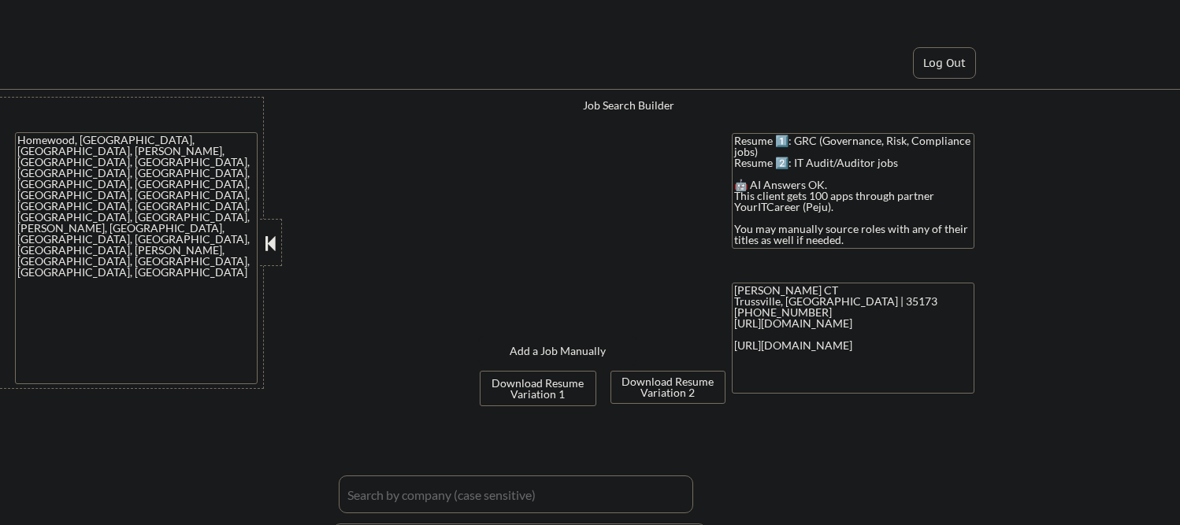
select select ""applied""
select select ""pending""
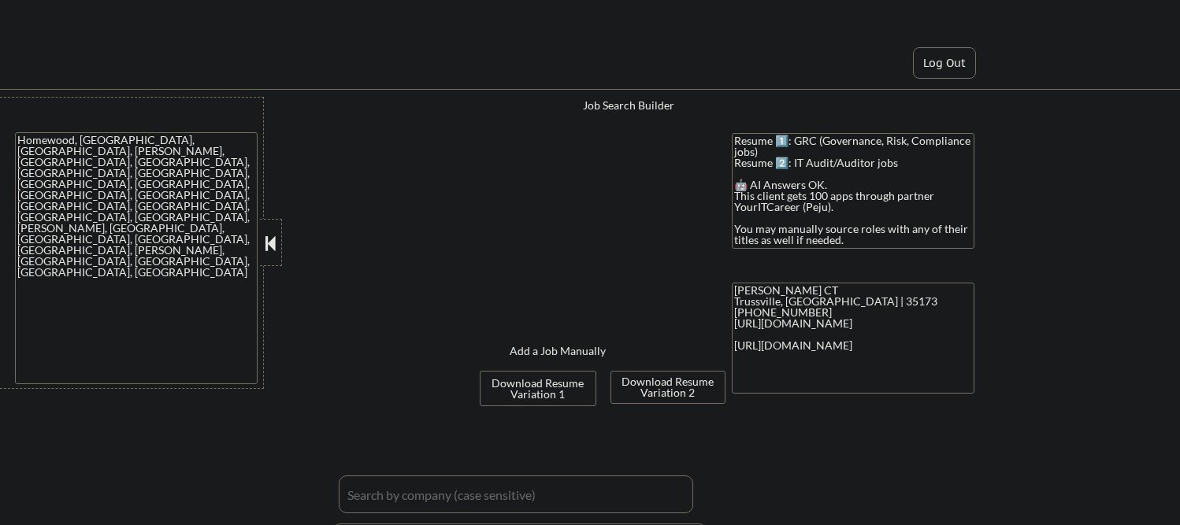
select select ""pending""
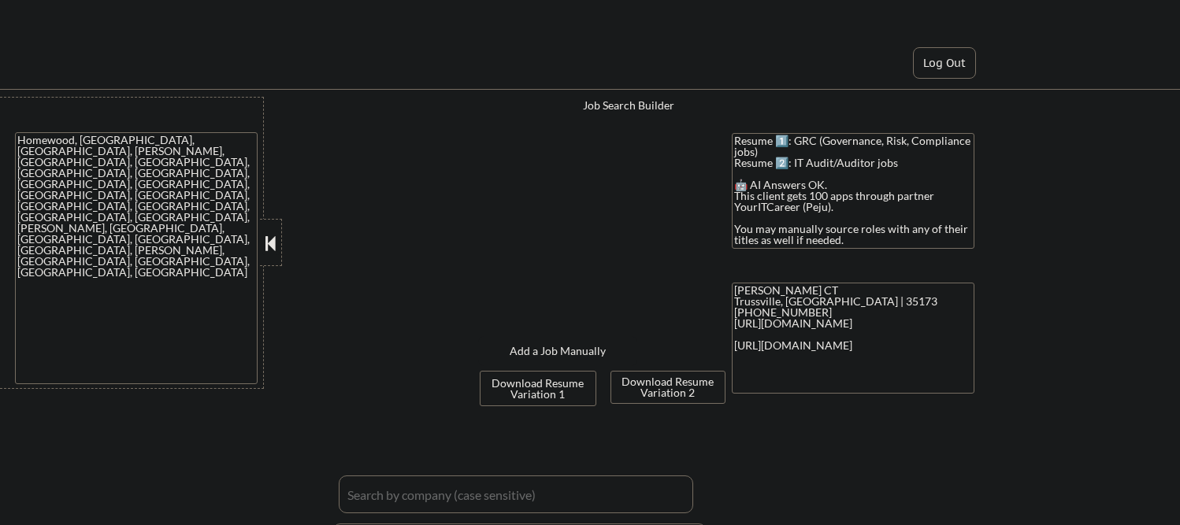
select select ""pending""
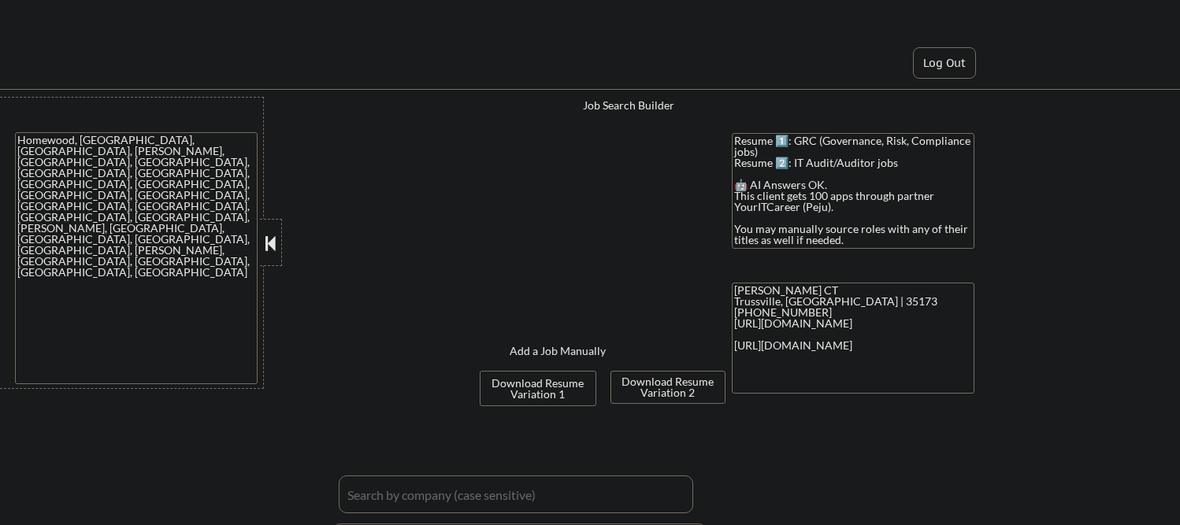
select select ""pending""
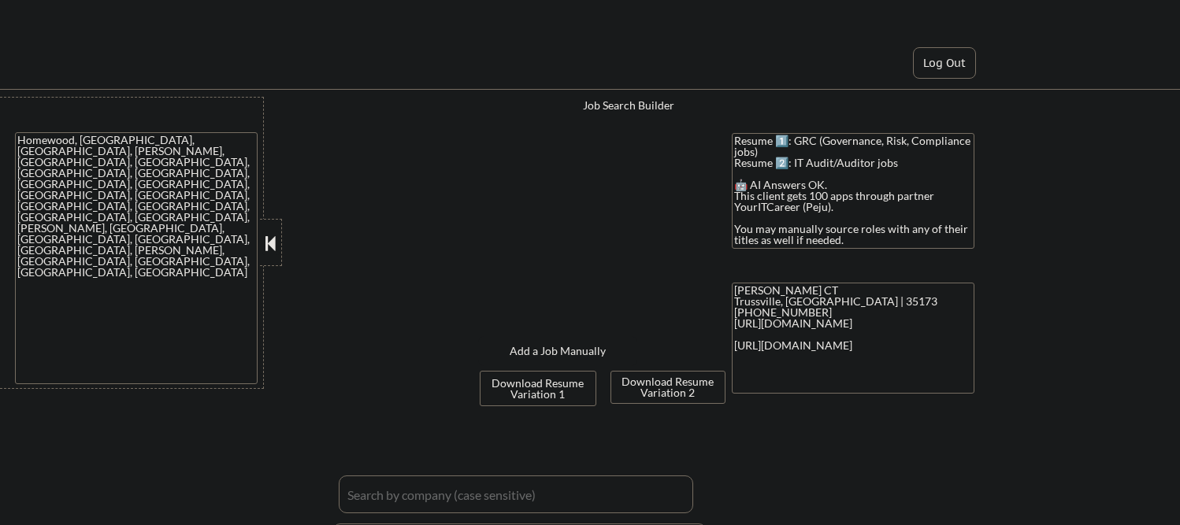
select select ""pending""
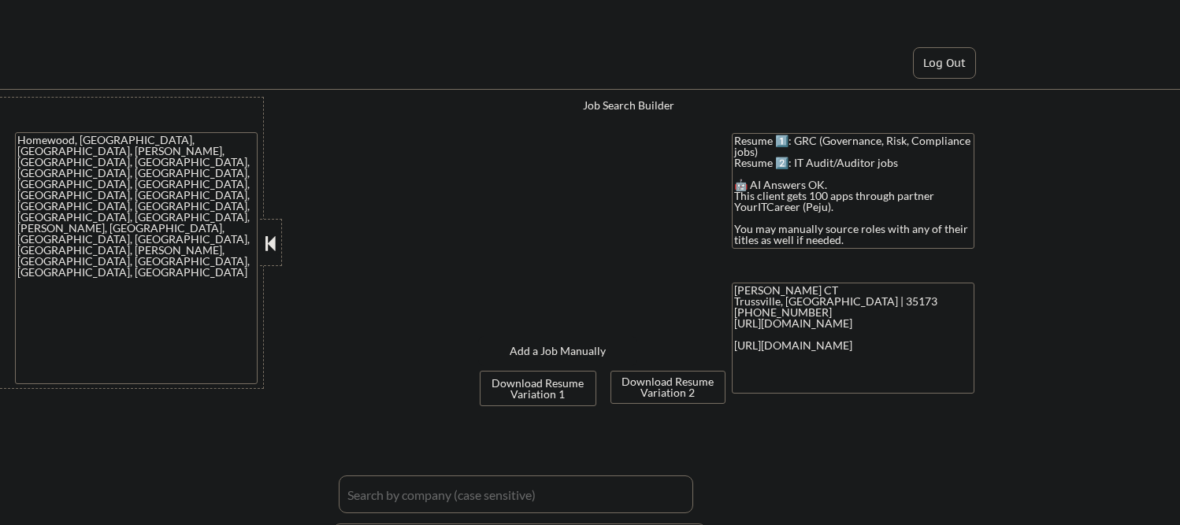
select select ""pending""
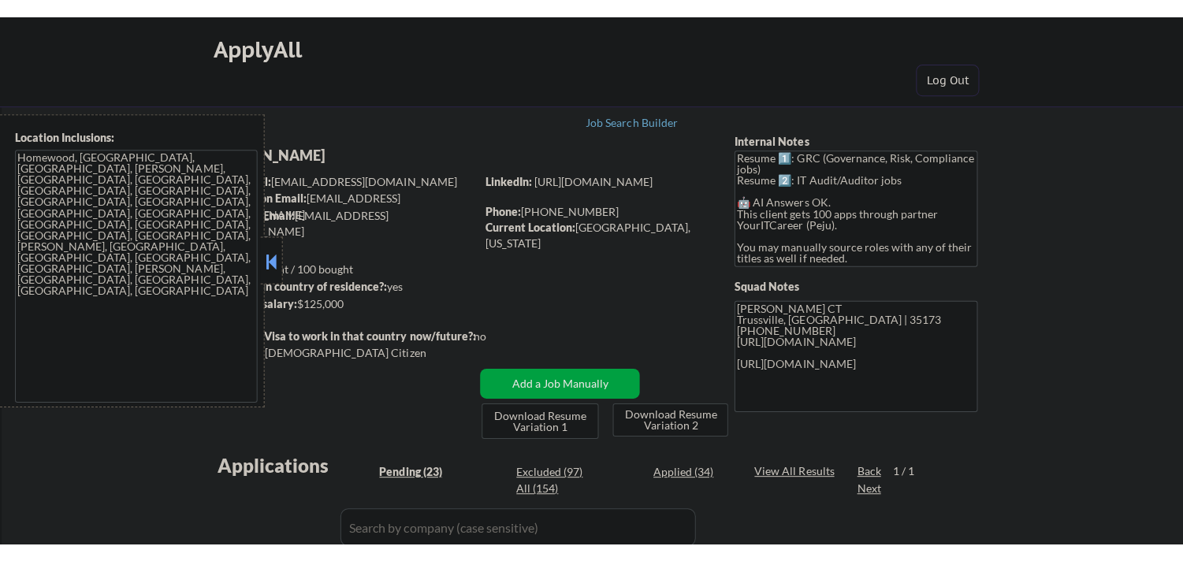
scroll to position [525, 0]
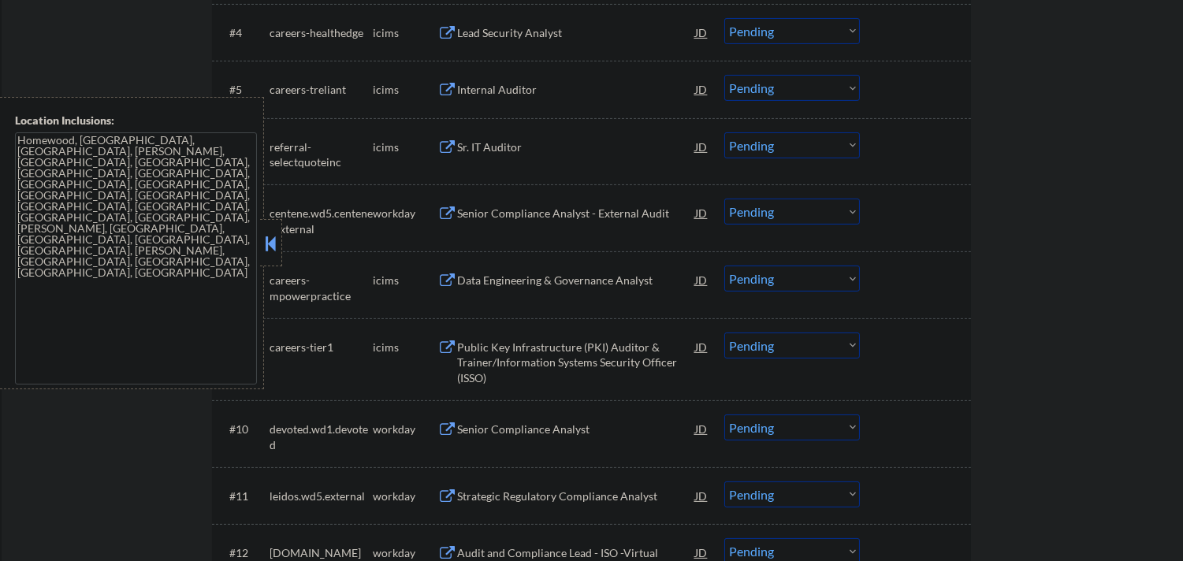
click at [269, 241] on button at bounding box center [270, 244] width 17 height 24
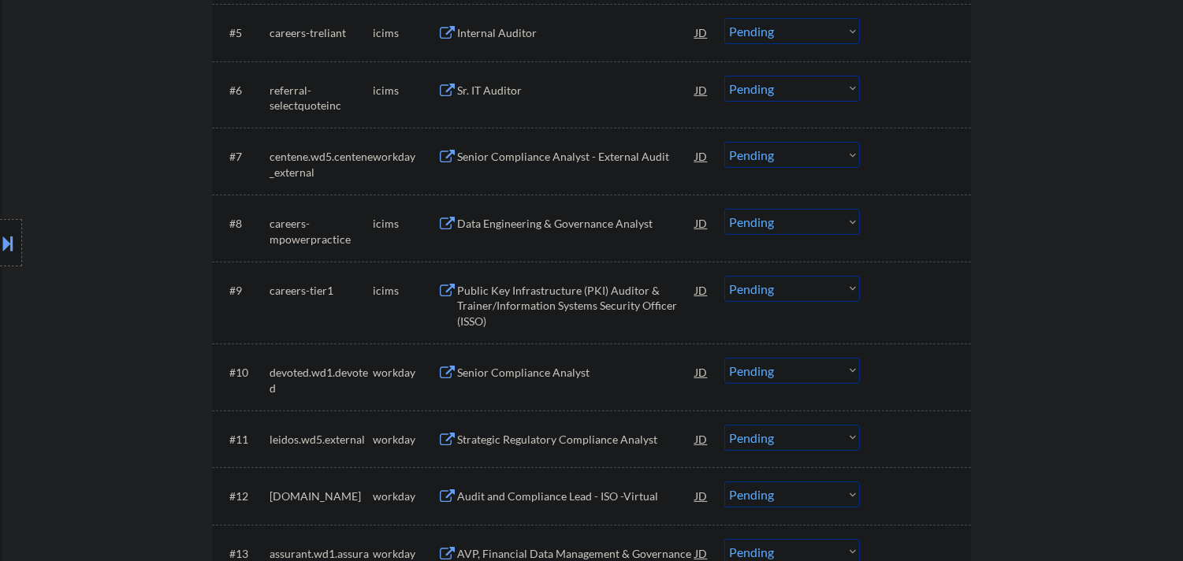
scroll to position [875, 0]
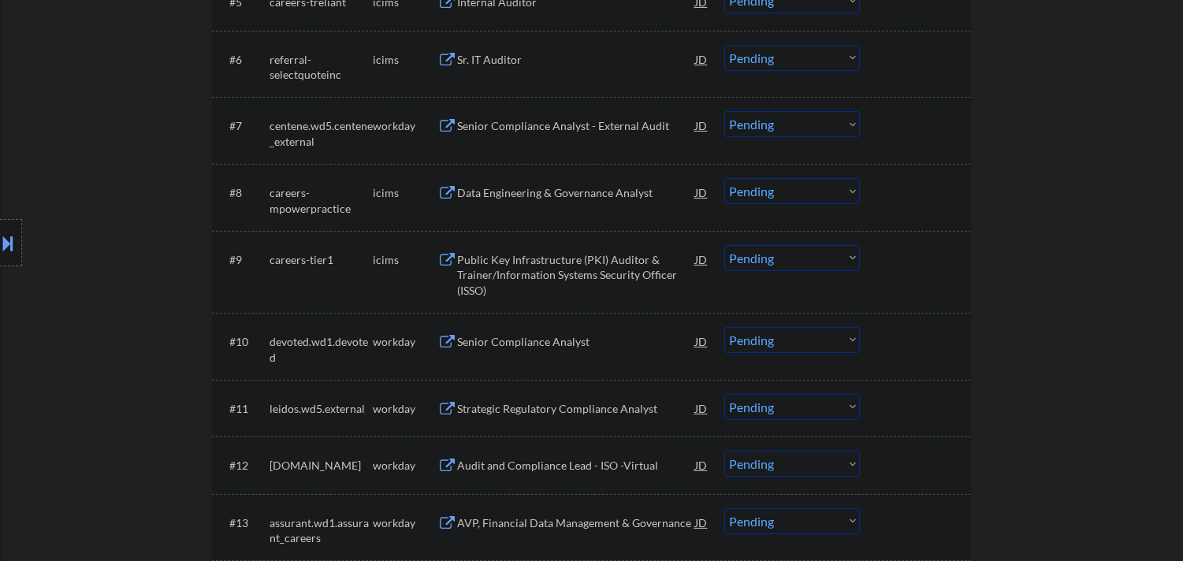
click at [563, 195] on div "Data Engineering & Governance Analyst" at bounding box center [576, 193] width 238 height 16
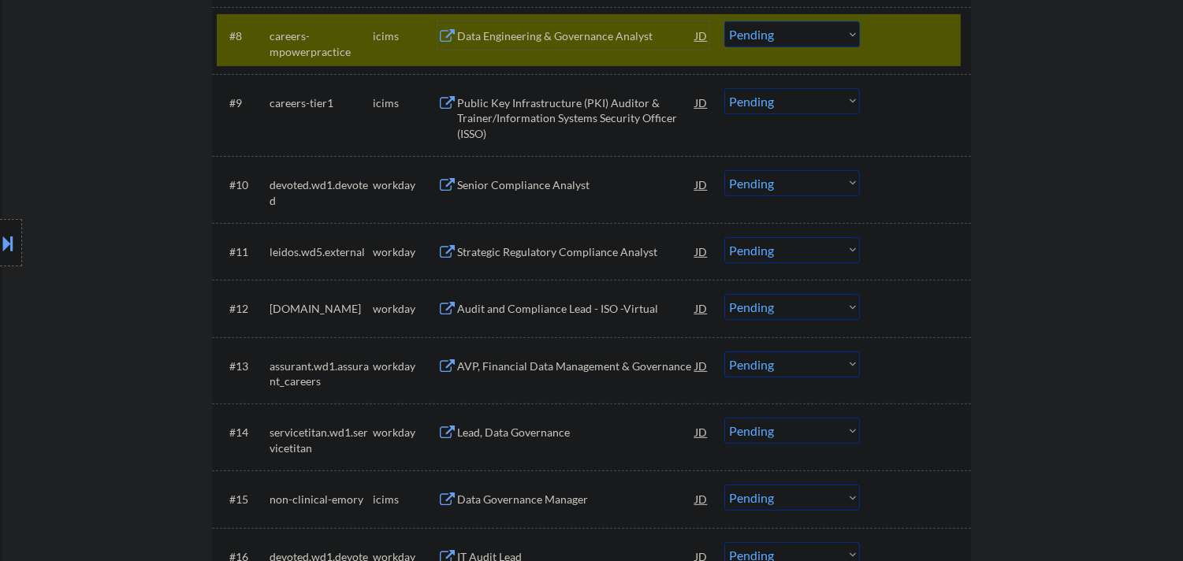
scroll to position [1050, 0]
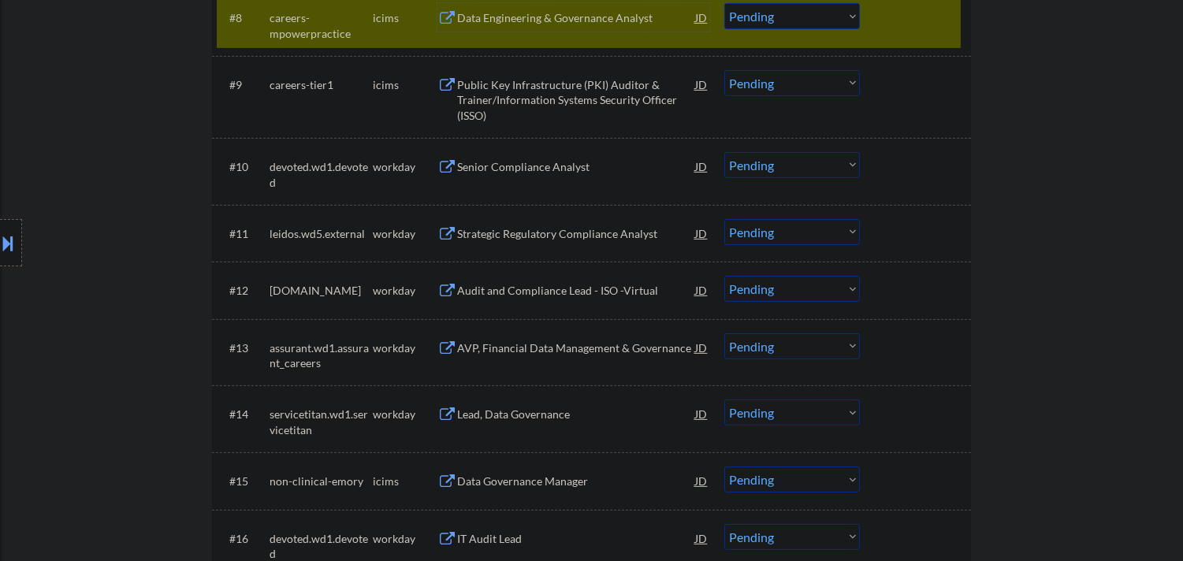
click at [620, 229] on div "Strategic Regulatory Compliance Analyst" at bounding box center [576, 234] width 238 height 16
